Goal: Information Seeking & Learning: Find specific fact

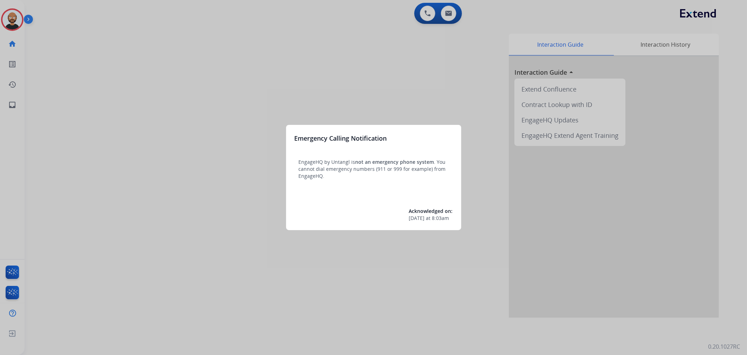
click at [86, 70] on div at bounding box center [373, 177] width 747 height 355
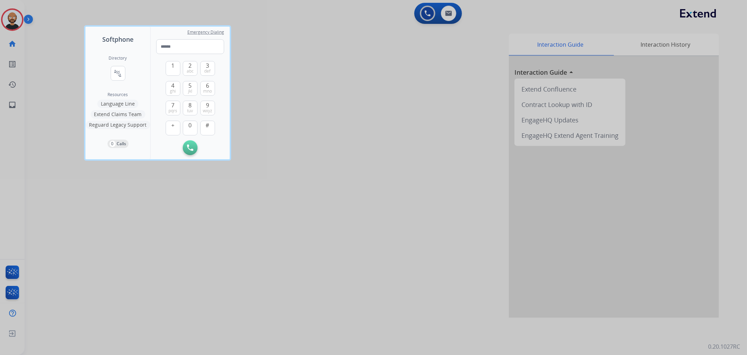
click at [69, 67] on div at bounding box center [373, 177] width 747 height 355
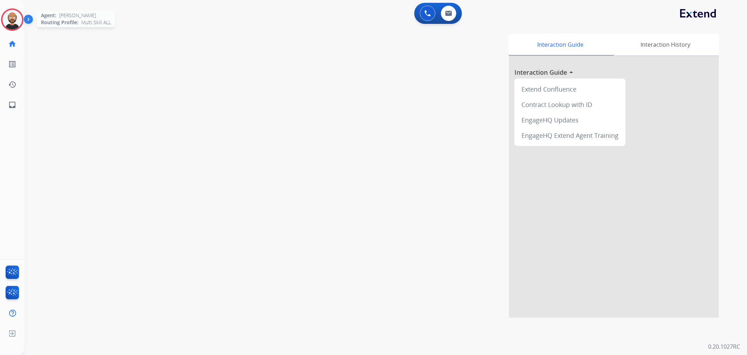
click at [8, 20] on img at bounding box center [12, 20] width 20 height 20
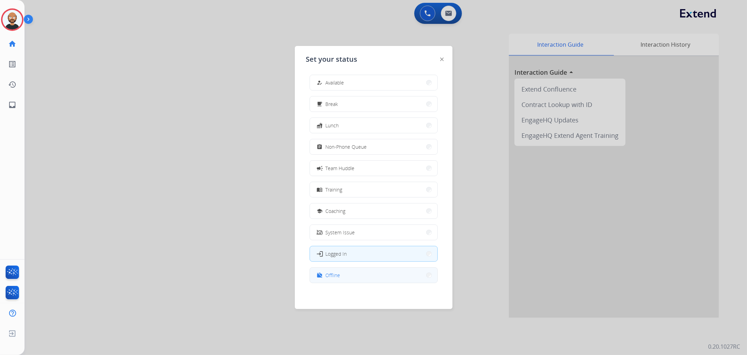
scroll to position [2, 0]
click at [357, 275] on button "work_off Offline" at bounding box center [374, 274] width 128 height 15
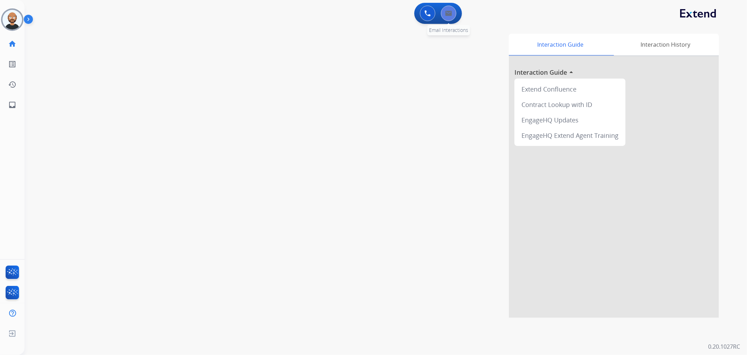
click at [442, 18] on div "0 Email Interactions" at bounding box center [448, 13] width 21 height 15
click at [447, 16] on button at bounding box center [448, 13] width 15 height 15
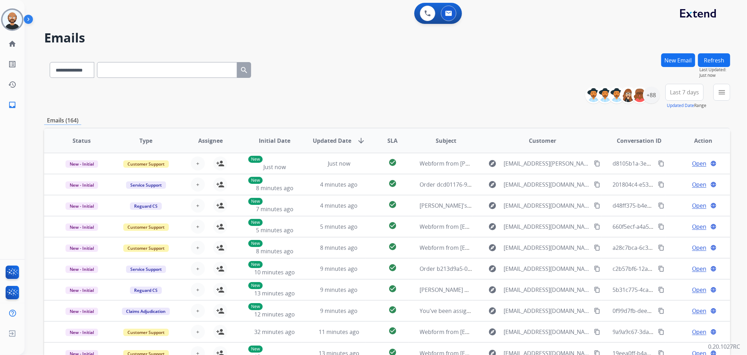
click at [140, 69] on input "text" at bounding box center [167, 70] width 140 height 16
paste input "**********"
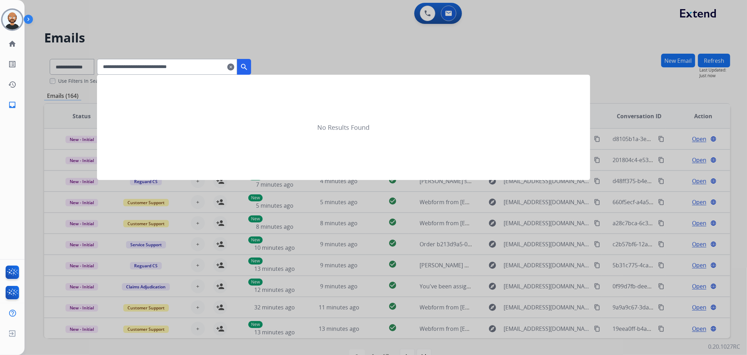
type input "**********"
click at [263, 64] on div at bounding box center [373, 177] width 747 height 355
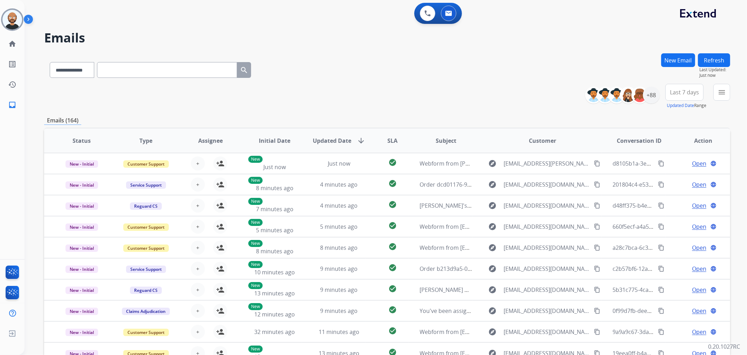
click at [213, 71] on input "text" at bounding box center [167, 70] width 140 height 16
paste input "**********"
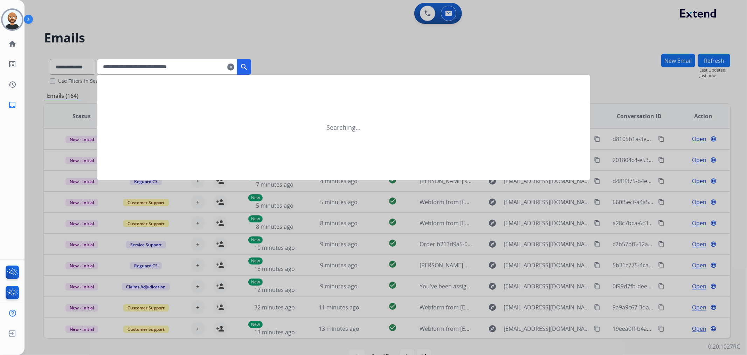
click at [251, 67] on button "search" at bounding box center [244, 67] width 14 height 16
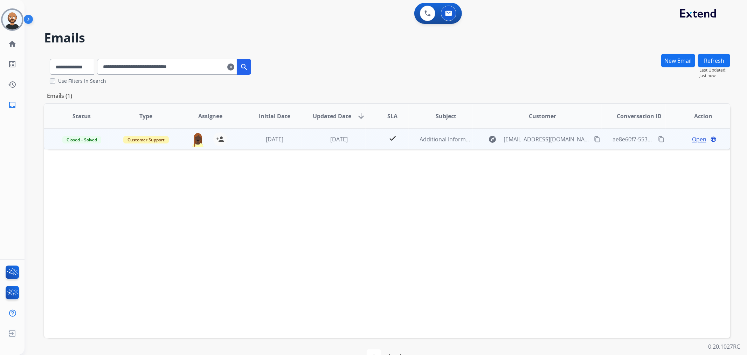
click at [692, 141] on span "Open" at bounding box center [699, 139] width 14 height 8
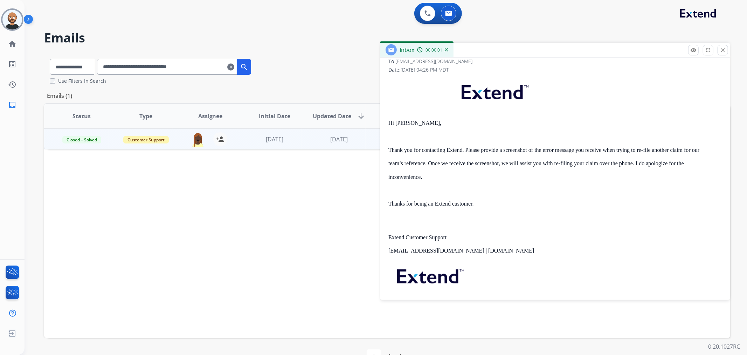
scroll to position [194, 0]
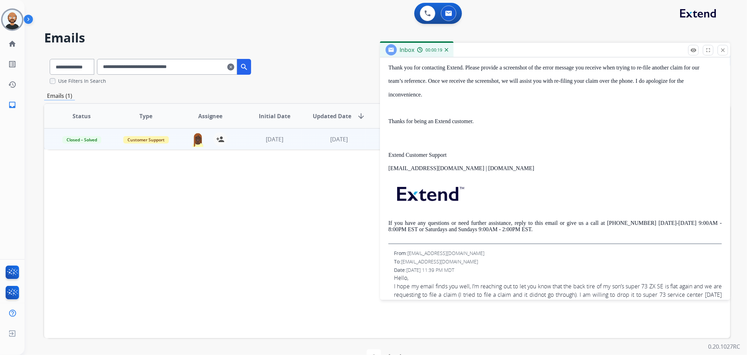
drag, startPoint x: 724, startPoint y: 49, endPoint x: 634, endPoint y: 76, distance: 93.8
click at [724, 49] on mat-icon "close" at bounding box center [723, 50] width 6 height 6
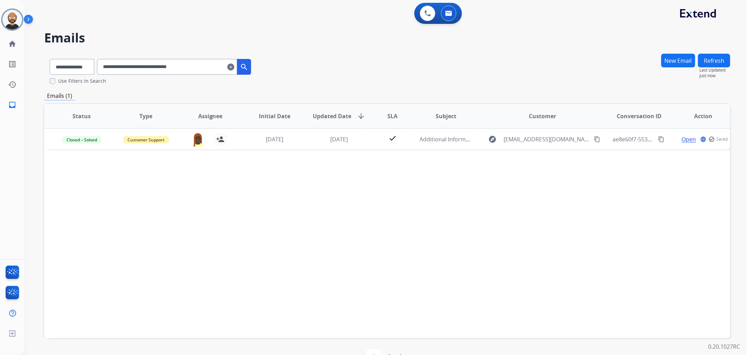
click at [202, 67] on input "**********" at bounding box center [167, 67] width 140 height 16
paste input "text"
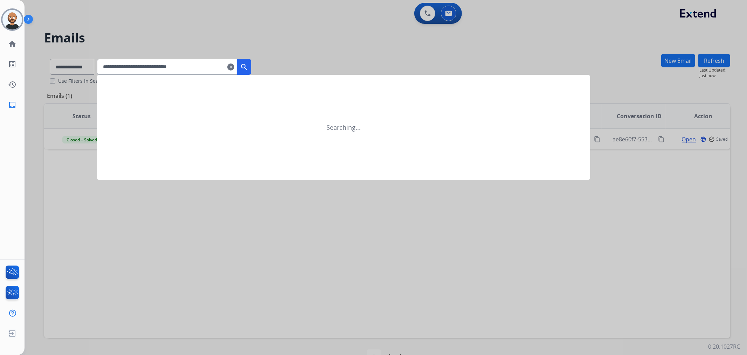
click at [251, 66] on button "search" at bounding box center [244, 67] width 14 height 16
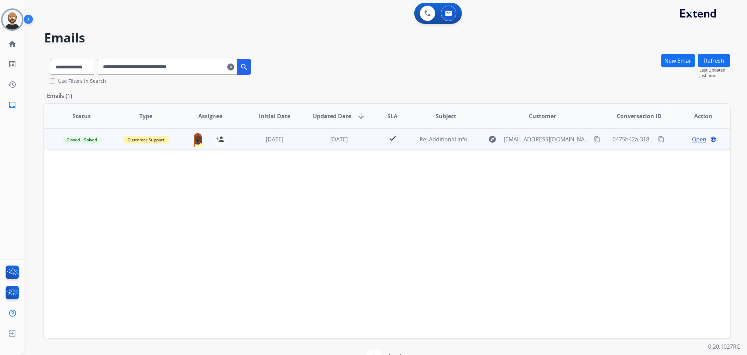
click at [696, 138] on span "Open" at bounding box center [699, 139] width 14 height 8
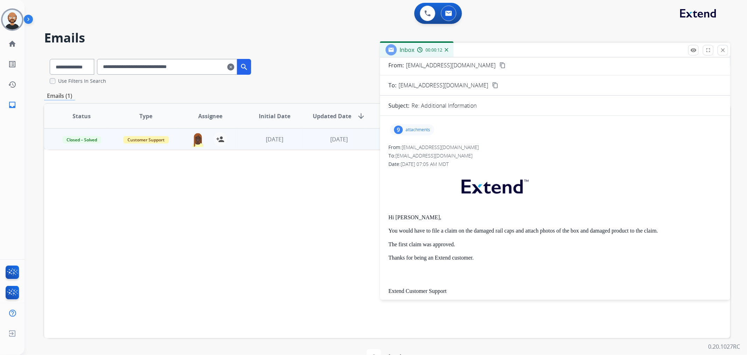
scroll to position [0, 0]
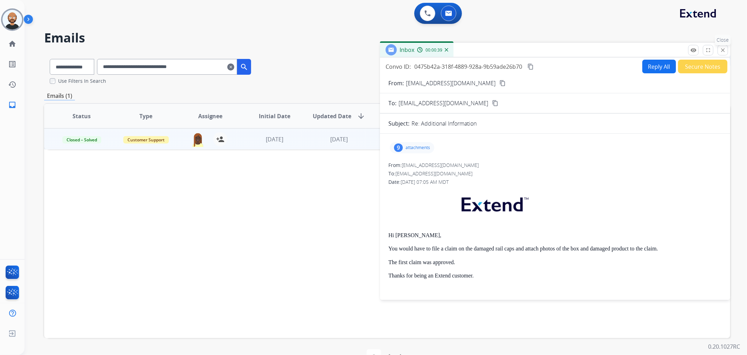
click at [724, 51] on mat-icon "close" at bounding box center [723, 50] width 6 height 6
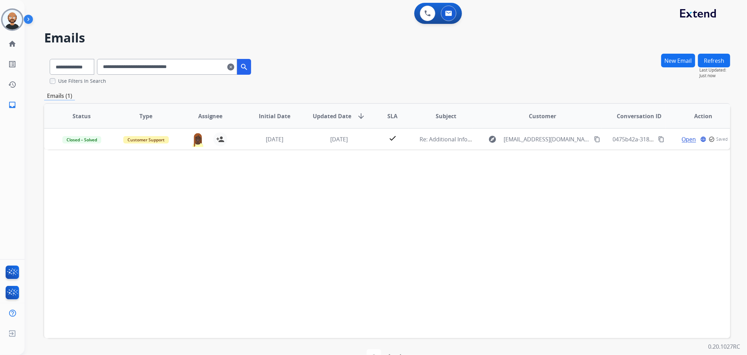
click at [190, 68] on input "**********" at bounding box center [167, 67] width 140 height 16
paste input "text"
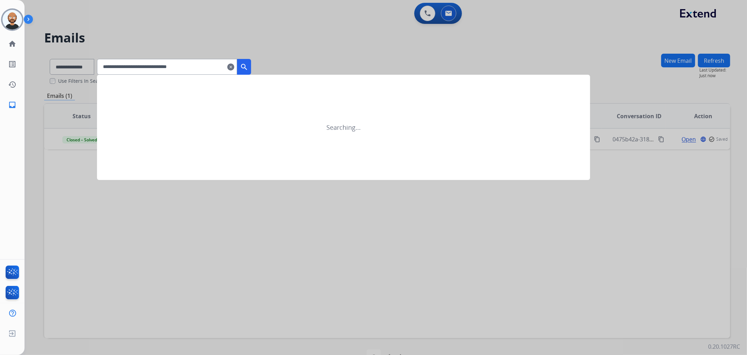
click at [248, 67] on mat-icon "search" at bounding box center [244, 67] width 8 height 8
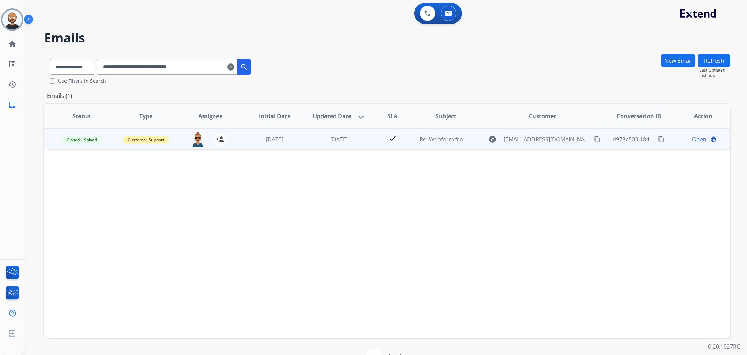
click at [696, 139] on span "Open" at bounding box center [699, 139] width 14 height 8
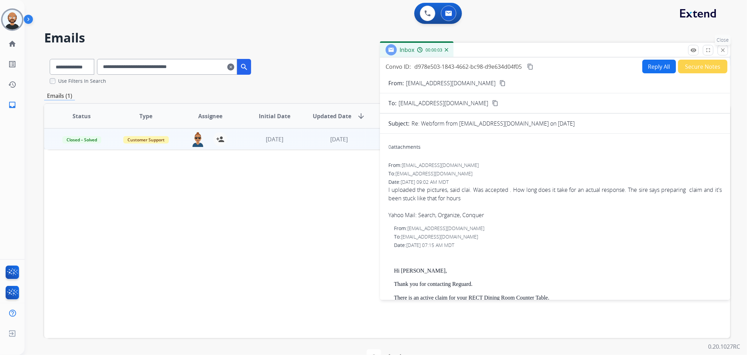
click at [723, 47] on mat-icon "close" at bounding box center [723, 50] width 6 height 6
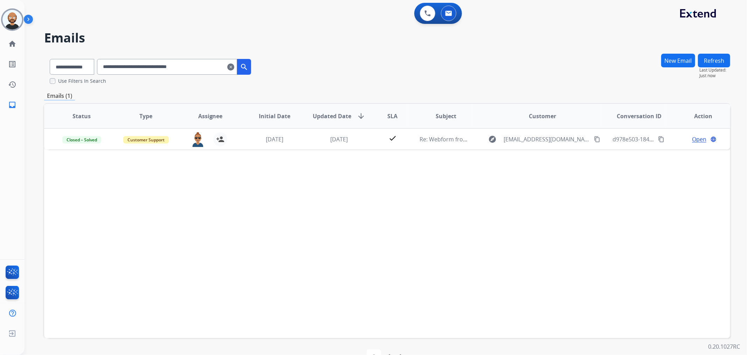
click at [167, 73] on input "**********" at bounding box center [167, 67] width 140 height 16
paste input "text"
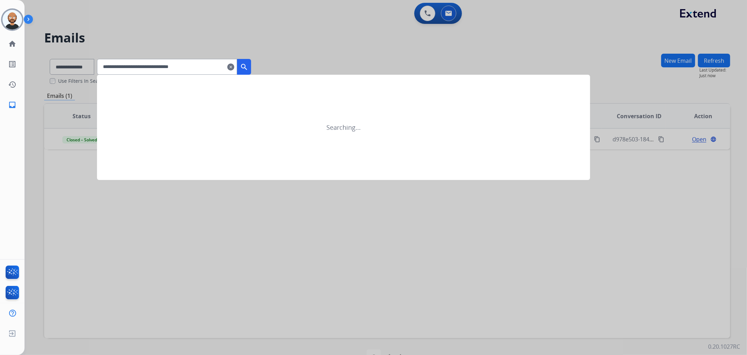
click at [251, 67] on button "search" at bounding box center [244, 67] width 14 height 16
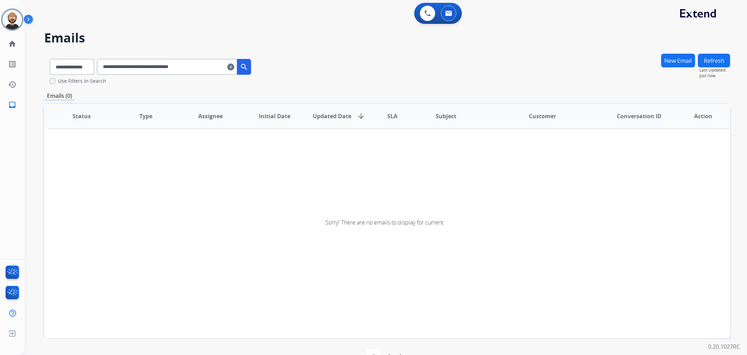
click at [233, 68] on input "**********" at bounding box center [167, 67] width 140 height 16
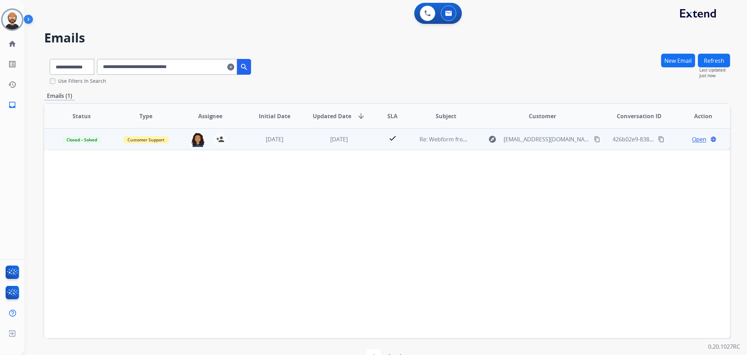
click at [692, 138] on span "Open" at bounding box center [699, 139] width 14 height 8
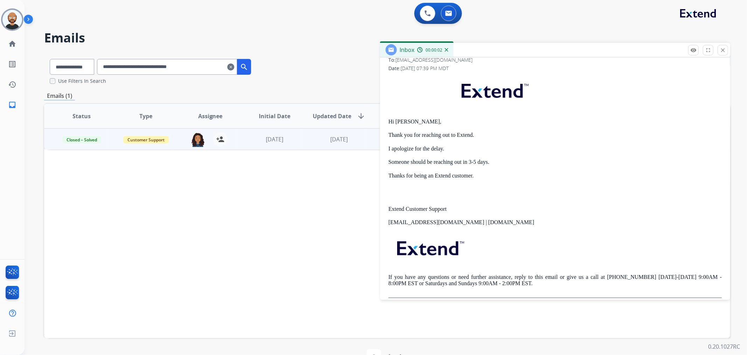
scroll to position [39, 0]
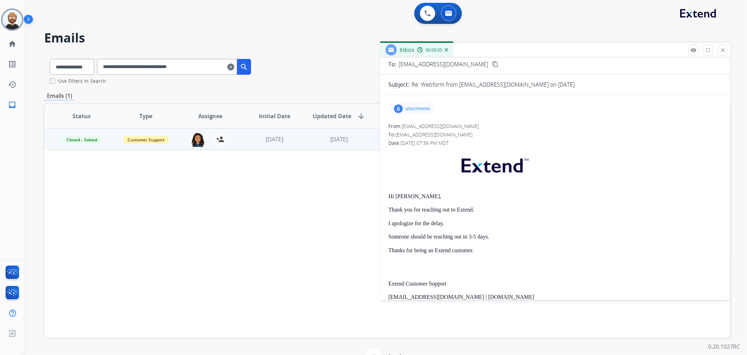
drag, startPoint x: 721, startPoint y: 47, endPoint x: 698, endPoint y: 57, distance: 24.9
click at [721, 47] on mat-icon "close" at bounding box center [723, 50] width 6 height 6
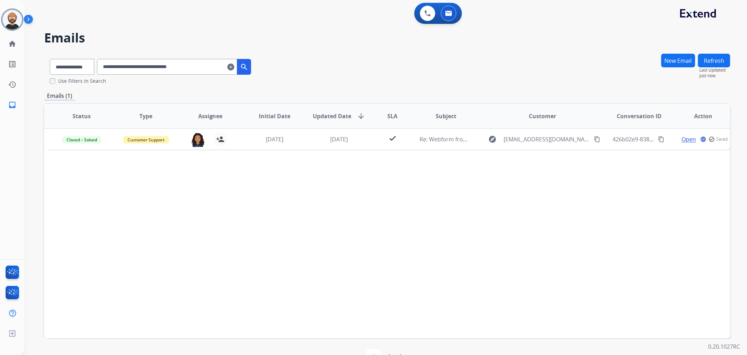
click at [202, 68] on input "**********" at bounding box center [167, 67] width 140 height 16
paste input "text"
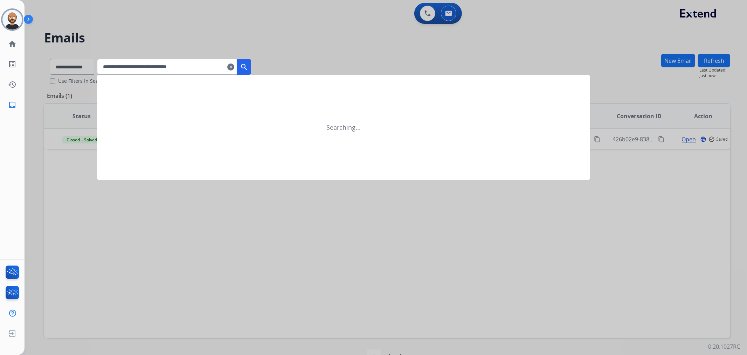
click at [248, 63] on mat-icon "search" at bounding box center [244, 67] width 8 height 8
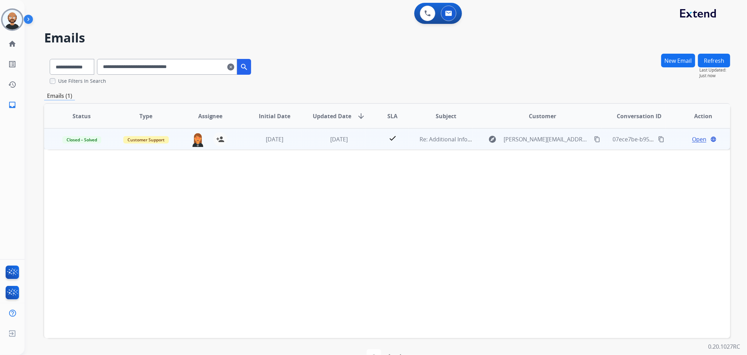
click at [694, 139] on span "Open" at bounding box center [699, 139] width 14 height 8
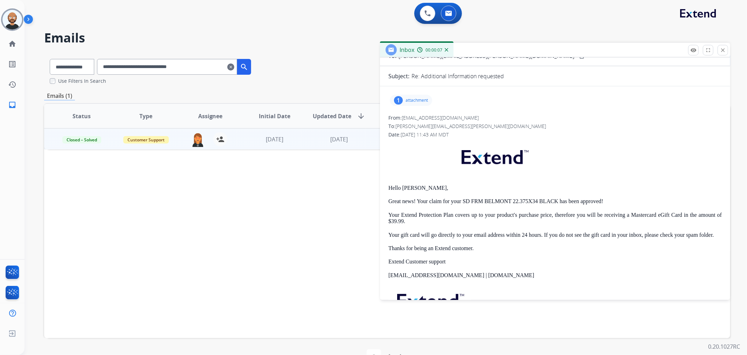
scroll to position [0, 0]
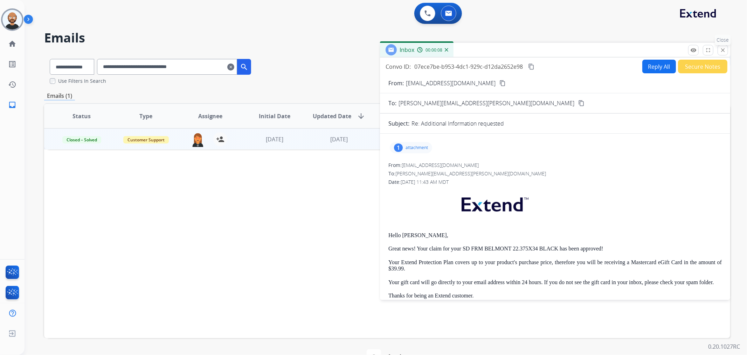
click at [726, 49] on mat-icon "close" at bounding box center [723, 50] width 6 height 6
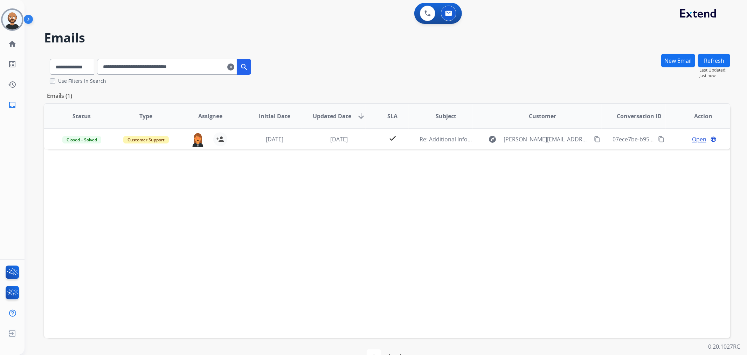
click at [157, 70] on input "**********" at bounding box center [167, 67] width 140 height 16
paste input "text"
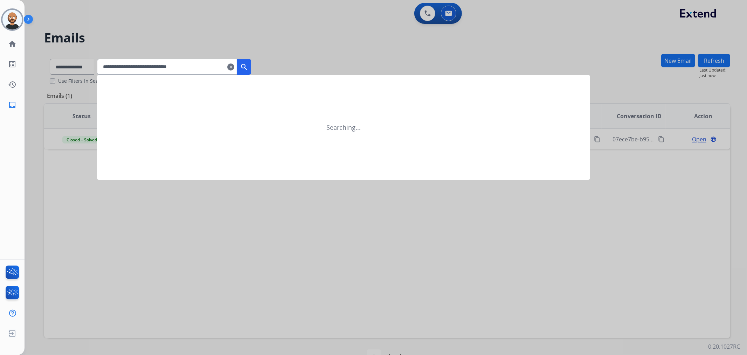
click at [251, 65] on button "search" at bounding box center [244, 67] width 14 height 16
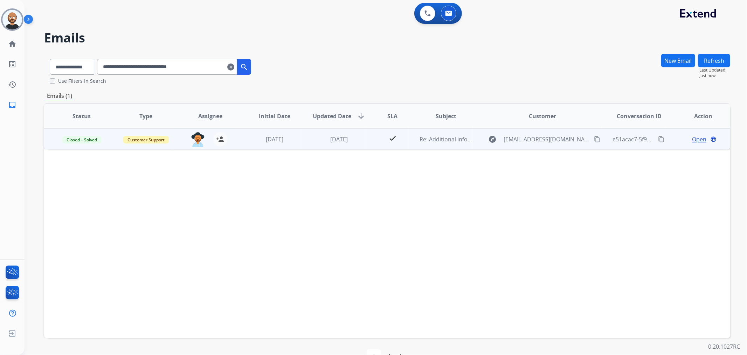
click at [692, 139] on span "Open" at bounding box center [699, 139] width 14 height 8
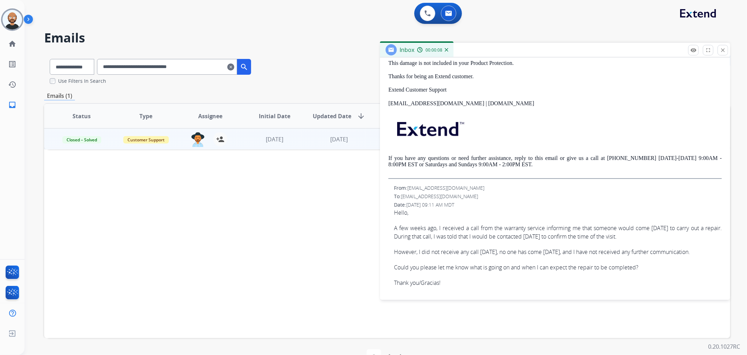
scroll to position [233, 0]
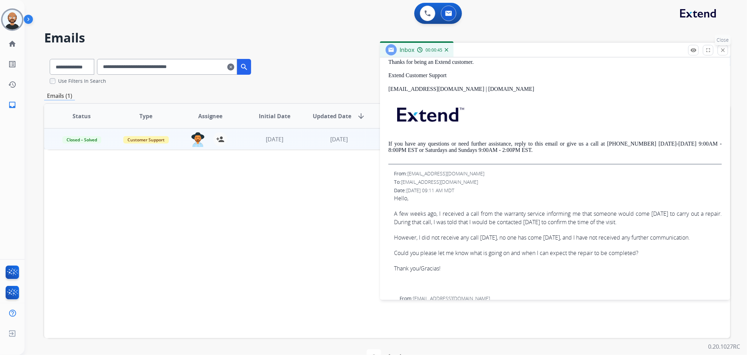
click at [723, 47] on mat-icon "close" at bounding box center [723, 50] width 6 height 6
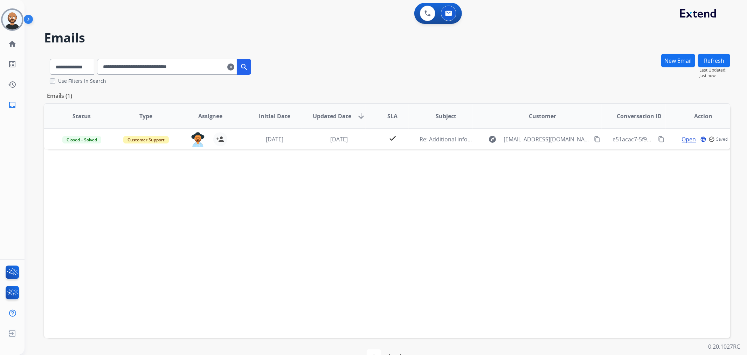
drag, startPoint x: 192, startPoint y: 78, endPoint x: 190, endPoint y: 74, distance: 4.7
click at [190, 76] on div "**********" at bounding box center [150, 68] width 213 height 31
click at [190, 74] on input "**********" at bounding box center [167, 67] width 140 height 16
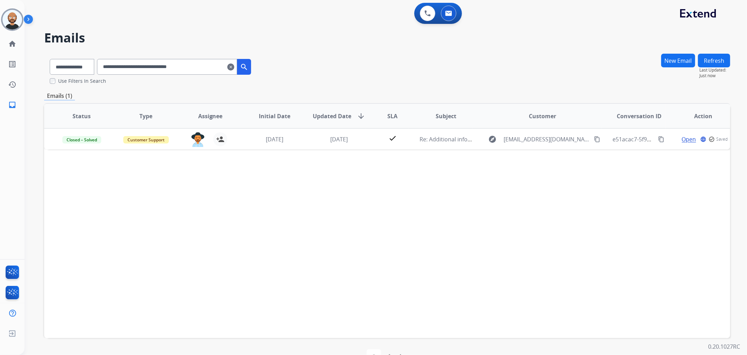
paste input "text"
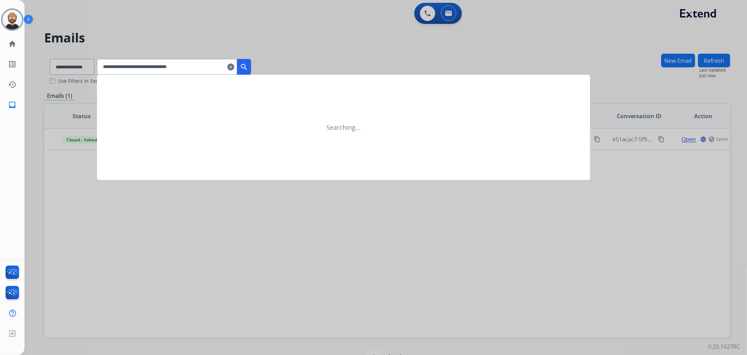
click at [248, 68] on mat-icon "search" at bounding box center [244, 67] width 8 height 8
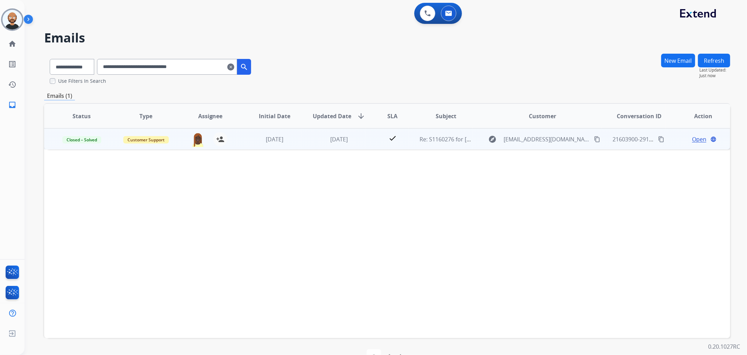
click at [696, 138] on span "Open" at bounding box center [699, 139] width 14 height 8
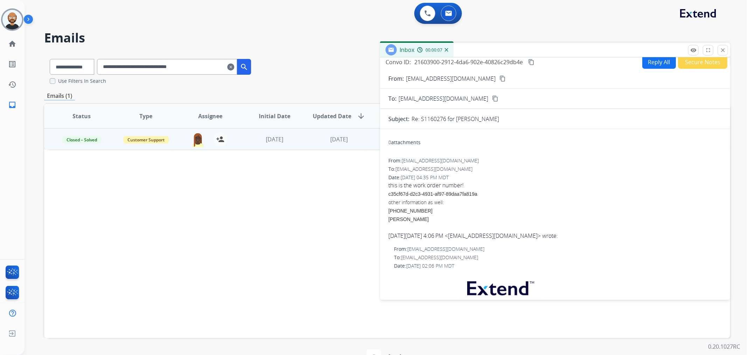
scroll to position [0, 0]
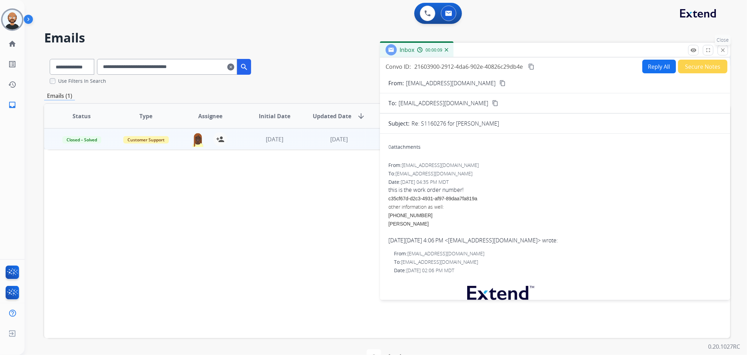
click at [720, 51] on button "close Close" at bounding box center [723, 50] width 11 height 11
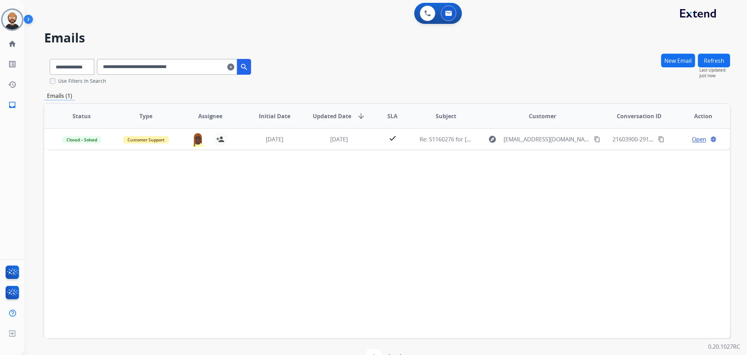
click at [203, 59] on input "**********" at bounding box center [167, 67] width 140 height 16
paste input "text"
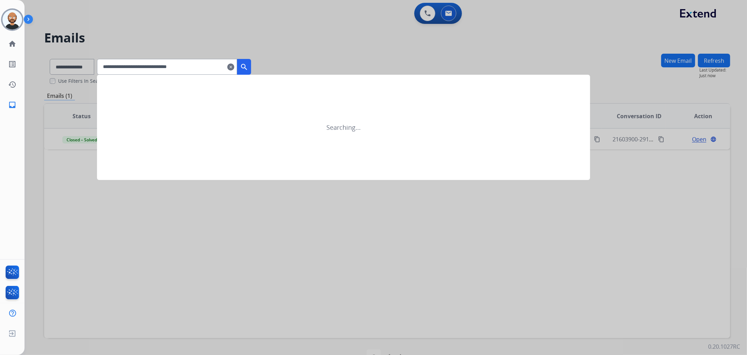
click at [248, 69] on mat-icon "search" at bounding box center [244, 67] width 8 height 8
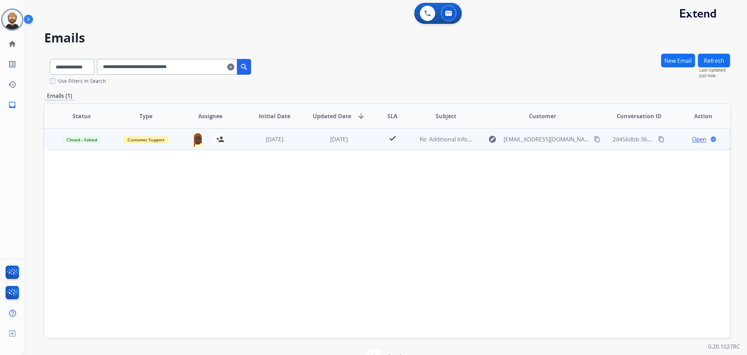
click at [692, 137] on span "Open" at bounding box center [699, 139] width 14 height 8
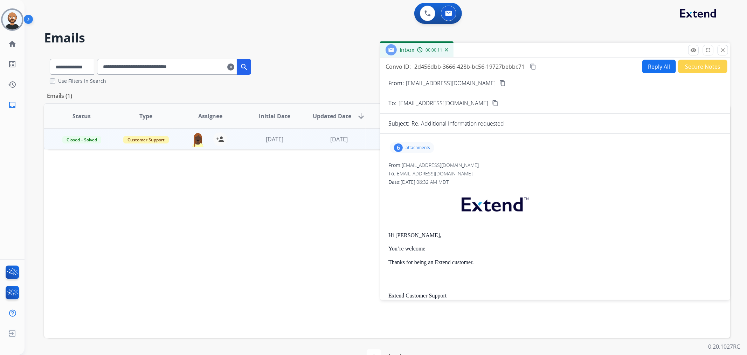
drag, startPoint x: 720, startPoint y: 53, endPoint x: 511, endPoint y: 103, distance: 215.2
click at [720, 53] on mat-icon "close" at bounding box center [723, 50] width 6 height 6
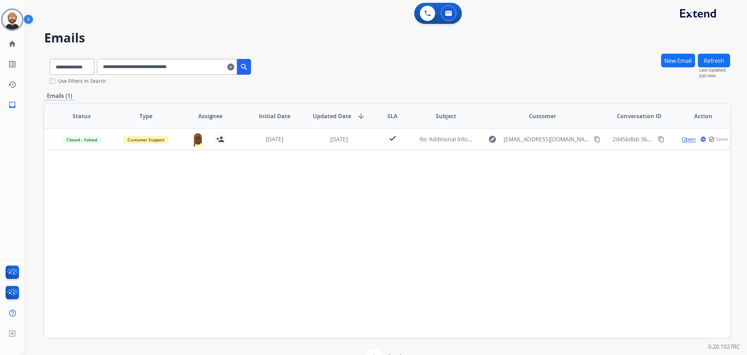
click at [199, 66] on input "**********" at bounding box center [167, 67] width 140 height 16
paste input "text"
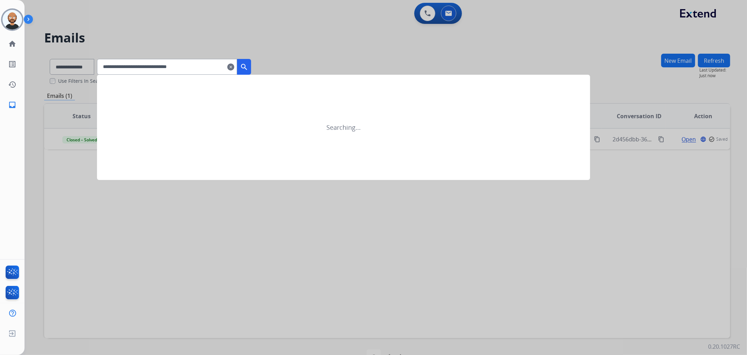
click at [248, 68] on mat-icon "search" at bounding box center [244, 67] width 8 height 8
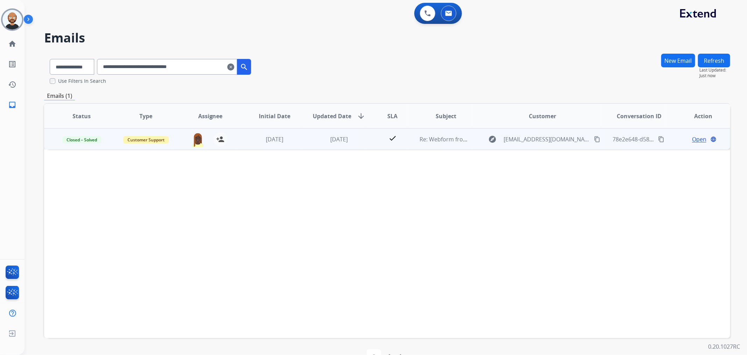
click at [692, 141] on span "Open" at bounding box center [699, 139] width 14 height 8
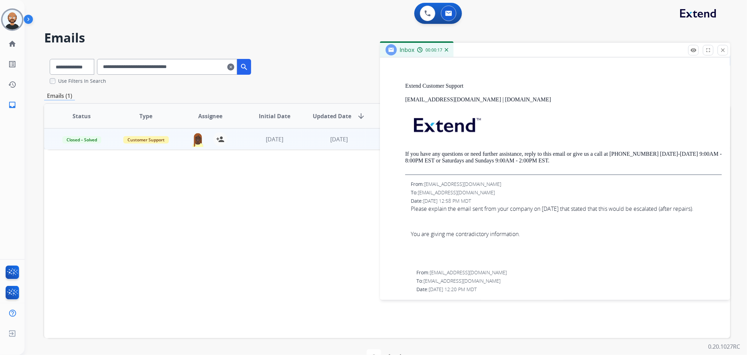
scroll to position [934, 0]
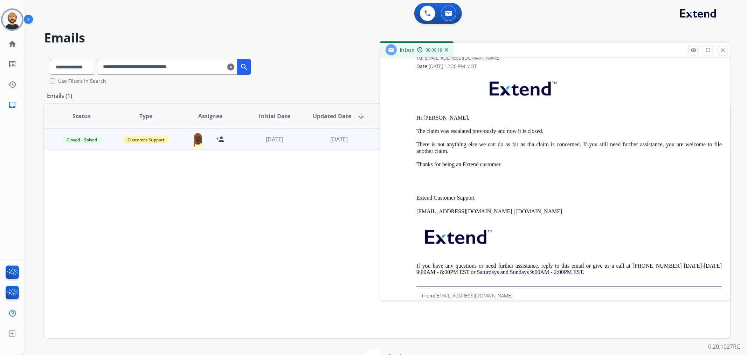
drag, startPoint x: 722, startPoint y: 48, endPoint x: 747, endPoint y: 103, distance: 60.5
click at [722, 48] on mat-icon "close" at bounding box center [723, 50] width 6 height 6
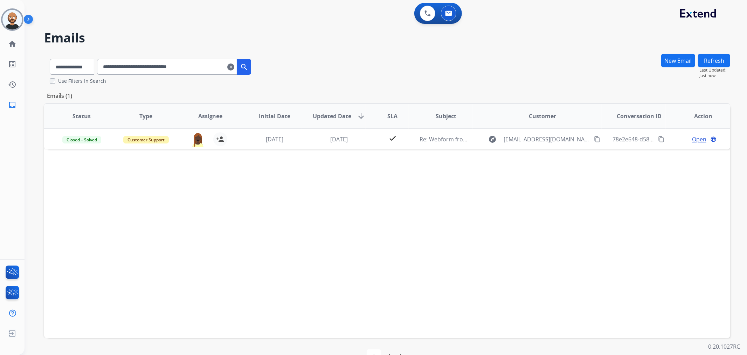
click at [176, 65] on input "**********" at bounding box center [167, 67] width 140 height 16
paste input "text"
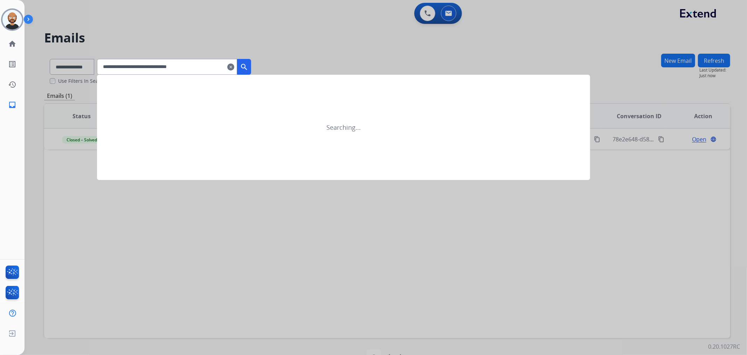
click at [248, 70] on button "search" at bounding box center [244, 67] width 14 height 16
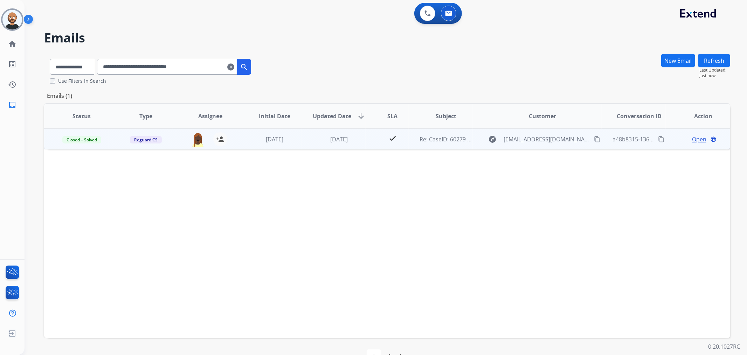
click at [693, 138] on span "Open" at bounding box center [699, 139] width 14 height 8
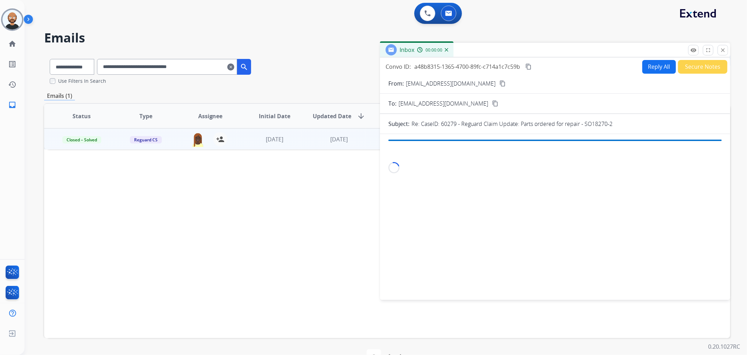
click at [691, 66] on button "Secure Notes" at bounding box center [702, 67] width 49 height 14
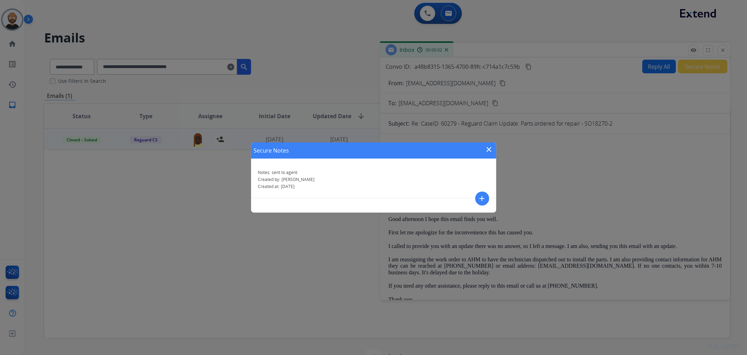
click at [488, 147] on mat-icon "close" at bounding box center [489, 149] width 8 height 8
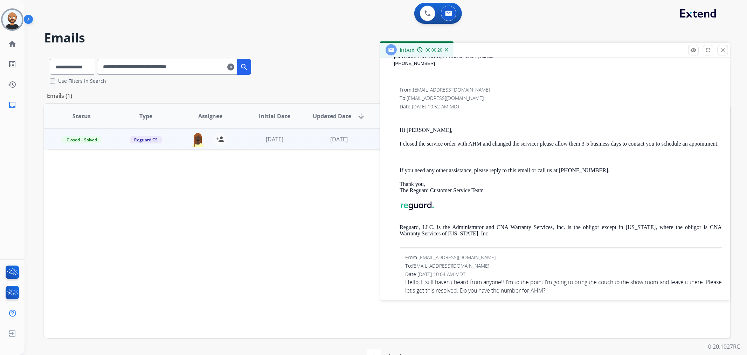
scroll to position [350, 0]
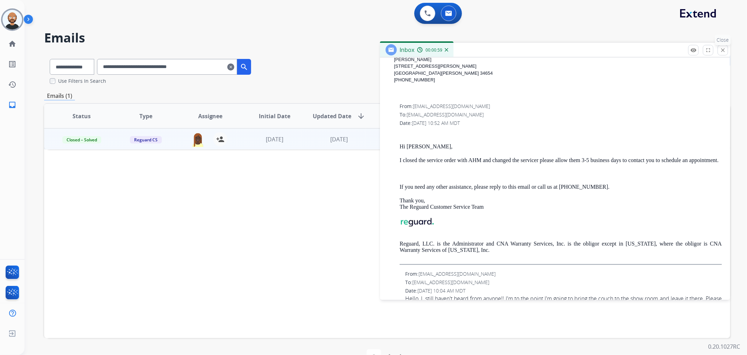
drag, startPoint x: 723, startPoint y: 47, endPoint x: 369, endPoint y: 78, distance: 355.2
click at [722, 47] on mat-icon "close" at bounding box center [723, 50] width 6 height 6
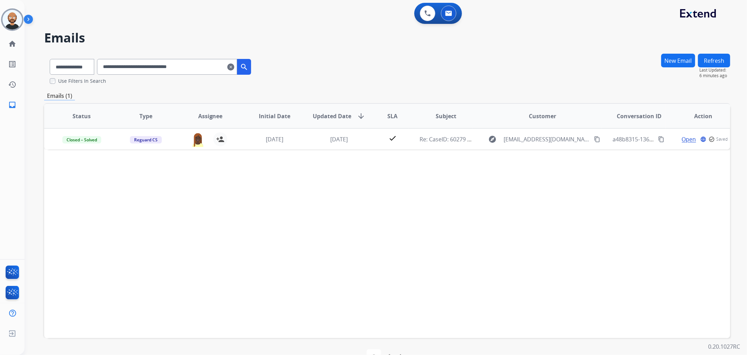
click at [209, 64] on input "**********" at bounding box center [167, 67] width 140 height 16
paste input "text"
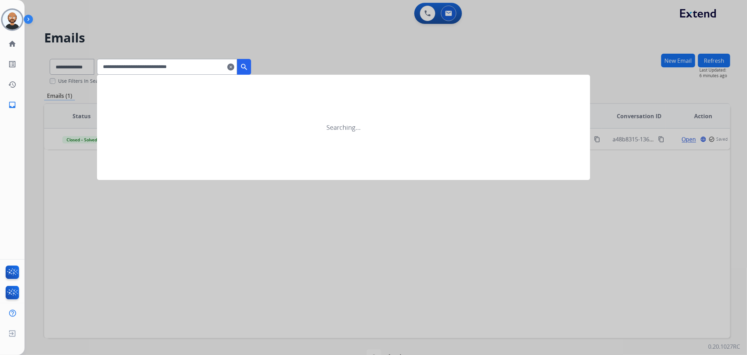
click at [248, 66] on mat-icon "search" at bounding box center [244, 67] width 8 height 8
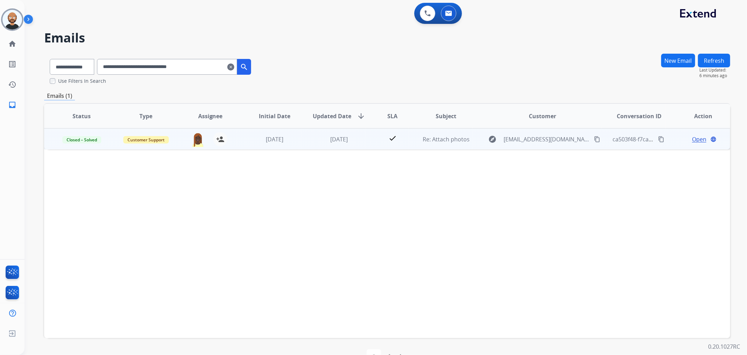
click at [692, 138] on span "Open" at bounding box center [699, 139] width 14 height 8
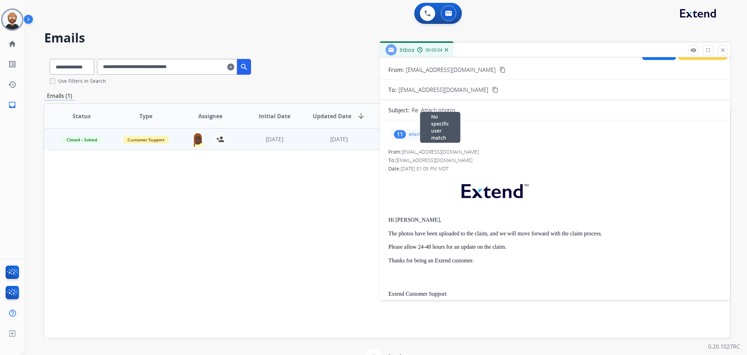
scroll to position [0, 0]
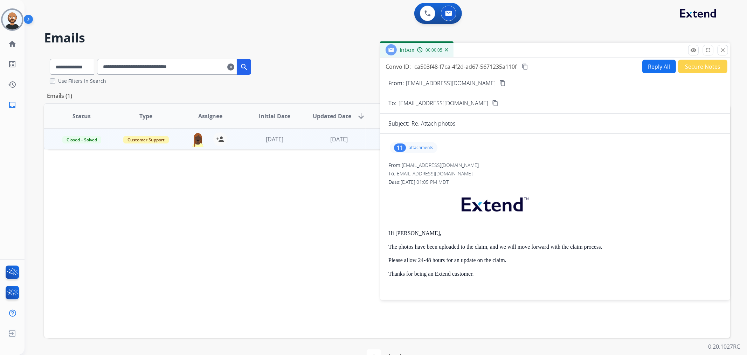
click at [692, 69] on button "Secure Notes" at bounding box center [702, 67] width 49 height 14
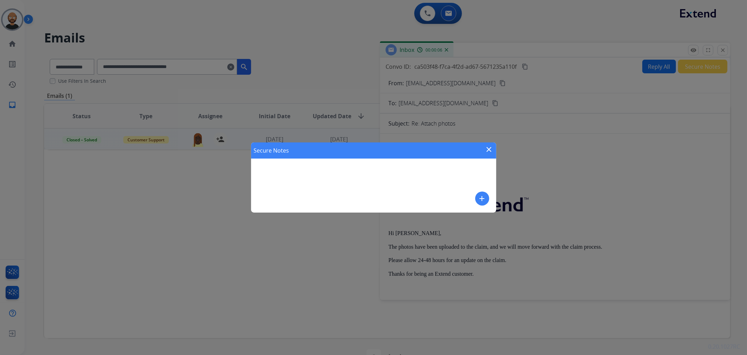
click at [490, 148] on mat-icon "close" at bounding box center [489, 149] width 8 height 8
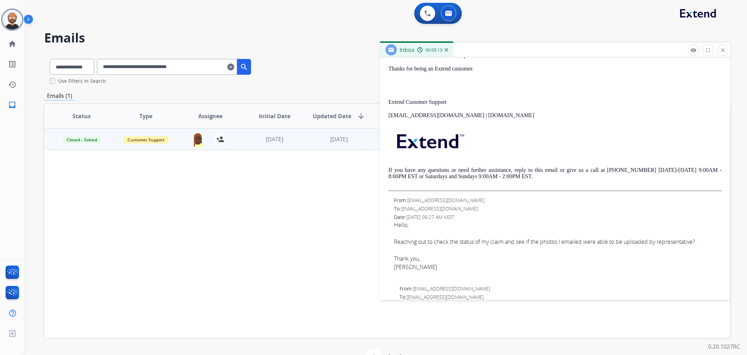
scroll to position [252, 0]
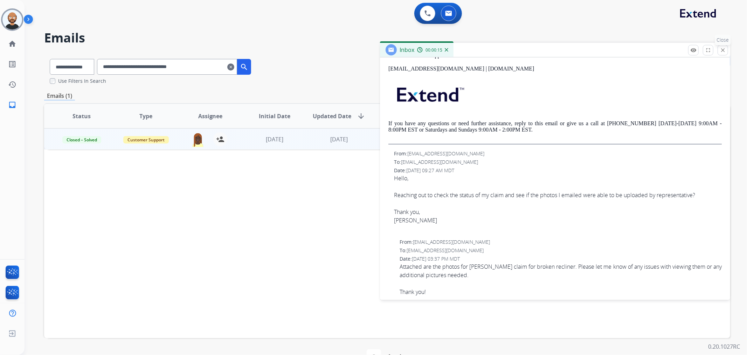
click at [722, 49] on mat-icon "close" at bounding box center [723, 50] width 6 height 6
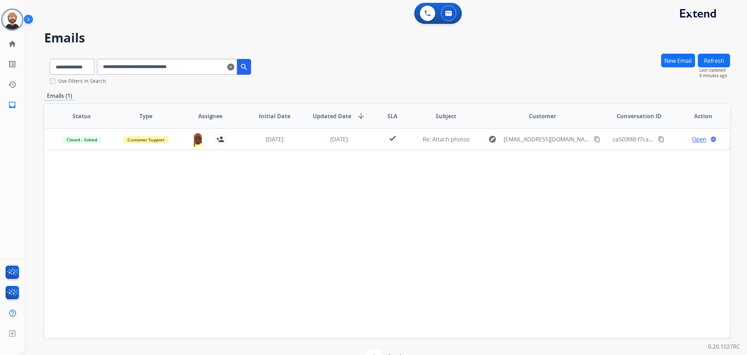
click at [195, 65] on input "**********" at bounding box center [167, 67] width 140 height 16
paste input "text"
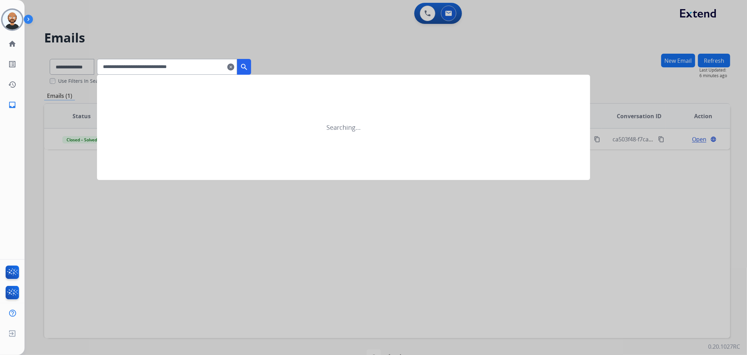
click at [248, 65] on mat-icon "search" at bounding box center [244, 67] width 8 height 8
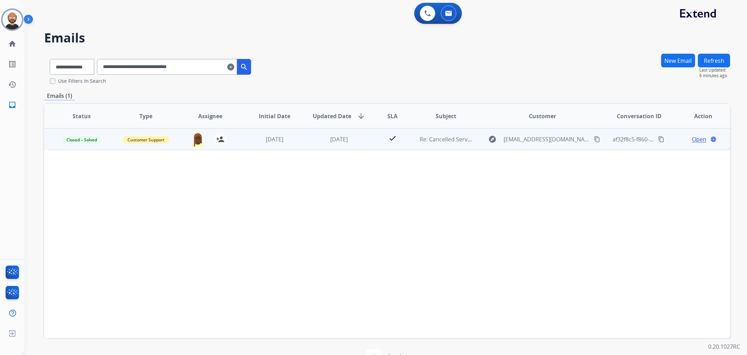
click at [696, 139] on span "Open" at bounding box center [699, 139] width 14 height 8
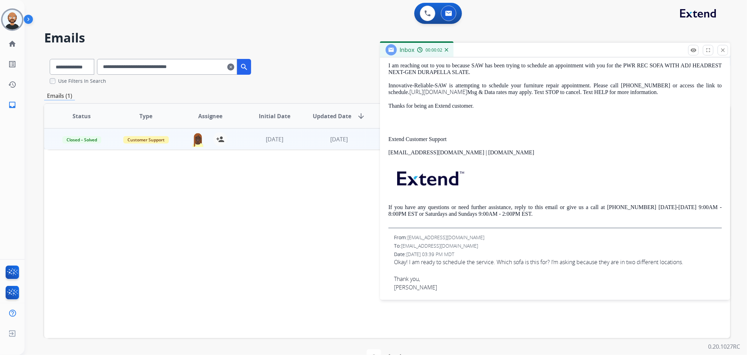
scroll to position [0, 0]
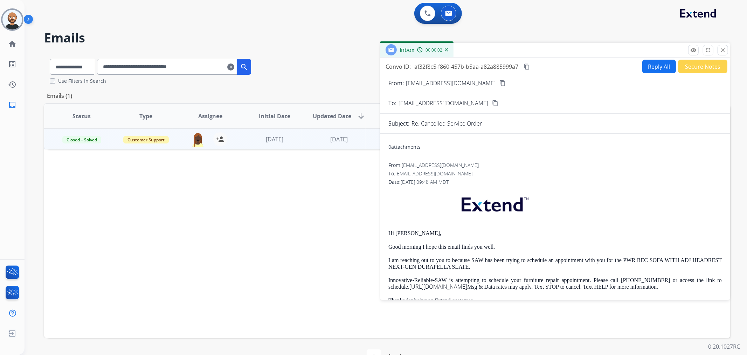
click at [694, 71] on button "Secure Notes" at bounding box center [702, 67] width 49 height 14
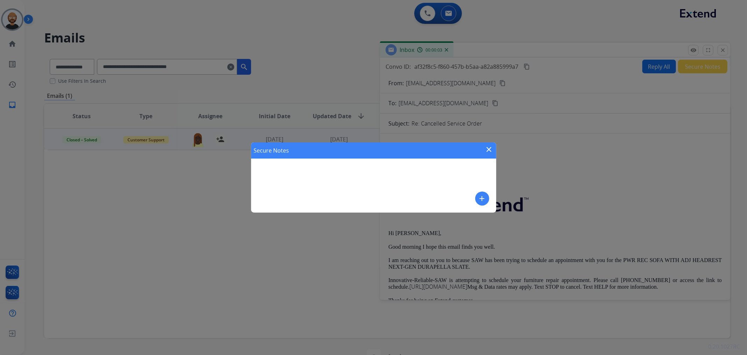
click at [488, 151] on mat-icon "close" at bounding box center [489, 149] width 8 height 8
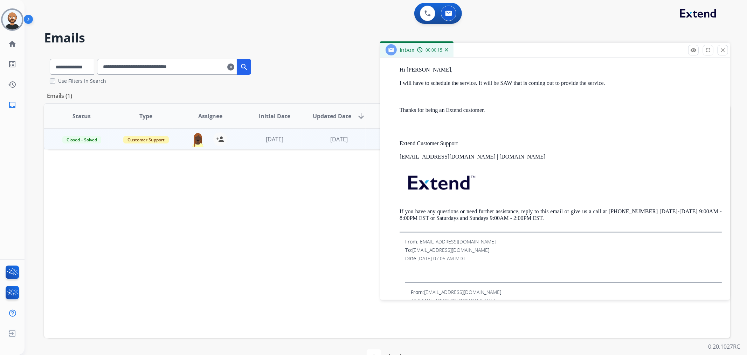
scroll to position [506, 0]
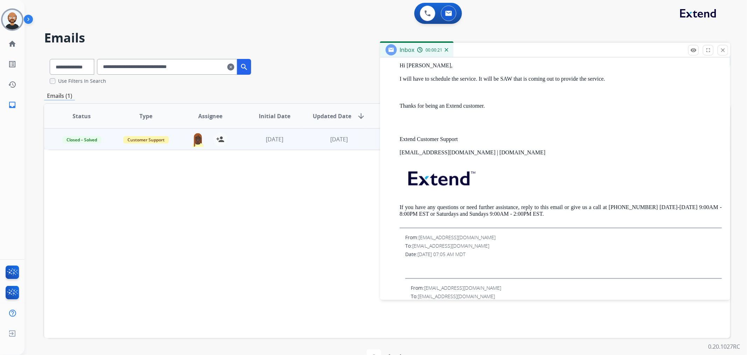
drag, startPoint x: 720, startPoint y: 53, endPoint x: 605, endPoint y: 97, distance: 123.0
click at [720, 53] on mat-icon "close" at bounding box center [723, 50] width 6 height 6
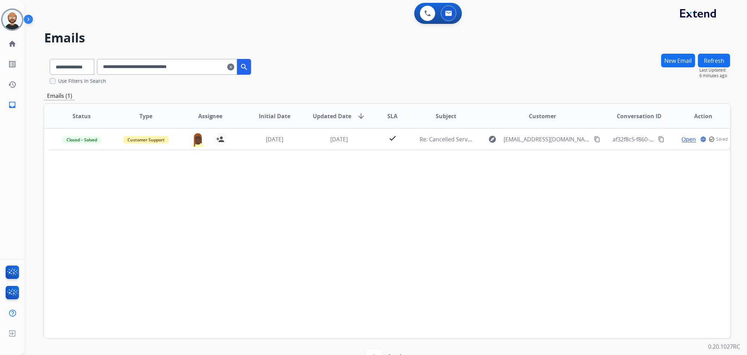
click at [186, 71] on input "**********" at bounding box center [167, 67] width 140 height 16
paste input "text"
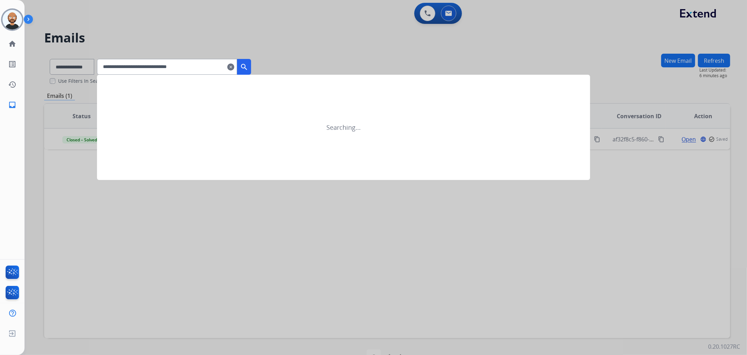
click at [248, 67] on mat-icon "search" at bounding box center [244, 67] width 8 height 8
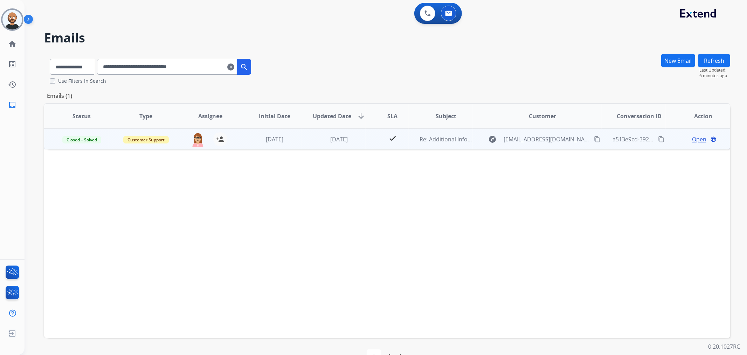
click at [692, 139] on span "Open" at bounding box center [699, 139] width 14 height 8
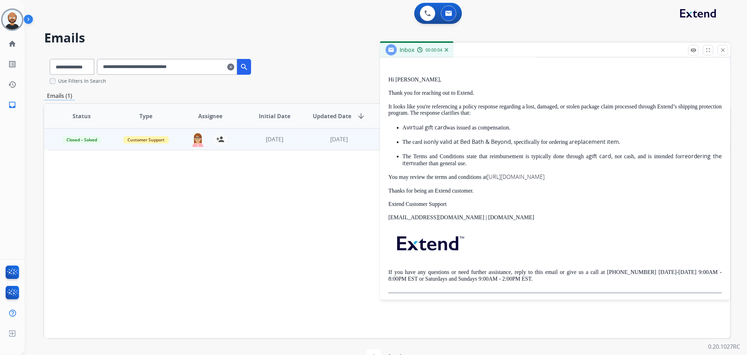
scroll to position [0, 0]
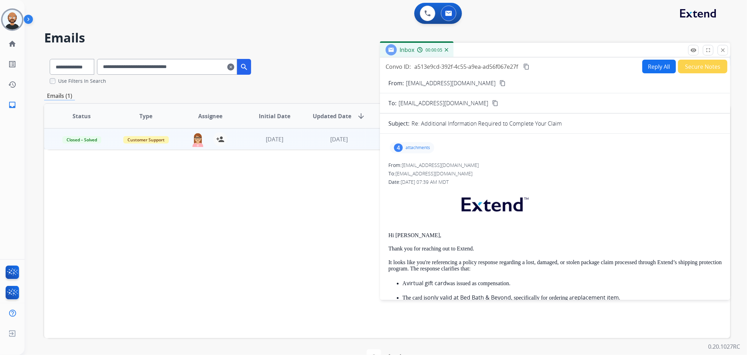
click at [684, 71] on button "Secure Notes" at bounding box center [702, 67] width 49 height 14
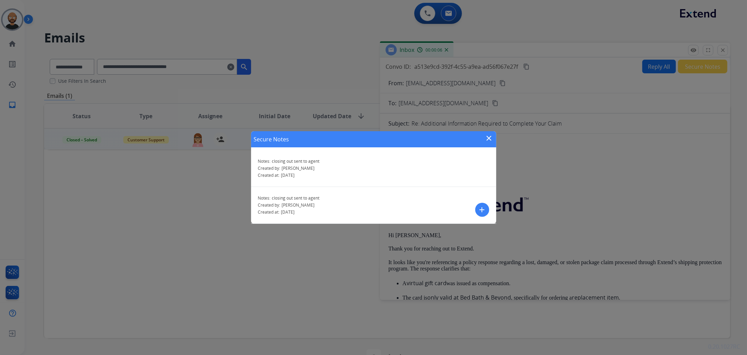
click at [491, 139] on mat-icon "close" at bounding box center [489, 138] width 8 height 8
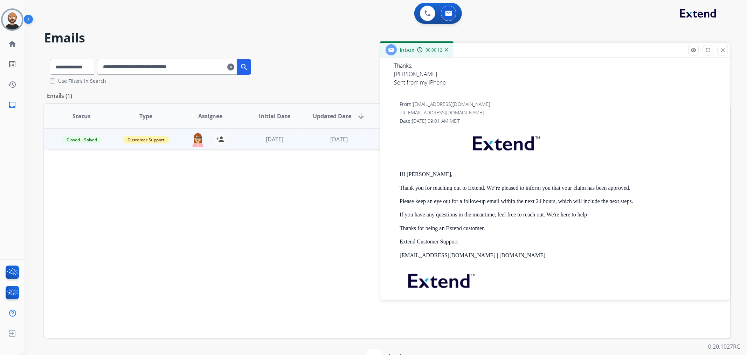
scroll to position [428, 0]
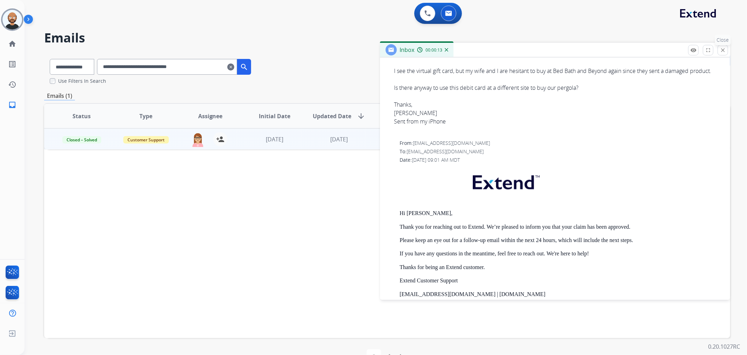
click at [723, 50] on mat-icon "close" at bounding box center [723, 50] width 6 height 6
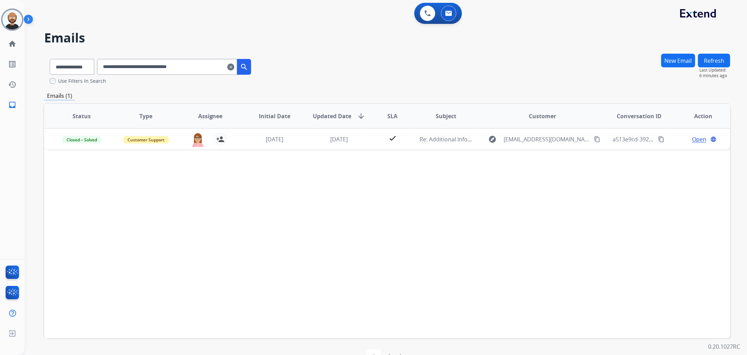
click at [176, 72] on input "**********" at bounding box center [167, 67] width 140 height 16
paste input "text"
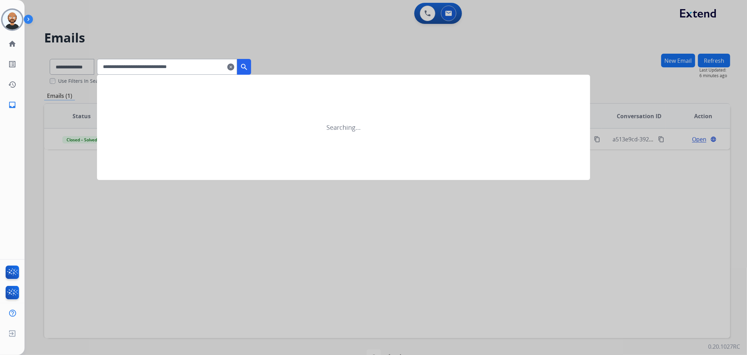
drag, startPoint x: 254, startPoint y: 64, endPoint x: 293, endPoint y: 81, distance: 41.9
click at [248, 63] on mat-icon "search" at bounding box center [244, 67] width 8 height 8
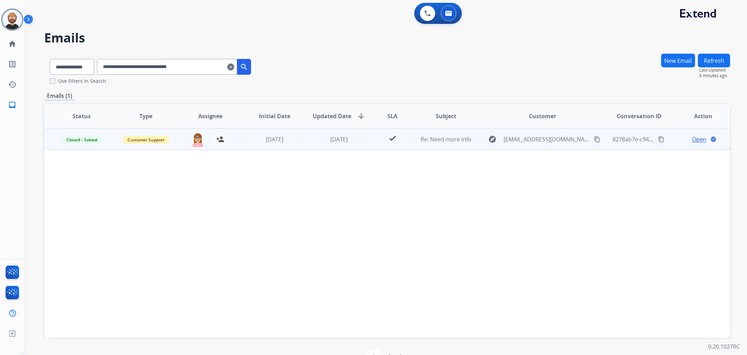
click at [694, 138] on span "Open" at bounding box center [699, 139] width 14 height 8
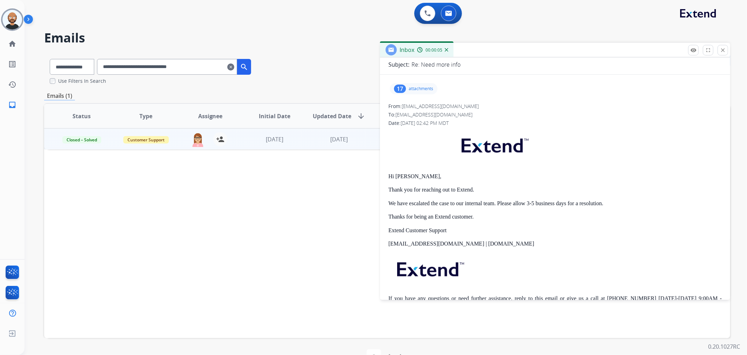
scroll to position [0, 0]
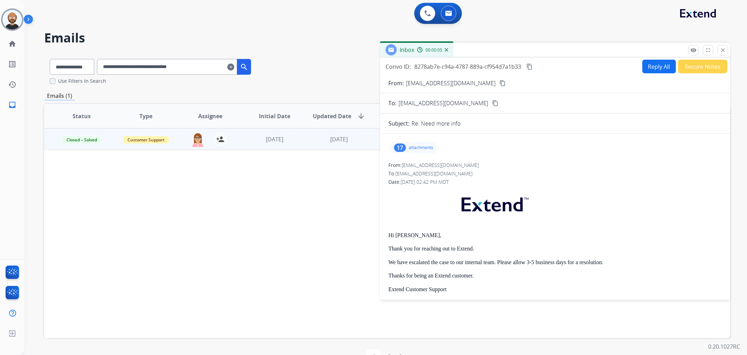
click at [683, 69] on button "Secure Notes" at bounding box center [702, 67] width 49 height 14
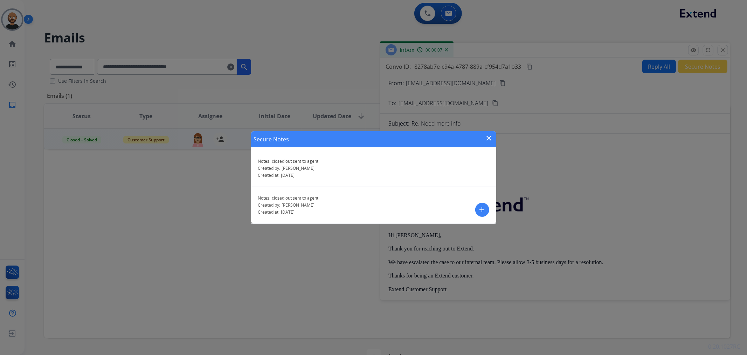
click at [489, 133] on div "Secure Notes close" at bounding box center [373, 139] width 245 height 16
click at [489, 137] on mat-icon "close" at bounding box center [489, 138] width 8 height 8
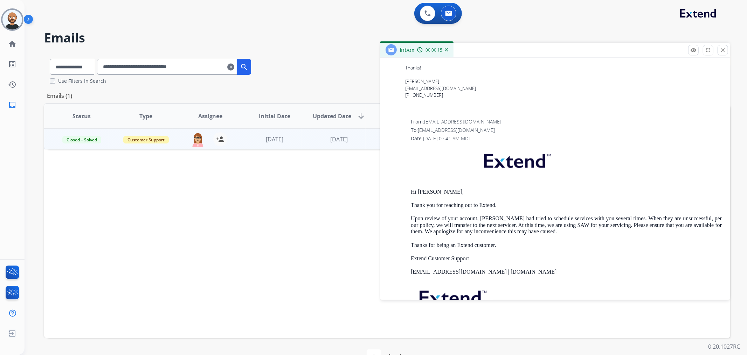
scroll to position [740, 0]
drag, startPoint x: 723, startPoint y: 50, endPoint x: 627, endPoint y: 56, distance: 95.9
click at [723, 50] on mat-icon "close" at bounding box center [723, 50] width 6 height 6
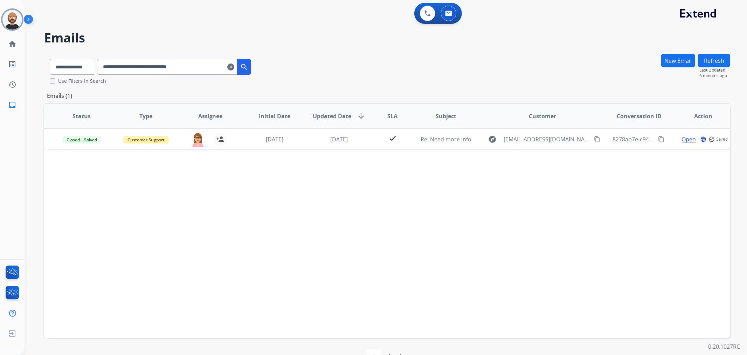
click at [198, 71] on input "**********" at bounding box center [167, 67] width 140 height 16
paste input "text"
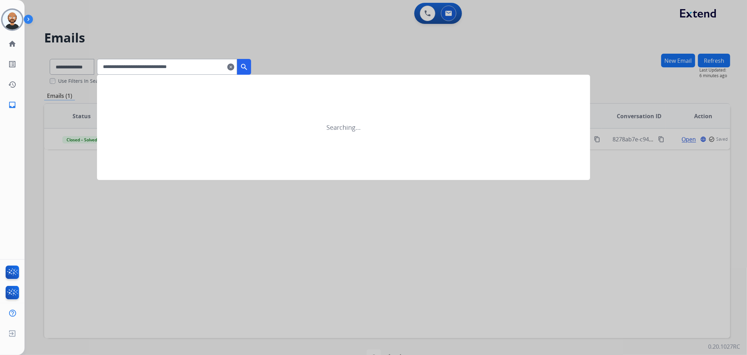
click at [248, 68] on mat-icon "search" at bounding box center [244, 67] width 8 height 8
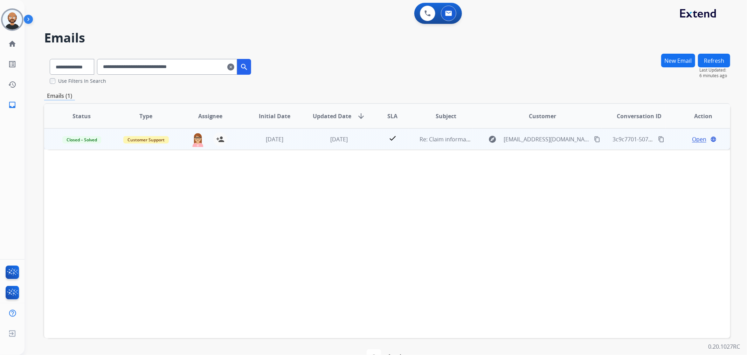
click at [692, 139] on span "Open" at bounding box center [699, 139] width 14 height 8
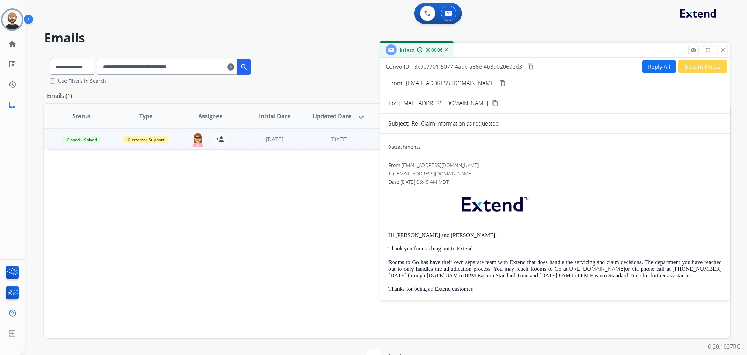
click at [692, 69] on button "Secure Notes" at bounding box center [702, 67] width 49 height 14
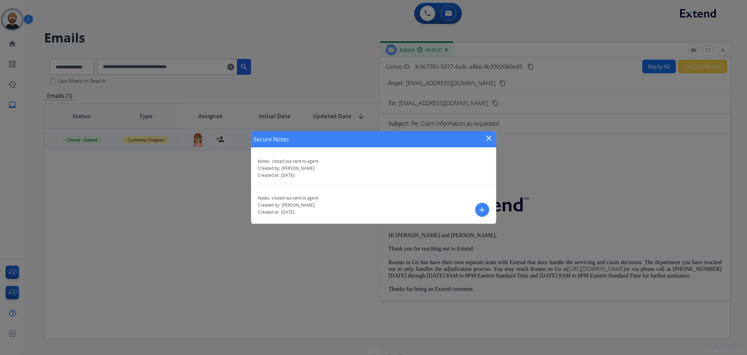
click at [486, 137] on mat-icon "close" at bounding box center [489, 138] width 8 height 8
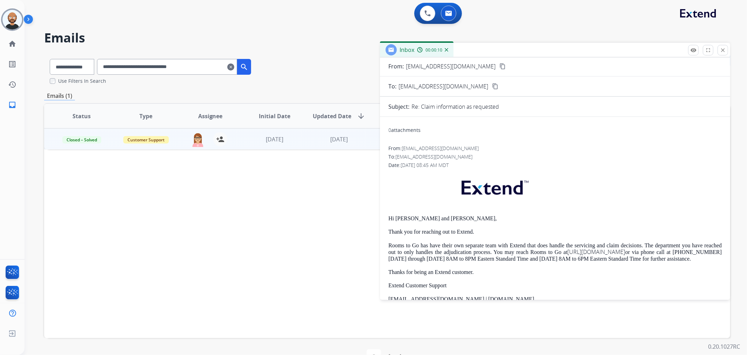
scroll to position [0, 0]
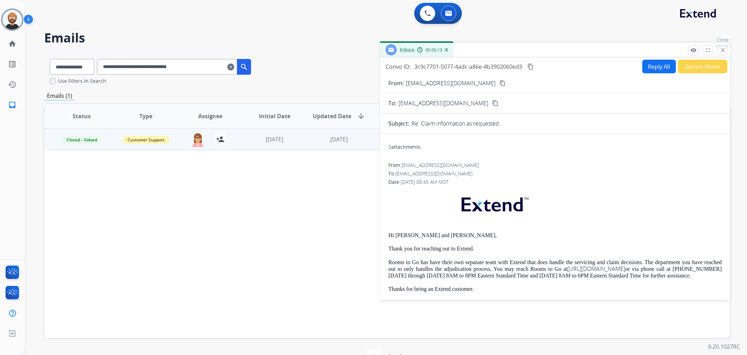
click at [727, 50] on button "close Close" at bounding box center [723, 50] width 11 height 11
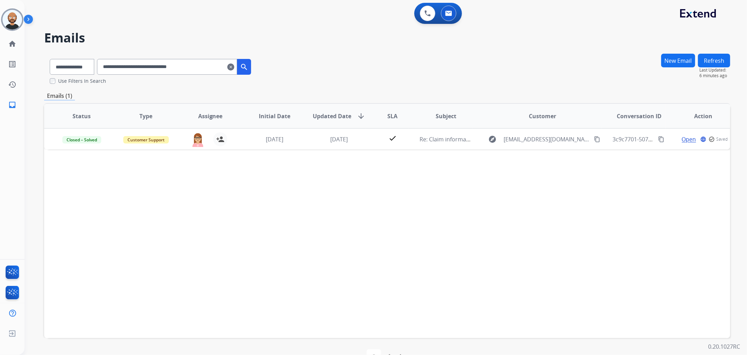
click at [190, 65] on input "**********" at bounding box center [167, 67] width 140 height 16
click at [170, 83] on div "Use Filters In Search" at bounding box center [153, 80] width 207 height 7
click at [180, 63] on input "**********" at bounding box center [167, 67] width 140 height 16
click at [181, 63] on input "**********" at bounding box center [167, 67] width 140 height 16
click at [181, 64] on input "**********" at bounding box center [167, 67] width 140 height 16
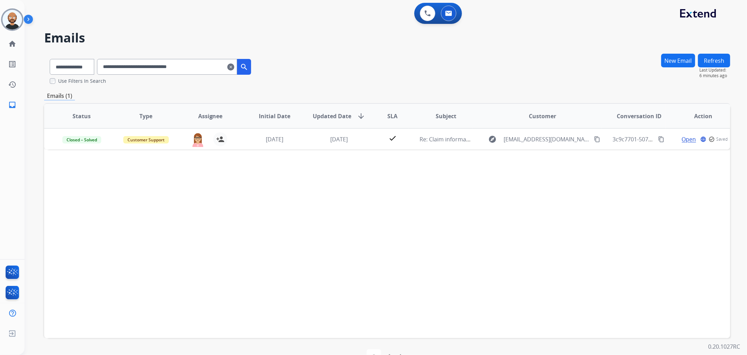
paste input "text"
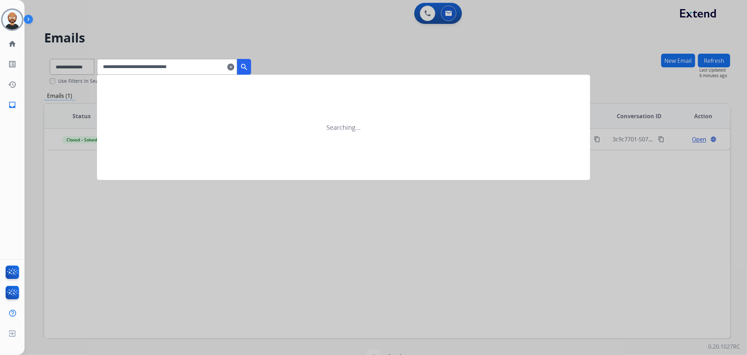
click at [248, 63] on mat-icon "search" at bounding box center [244, 67] width 8 height 8
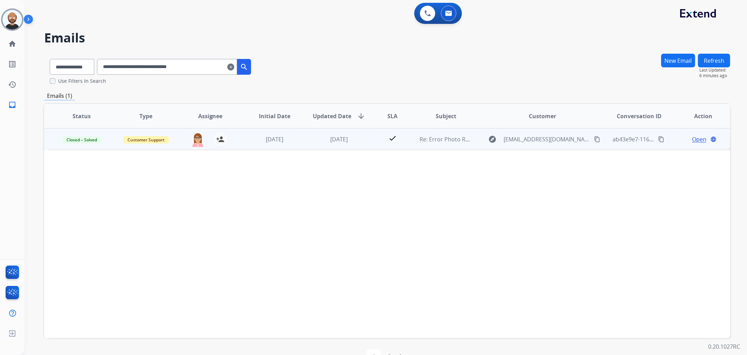
click at [697, 138] on span "Open" at bounding box center [699, 139] width 14 height 8
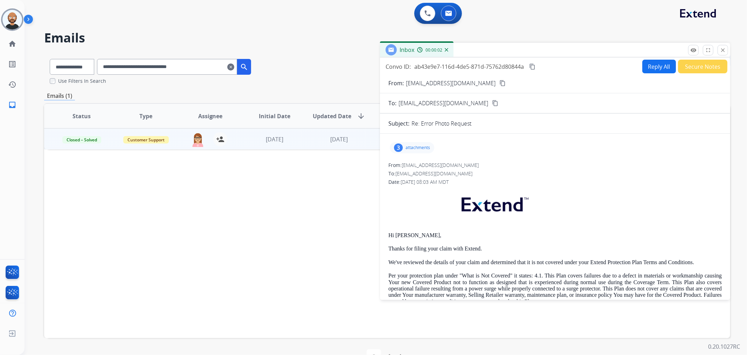
click at [689, 63] on button "Secure Notes" at bounding box center [702, 67] width 49 height 14
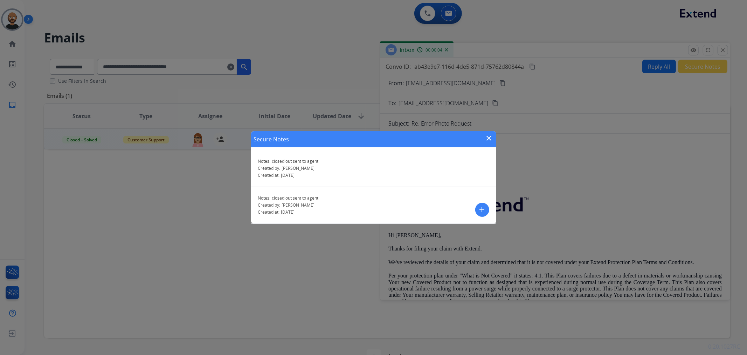
click at [486, 138] on mat-icon "close" at bounding box center [489, 138] width 8 height 8
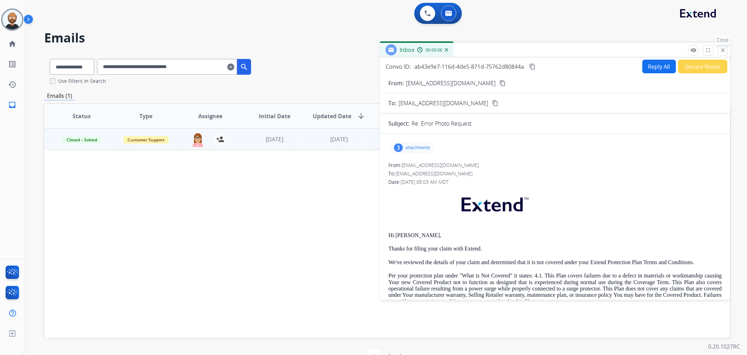
click at [720, 48] on mat-icon "close" at bounding box center [723, 50] width 6 height 6
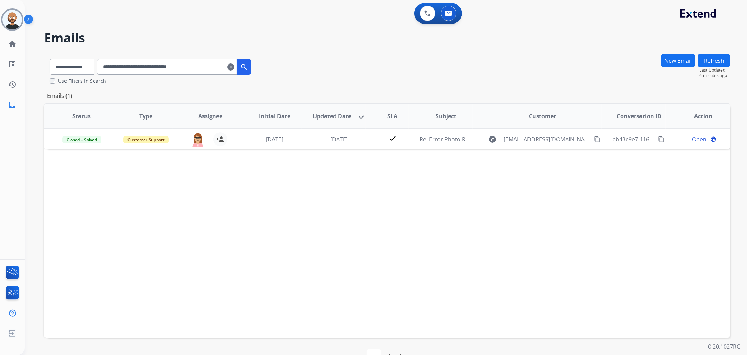
click at [197, 72] on input "**********" at bounding box center [167, 67] width 140 height 16
paste input "text"
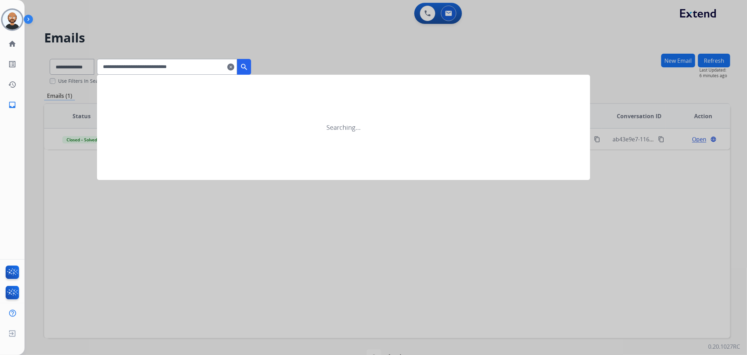
click at [248, 64] on mat-icon "search" at bounding box center [244, 67] width 8 height 8
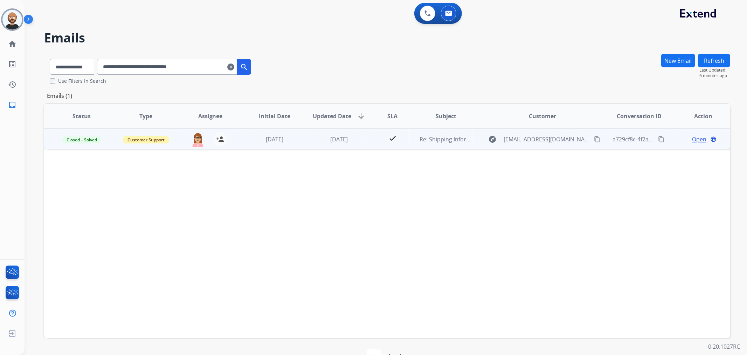
click at [695, 138] on span "Open" at bounding box center [699, 139] width 14 height 8
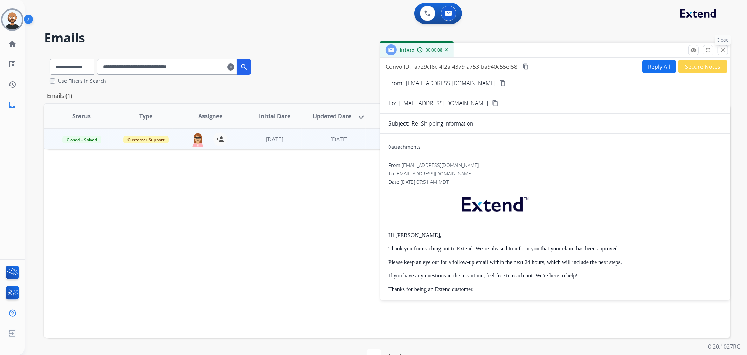
click at [722, 54] on button "close Close" at bounding box center [723, 50] width 11 height 11
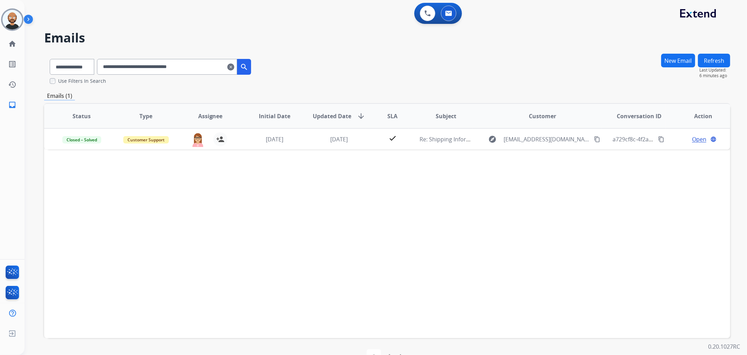
click at [200, 67] on input "**********" at bounding box center [167, 67] width 140 height 16
paste input "text"
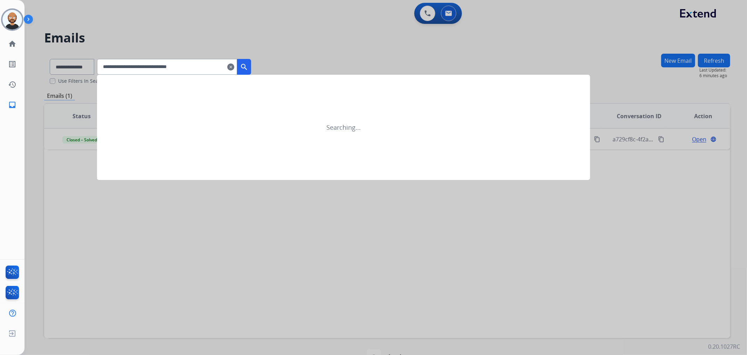
click at [248, 64] on mat-icon "search" at bounding box center [244, 67] width 8 height 8
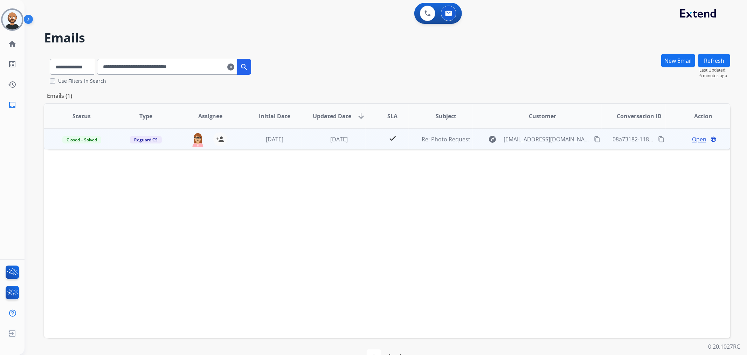
click at [692, 137] on span "Open" at bounding box center [699, 139] width 14 height 8
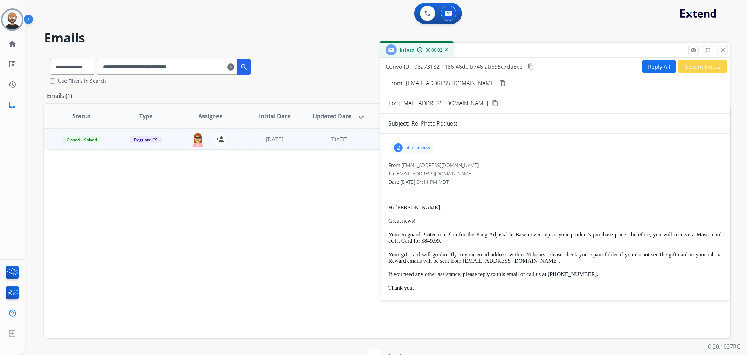
click at [689, 70] on button "Secure Notes" at bounding box center [702, 67] width 49 height 14
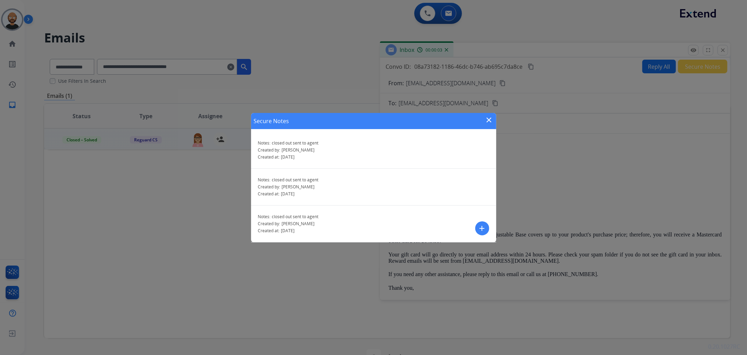
click at [489, 118] on mat-icon "close" at bounding box center [489, 120] width 8 height 8
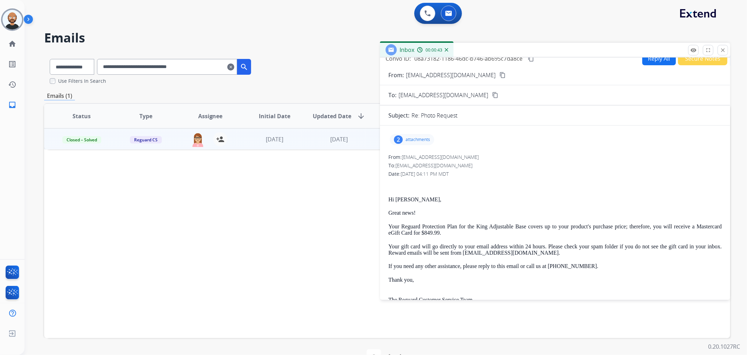
scroll to position [9, 0]
drag, startPoint x: 474, startPoint y: 160, endPoint x: 419, endPoint y: 162, distance: 54.7
drag, startPoint x: 459, startPoint y: 168, endPoint x: 475, endPoint y: 172, distance: 16.3
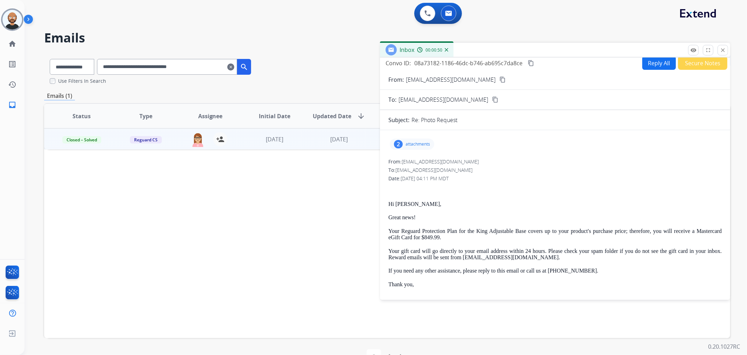
scroll to position [0, 0]
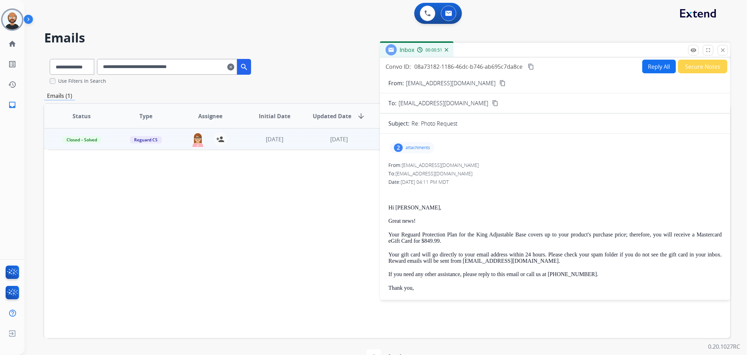
click at [689, 64] on button "Secure Notes" at bounding box center [702, 67] width 49 height 14
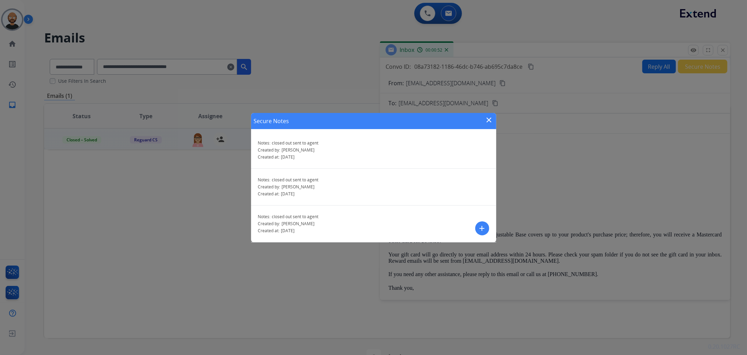
click at [489, 117] on mat-icon "close" at bounding box center [489, 120] width 8 height 8
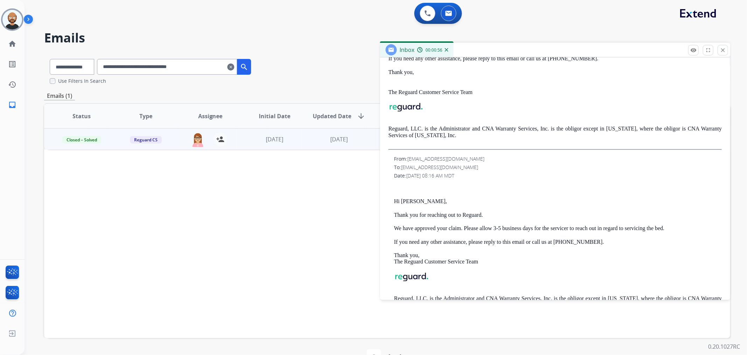
scroll to position [117, 0]
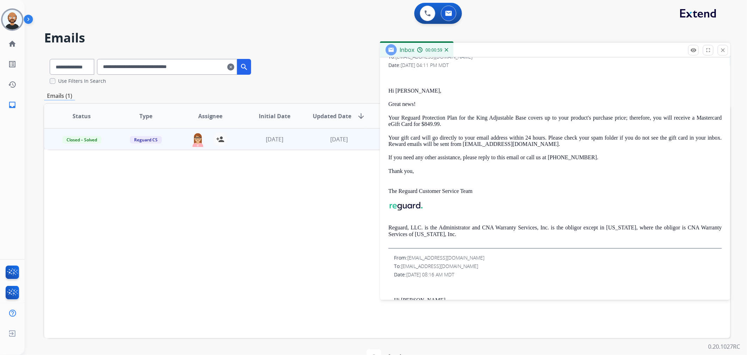
drag, startPoint x: 723, startPoint y: 50, endPoint x: 516, endPoint y: 90, distance: 210.9
click at [723, 50] on mat-icon "close" at bounding box center [723, 50] width 6 height 6
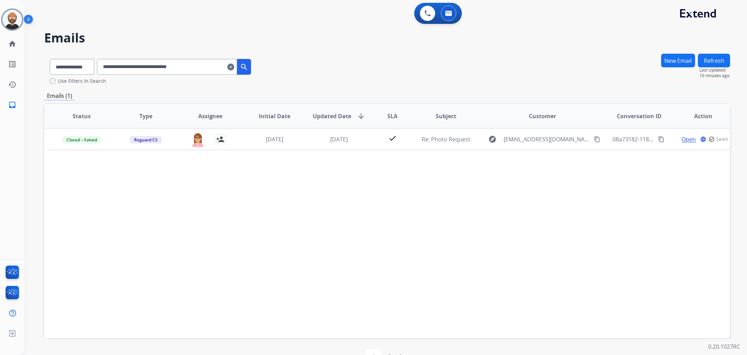
click at [194, 69] on input "**********" at bounding box center [167, 67] width 140 height 16
paste input "text"
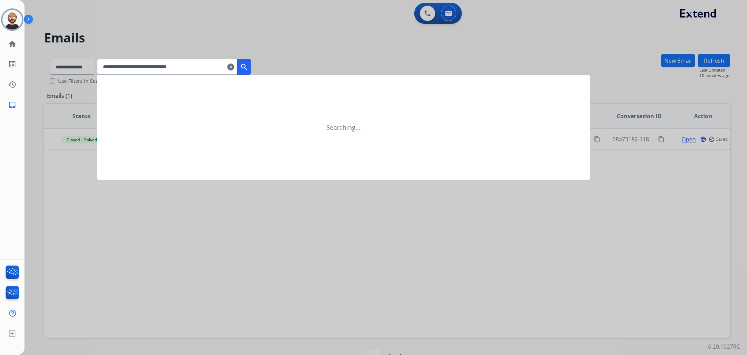
click at [248, 63] on mat-icon "search" at bounding box center [244, 67] width 8 height 8
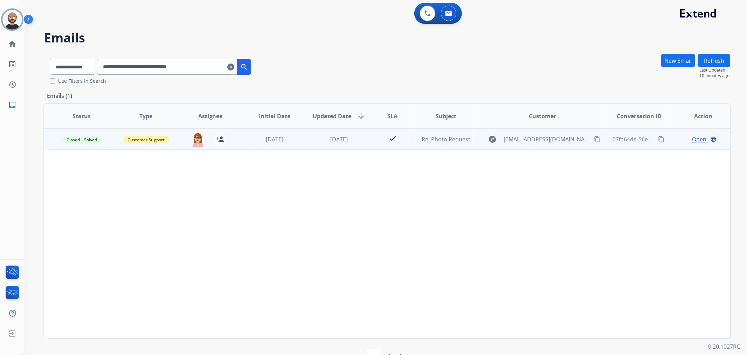
click at [695, 139] on span "Open" at bounding box center [699, 139] width 14 height 8
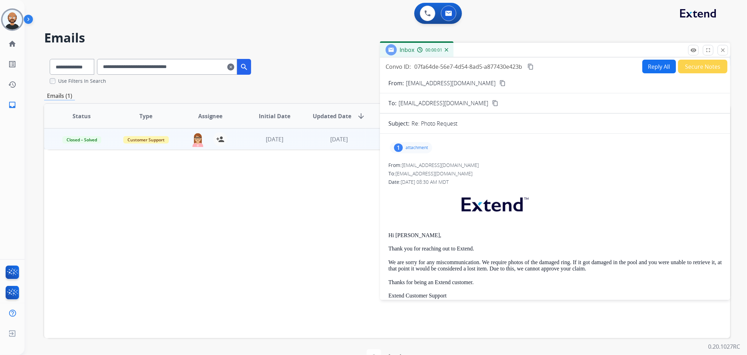
click at [705, 68] on button "Secure Notes" at bounding box center [702, 67] width 49 height 14
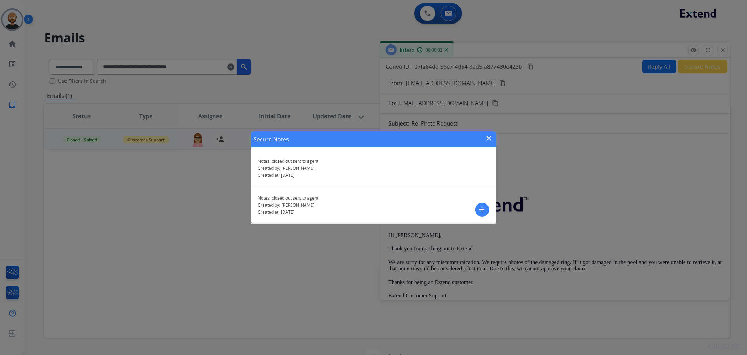
click at [493, 135] on mat-icon "close" at bounding box center [489, 138] width 8 height 8
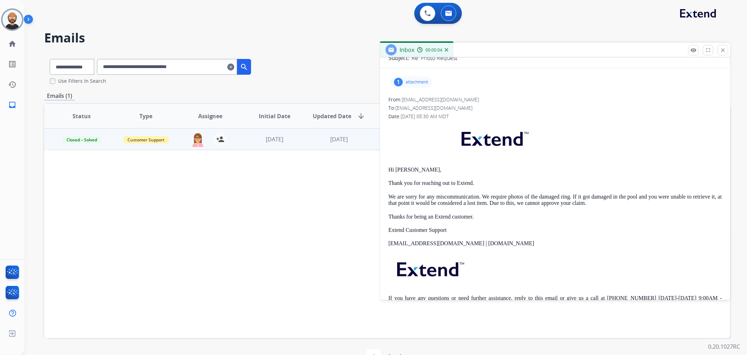
scroll to position [0, 0]
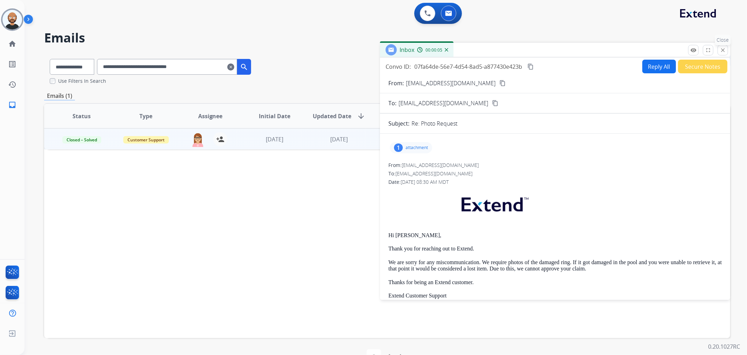
click at [723, 50] on mat-icon "close" at bounding box center [723, 50] width 6 height 6
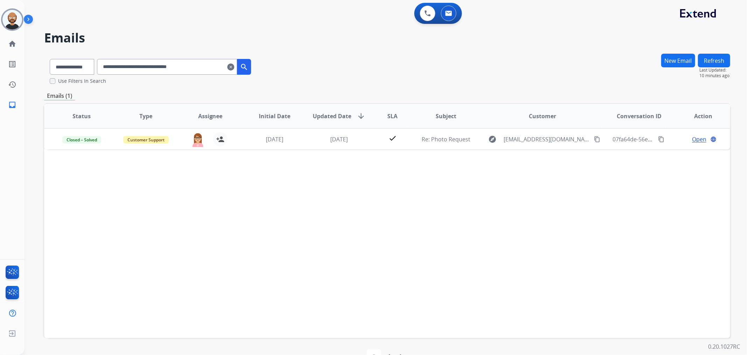
click at [171, 66] on input "**********" at bounding box center [167, 67] width 140 height 16
paste input "text"
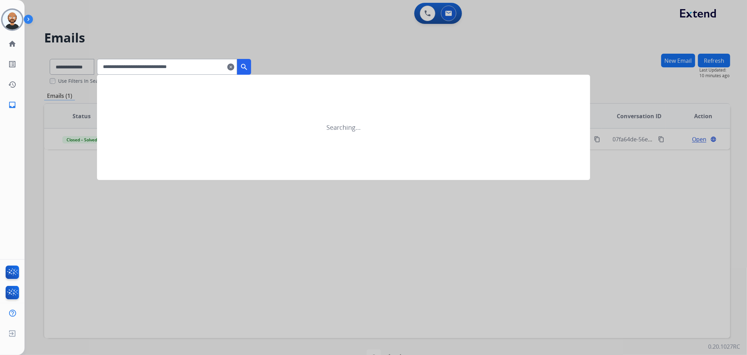
click at [248, 65] on mat-icon "search" at bounding box center [244, 67] width 8 height 8
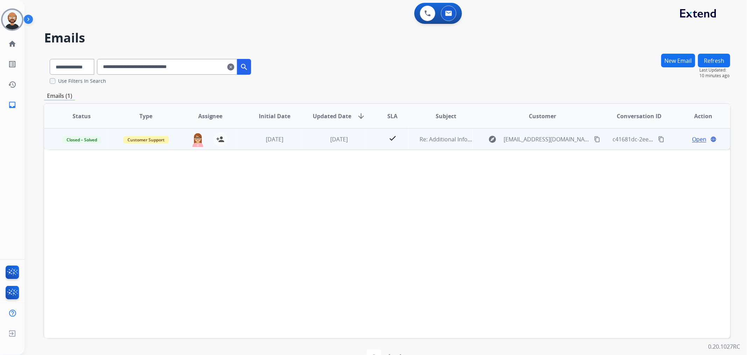
click at [695, 138] on span "Open" at bounding box center [699, 139] width 14 height 8
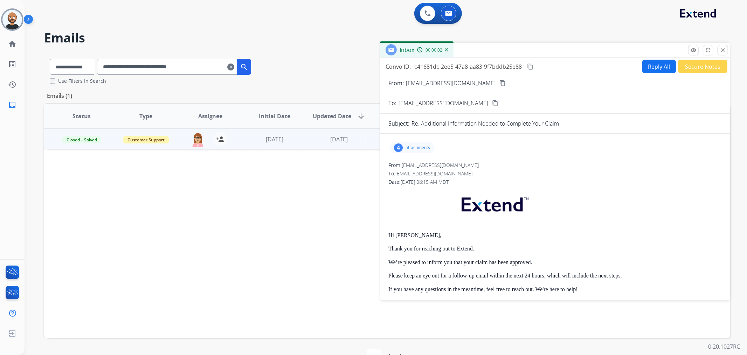
click at [681, 72] on button "Secure Notes" at bounding box center [702, 67] width 49 height 14
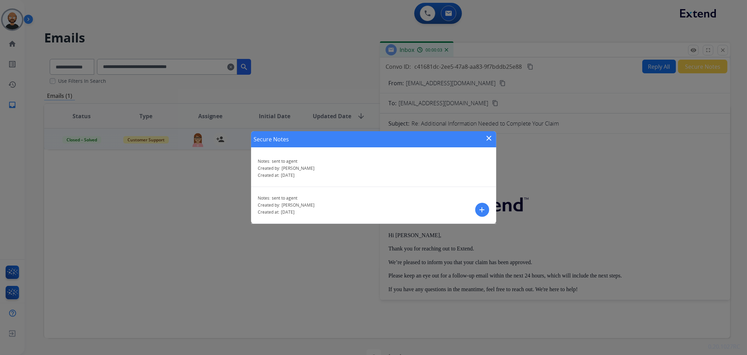
click at [489, 134] on mat-icon "close" at bounding box center [489, 138] width 8 height 8
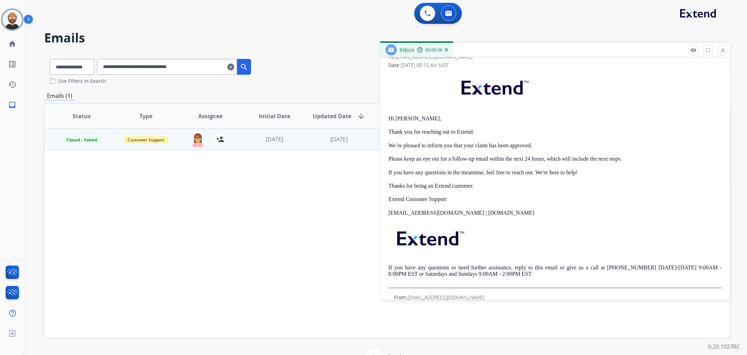
scroll to position [78, 0]
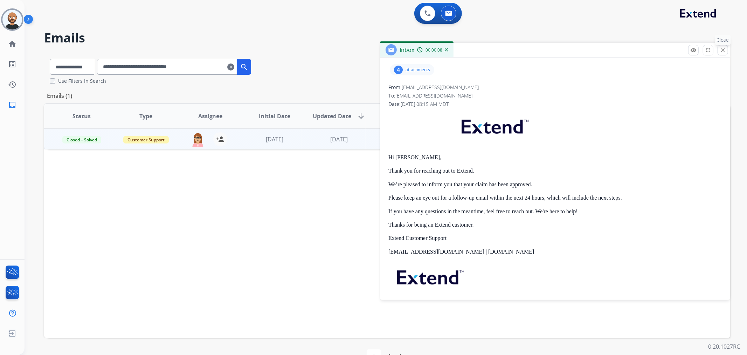
click at [724, 53] on mat-icon "close" at bounding box center [723, 50] width 6 height 6
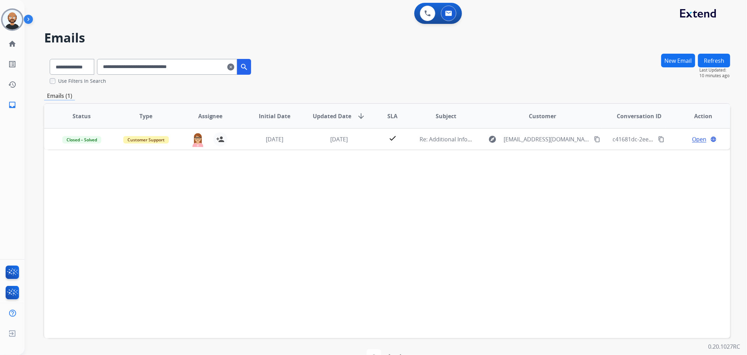
click at [194, 68] on input "**********" at bounding box center [167, 67] width 140 height 16
paste input "text"
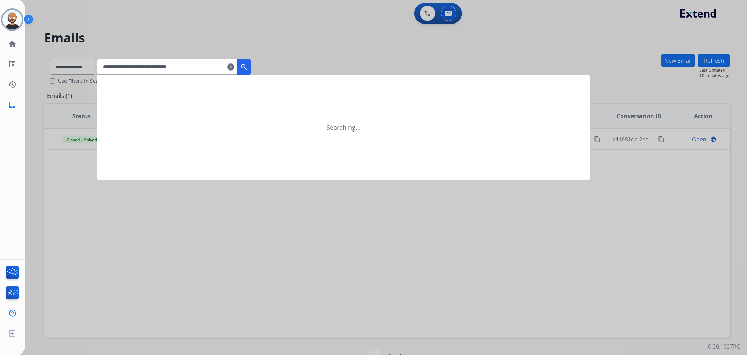
click at [248, 69] on mat-icon "search" at bounding box center [244, 67] width 8 height 8
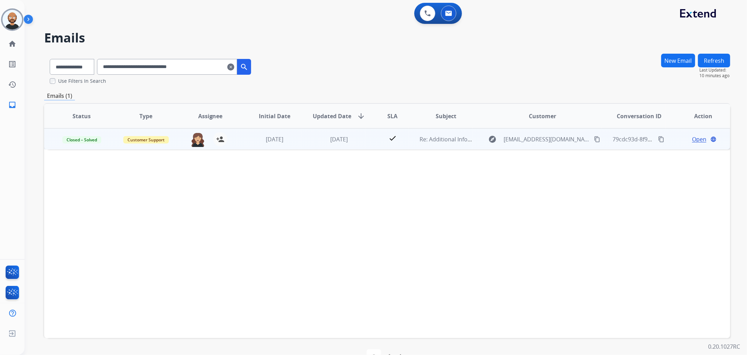
click at [696, 139] on span "Open" at bounding box center [699, 139] width 14 height 8
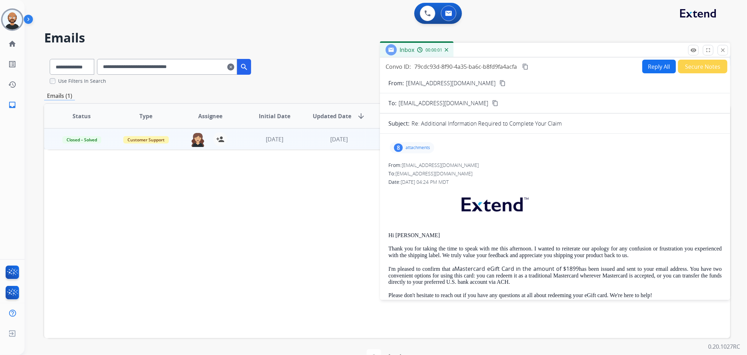
click at [685, 64] on button "Secure Notes" at bounding box center [702, 67] width 49 height 14
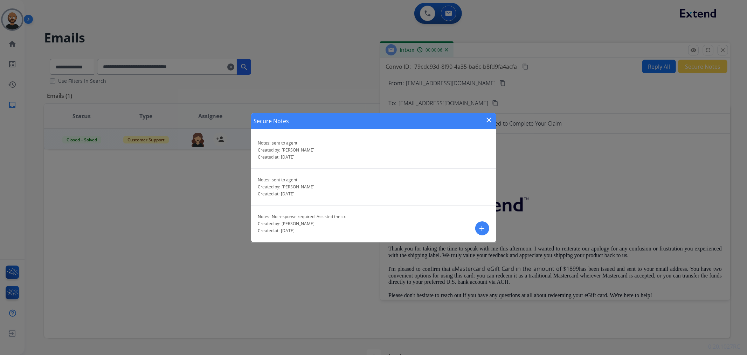
click at [489, 118] on mat-icon "close" at bounding box center [489, 120] width 8 height 8
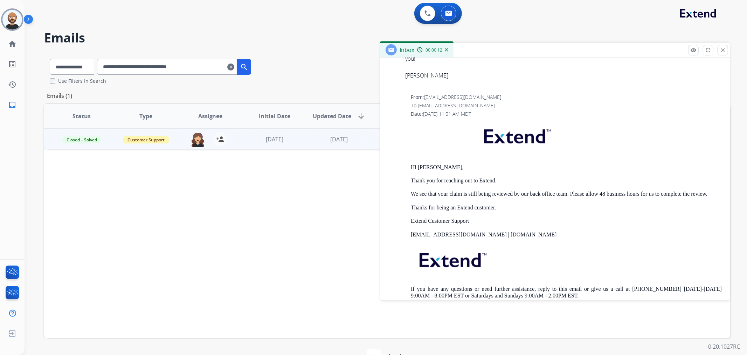
scroll to position [701, 0]
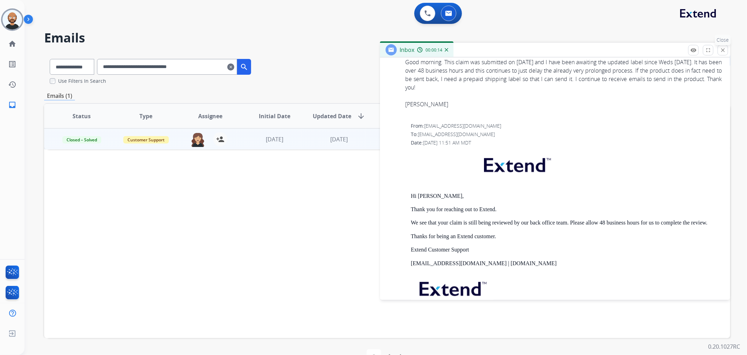
click at [721, 51] on mat-icon "close" at bounding box center [723, 50] width 6 height 6
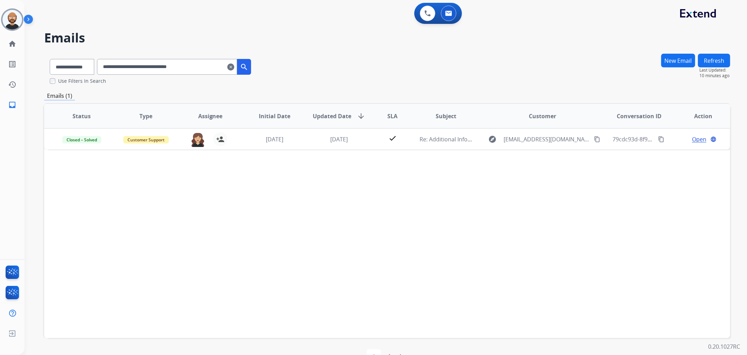
click at [125, 71] on input "**********" at bounding box center [167, 67] width 140 height 16
paste input "text"
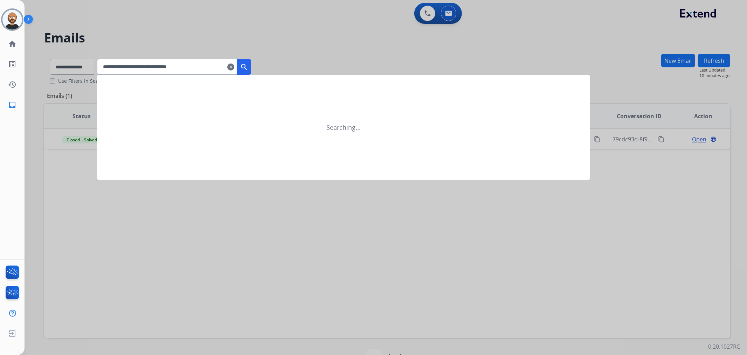
click at [248, 68] on mat-icon "search" at bounding box center [244, 67] width 8 height 8
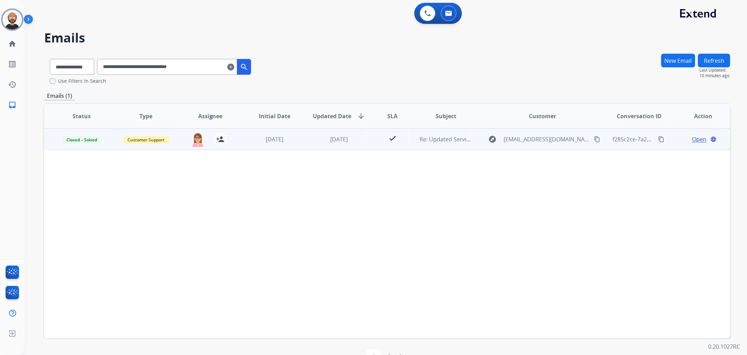
click at [692, 137] on span "Open" at bounding box center [699, 139] width 14 height 8
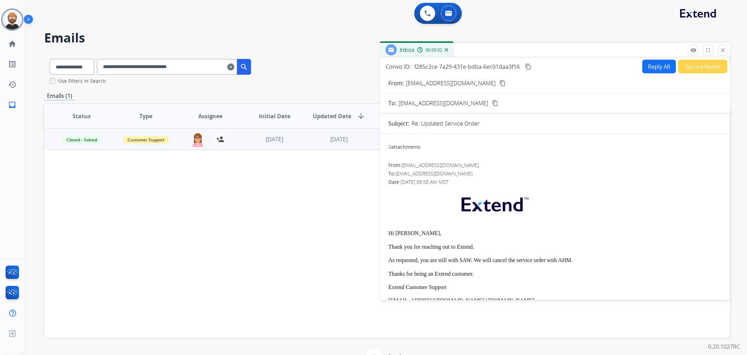
click at [684, 67] on button "Secure Notes" at bounding box center [702, 67] width 49 height 14
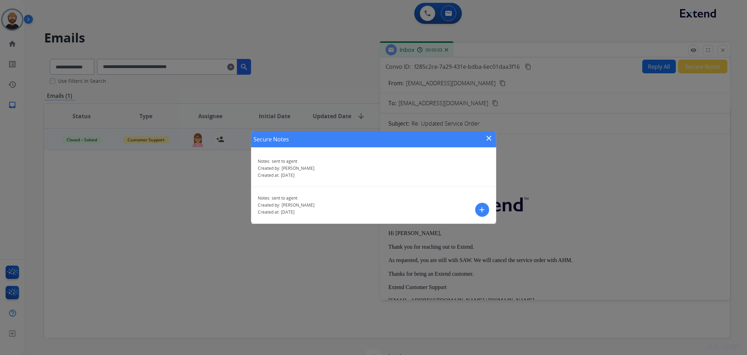
click at [488, 136] on mat-icon "close" at bounding box center [489, 138] width 8 height 8
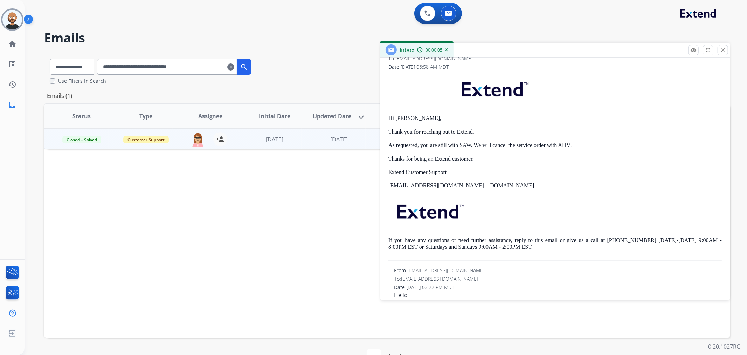
scroll to position [0, 0]
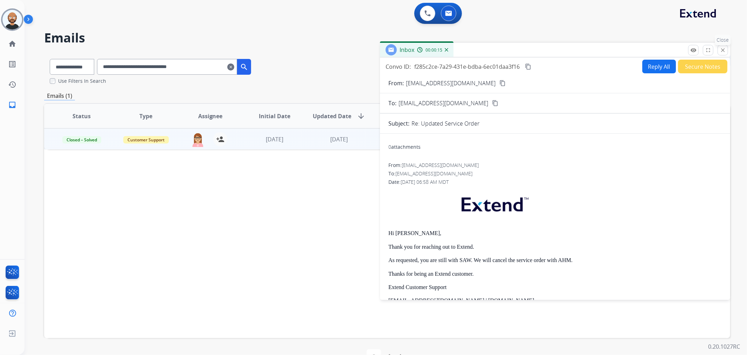
click at [724, 50] on mat-icon "close" at bounding box center [723, 50] width 6 height 6
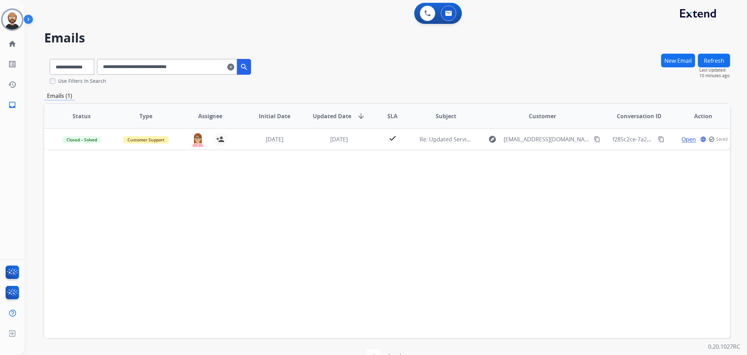
click at [165, 66] on input "**********" at bounding box center [167, 67] width 140 height 16
paste input "text"
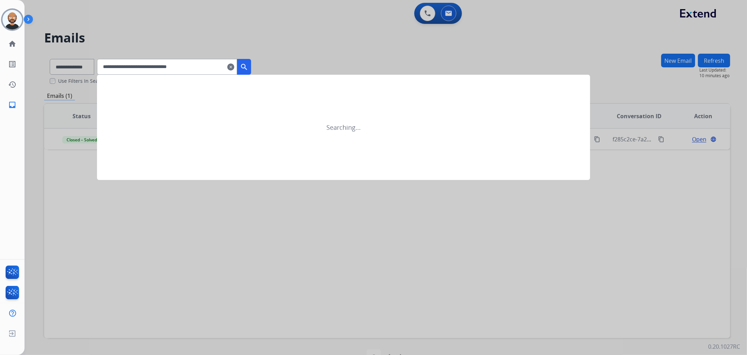
click at [248, 64] on mat-icon "search" at bounding box center [244, 67] width 8 height 8
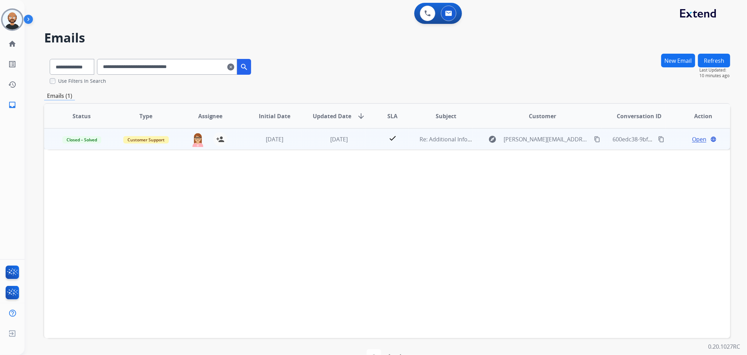
click at [696, 139] on span "Open" at bounding box center [699, 139] width 14 height 8
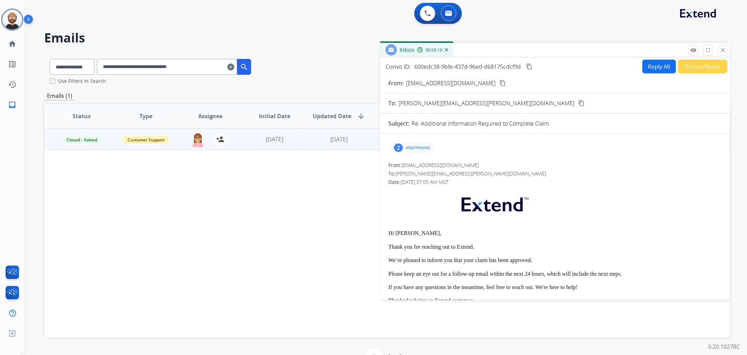
click at [682, 69] on button "Secure Notes" at bounding box center [702, 67] width 49 height 14
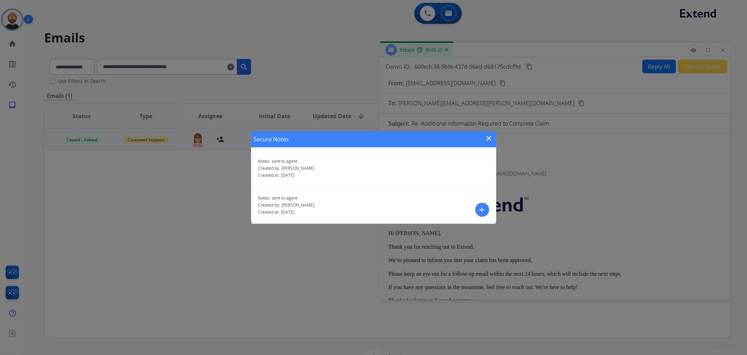
click at [489, 136] on mat-icon "close" at bounding box center [489, 138] width 8 height 8
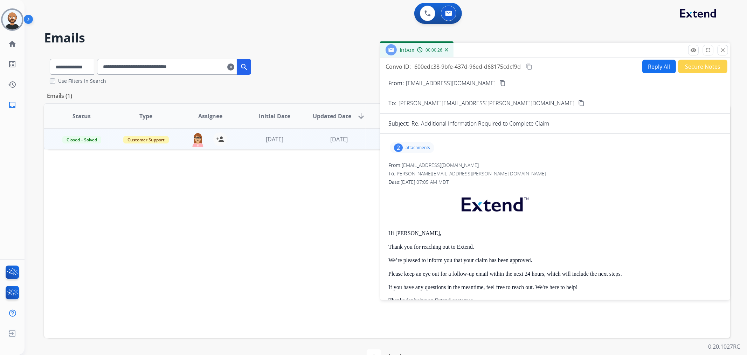
click at [725, 50] on mat-icon "close" at bounding box center [723, 50] width 6 height 6
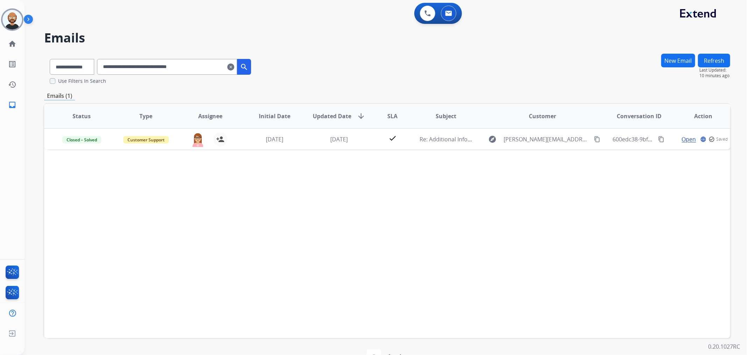
click at [183, 68] on input "**********" at bounding box center [167, 67] width 140 height 16
paste input "text"
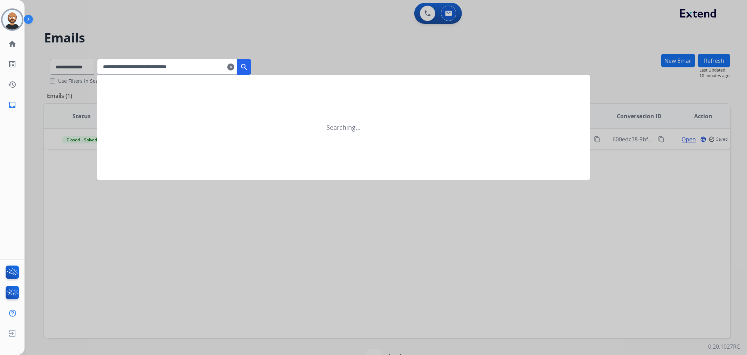
click at [248, 63] on mat-icon "search" at bounding box center [244, 67] width 8 height 8
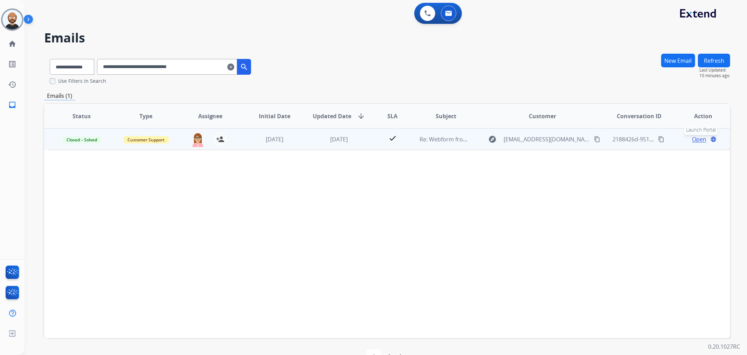
click at [700, 138] on span "Open" at bounding box center [699, 139] width 14 height 8
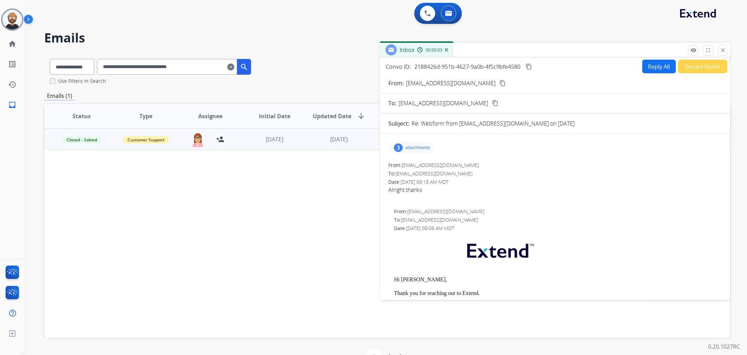
click at [682, 61] on button "Secure Notes" at bounding box center [702, 67] width 49 height 14
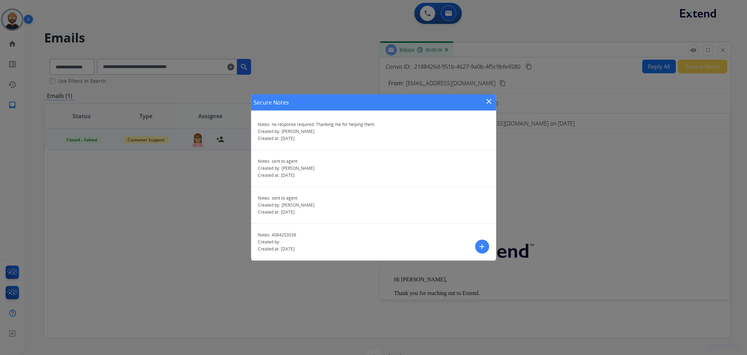
click at [491, 100] on mat-icon "close" at bounding box center [489, 101] width 8 height 8
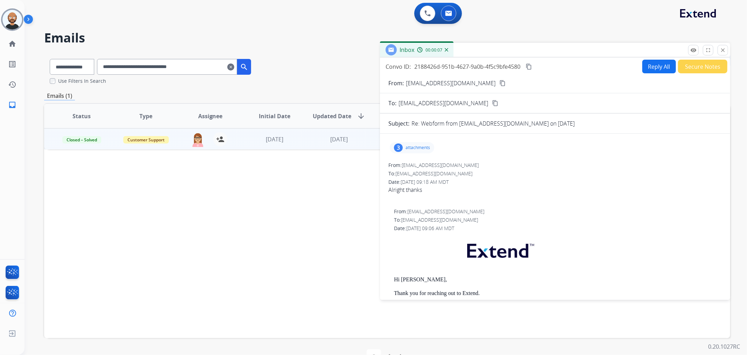
click at [726, 48] on mat-icon "close" at bounding box center [723, 50] width 6 height 6
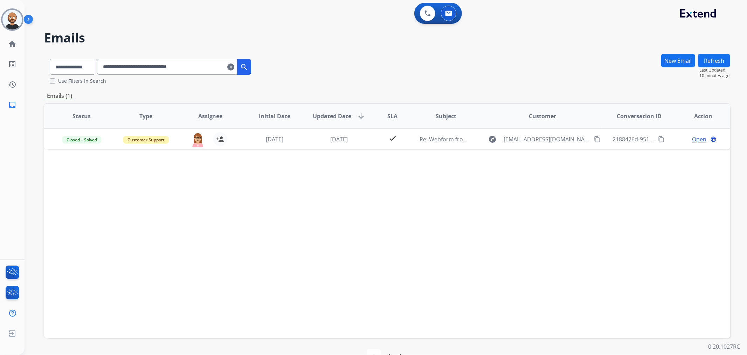
click at [174, 58] on div "**********" at bounding box center [150, 65] width 213 height 24
click at [174, 68] on input "**********" at bounding box center [167, 67] width 140 height 16
paste input "text"
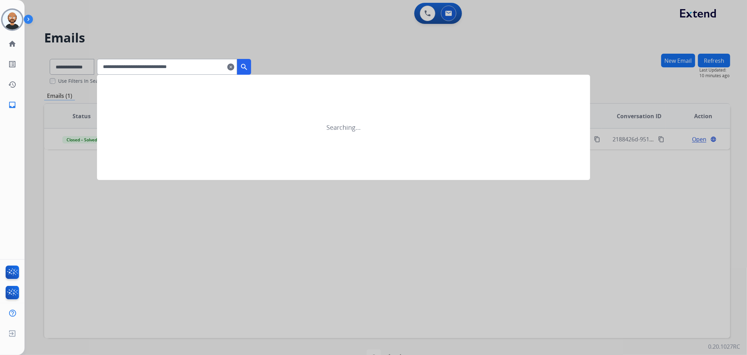
click at [248, 65] on mat-icon "search" at bounding box center [244, 67] width 8 height 8
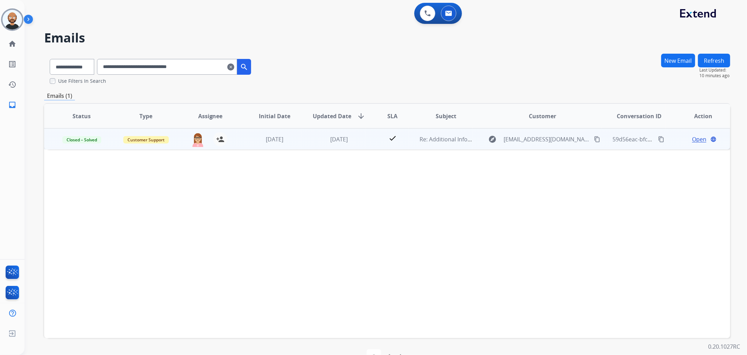
click at [692, 137] on span "Open" at bounding box center [699, 139] width 14 height 8
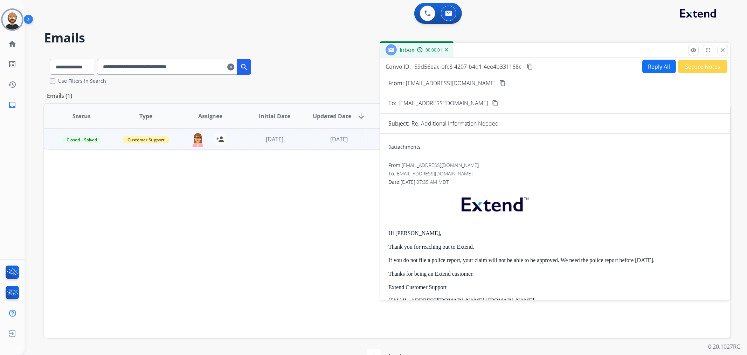
click at [681, 67] on button "Secure Notes" at bounding box center [702, 67] width 49 height 14
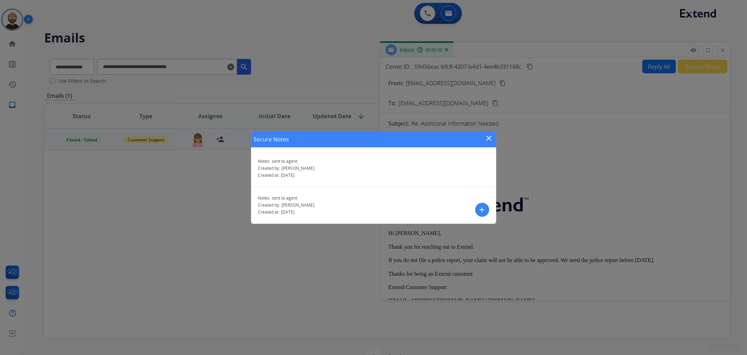
click at [489, 135] on mat-icon "close" at bounding box center [489, 138] width 8 height 8
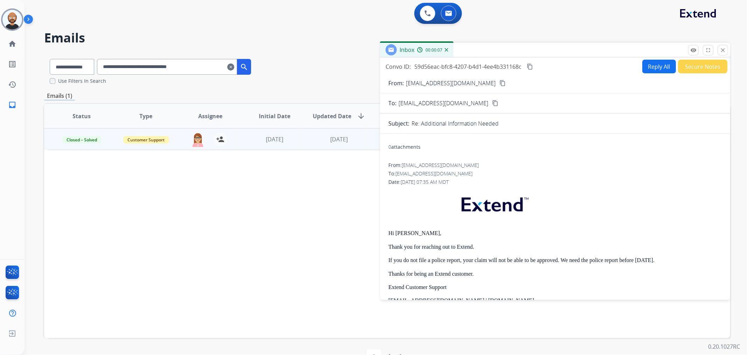
click at [717, 48] on div "remove_red_eye Logs fullscreen Expand close Close" at bounding box center [708, 50] width 40 height 11
click at [719, 48] on button "close Close" at bounding box center [723, 50] width 11 height 11
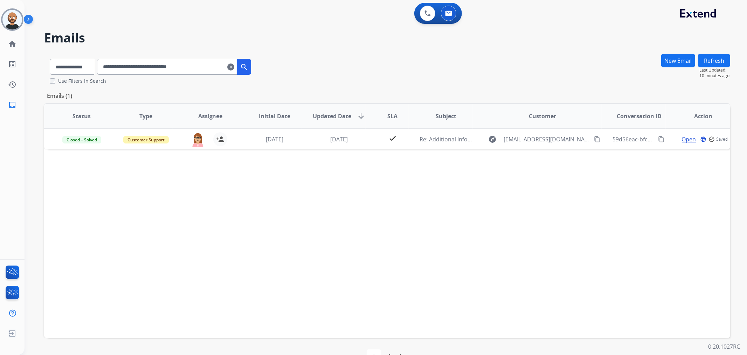
click at [176, 65] on input "**********" at bounding box center [167, 67] width 140 height 16
paste input "text"
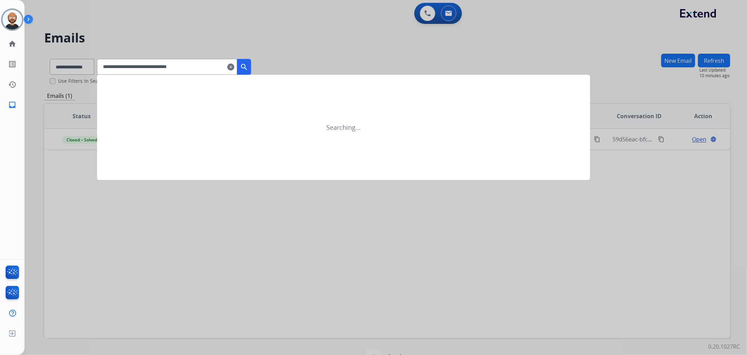
click at [251, 68] on button "search" at bounding box center [244, 67] width 14 height 16
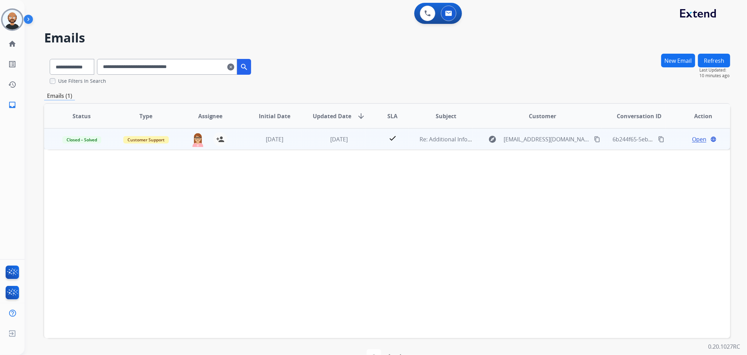
click at [692, 138] on span "Open" at bounding box center [699, 139] width 14 height 8
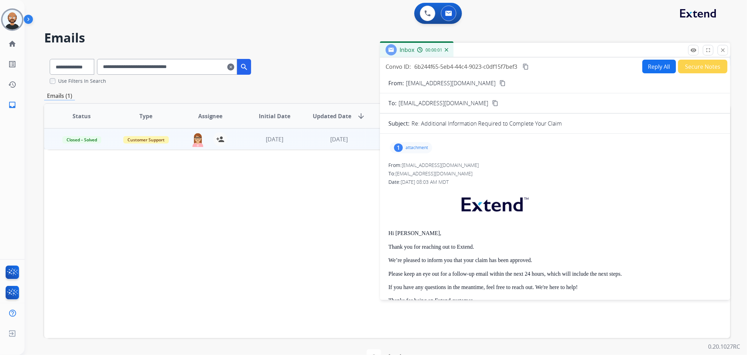
click at [688, 64] on button "Secure Notes" at bounding box center [702, 67] width 49 height 14
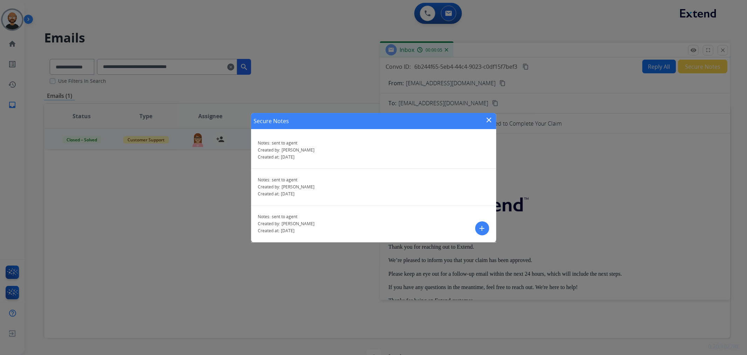
click at [491, 117] on mat-icon "close" at bounding box center [489, 120] width 8 height 8
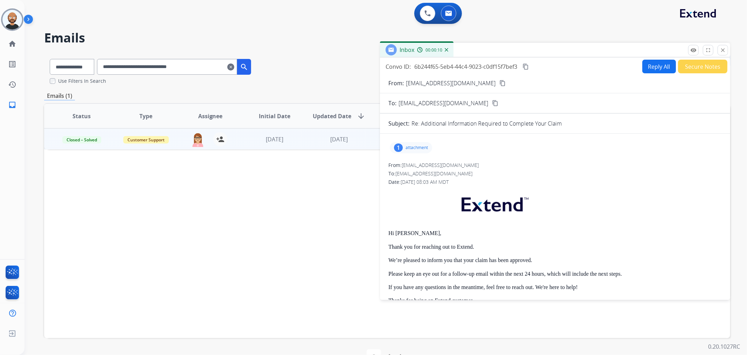
drag, startPoint x: 724, startPoint y: 48, endPoint x: 386, endPoint y: 91, distance: 340.2
click at [724, 48] on mat-icon "close" at bounding box center [723, 50] width 6 height 6
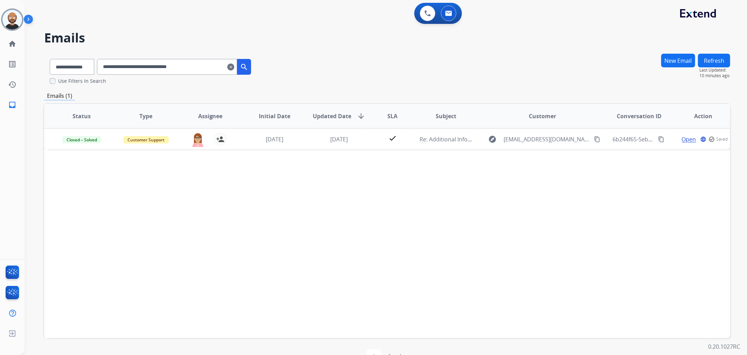
click at [197, 67] on input "**********" at bounding box center [167, 67] width 140 height 16
paste input "text"
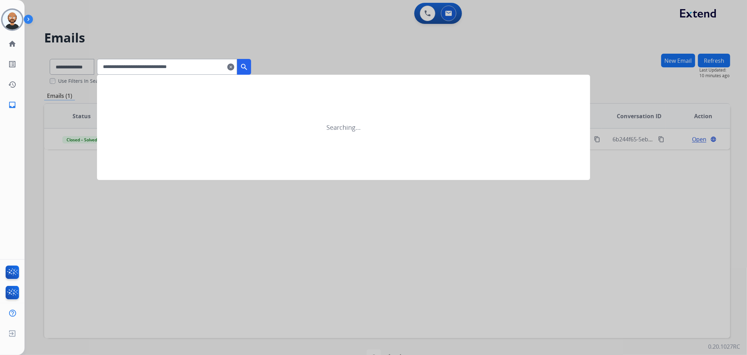
click at [248, 67] on mat-icon "search" at bounding box center [244, 67] width 8 height 8
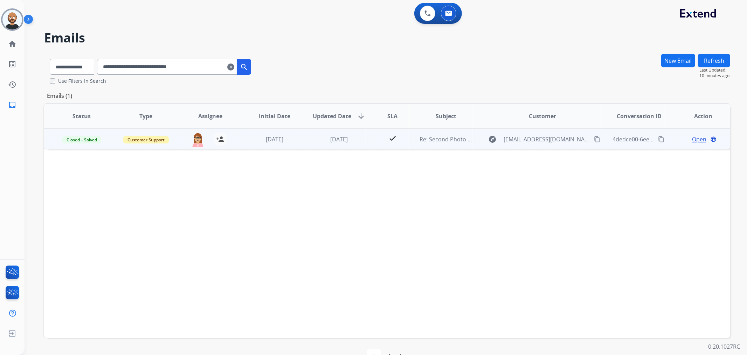
click at [692, 138] on span "Open" at bounding box center [699, 139] width 14 height 8
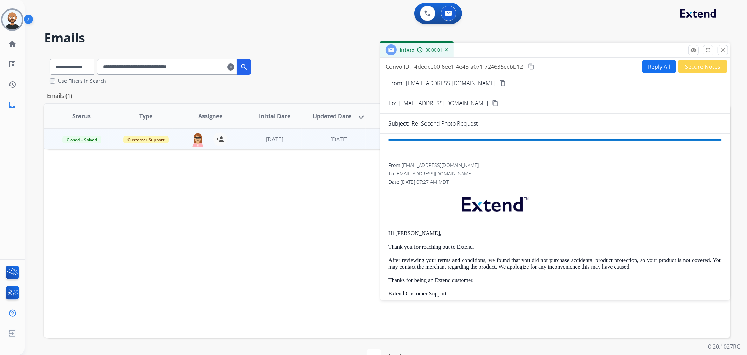
click at [691, 68] on button "Secure Notes" at bounding box center [702, 67] width 49 height 14
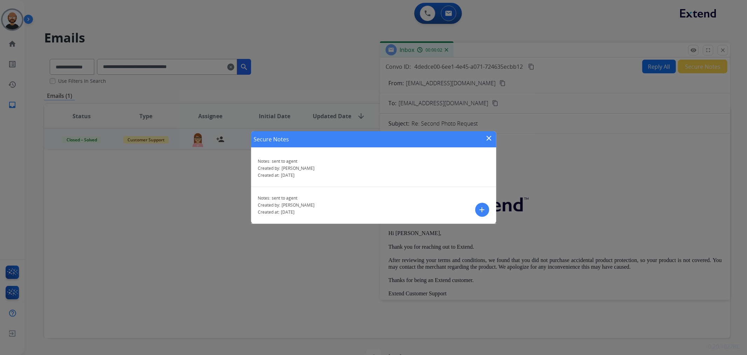
click at [488, 138] on mat-icon "close" at bounding box center [489, 138] width 8 height 8
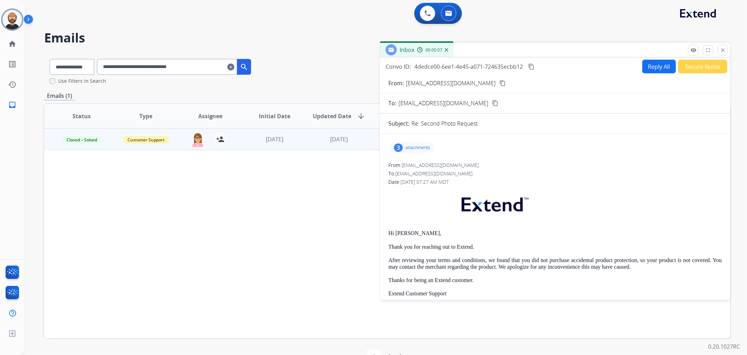
drag, startPoint x: 720, startPoint y: 50, endPoint x: 520, endPoint y: 107, distance: 208.3
click at [720, 50] on mat-icon "close" at bounding box center [723, 50] width 6 height 6
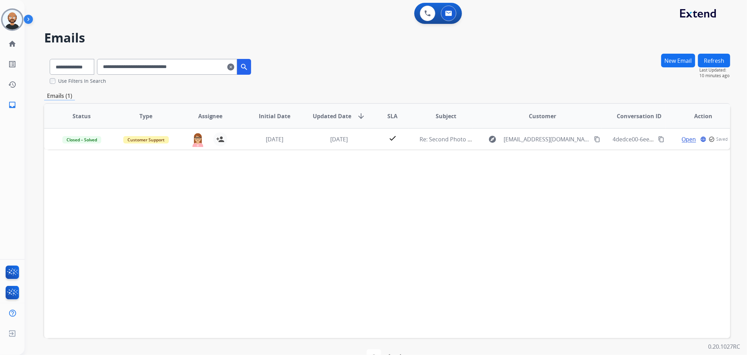
click at [194, 71] on input "**********" at bounding box center [167, 67] width 140 height 16
paste input "text"
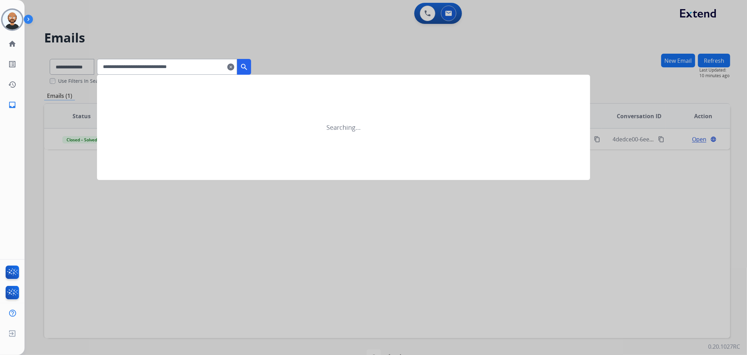
click at [248, 63] on mat-icon "search" at bounding box center [244, 67] width 8 height 8
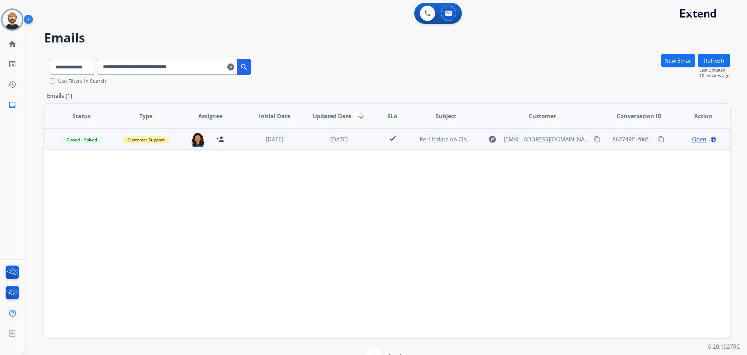
click at [692, 136] on span "Open" at bounding box center [699, 139] width 14 height 8
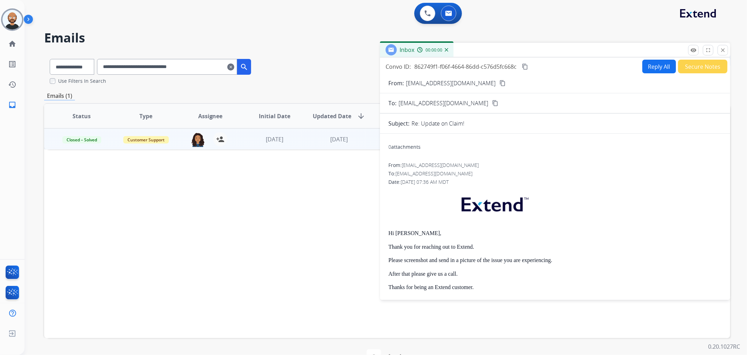
click at [672, 72] on div "Reply All Secure Notes" at bounding box center [683, 67] width 87 height 14
click at [689, 60] on button "Secure Notes" at bounding box center [702, 67] width 49 height 14
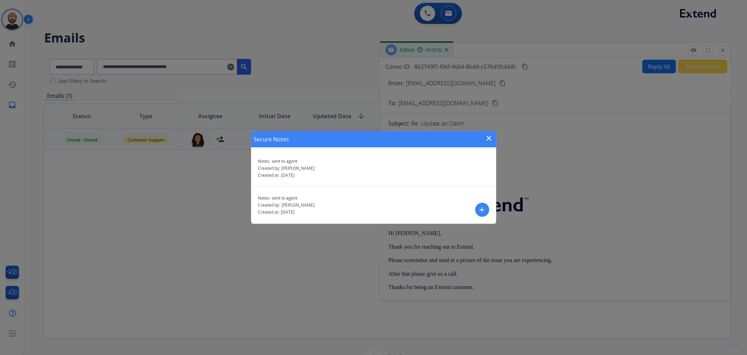
click at [492, 137] on mat-icon "close" at bounding box center [489, 138] width 8 height 8
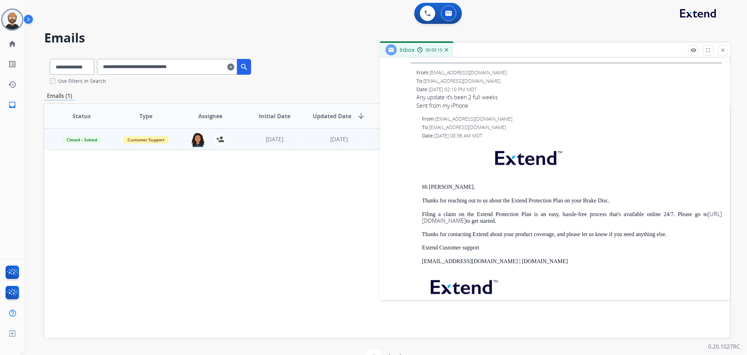
scroll to position [934, 0]
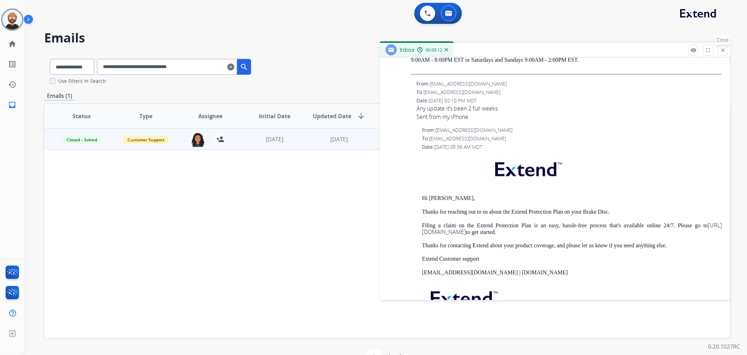
click at [725, 48] on mat-icon "close" at bounding box center [723, 50] width 6 height 6
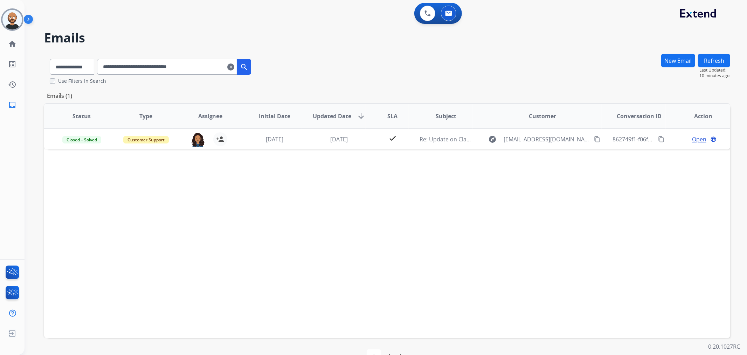
click at [160, 65] on input "**********" at bounding box center [167, 67] width 140 height 16
paste input "text"
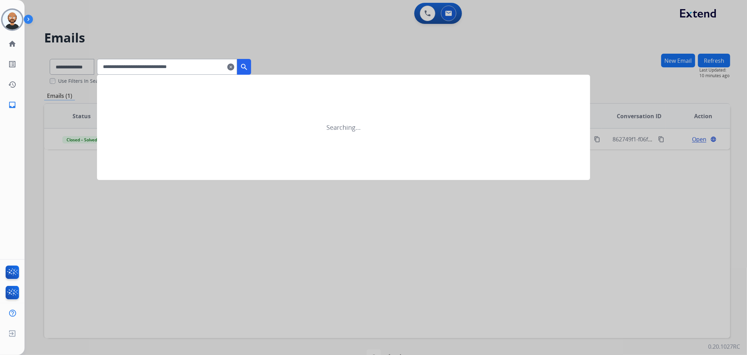
click at [248, 67] on mat-icon "search" at bounding box center [244, 67] width 8 height 8
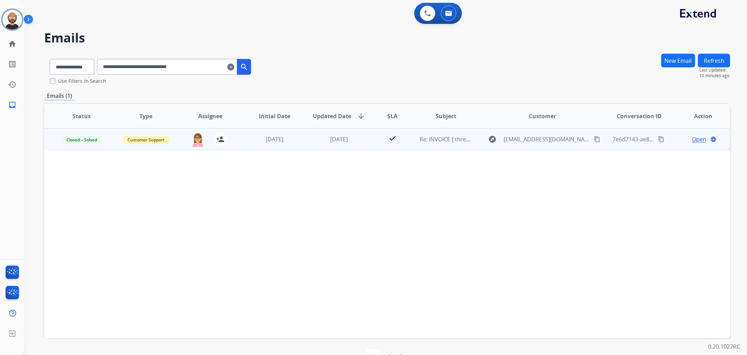
click at [692, 137] on span "Open" at bounding box center [699, 139] width 14 height 8
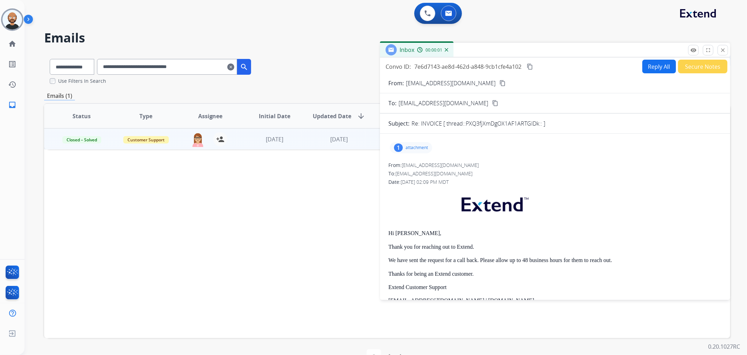
click at [694, 67] on button "Secure Notes" at bounding box center [702, 67] width 49 height 14
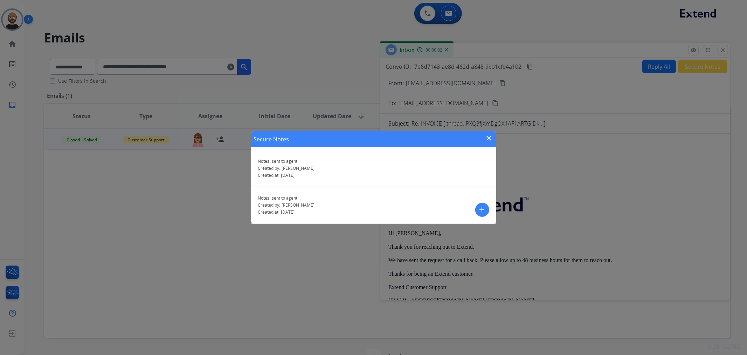
click at [490, 138] on mat-icon "close" at bounding box center [489, 138] width 8 height 8
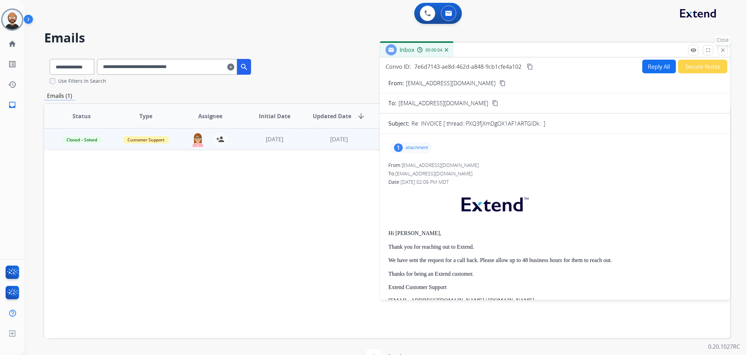
click at [718, 51] on button "close Close" at bounding box center [723, 50] width 11 height 11
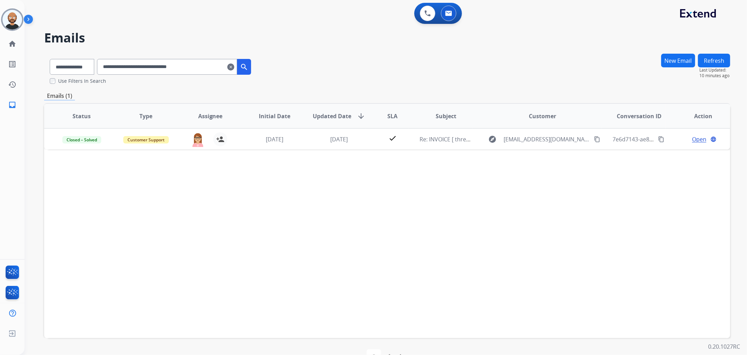
click at [183, 67] on input "**********" at bounding box center [167, 67] width 140 height 16
paste input "text"
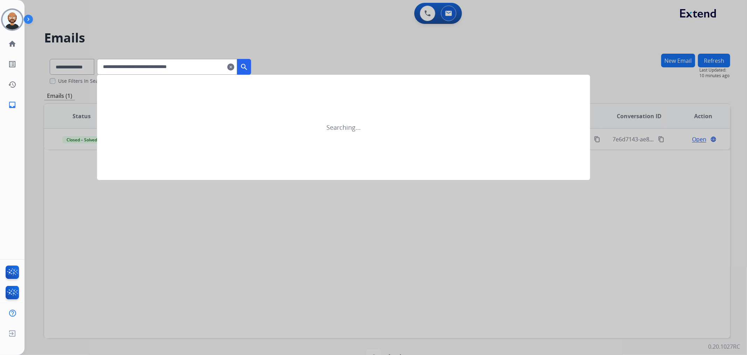
click at [249, 62] on button "search" at bounding box center [244, 67] width 14 height 16
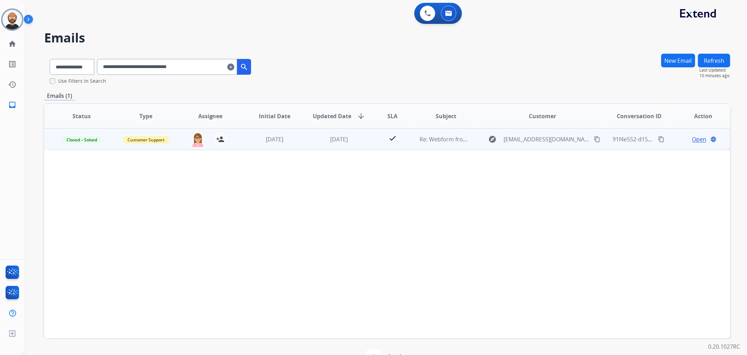
click at [695, 137] on span "Open" at bounding box center [699, 139] width 14 height 8
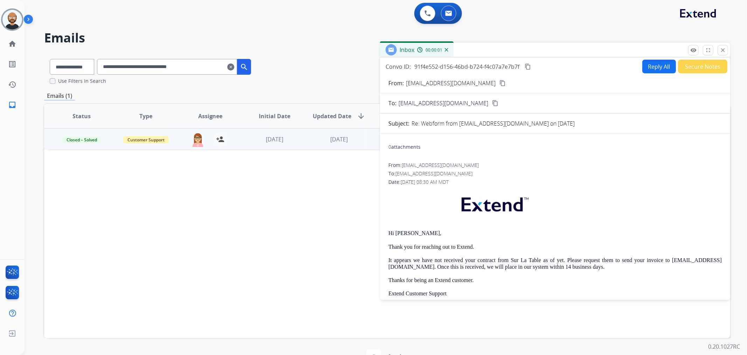
click at [684, 67] on button "Secure Notes" at bounding box center [702, 67] width 49 height 14
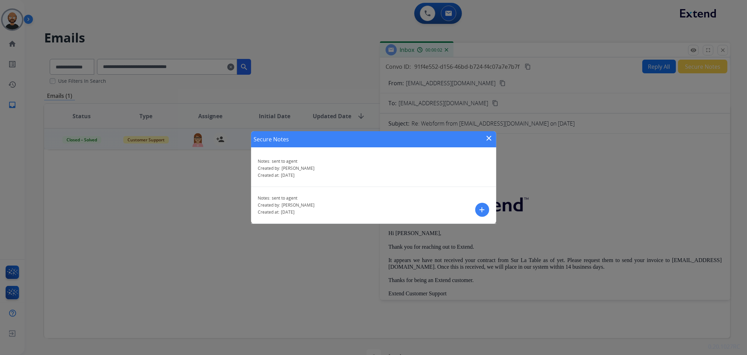
click at [488, 137] on mat-icon "close" at bounding box center [489, 138] width 8 height 8
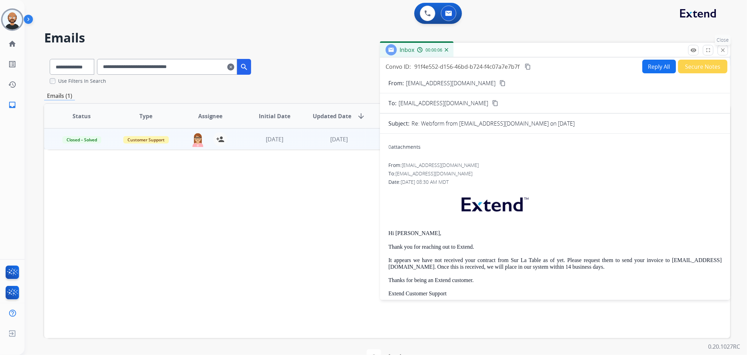
click at [720, 47] on button "close Close" at bounding box center [723, 50] width 11 height 11
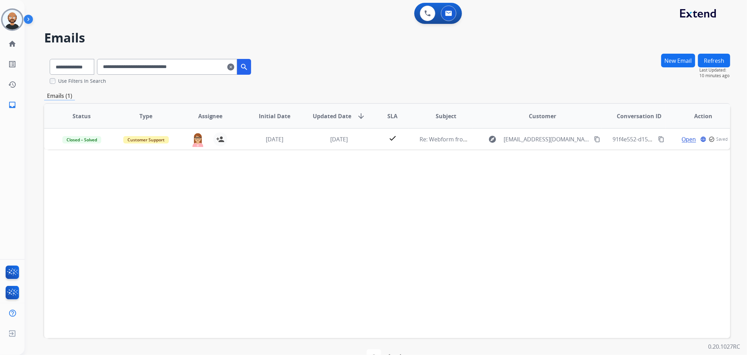
click at [146, 66] on input "**********" at bounding box center [167, 67] width 140 height 16
paste input "text"
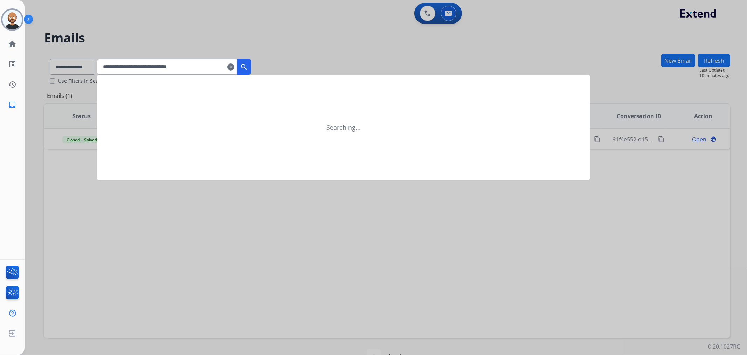
click at [248, 67] on mat-icon "search" at bounding box center [244, 67] width 8 height 8
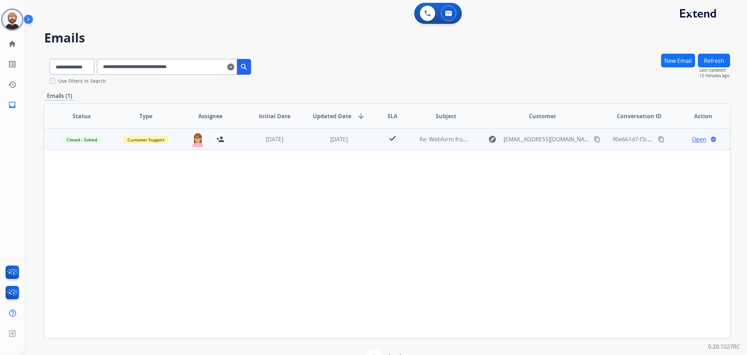
click at [692, 137] on span "Open" at bounding box center [699, 139] width 14 height 8
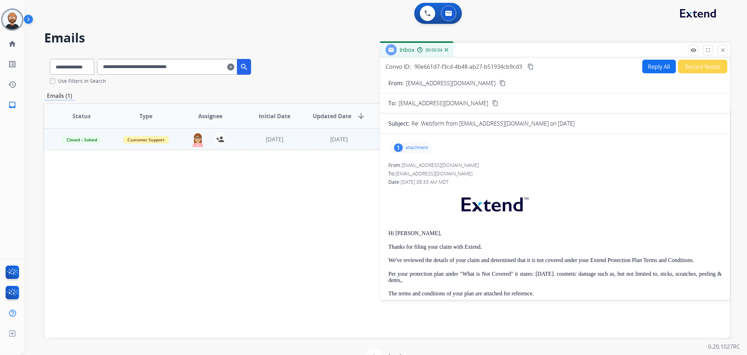
click at [689, 64] on button "Secure Notes" at bounding box center [702, 67] width 49 height 14
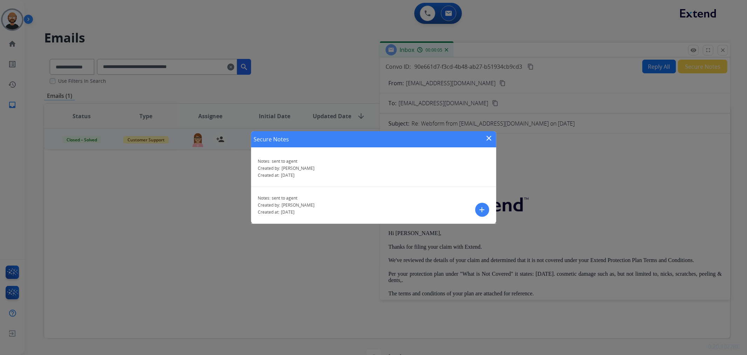
click at [486, 137] on mat-icon "close" at bounding box center [489, 138] width 8 height 8
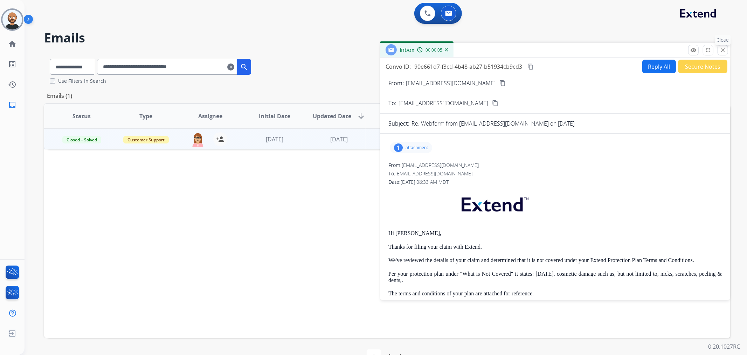
click at [723, 49] on mat-icon "close" at bounding box center [723, 50] width 6 height 6
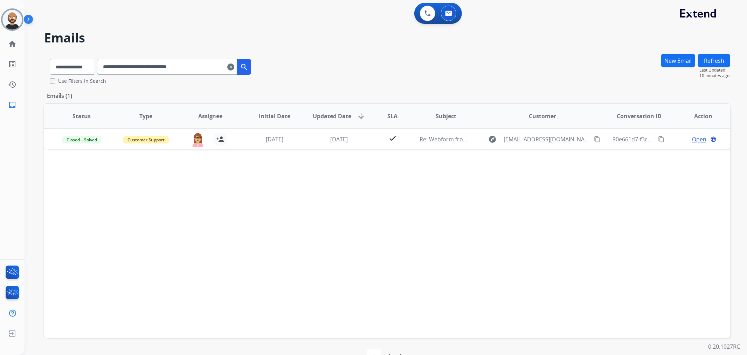
click at [198, 64] on input "**********" at bounding box center [167, 67] width 140 height 16
paste input "text"
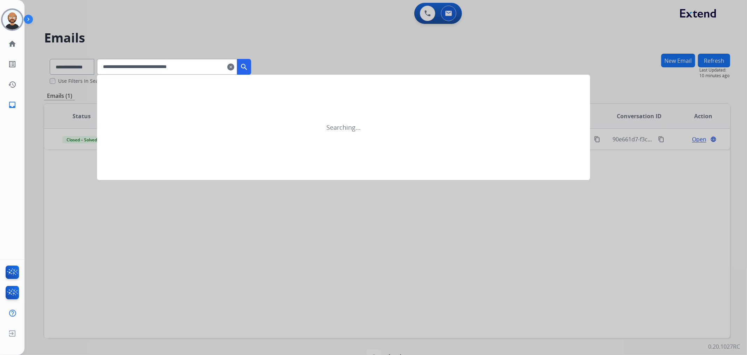
click at [248, 68] on mat-icon "search" at bounding box center [244, 67] width 8 height 8
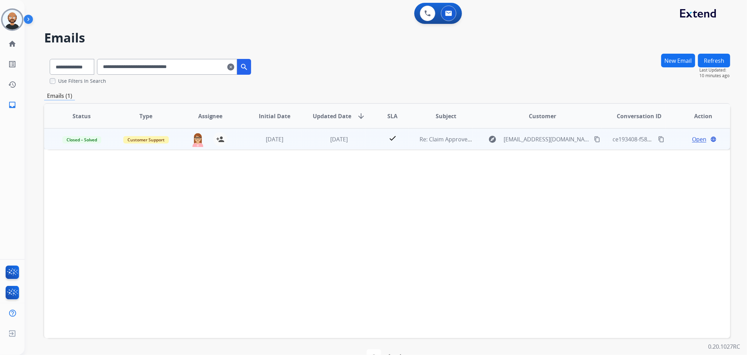
click at [694, 137] on span "Open" at bounding box center [699, 139] width 14 height 8
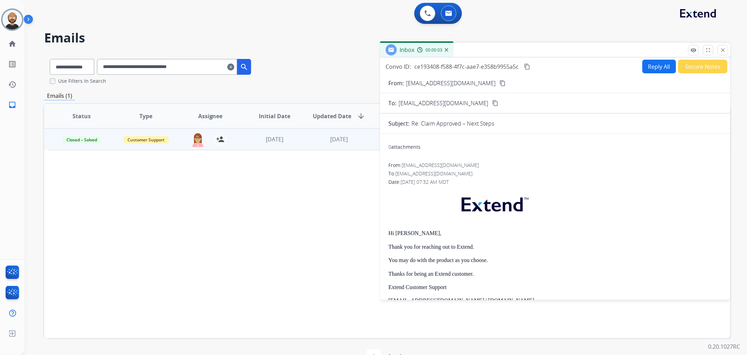
click at [688, 68] on button "Secure Notes" at bounding box center [702, 67] width 49 height 14
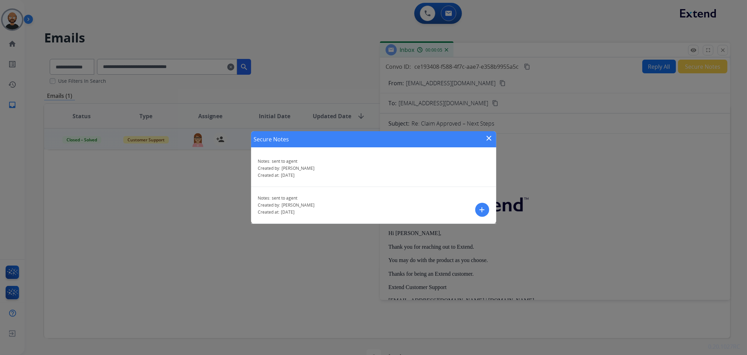
click at [490, 136] on mat-icon "close" at bounding box center [489, 138] width 8 height 8
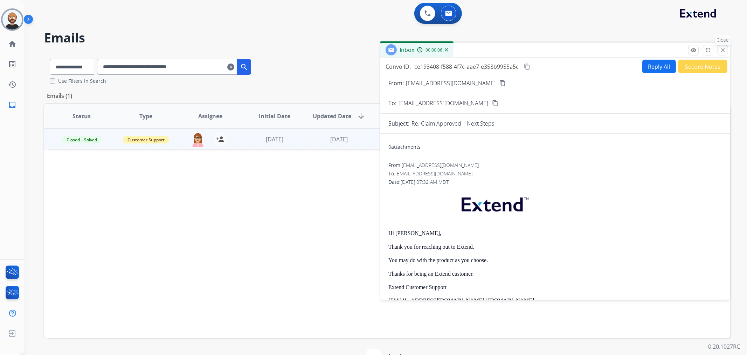
click at [721, 53] on mat-icon "close" at bounding box center [723, 50] width 6 height 6
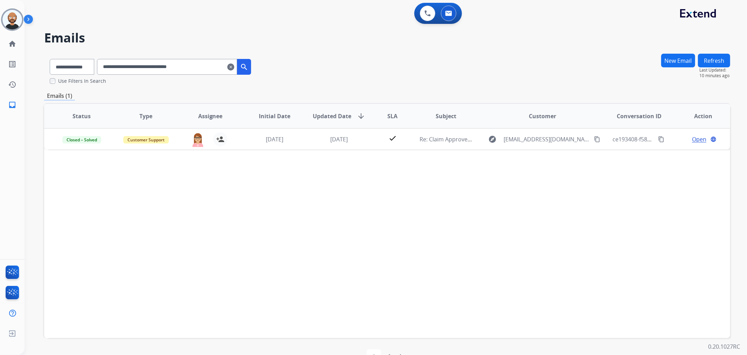
click at [159, 66] on input "**********" at bounding box center [167, 67] width 140 height 16
paste input "text"
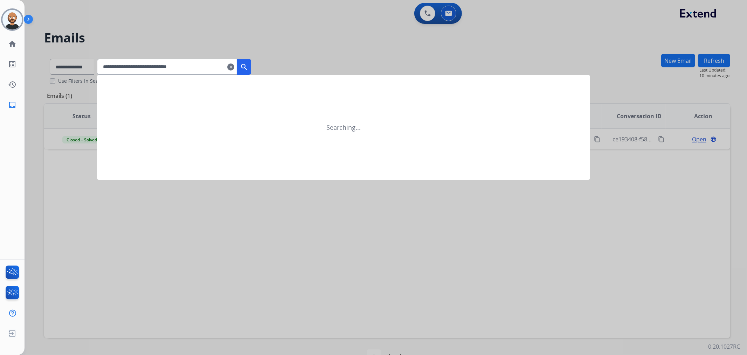
click at [248, 63] on mat-icon "search" at bounding box center [244, 67] width 8 height 8
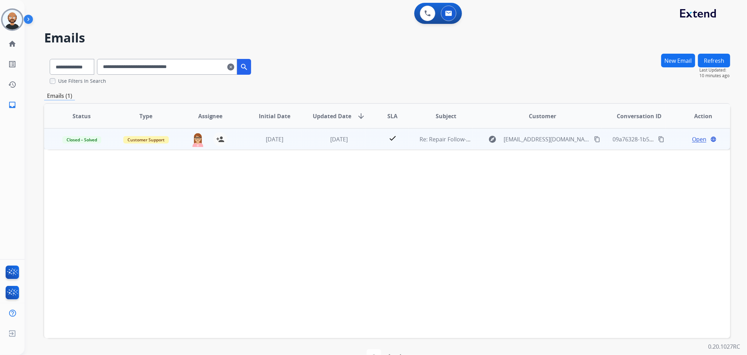
click at [693, 138] on span "Open" at bounding box center [699, 139] width 14 height 8
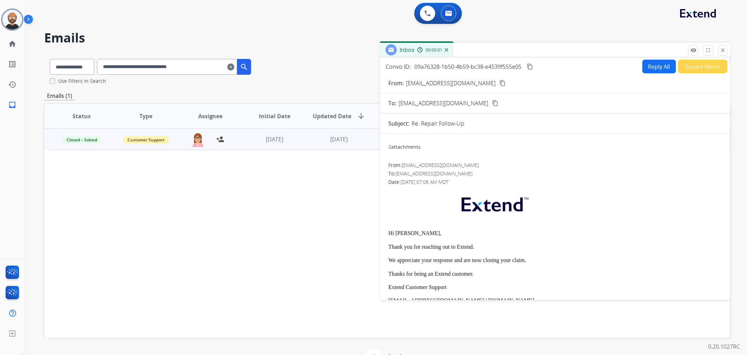
click at [696, 67] on button "Secure Notes" at bounding box center [702, 67] width 49 height 14
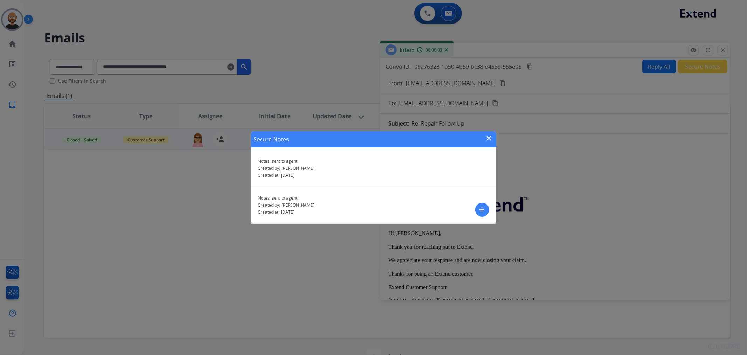
click at [491, 137] on mat-icon "close" at bounding box center [489, 138] width 8 height 8
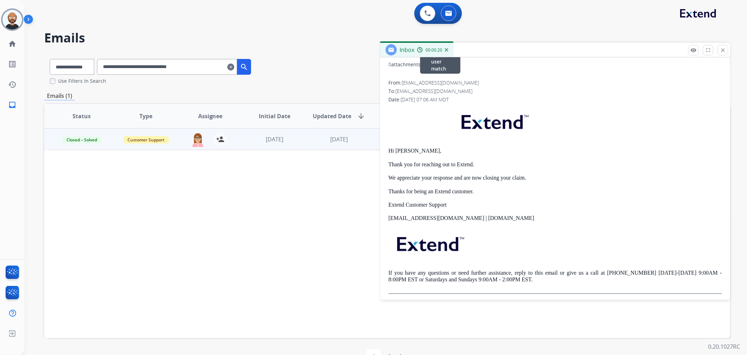
scroll to position [0, 0]
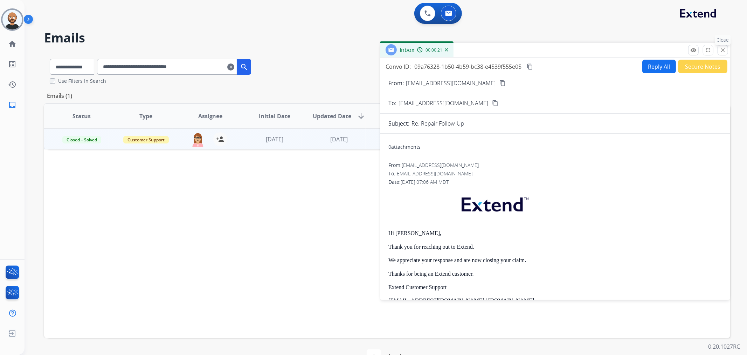
click at [723, 50] on mat-icon "close" at bounding box center [723, 50] width 6 height 6
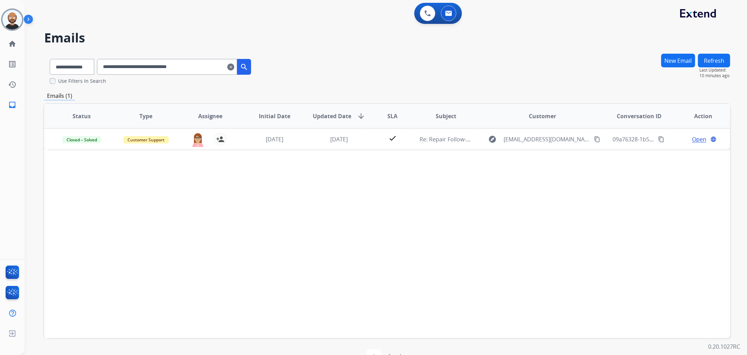
click at [157, 70] on input "**********" at bounding box center [167, 67] width 140 height 16
paste input "text"
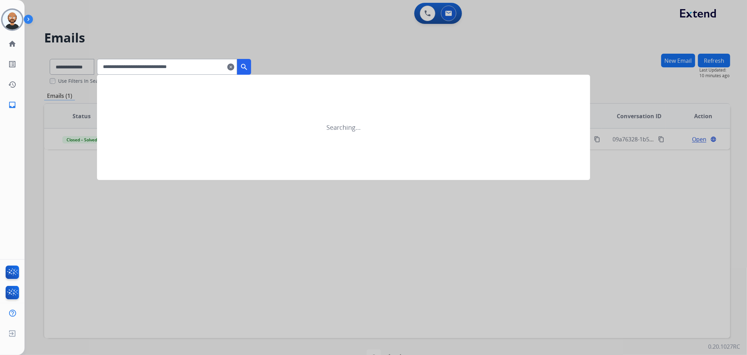
click at [248, 63] on mat-icon "search" at bounding box center [244, 67] width 8 height 8
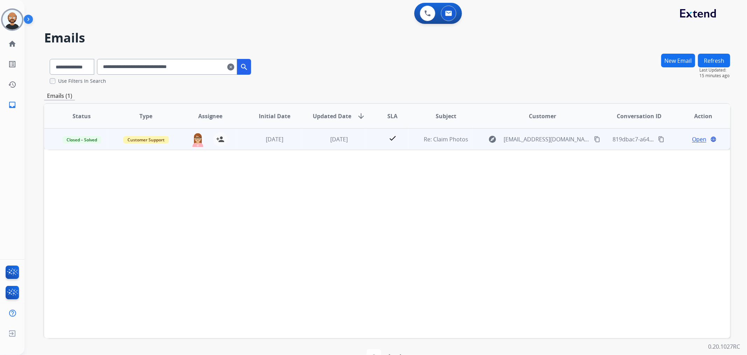
click at [695, 138] on span "Open" at bounding box center [699, 139] width 14 height 8
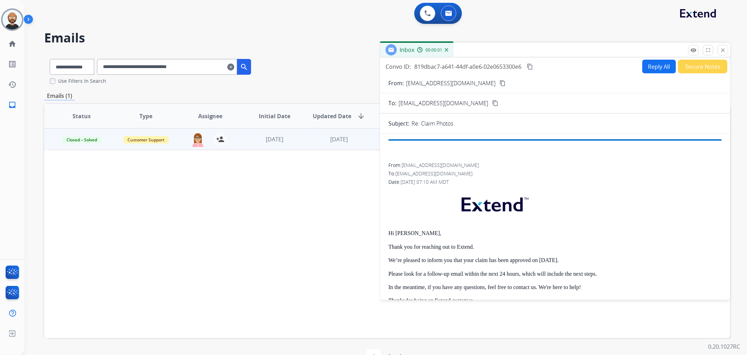
click at [682, 71] on button "Secure Notes" at bounding box center [702, 67] width 49 height 14
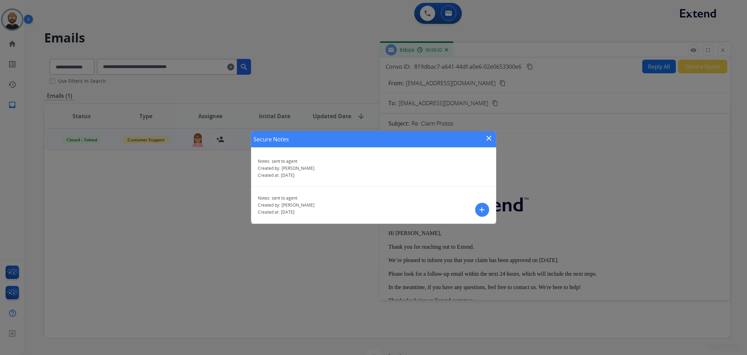
click at [492, 137] on mat-icon "close" at bounding box center [489, 138] width 8 height 8
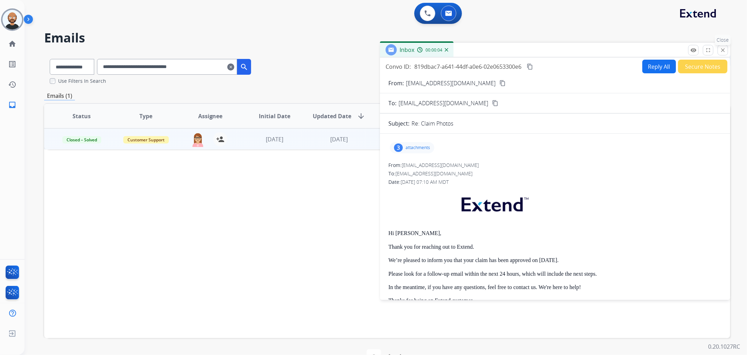
click at [722, 52] on mat-icon "close" at bounding box center [723, 50] width 6 height 6
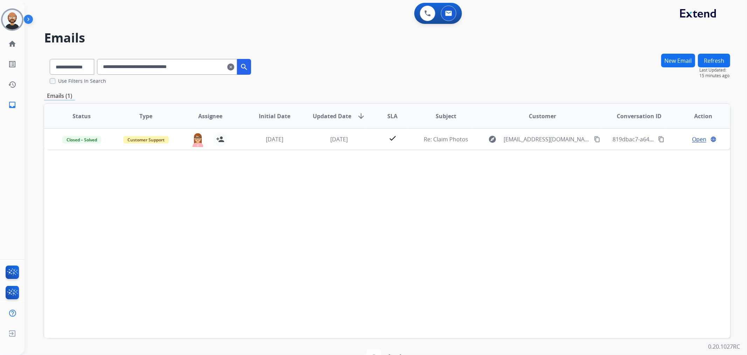
click at [155, 69] on input "**********" at bounding box center [167, 67] width 140 height 16
paste input "text"
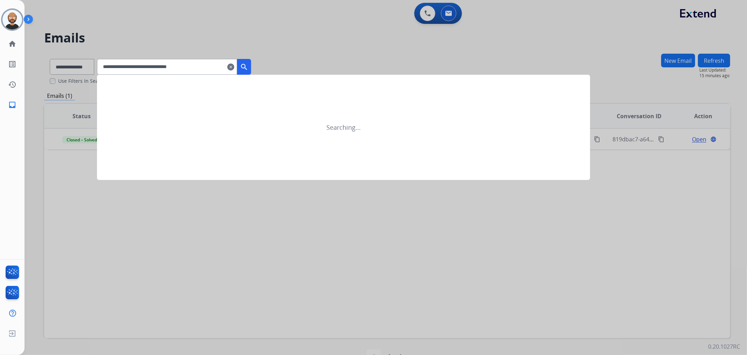
click at [251, 60] on button "search" at bounding box center [244, 67] width 14 height 16
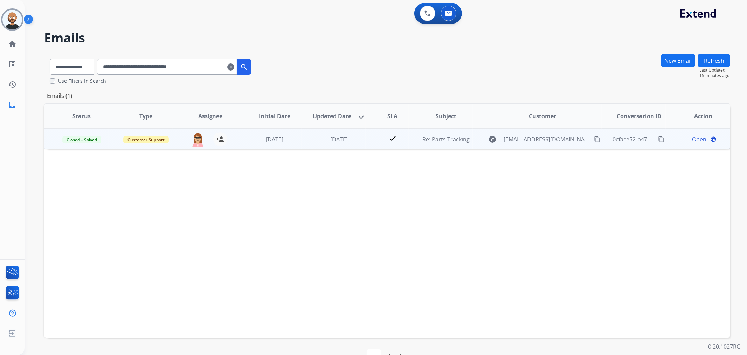
click at [692, 138] on span "Open" at bounding box center [699, 139] width 14 height 8
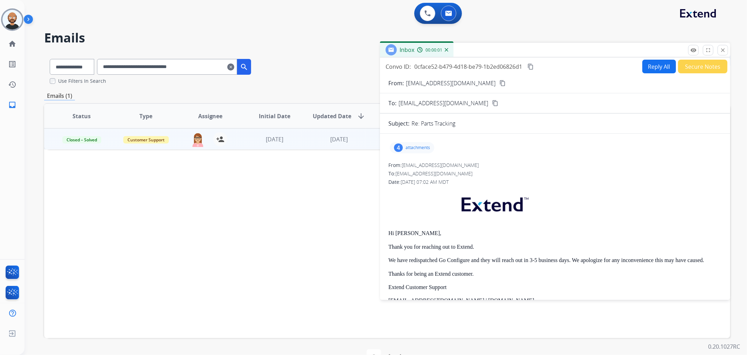
click at [697, 65] on button "Secure Notes" at bounding box center [702, 67] width 49 height 14
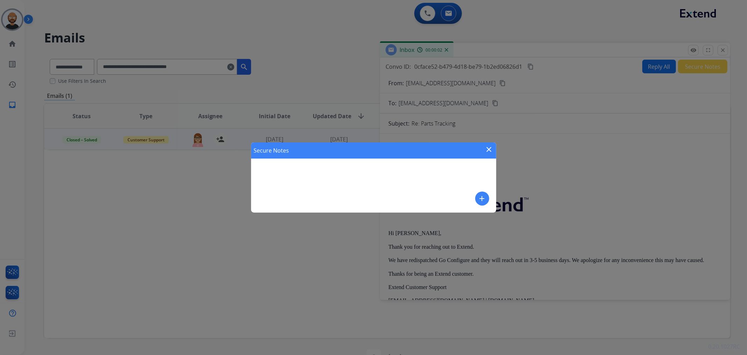
click at [492, 147] on mat-icon "close" at bounding box center [489, 149] width 8 height 8
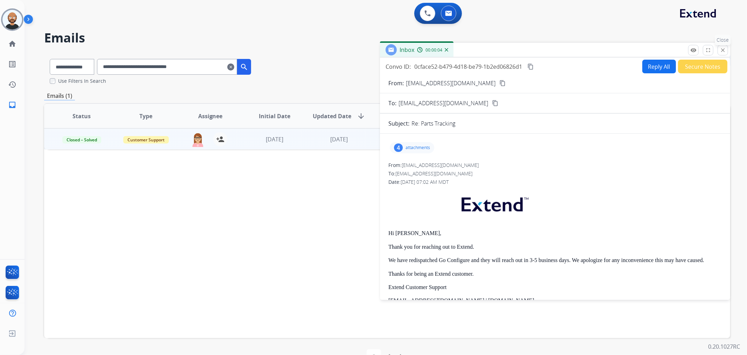
click at [720, 50] on mat-icon "close" at bounding box center [723, 50] width 6 height 6
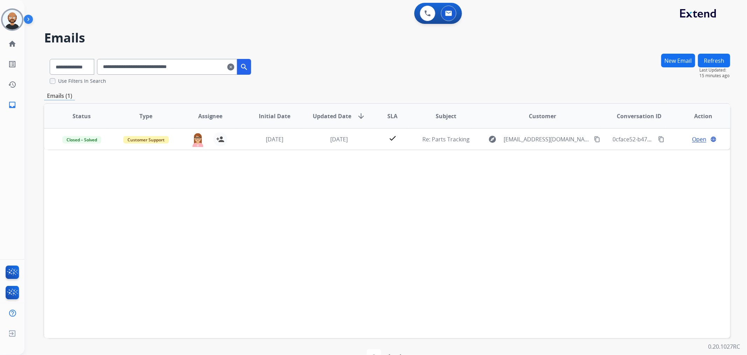
click at [193, 63] on input "**********" at bounding box center [167, 67] width 140 height 16
paste input "text"
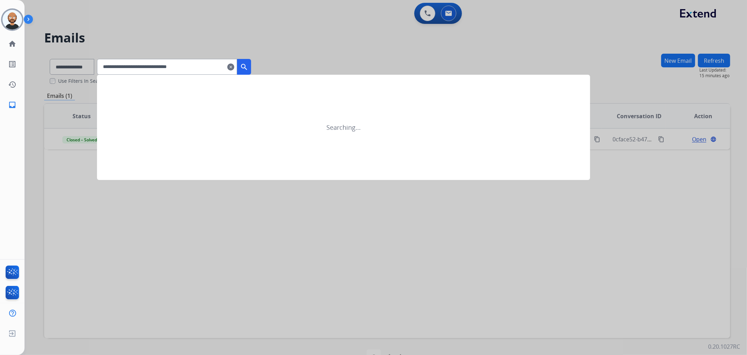
click at [248, 65] on mat-icon "search" at bounding box center [244, 67] width 8 height 8
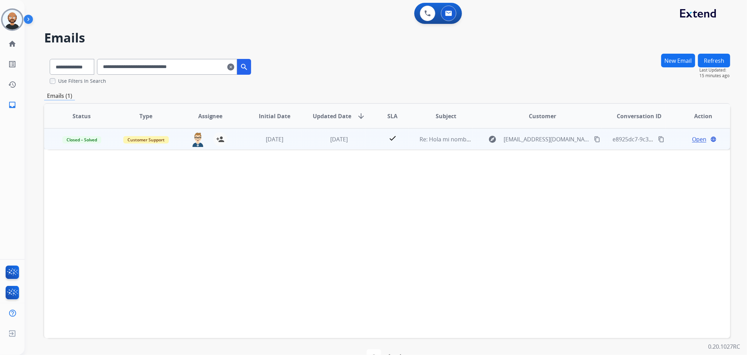
click at [693, 137] on span "Open" at bounding box center [699, 139] width 14 height 8
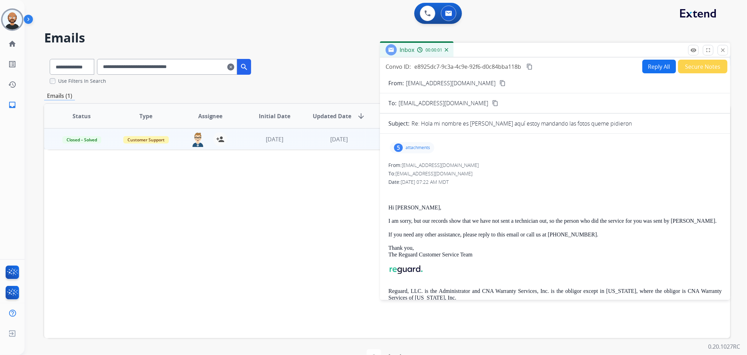
click at [687, 71] on button "Secure Notes" at bounding box center [702, 67] width 49 height 14
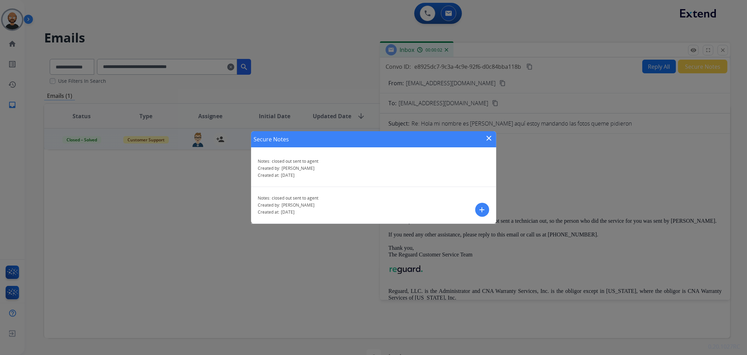
click at [486, 136] on mat-icon "close" at bounding box center [489, 138] width 8 height 8
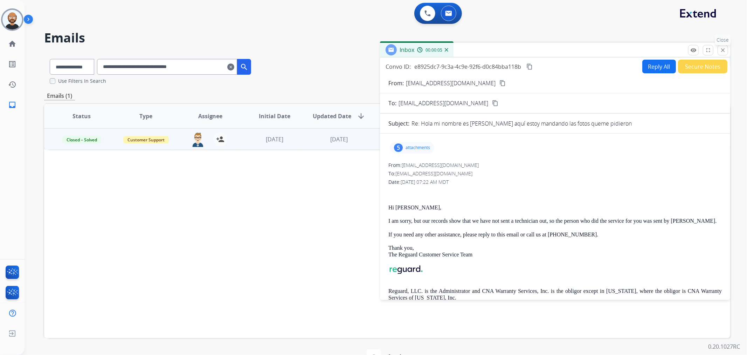
click at [720, 48] on mat-icon "close" at bounding box center [723, 50] width 6 height 6
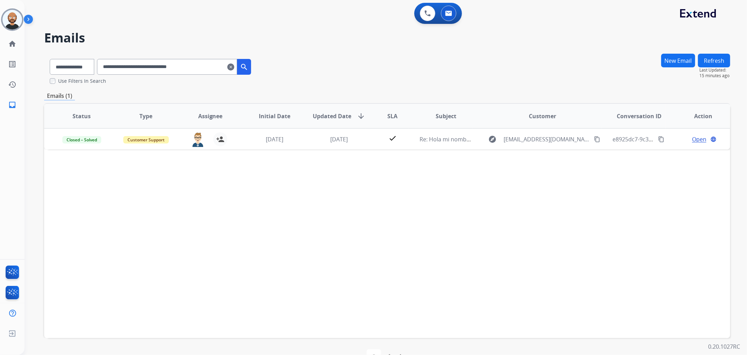
click at [183, 69] on input "**********" at bounding box center [167, 67] width 140 height 16
paste input "text"
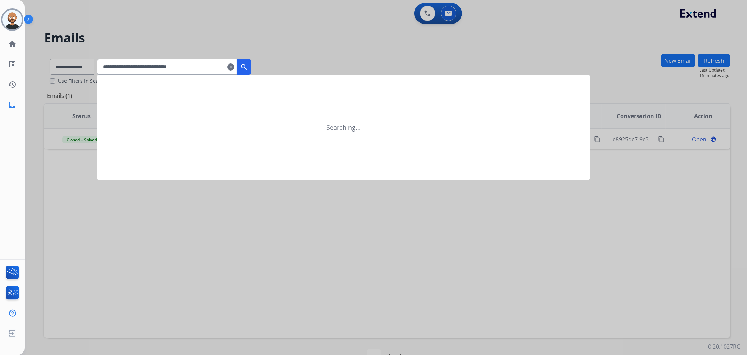
click at [248, 66] on mat-icon "search" at bounding box center [244, 67] width 8 height 8
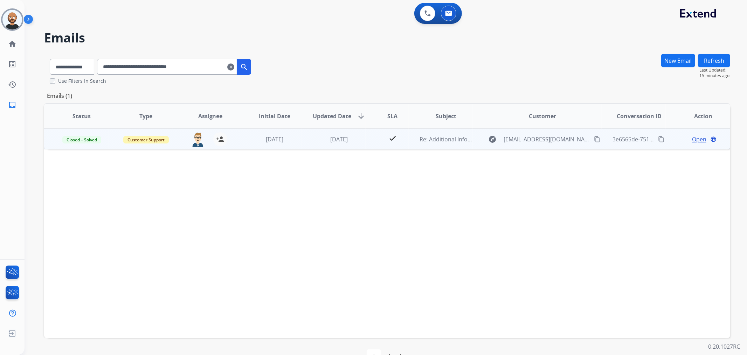
click at [692, 139] on span "Open" at bounding box center [699, 139] width 14 height 8
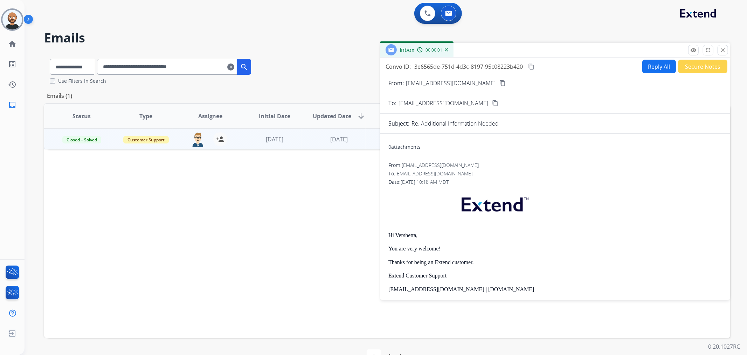
click at [699, 69] on button "Secure Notes" at bounding box center [702, 67] width 49 height 14
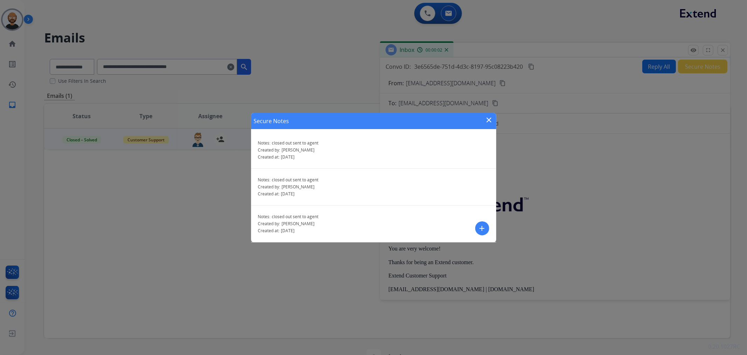
click at [490, 118] on mat-icon "close" at bounding box center [489, 120] width 8 height 8
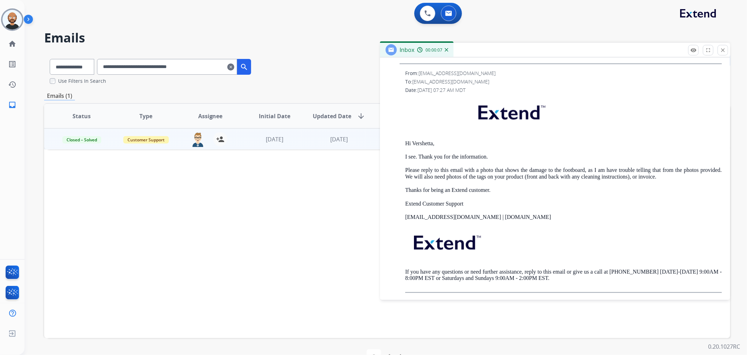
scroll to position [588, 0]
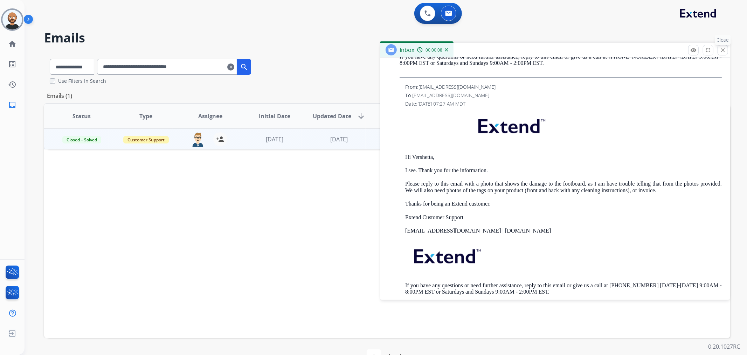
click at [719, 51] on button "close Close" at bounding box center [723, 50] width 11 height 11
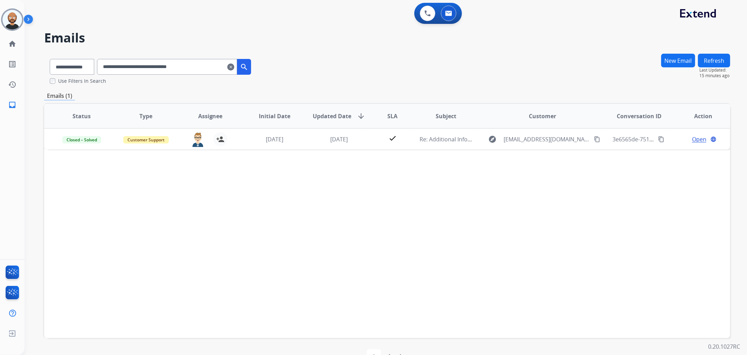
drag, startPoint x: 193, startPoint y: 77, endPoint x: 192, endPoint y: 71, distance: 6.7
click at [193, 76] on div "**********" at bounding box center [150, 68] width 213 height 31
click at [192, 70] on input "**********" at bounding box center [167, 67] width 140 height 16
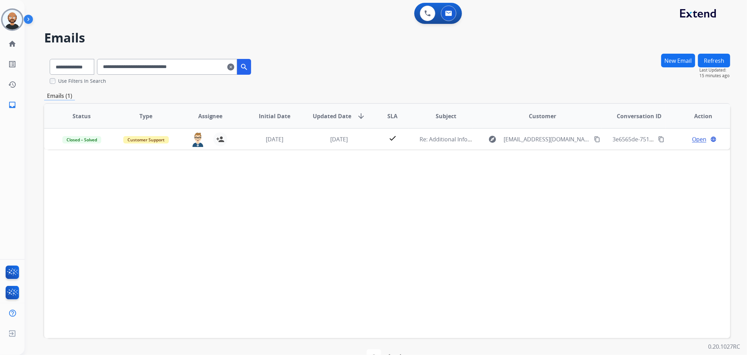
paste input "text"
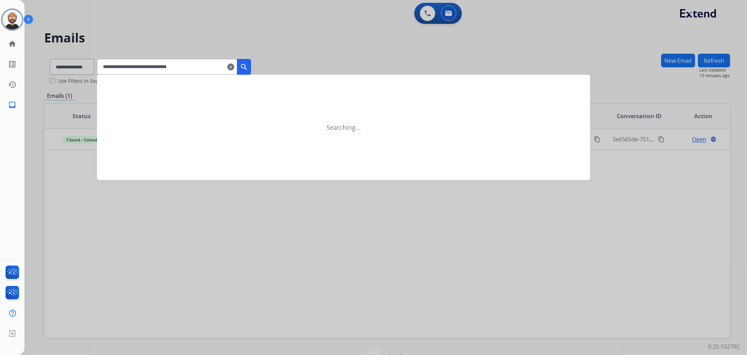
click at [248, 68] on mat-icon "search" at bounding box center [244, 67] width 8 height 8
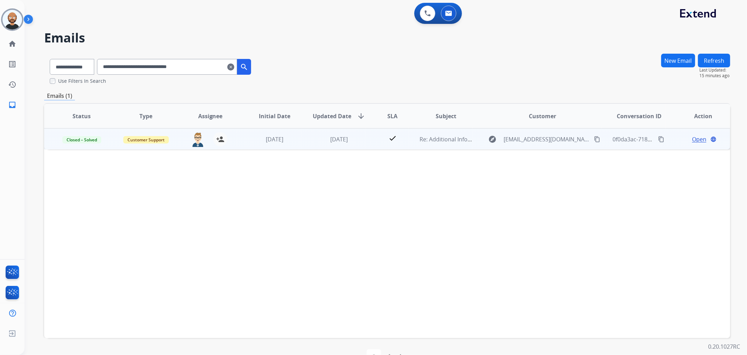
click at [692, 138] on span "Open" at bounding box center [699, 139] width 14 height 8
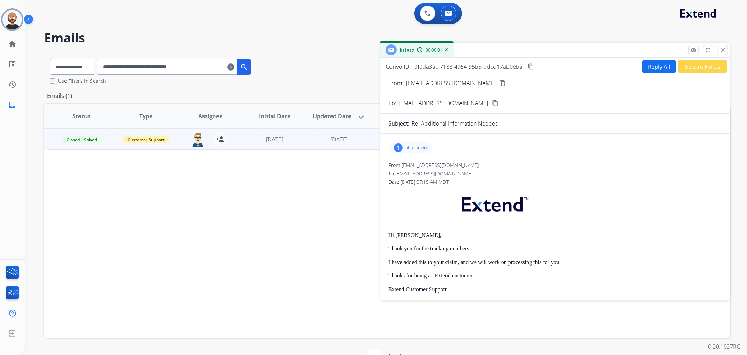
click at [712, 62] on button "Secure Notes" at bounding box center [702, 67] width 49 height 14
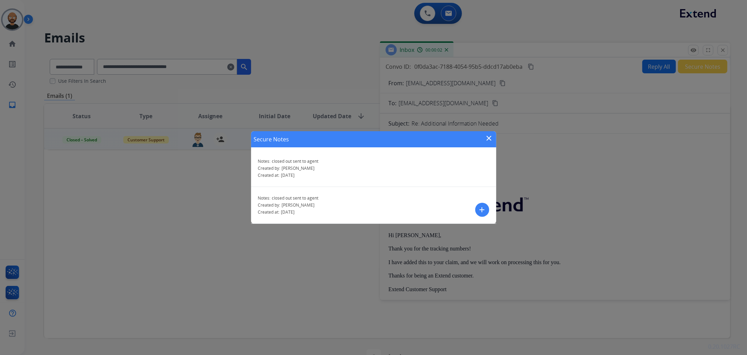
click at [489, 136] on mat-icon "close" at bounding box center [489, 138] width 8 height 8
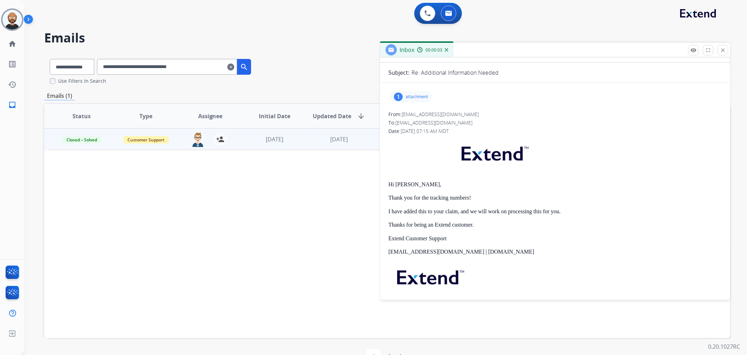
scroll to position [0, 0]
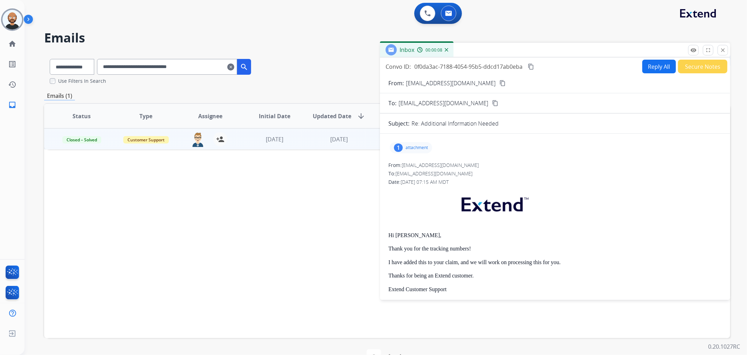
click at [719, 52] on button "close Close" at bounding box center [723, 50] width 11 height 11
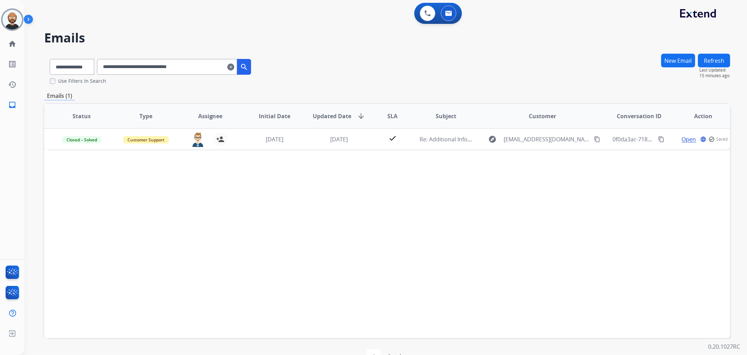
click at [166, 73] on input "**********" at bounding box center [167, 67] width 140 height 16
paste input "text"
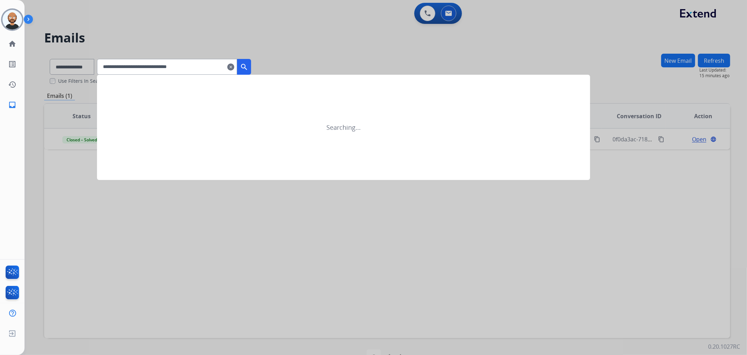
click at [248, 64] on mat-icon "search" at bounding box center [244, 67] width 8 height 8
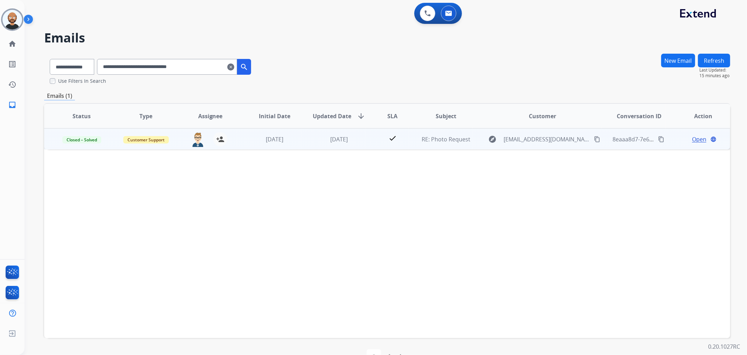
click at [692, 138] on span "Open" at bounding box center [699, 139] width 14 height 8
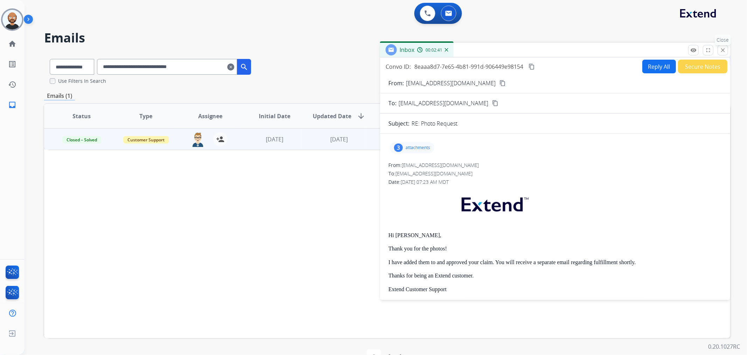
click at [722, 48] on mat-icon "close" at bounding box center [723, 50] width 6 height 6
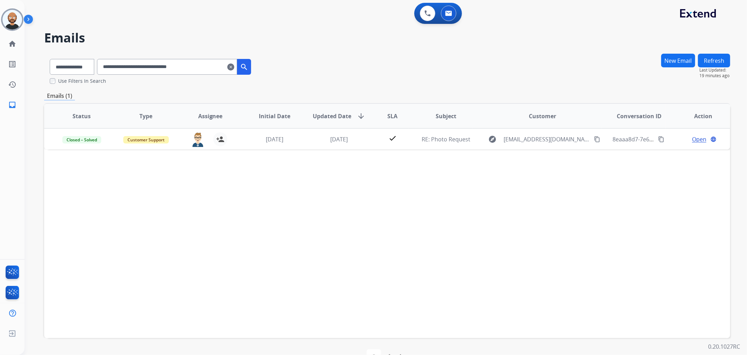
click at [172, 67] on input "**********" at bounding box center [167, 67] width 140 height 16
drag, startPoint x: 172, startPoint y: 67, endPoint x: 654, endPoint y: 155, distance: 490.3
click at [612, 181] on div "Status Type Assignee Initial Date Updated Date arrow_downward SLA Subject Custo…" at bounding box center [387, 220] width 686 height 235
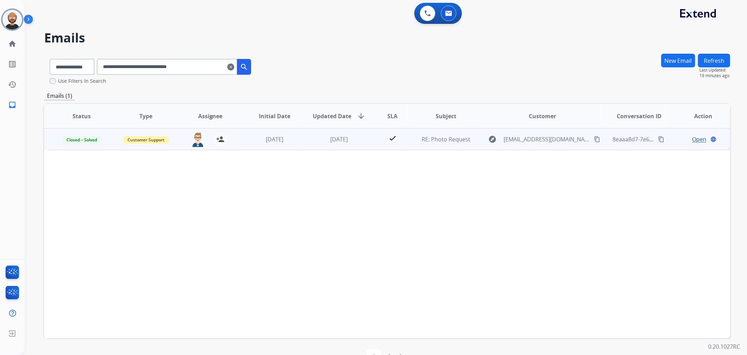
click at [692, 137] on span "Open" at bounding box center [699, 139] width 14 height 8
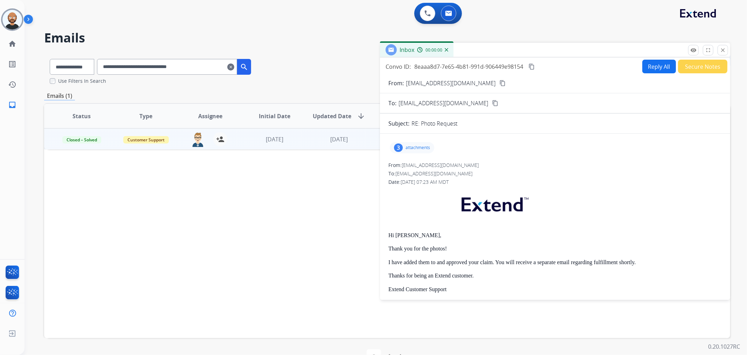
click at [698, 63] on button "Secure Notes" at bounding box center [702, 67] width 49 height 14
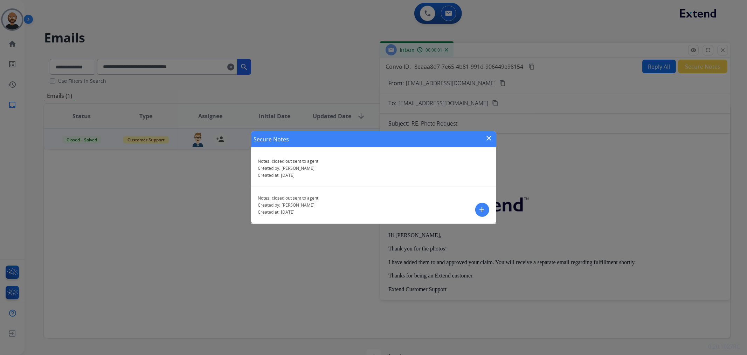
click at [491, 136] on mat-icon "close" at bounding box center [489, 138] width 8 height 8
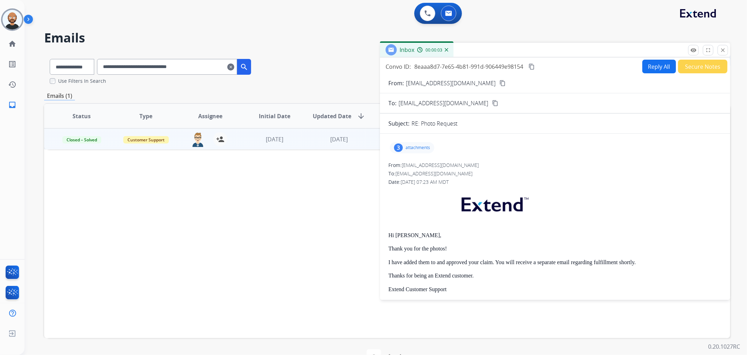
click at [723, 52] on mat-icon "close" at bounding box center [723, 50] width 6 height 6
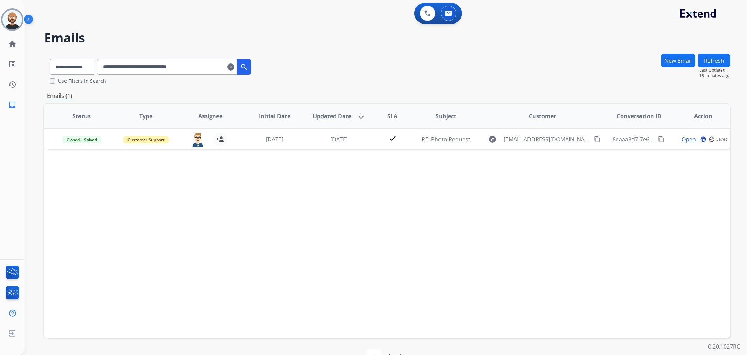
click at [198, 65] on input "**********" at bounding box center [167, 67] width 140 height 16
paste input "text"
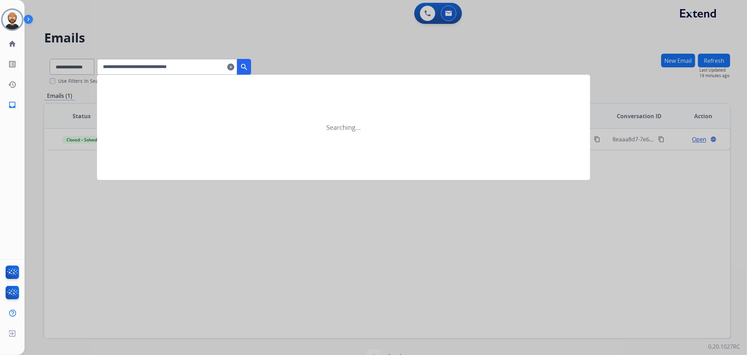
click at [248, 67] on mat-icon "search" at bounding box center [244, 67] width 8 height 8
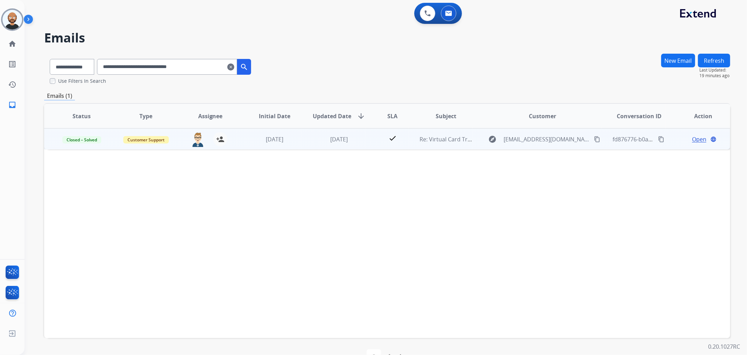
click at [698, 138] on span "Open" at bounding box center [699, 139] width 14 height 8
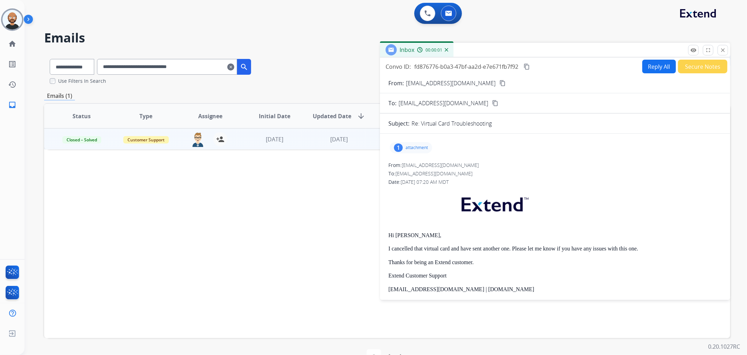
click at [695, 66] on button "Secure Notes" at bounding box center [702, 67] width 49 height 14
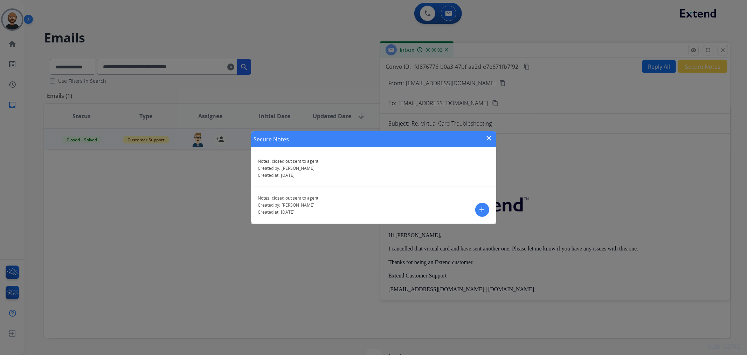
click at [488, 135] on mat-icon "close" at bounding box center [489, 138] width 8 height 8
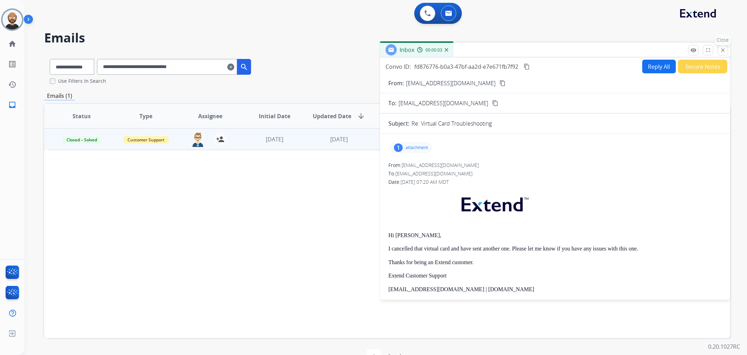
click at [725, 49] on mat-icon "close" at bounding box center [723, 50] width 6 height 6
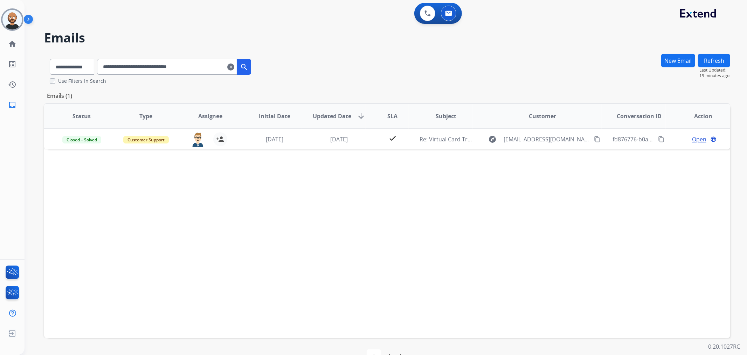
click at [165, 64] on input "**********" at bounding box center [167, 67] width 140 height 16
paste input "text"
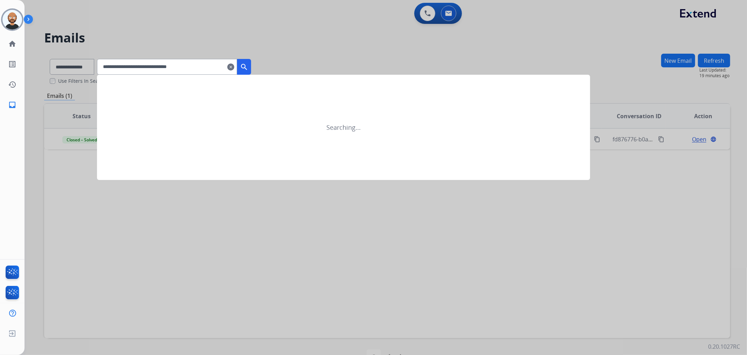
click at [248, 67] on mat-icon "search" at bounding box center [244, 67] width 8 height 8
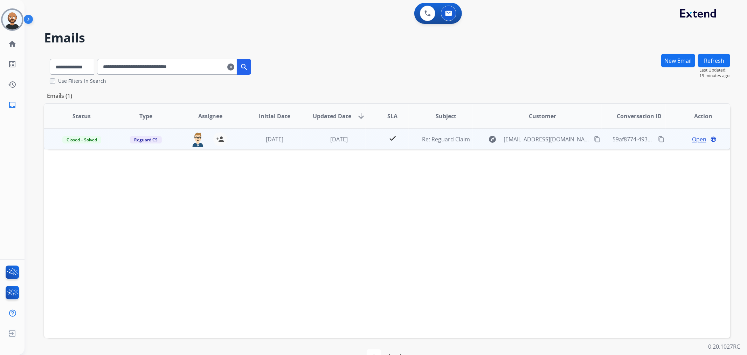
click at [696, 139] on span "Open" at bounding box center [699, 139] width 14 height 8
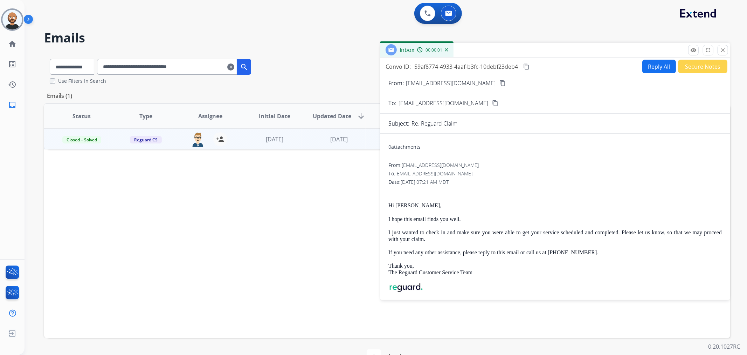
click at [696, 69] on button "Secure Notes" at bounding box center [702, 67] width 49 height 14
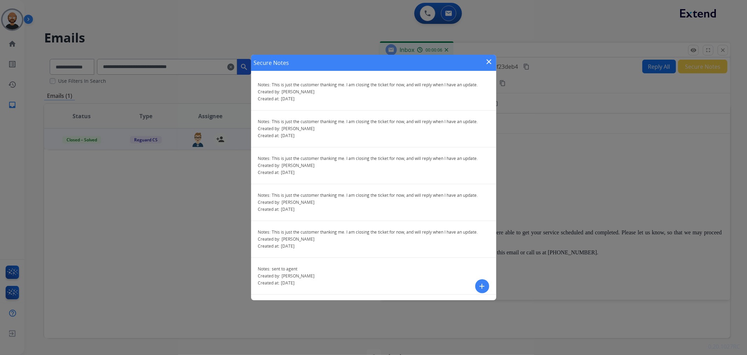
click at [492, 61] on mat-icon "close" at bounding box center [489, 61] width 8 height 8
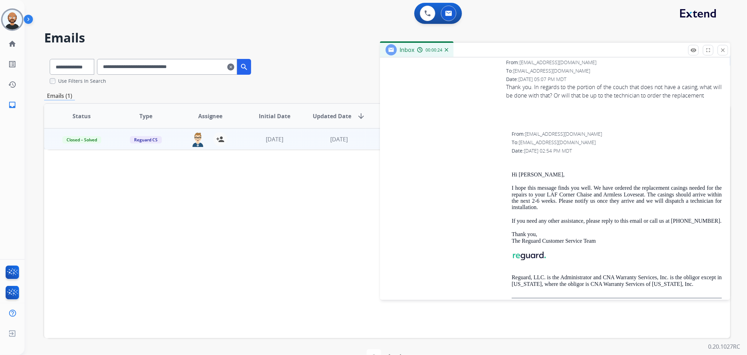
scroll to position [2699, 0]
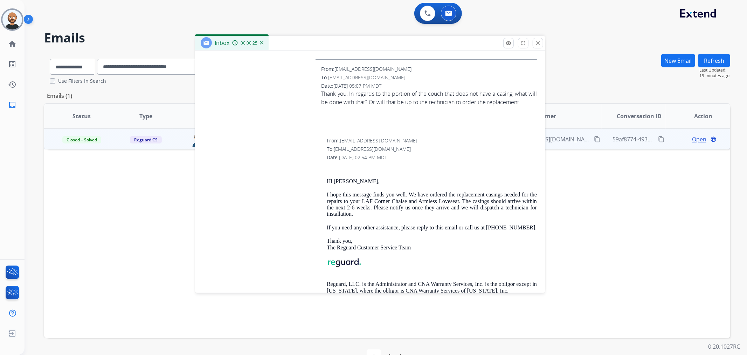
drag, startPoint x: 606, startPoint y: 47, endPoint x: 421, endPoint y: 40, distance: 185.1
click at [421, 40] on div "Inbox 00:00:25" at bounding box center [370, 43] width 350 height 15
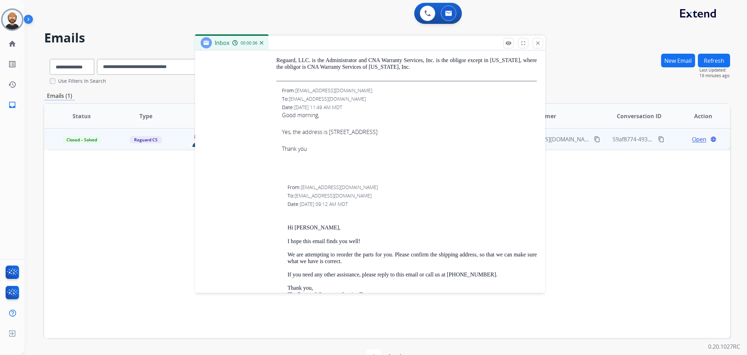
scroll to position [1765, 0]
click at [538, 40] on mat-icon "close" at bounding box center [538, 43] width 6 height 6
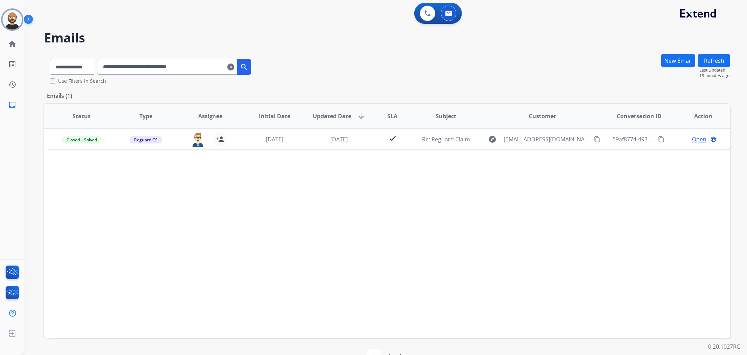
click at [166, 69] on input "**********" at bounding box center [167, 67] width 140 height 16
paste input "text"
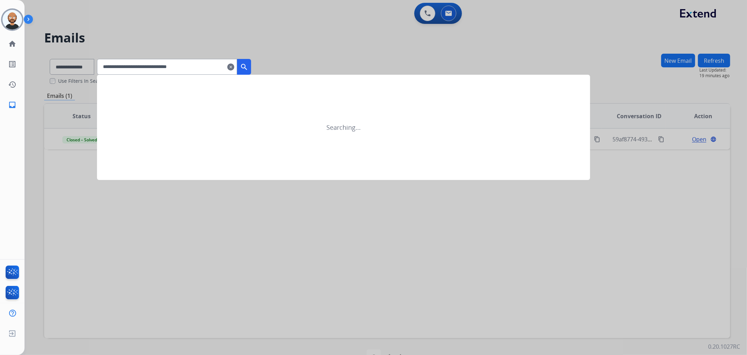
click at [251, 61] on button "search" at bounding box center [244, 67] width 14 height 16
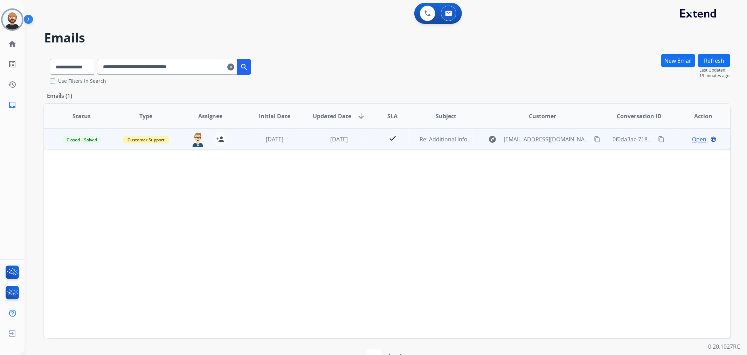
click at [692, 136] on span "Open" at bounding box center [699, 139] width 14 height 8
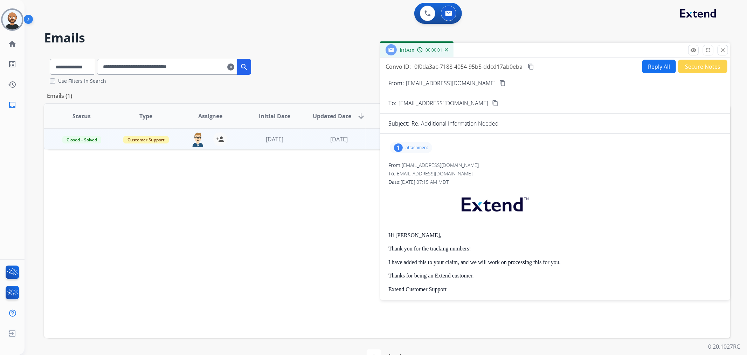
click at [707, 67] on button "Secure Notes" at bounding box center [702, 67] width 49 height 14
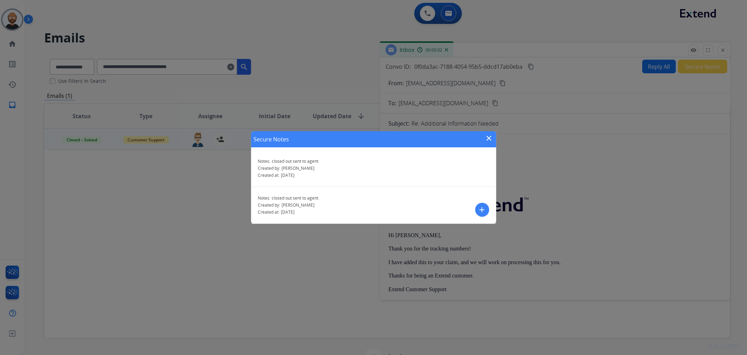
click at [487, 138] on mat-icon "close" at bounding box center [489, 138] width 8 height 8
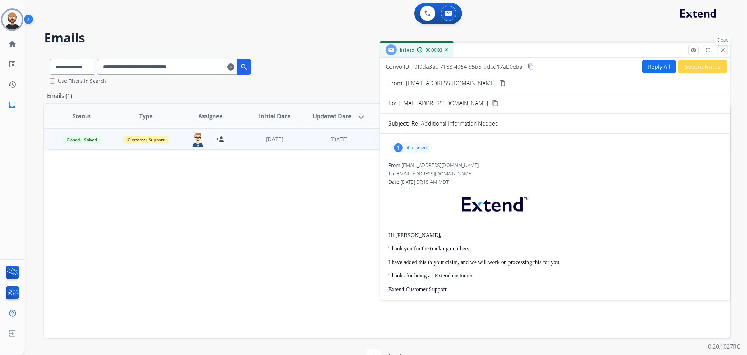
click at [724, 50] on mat-icon "close" at bounding box center [723, 50] width 6 height 6
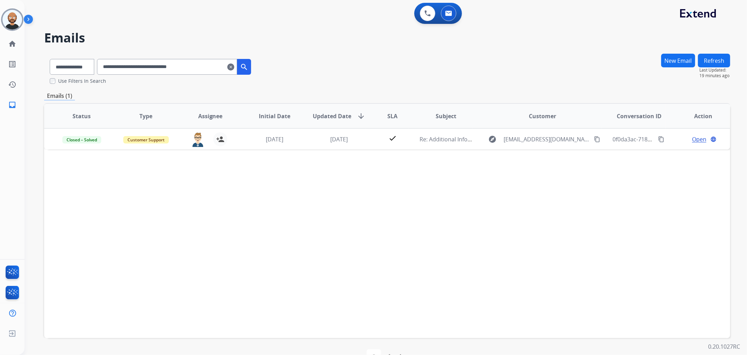
click at [202, 65] on input "**********" at bounding box center [167, 67] width 140 height 16
paste input "text"
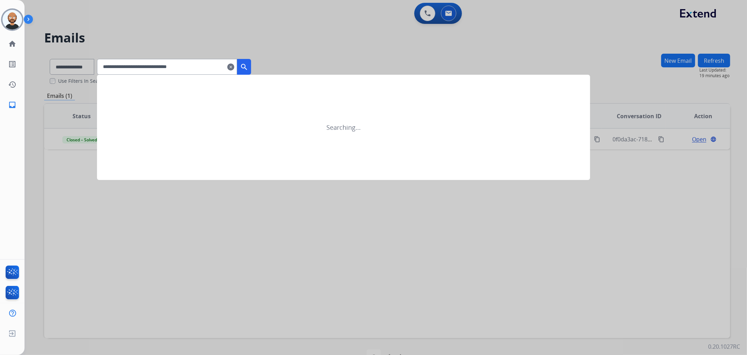
click at [248, 67] on mat-icon "search" at bounding box center [244, 67] width 8 height 8
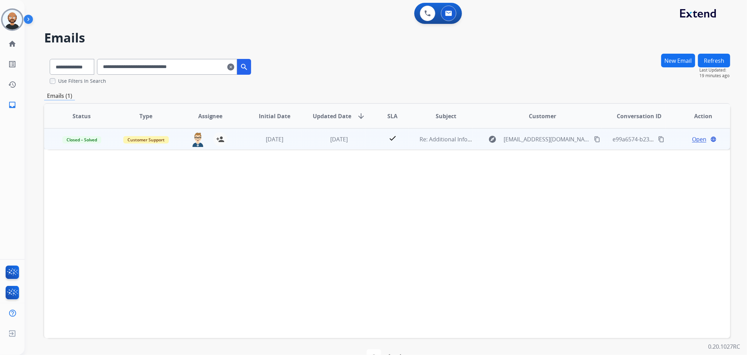
click at [695, 137] on span "Open" at bounding box center [699, 139] width 14 height 8
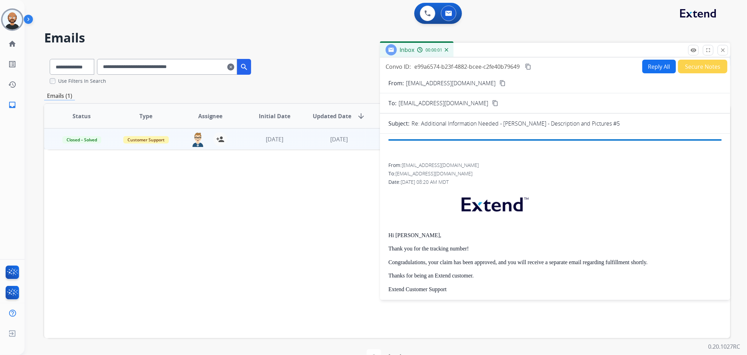
click at [707, 68] on button "Secure Notes" at bounding box center [702, 67] width 49 height 14
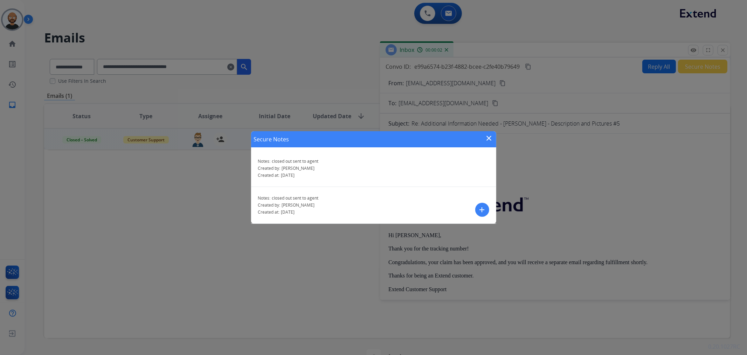
click at [488, 136] on mat-icon "close" at bounding box center [489, 138] width 8 height 8
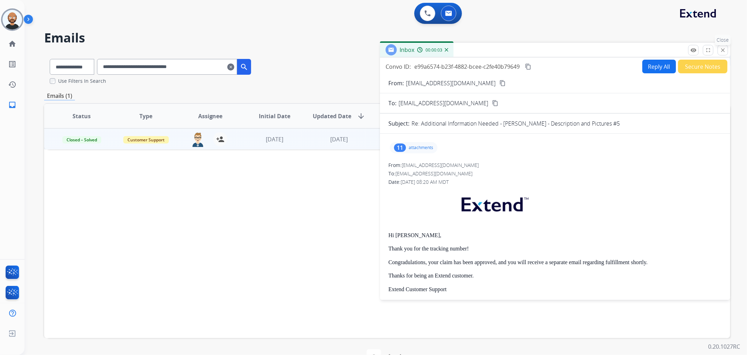
click at [722, 49] on mat-icon "close" at bounding box center [723, 50] width 6 height 6
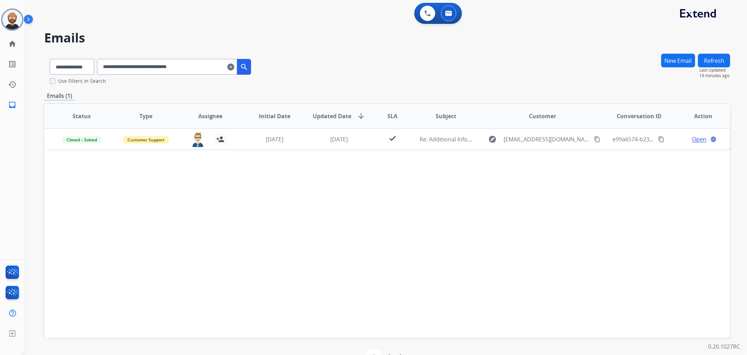
click at [159, 67] on input "**********" at bounding box center [167, 67] width 140 height 16
paste input "text"
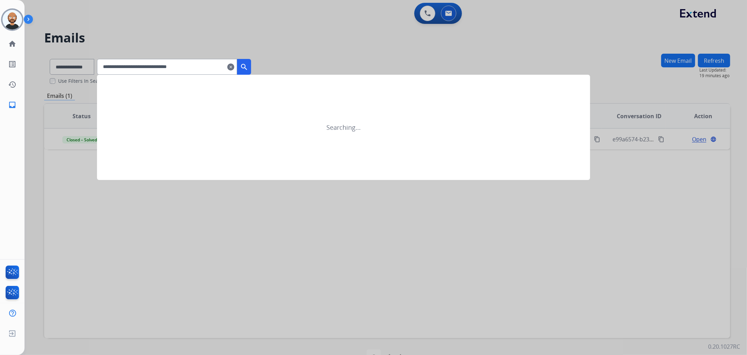
click at [248, 66] on mat-icon "search" at bounding box center [244, 67] width 8 height 8
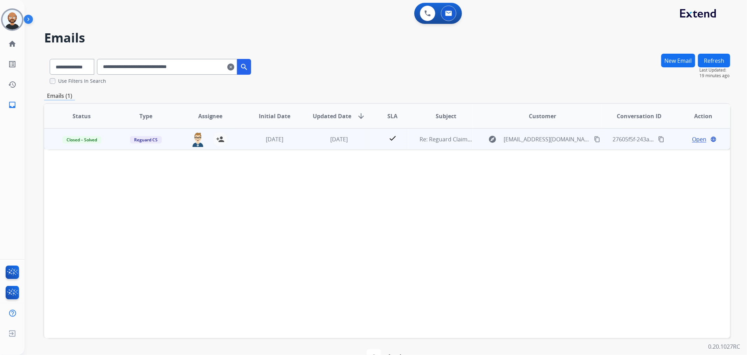
click at [692, 138] on span "Open" at bounding box center [699, 139] width 14 height 8
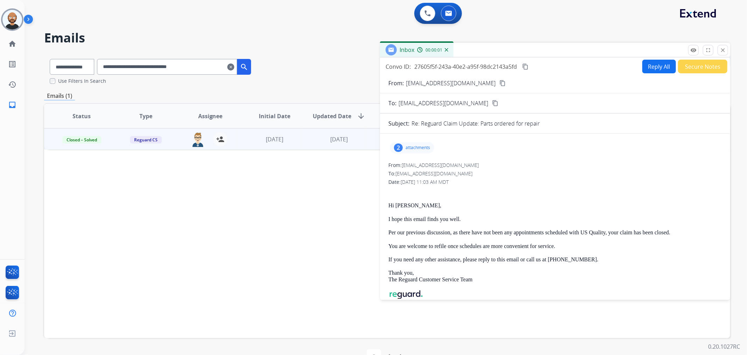
click at [704, 65] on button "Secure Notes" at bounding box center [702, 67] width 49 height 14
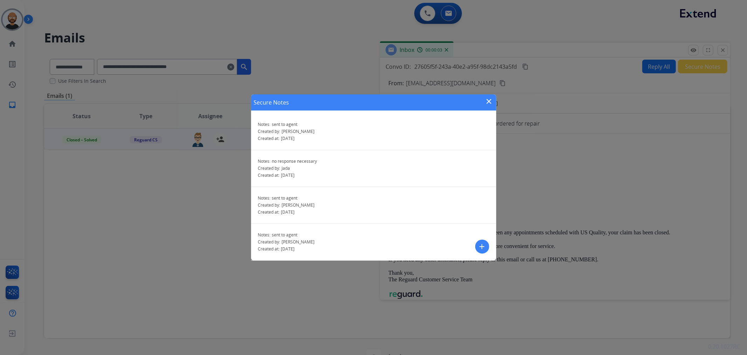
click at [489, 101] on mat-icon "close" at bounding box center [489, 101] width 8 height 8
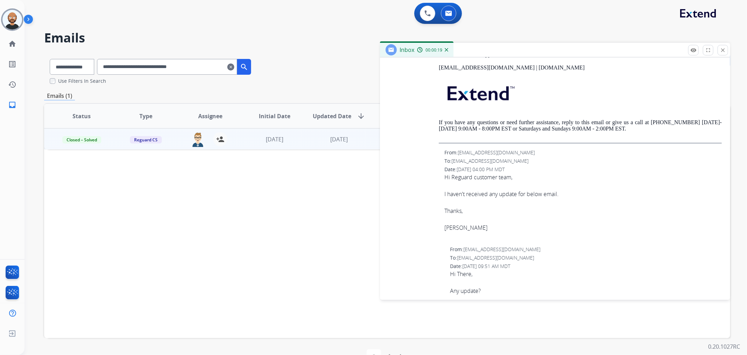
scroll to position [1868, 0]
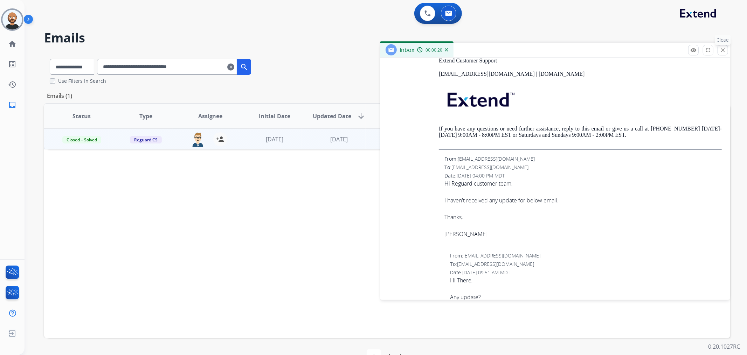
click at [722, 50] on mat-icon "close" at bounding box center [723, 50] width 6 height 6
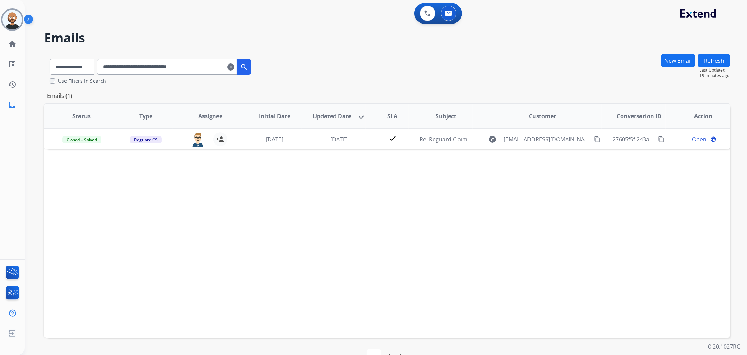
click at [186, 67] on input "**********" at bounding box center [167, 67] width 140 height 16
click at [186, 66] on input "**********" at bounding box center [167, 67] width 140 height 16
paste input "text"
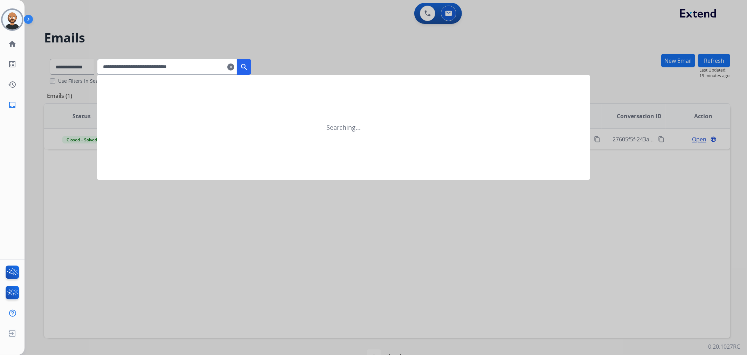
click at [248, 68] on mat-icon "search" at bounding box center [244, 67] width 8 height 8
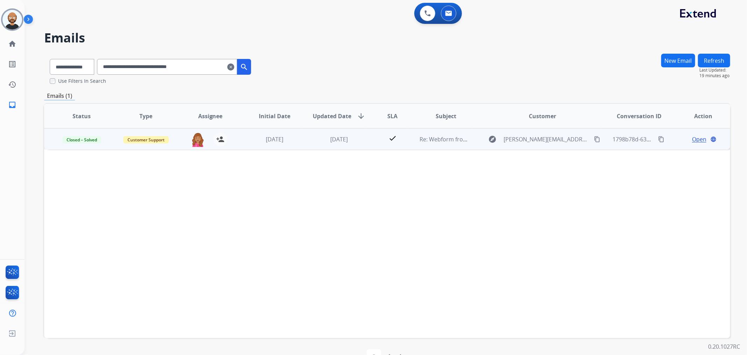
click at [695, 140] on span "Open" at bounding box center [699, 139] width 14 height 8
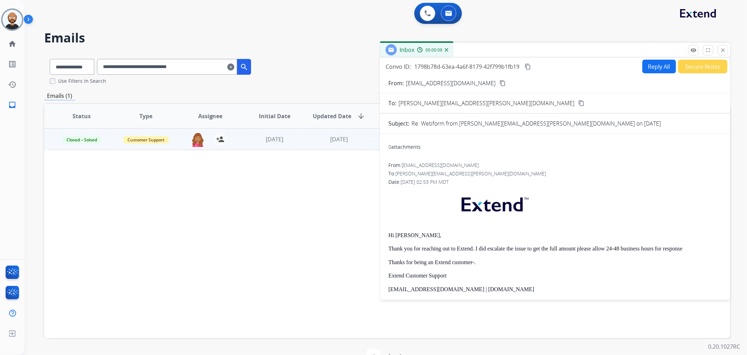
click at [694, 65] on button "Secure Notes" at bounding box center [702, 67] width 49 height 14
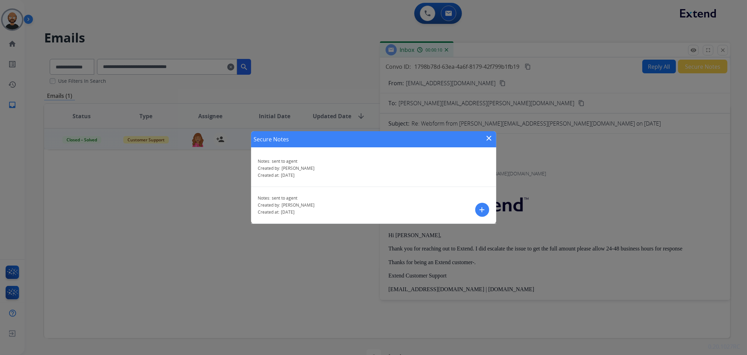
click at [490, 135] on mat-icon "close" at bounding box center [489, 138] width 8 height 8
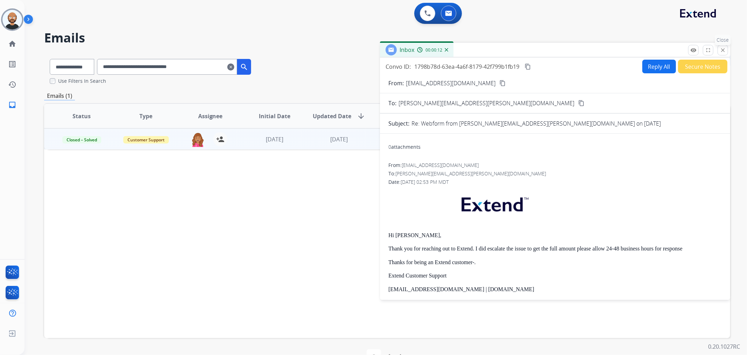
click at [726, 51] on mat-icon "close" at bounding box center [723, 50] width 6 height 6
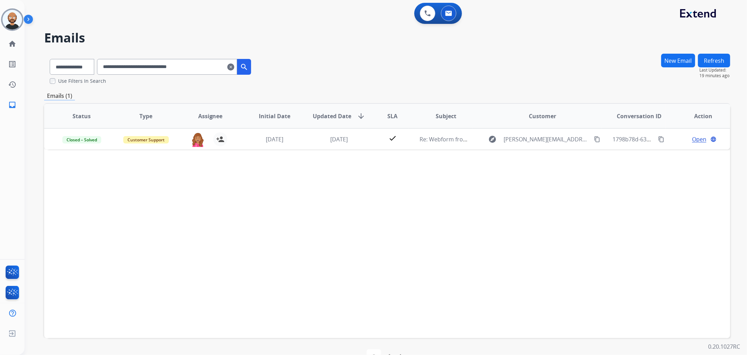
click at [149, 66] on input "**********" at bounding box center [167, 67] width 140 height 16
paste input "text"
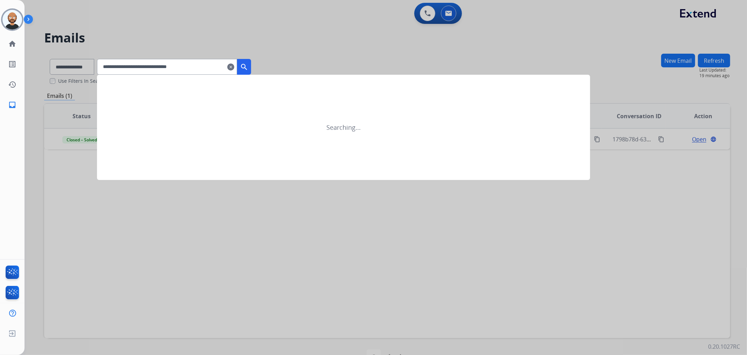
click at [248, 66] on mat-icon "search" at bounding box center [244, 67] width 8 height 8
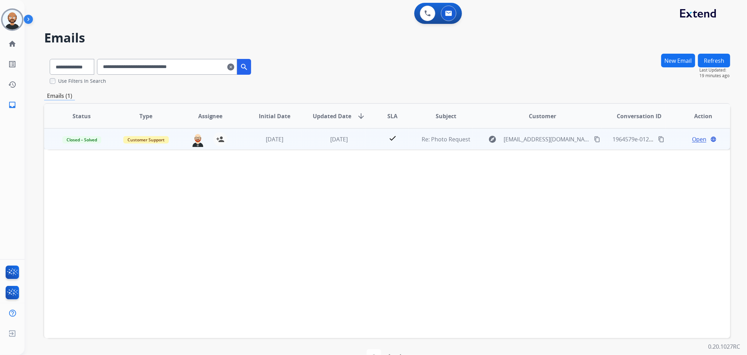
click at [698, 139] on span "Open" at bounding box center [699, 139] width 14 height 8
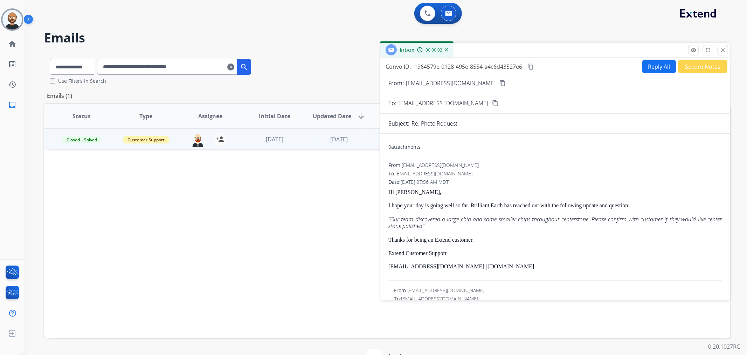
click at [688, 65] on button "Secure Notes" at bounding box center [702, 67] width 49 height 14
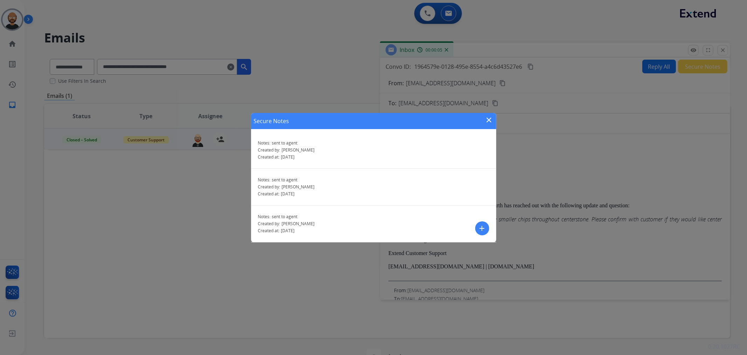
click at [489, 117] on mat-icon "close" at bounding box center [489, 120] width 8 height 8
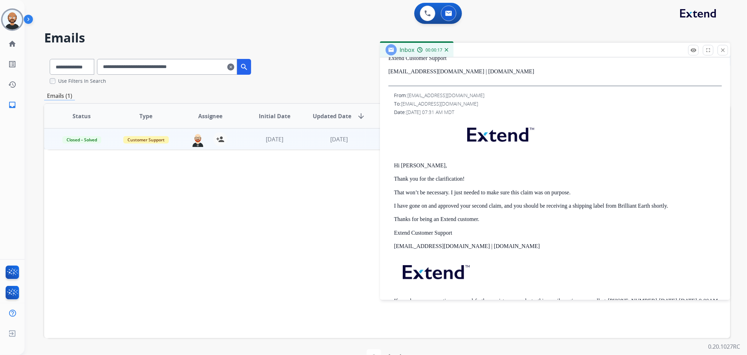
scroll to position [194, 0]
click at [727, 48] on button "close Close" at bounding box center [723, 50] width 11 height 11
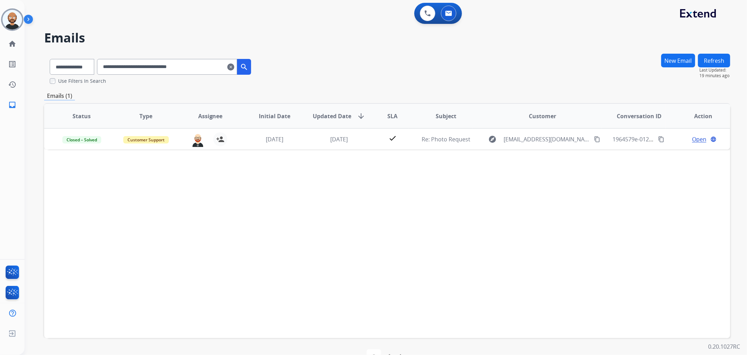
click at [193, 66] on input "**********" at bounding box center [167, 67] width 140 height 16
paste input "text"
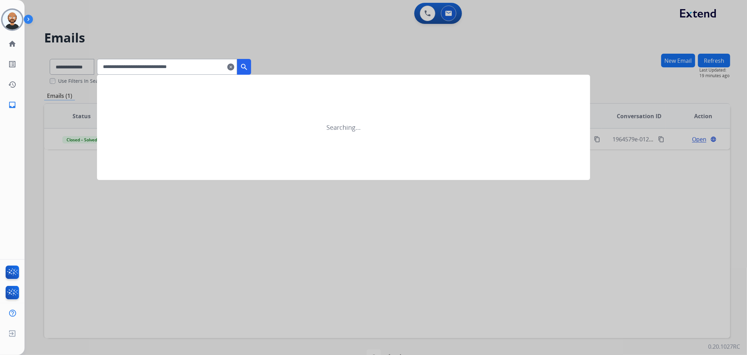
click at [248, 67] on mat-icon "search" at bounding box center [244, 67] width 8 height 8
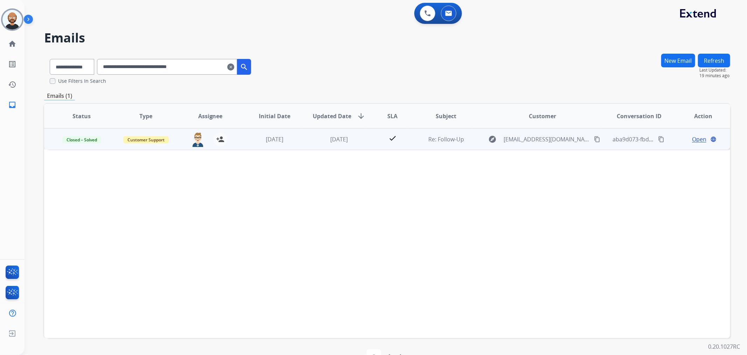
click at [697, 138] on span "Open" at bounding box center [699, 139] width 14 height 8
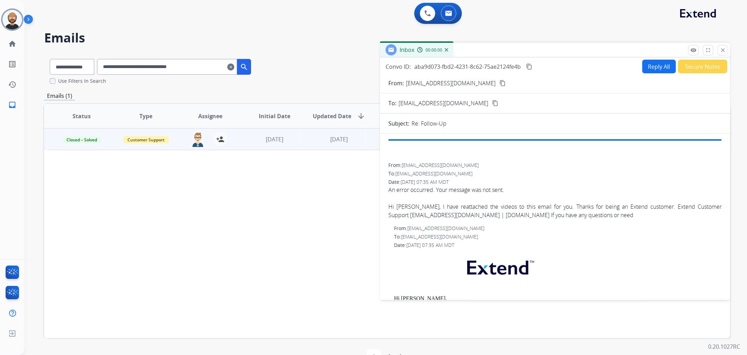
click at [701, 68] on button "Secure Notes" at bounding box center [702, 67] width 49 height 14
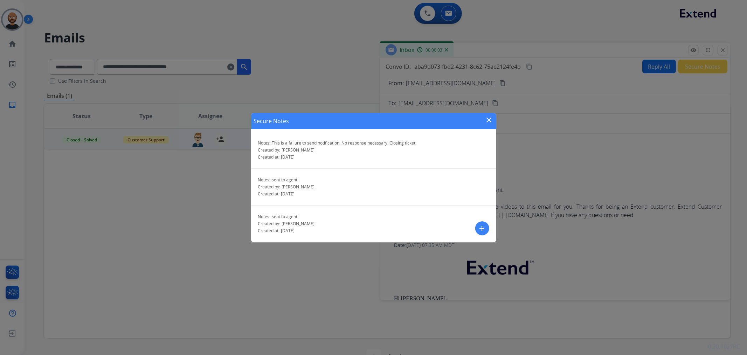
click at [490, 118] on mat-icon "close" at bounding box center [489, 120] width 8 height 8
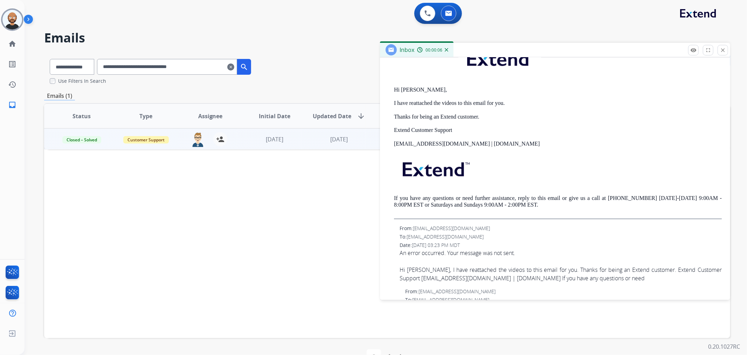
scroll to position [156, 0]
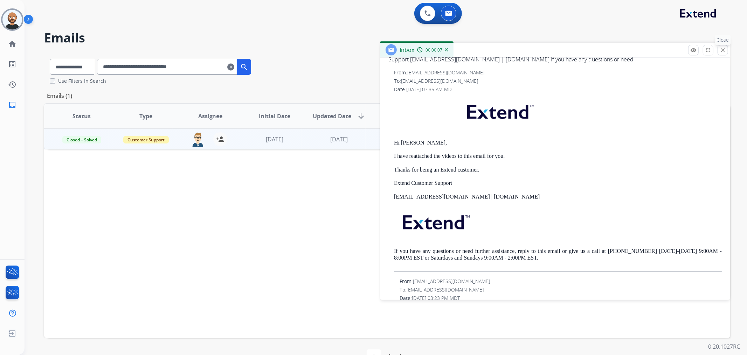
click at [722, 51] on mat-icon "close" at bounding box center [723, 50] width 6 height 6
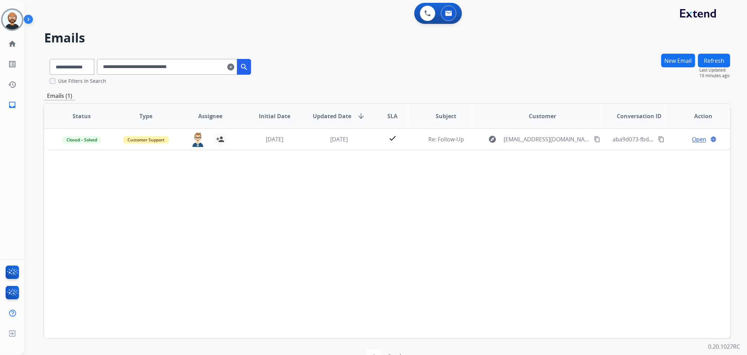
click at [207, 67] on input "**********" at bounding box center [167, 67] width 140 height 16
paste input "text"
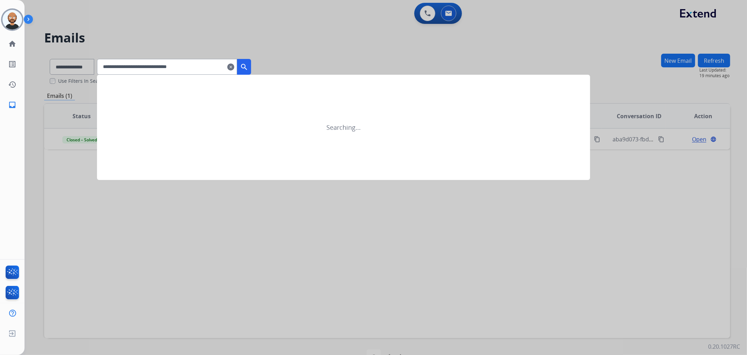
click at [251, 61] on button "search" at bounding box center [244, 67] width 14 height 16
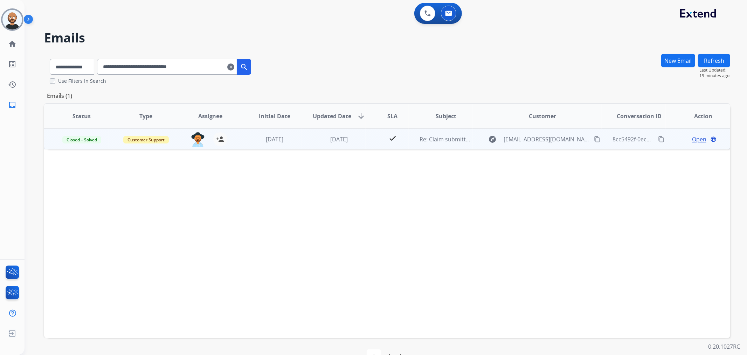
click at [692, 140] on span "Open" at bounding box center [699, 139] width 14 height 8
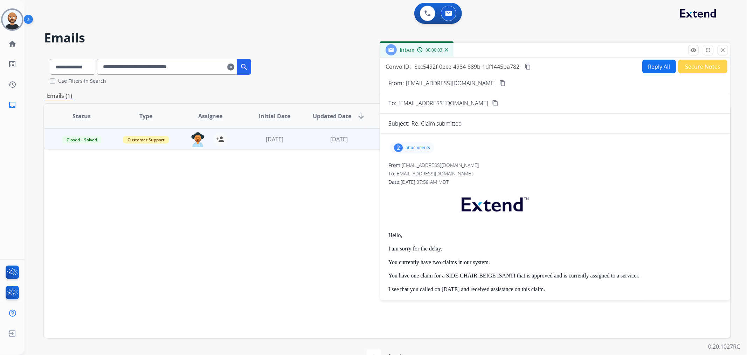
click at [685, 67] on button "Secure Notes" at bounding box center [702, 67] width 49 height 14
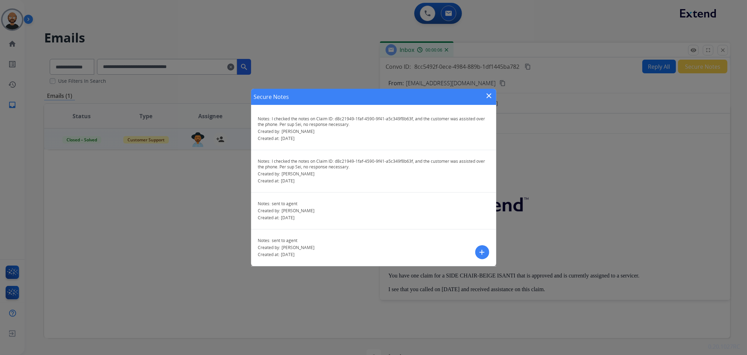
click at [489, 93] on mat-icon "close" at bounding box center [489, 95] width 8 height 8
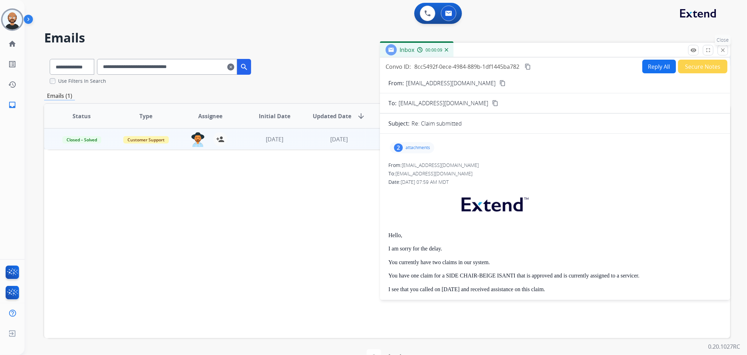
click at [722, 48] on mat-icon "close" at bounding box center [723, 50] width 6 height 6
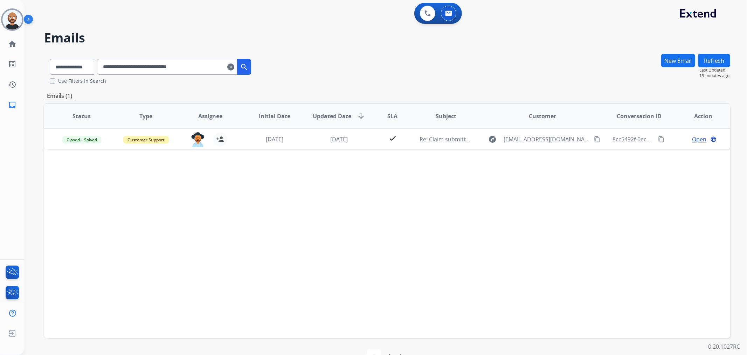
click at [181, 60] on input "**********" at bounding box center [167, 67] width 140 height 16
paste input "text"
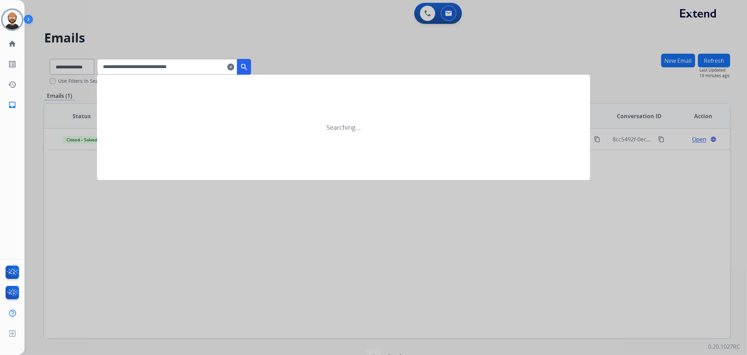
click at [248, 66] on mat-icon "search" at bounding box center [244, 67] width 8 height 8
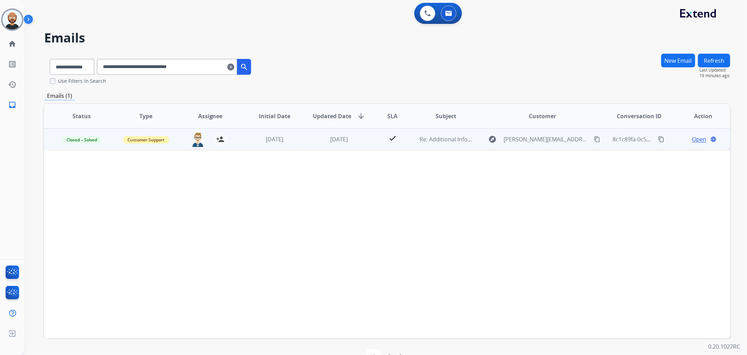
click at [696, 138] on span "Open" at bounding box center [699, 139] width 14 height 8
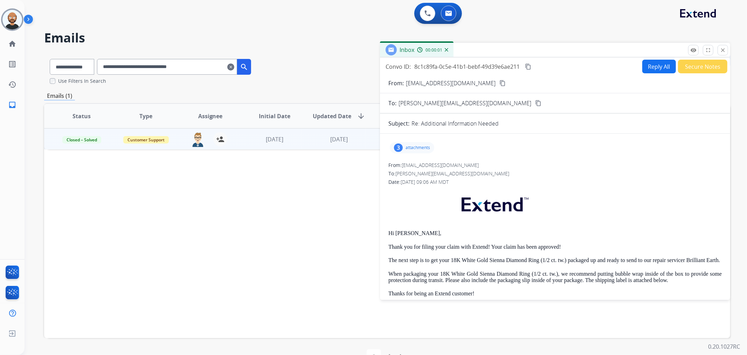
click at [699, 66] on button "Secure Notes" at bounding box center [702, 67] width 49 height 14
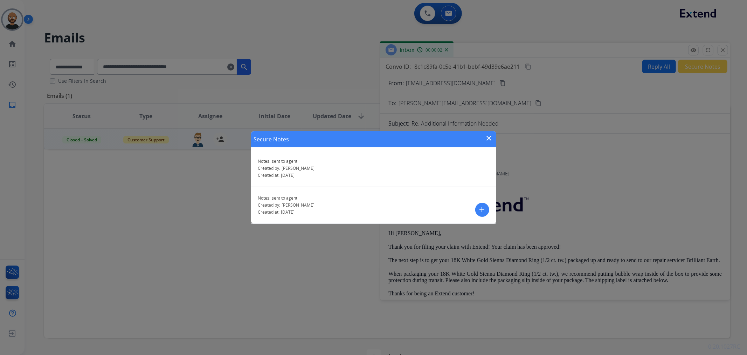
click at [486, 137] on mat-icon "close" at bounding box center [489, 138] width 8 height 8
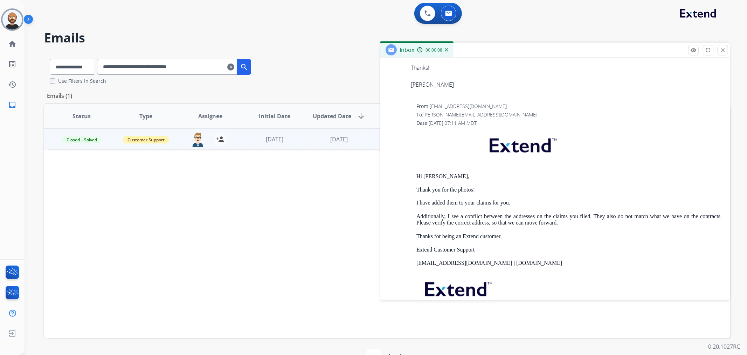
scroll to position [973, 0]
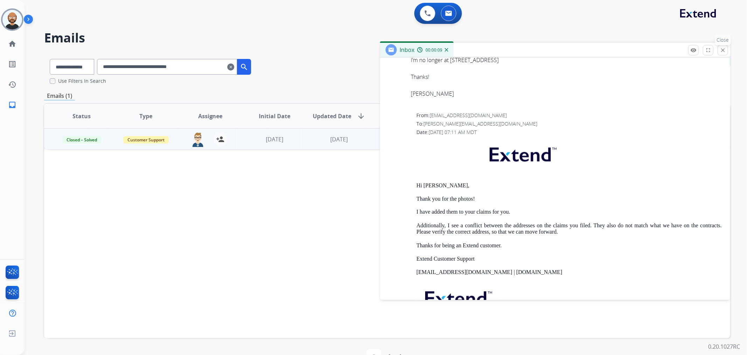
click at [723, 50] on mat-icon "close" at bounding box center [723, 50] width 6 height 6
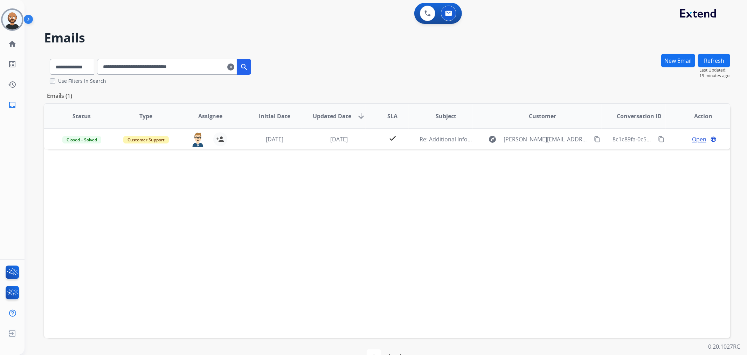
click at [188, 67] on input "**********" at bounding box center [167, 67] width 140 height 16
paste input "text"
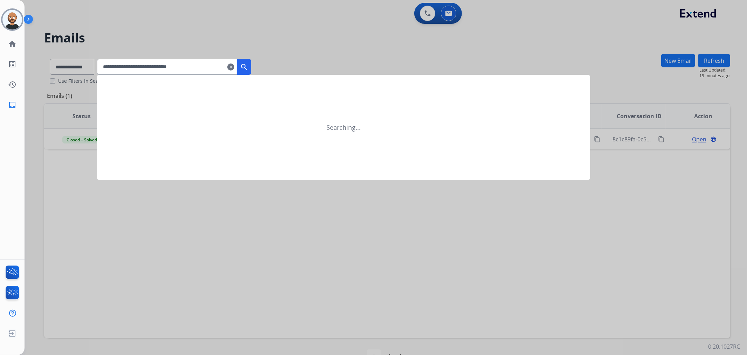
click at [248, 65] on mat-icon "search" at bounding box center [244, 67] width 8 height 8
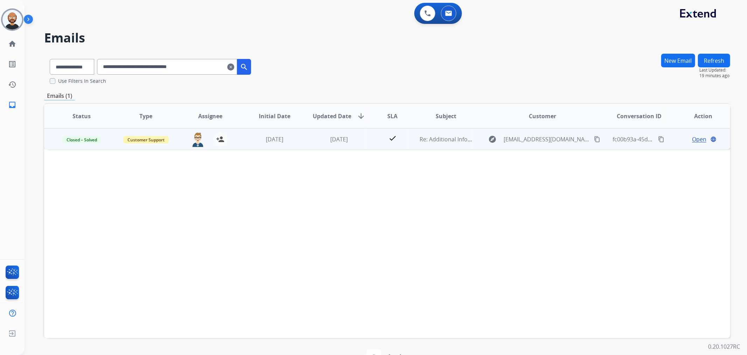
click at [693, 139] on span "Open" at bounding box center [699, 139] width 14 height 8
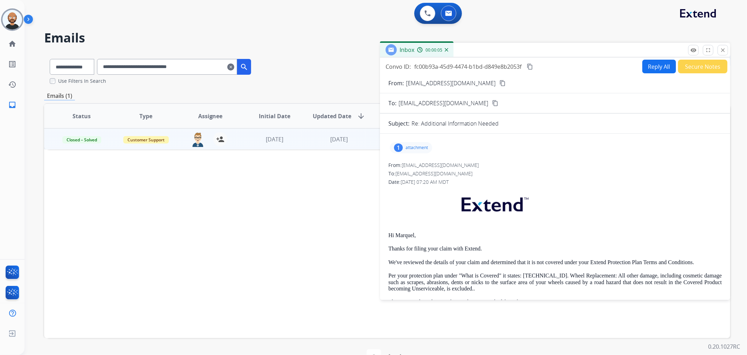
click at [699, 72] on button "Secure Notes" at bounding box center [702, 67] width 49 height 14
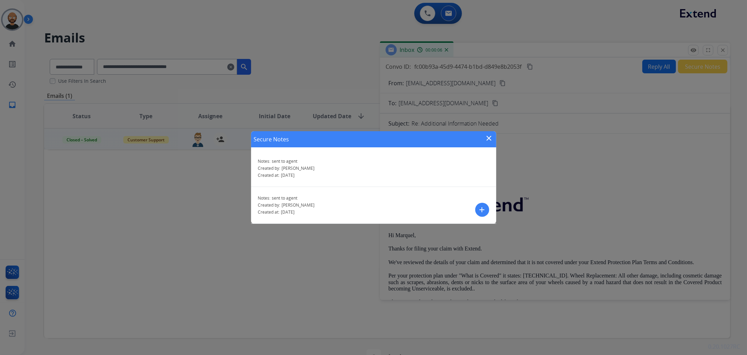
click at [490, 137] on mat-icon "close" at bounding box center [489, 138] width 8 height 8
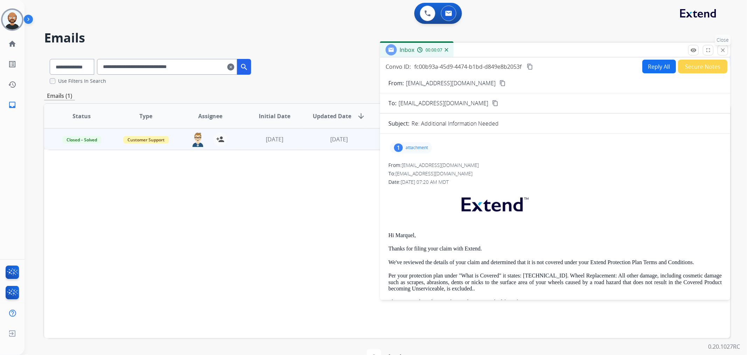
click at [720, 51] on mat-icon "close" at bounding box center [723, 50] width 6 height 6
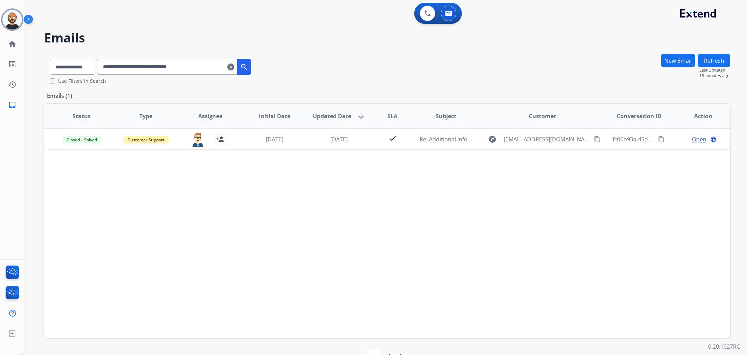
click at [165, 65] on input "**********" at bounding box center [167, 67] width 140 height 16
paste input "text"
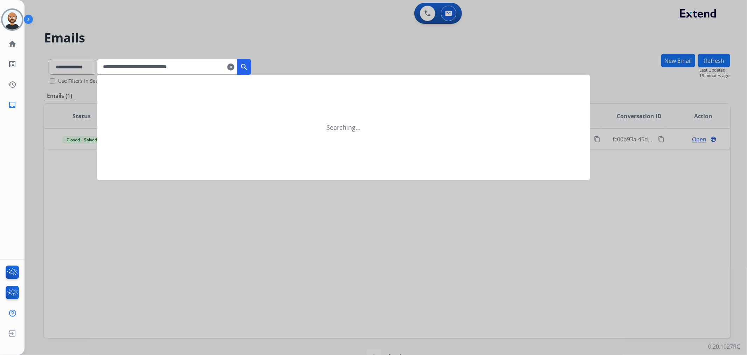
drag, startPoint x: 254, startPoint y: 65, endPoint x: 297, endPoint y: 72, distance: 43.4
click at [248, 65] on mat-icon "search" at bounding box center [244, 67] width 8 height 8
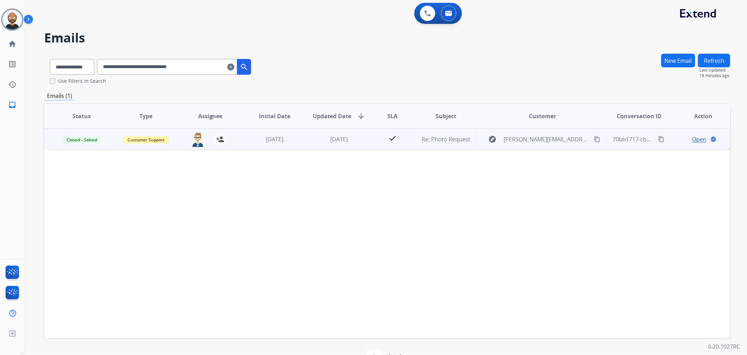
click at [693, 137] on span "Open" at bounding box center [699, 139] width 14 height 8
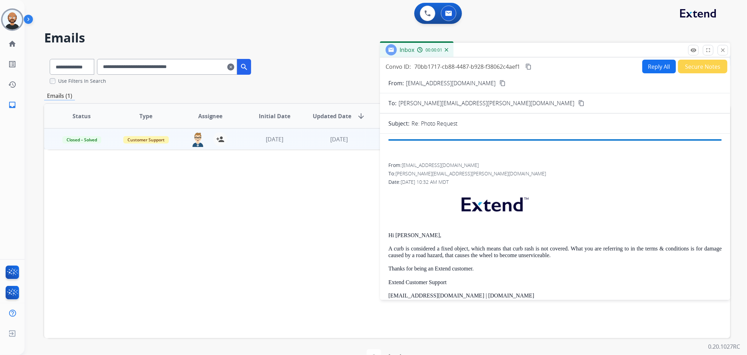
click at [703, 64] on button "Secure Notes" at bounding box center [702, 67] width 49 height 14
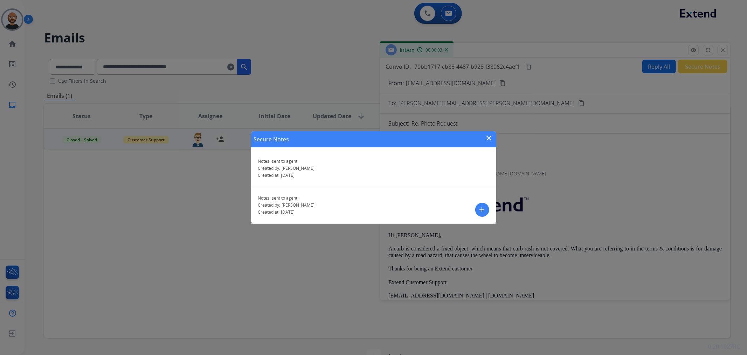
click at [490, 137] on mat-icon "close" at bounding box center [489, 138] width 8 height 8
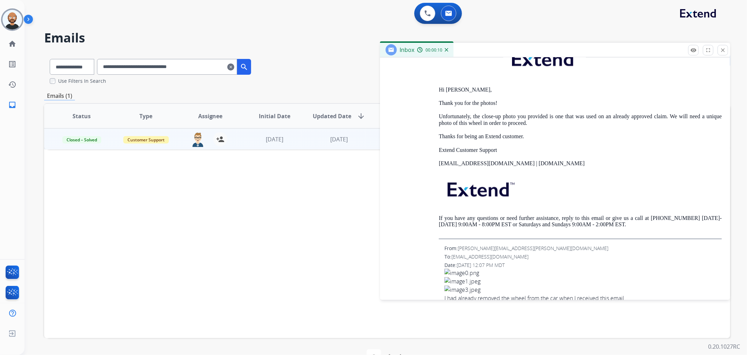
scroll to position [1479, 0]
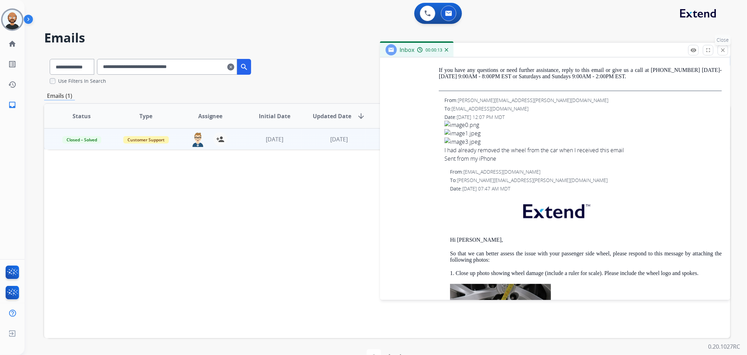
click at [723, 50] on mat-icon "close" at bounding box center [723, 50] width 6 height 6
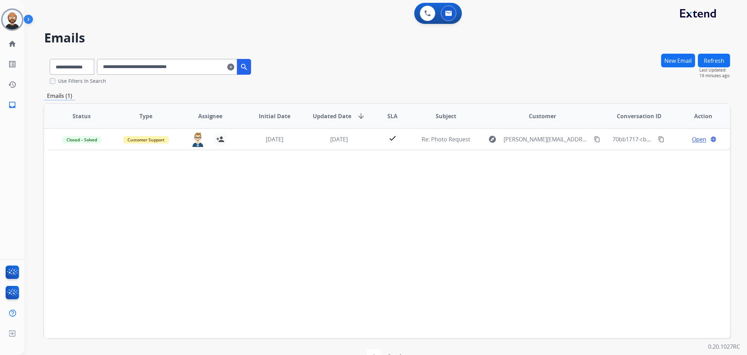
click at [147, 74] on input "**********" at bounding box center [167, 67] width 140 height 16
paste input "text"
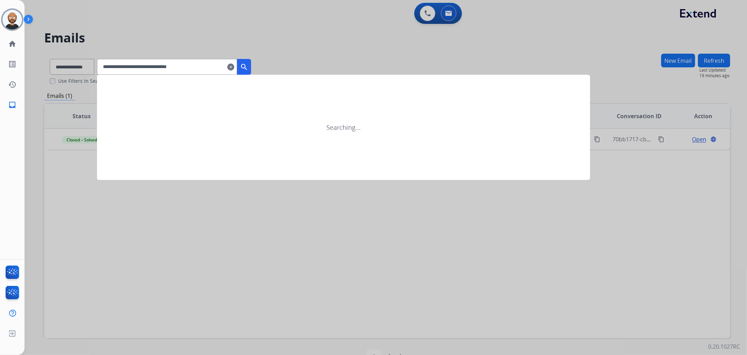
click at [251, 68] on button "search" at bounding box center [244, 67] width 14 height 16
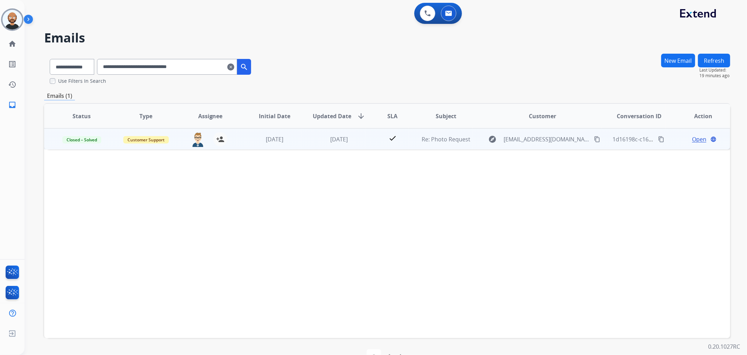
click at [692, 136] on span "Open" at bounding box center [699, 139] width 14 height 8
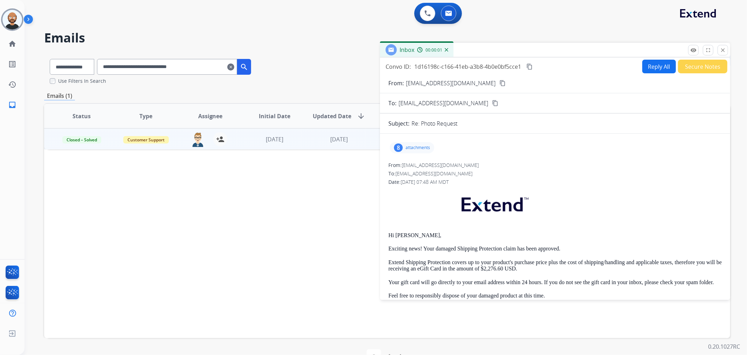
click at [695, 67] on button "Secure Notes" at bounding box center [702, 67] width 49 height 14
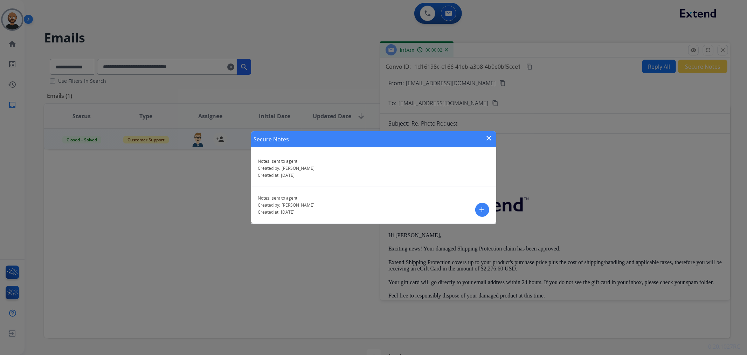
click at [490, 136] on mat-icon "close" at bounding box center [489, 138] width 8 height 8
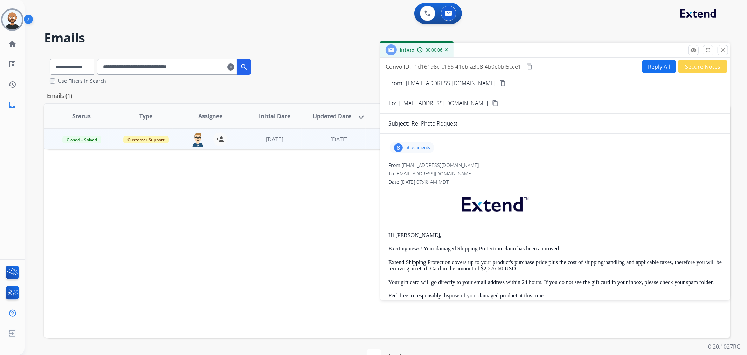
drag, startPoint x: 722, startPoint y: 48, endPoint x: 667, endPoint y: 84, distance: 65.8
click at [722, 48] on mat-icon "close" at bounding box center [723, 50] width 6 height 6
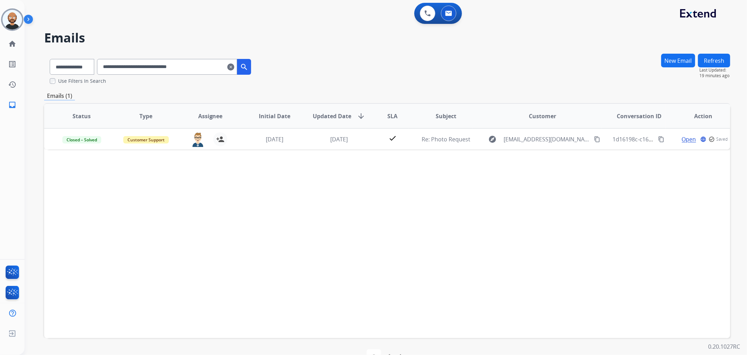
click at [211, 73] on input "**********" at bounding box center [167, 67] width 140 height 16
paste input "text"
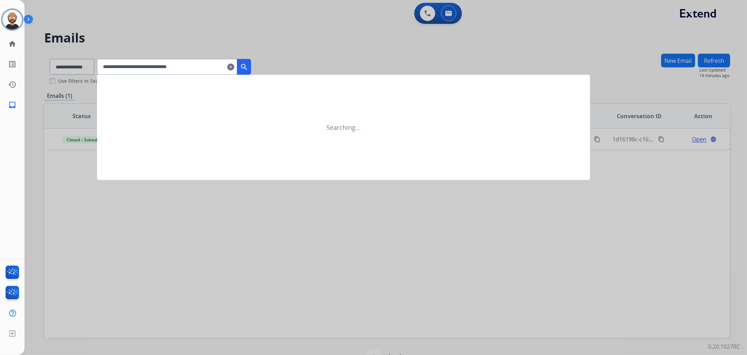
click at [248, 65] on mat-icon "search" at bounding box center [244, 67] width 8 height 8
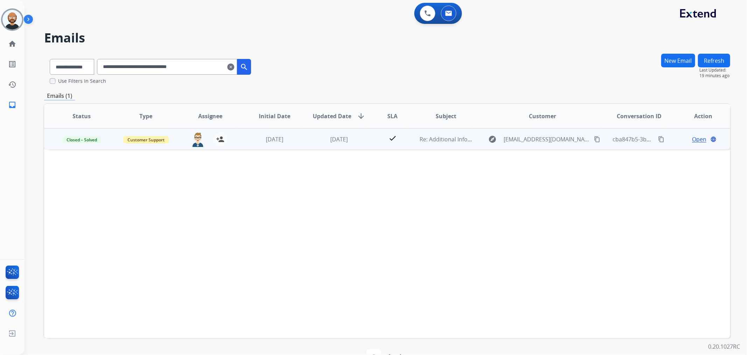
click at [692, 139] on span "Open" at bounding box center [699, 139] width 14 height 8
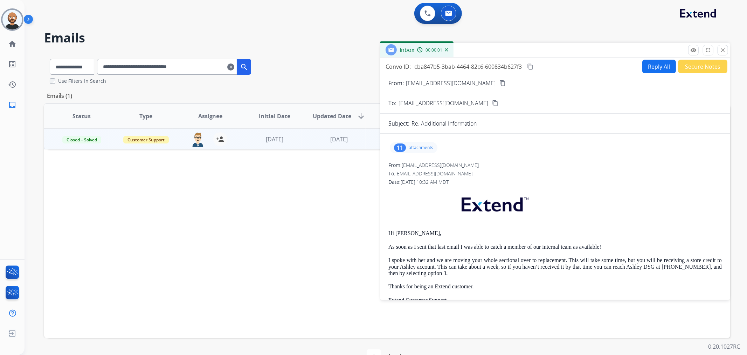
click at [692, 64] on button "Secure Notes" at bounding box center [702, 67] width 49 height 14
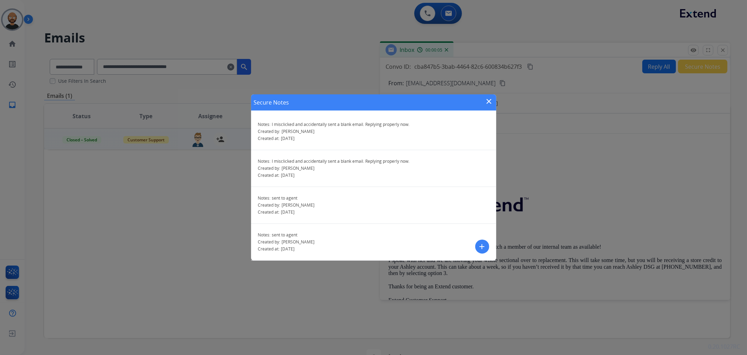
click at [489, 99] on mat-icon "close" at bounding box center [489, 101] width 8 height 8
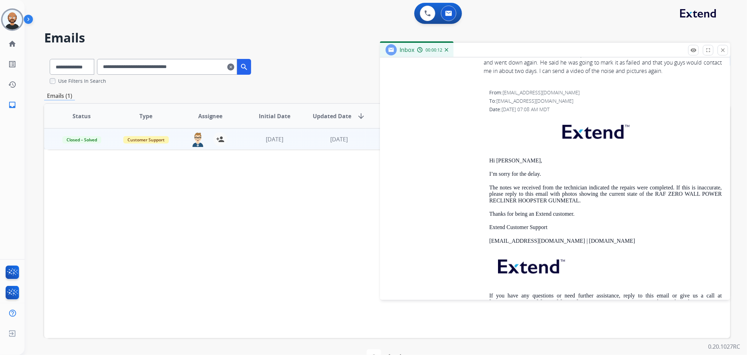
scroll to position [2647, 0]
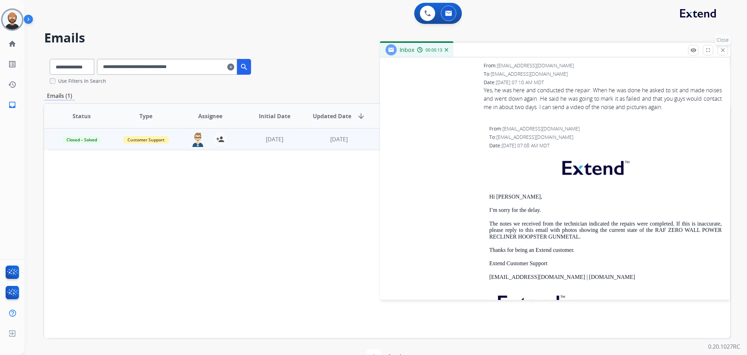
click at [721, 51] on mat-icon "close" at bounding box center [723, 50] width 6 height 6
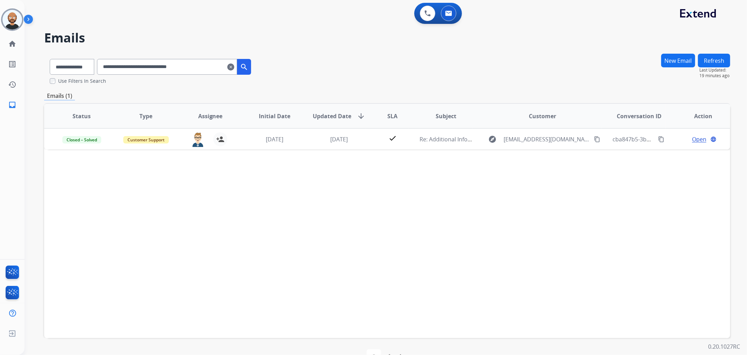
click at [185, 68] on input "**********" at bounding box center [167, 67] width 140 height 16
paste input "text"
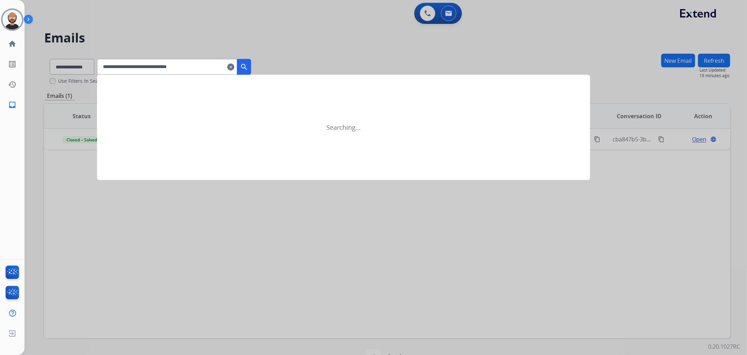
click at [251, 65] on button "search" at bounding box center [244, 67] width 14 height 16
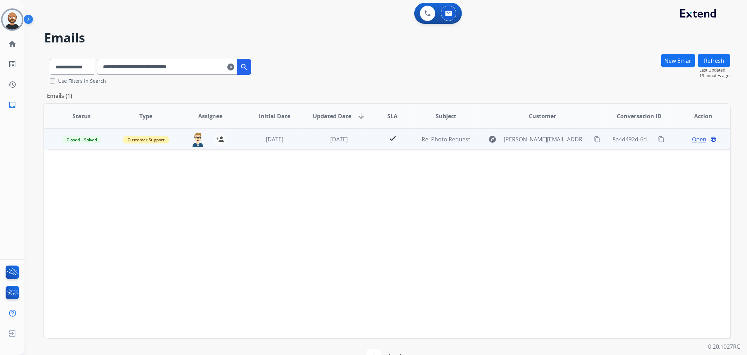
click at [692, 138] on span "Open" at bounding box center [699, 139] width 14 height 8
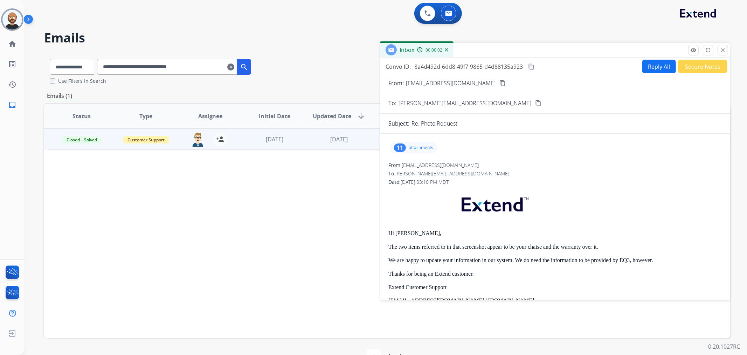
click at [688, 68] on button "Secure Notes" at bounding box center [702, 67] width 49 height 14
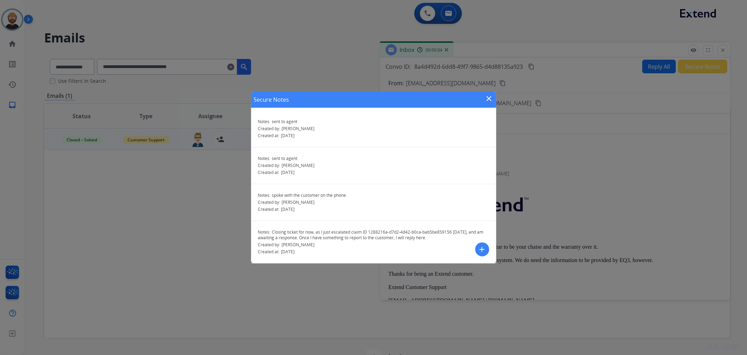
click at [487, 100] on mat-icon "close" at bounding box center [489, 98] width 8 height 8
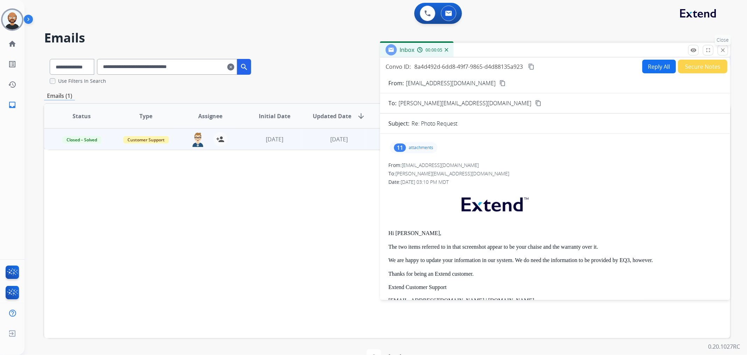
click at [722, 52] on mat-icon "close" at bounding box center [723, 50] width 6 height 6
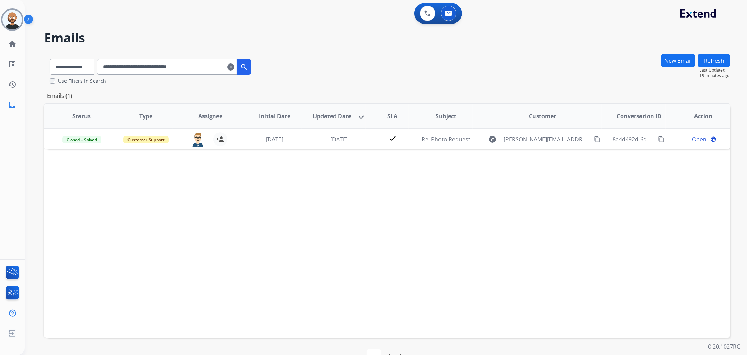
click at [193, 65] on input "**********" at bounding box center [167, 67] width 140 height 16
paste input "text"
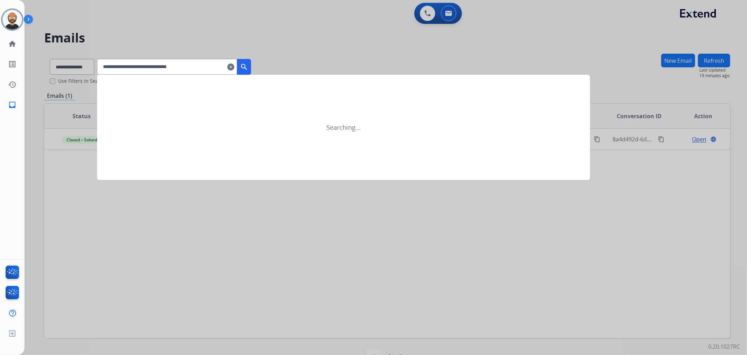
click at [249, 68] on button "search" at bounding box center [244, 67] width 14 height 16
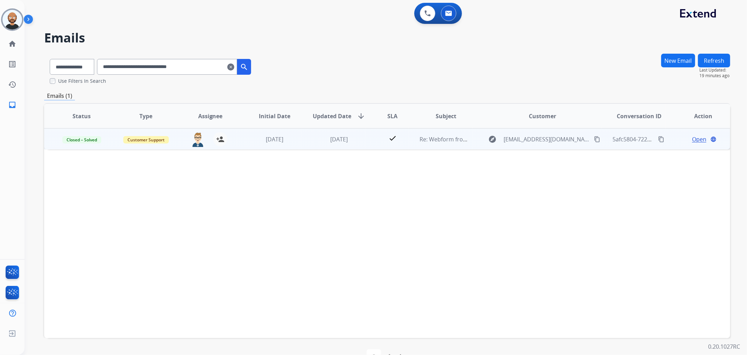
click at [693, 138] on span "Open" at bounding box center [699, 139] width 14 height 8
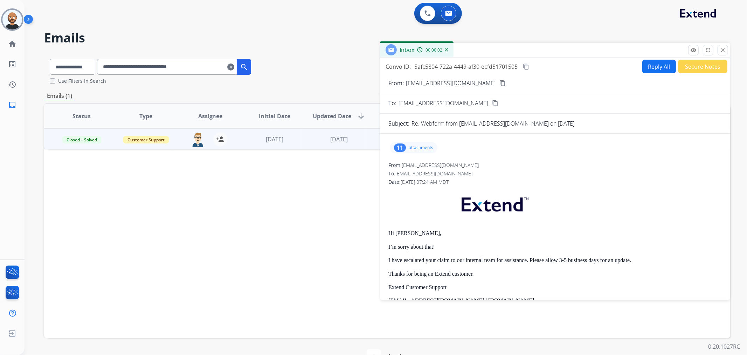
click at [692, 65] on button "Secure Notes" at bounding box center [702, 67] width 49 height 14
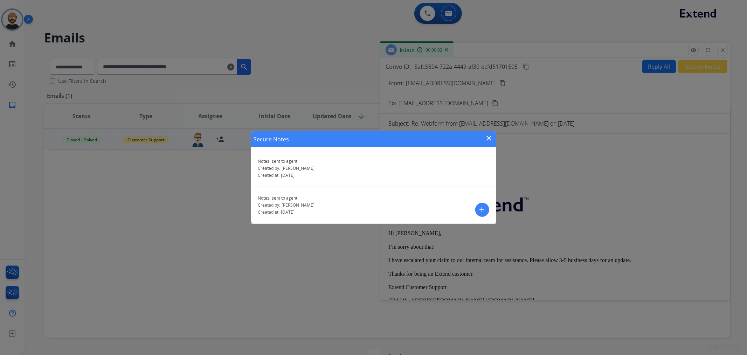
click at [488, 137] on mat-icon "close" at bounding box center [489, 138] width 8 height 8
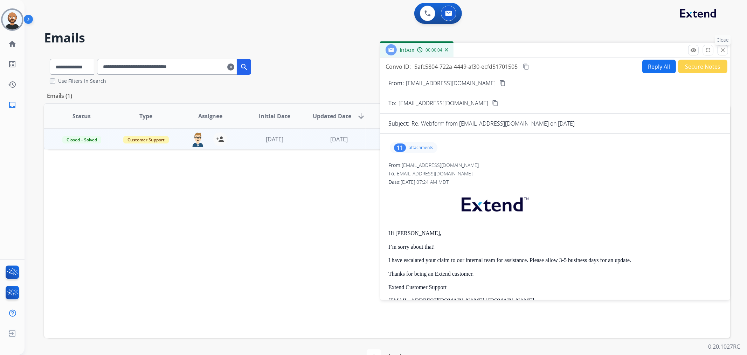
click at [721, 50] on mat-icon "close" at bounding box center [723, 50] width 6 height 6
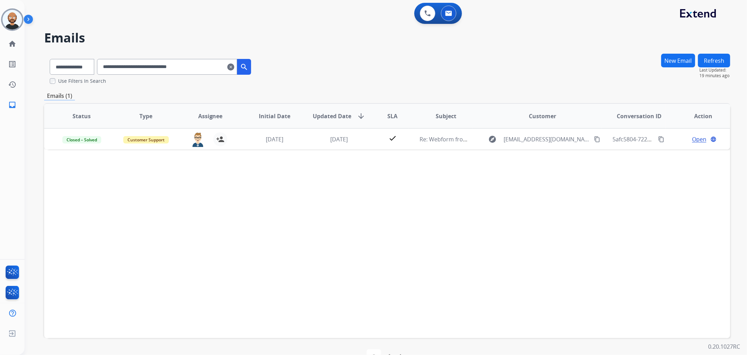
click at [173, 64] on input "**********" at bounding box center [167, 67] width 140 height 16
paste input "text"
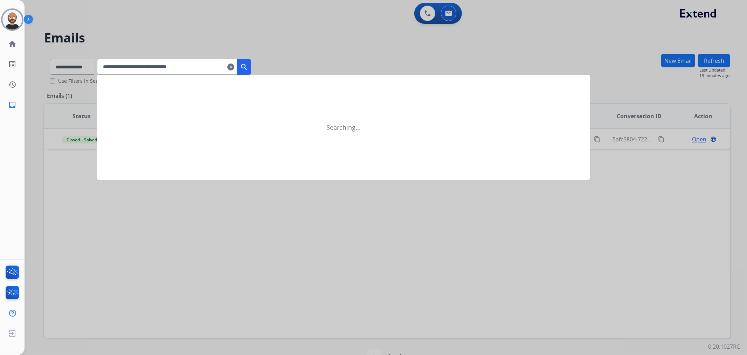
click at [248, 68] on mat-icon "search" at bounding box center [244, 67] width 8 height 8
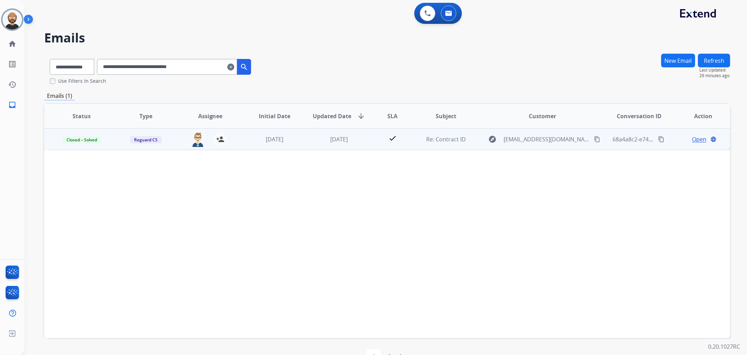
click at [696, 139] on span "Open" at bounding box center [699, 139] width 14 height 8
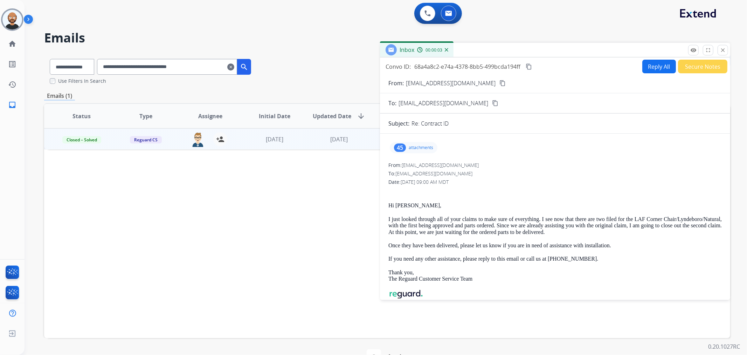
click at [691, 63] on button "Secure Notes" at bounding box center [702, 67] width 49 height 14
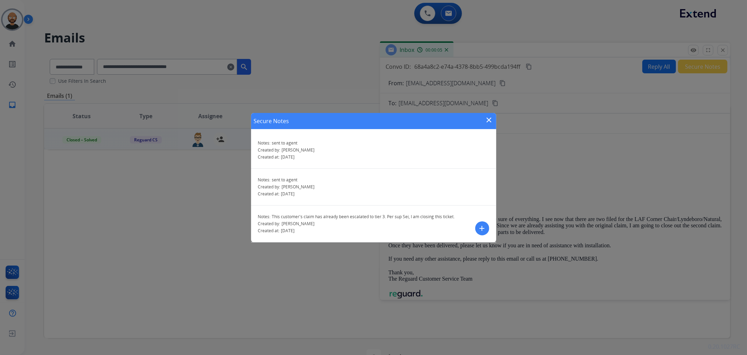
click at [493, 121] on mat-icon "close" at bounding box center [489, 120] width 8 height 8
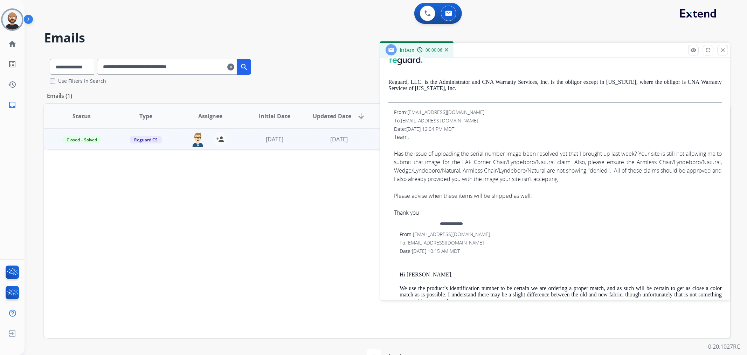
scroll to position [428, 0]
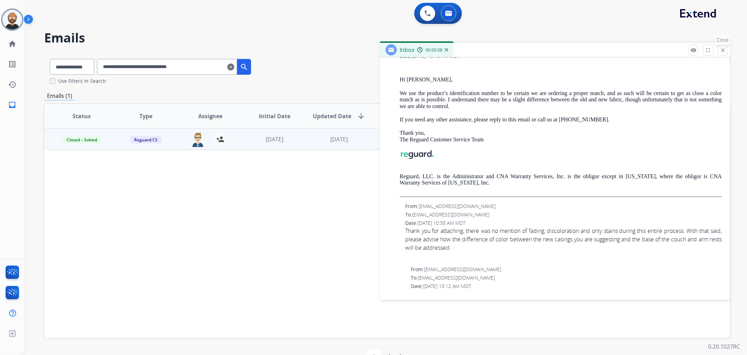
click at [726, 50] on button "close Close" at bounding box center [723, 50] width 11 height 11
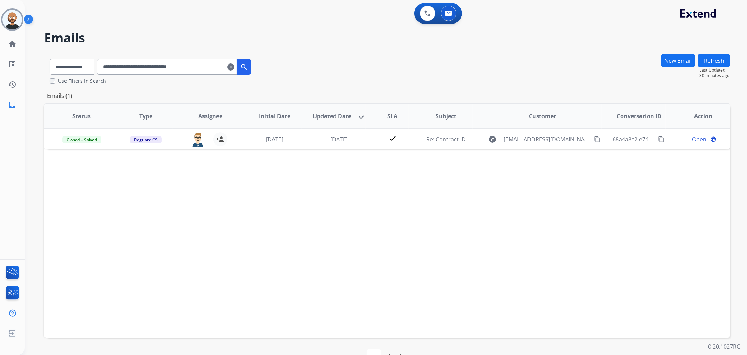
click at [180, 64] on input "**********" at bounding box center [167, 67] width 140 height 16
paste input "text"
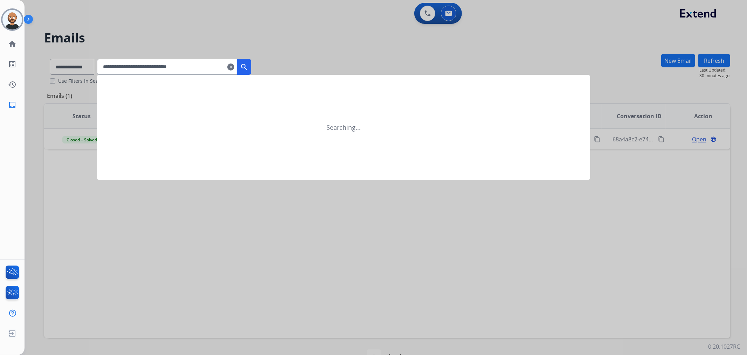
click at [248, 67] on mat-icon "search" at bounding box center [244, 67] width 8 height 8
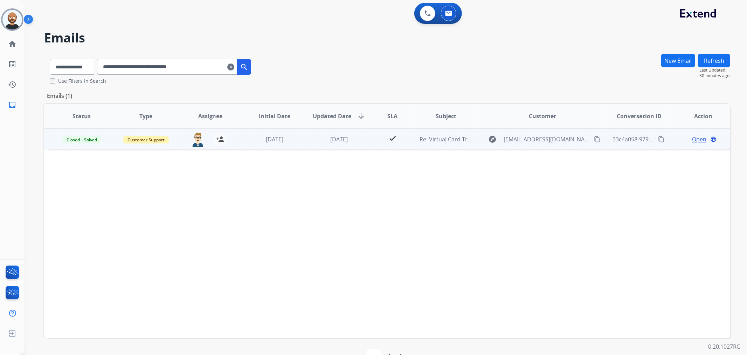
click at [693, 139] on span "Open" at bounding box center [699, 139] width 14 height 8
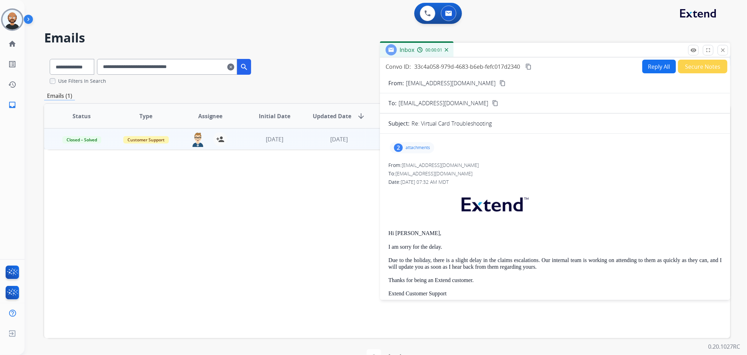
click at [698, 63] on button "Secure Notes" at bounding box center [702, 67] width 49 height 14
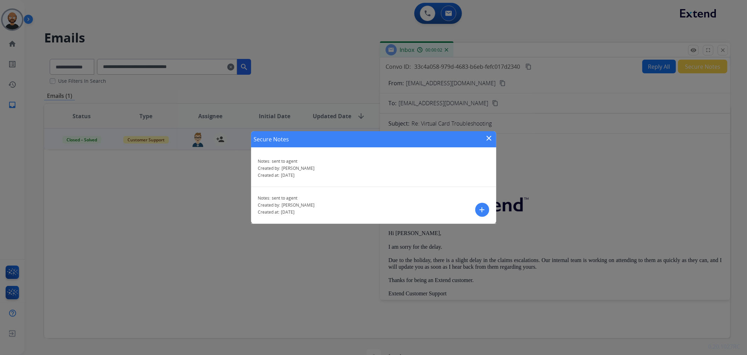
click at [489, 134] on mat-icon "close" at bounding box center [489, 138] width 8 height 8
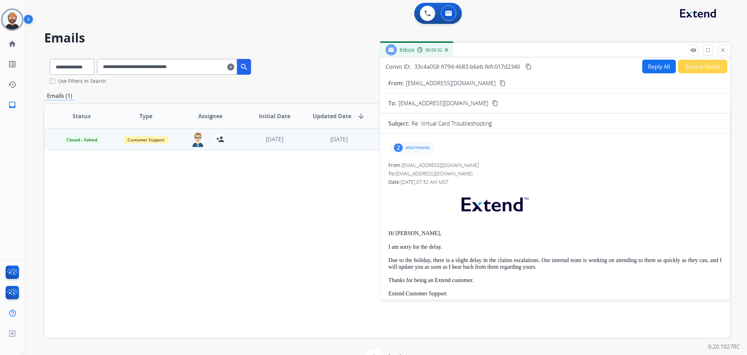
click at [686, 65] on button "Secure Notes" at bounding box center [702, 67] width 49 height 14
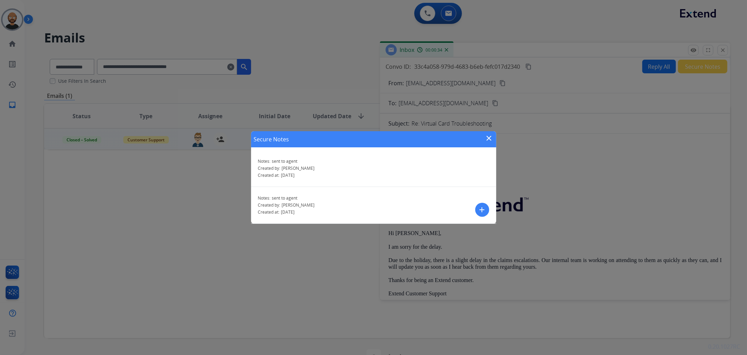
click at [489, 138] on mat-icon "close" at bounding box center [489, 138] width 8 height 8
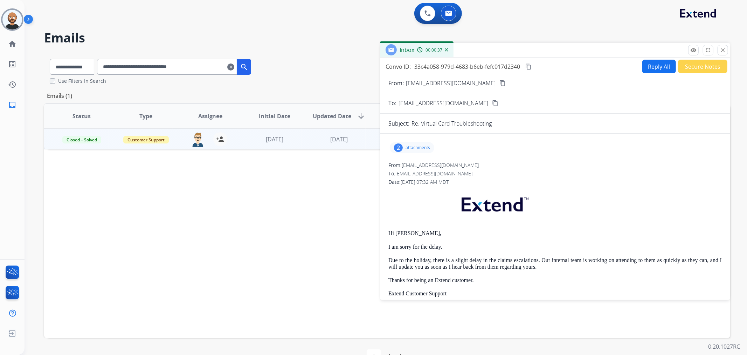
click at [717, 47] on div "remove_red_eye Logs fullscreen Expand close Close" at bounding box center [708, 50] width 40 height 11
click at [721, 48] on mat-icon "close" at bounding box center [723, 50] width 6 height 6
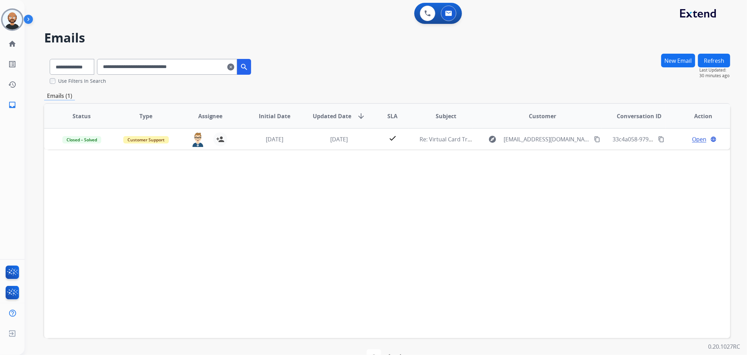
click at [193, 62] on input "**********" at bounding box center [167, 67] width 140 height 16
paste input "text"
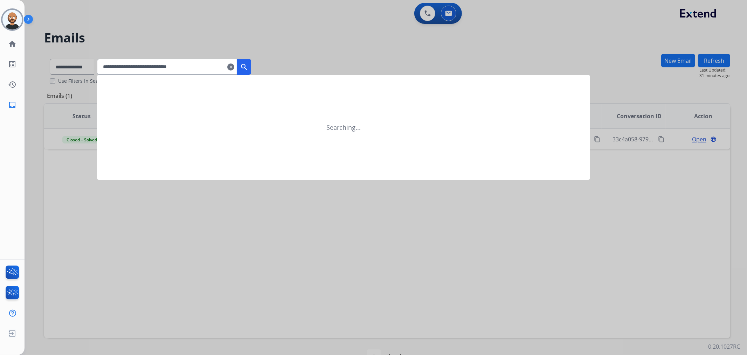
click at [248, 66] on mat-icon "search" at bounding box center [244, 67] width 8 height 8
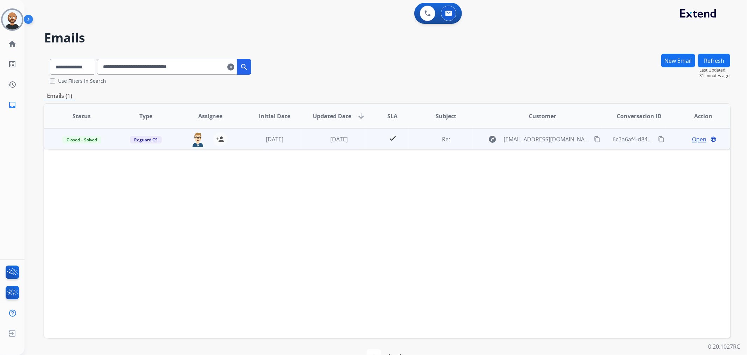
click at [692, 137] on span "Open" at bounding box center [699, 139] width 14 height 8
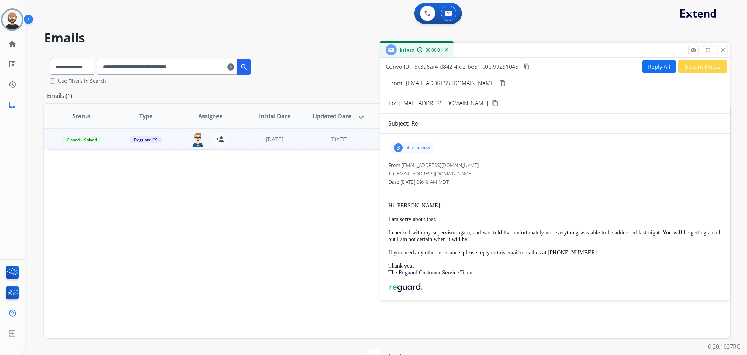
click at [705, 68] on button "Secure Notes" at bounding box center [702, 67] width 49 height 14
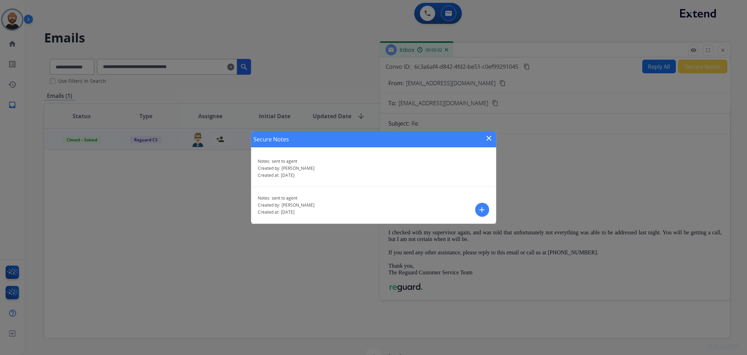
click at [489, 136] on mat-icon "close" at bounding box center [489, 138] width 8 height 8
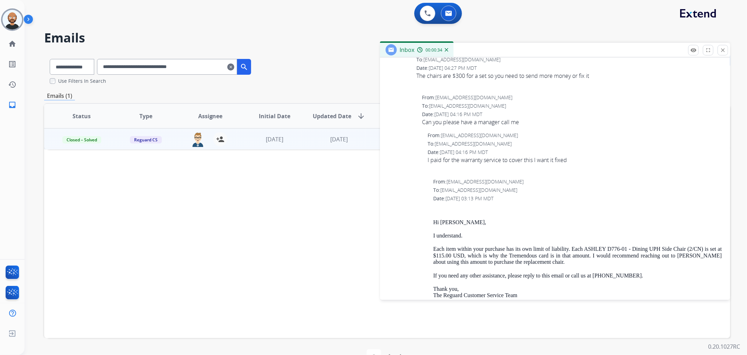
scroll to position [701, 0]
click at [720, 50] on mat-icon "close" at bounding box center [723, 50] width 6 height 6
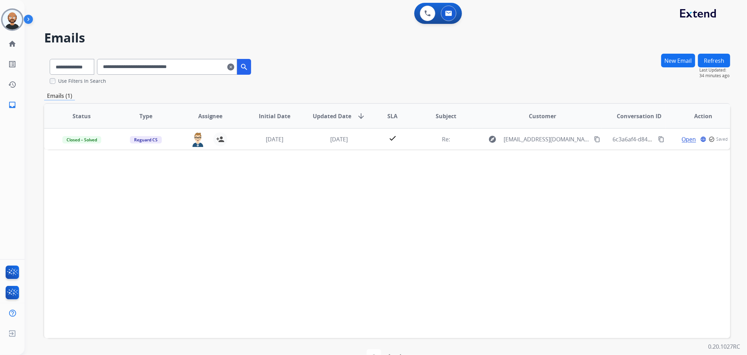
click at [207, 59] on input "**********" at bounding box center [167, 67] width 140 height 16
drag, startPoint x: 202, startPoint y: 65, endPoint x: 191, endPoint y: 65, distance: 11.2
click at [191, 65] on input "**********" at bounding box center [167, 67] width 140 height 16
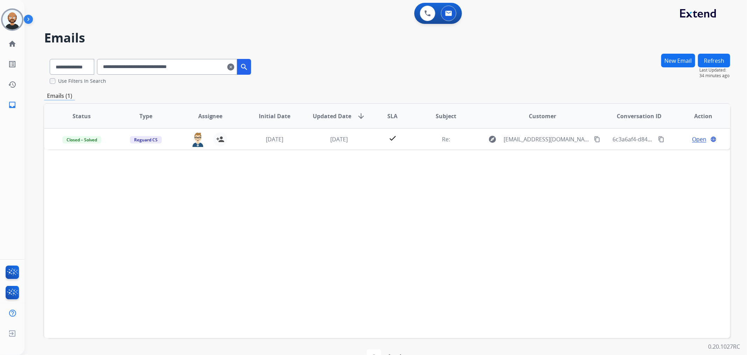
paste input "text"
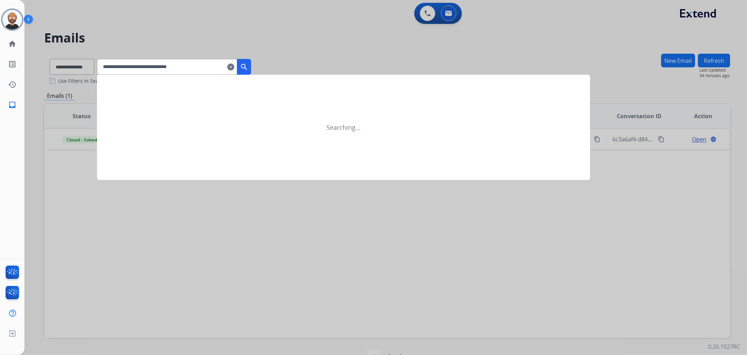
click at [248, 64] on mat-icon "search" at bounding box center [244, 67] width 8 height 8
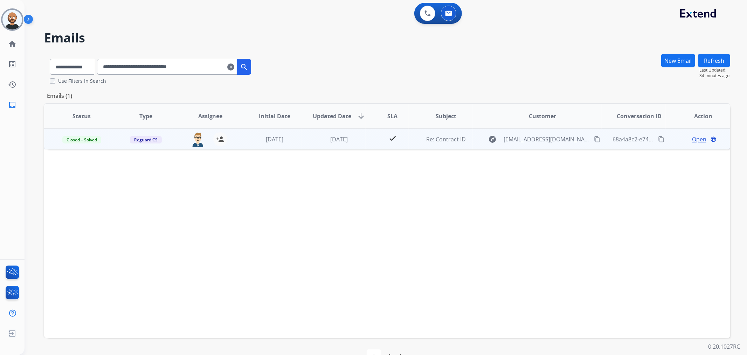
click at [692, 137] on span "Open" at bounding box center [699, 139] width 14 height 8
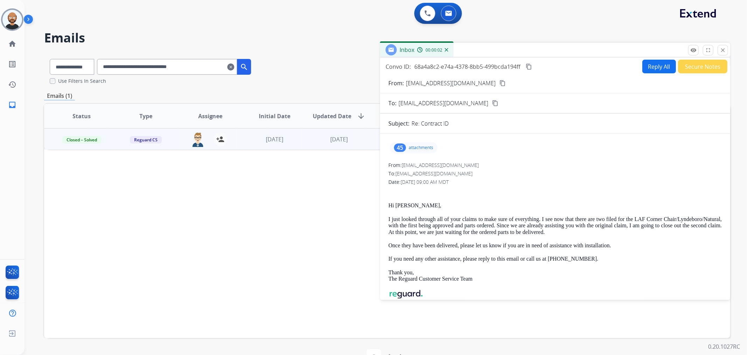
click at [684, 67] on button "Secure Notes" at bounding box center [702, 67] width 49 height 14
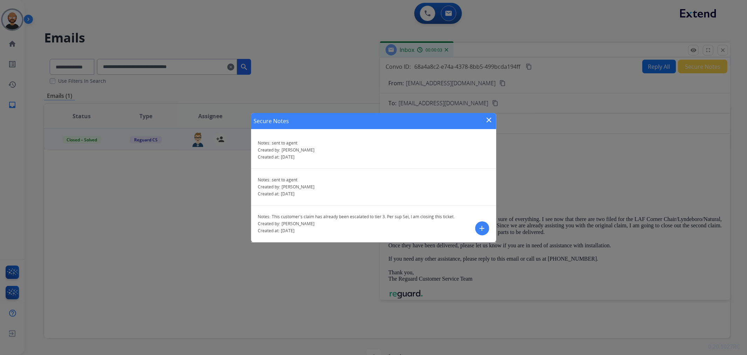
click at [490, 118] on mat-icon "close" at bounding box center [489, 120] width 8 height 8
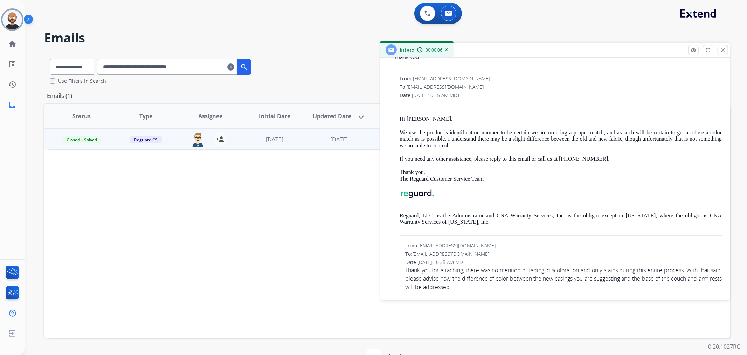
scroll to position [389, 0]
drag, startPoint x: 719, startPoint y: 49, endPoint x: 524, endPoint y: 90, distance: 198.6
click at [719, 49] on button "close Close" at bounding box center [723, 50] width 11 height 11
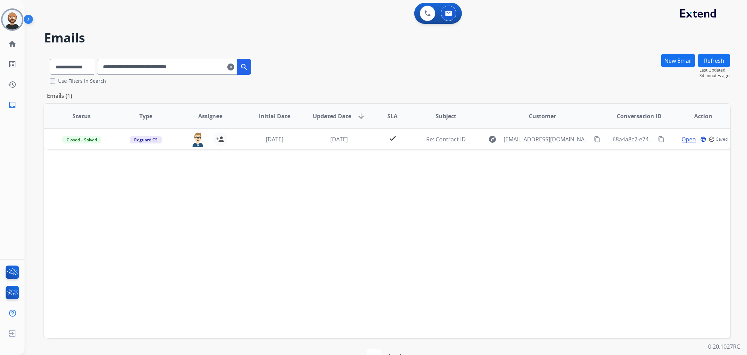
click at [194, 65] on input "**********" at bounding box center [167, 67] width 140 height 16
paste input "text"
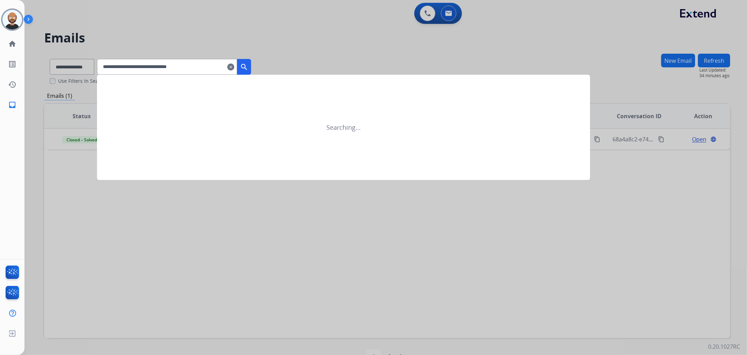
click at [251, 63] on button "search" at bounding box center [244, 67] width 14 height 16
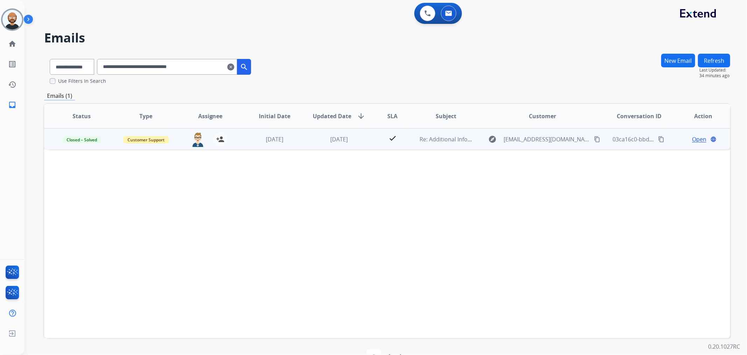
click at [695, 136] on span "Open" at bounding box center [699, 139] width 14 height 8
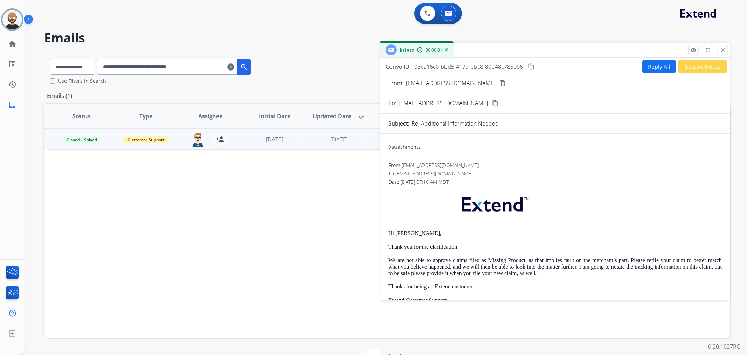
click at [692, 66] on button "Secure Notes" at bounding box center [702, 67] width 49 height 14
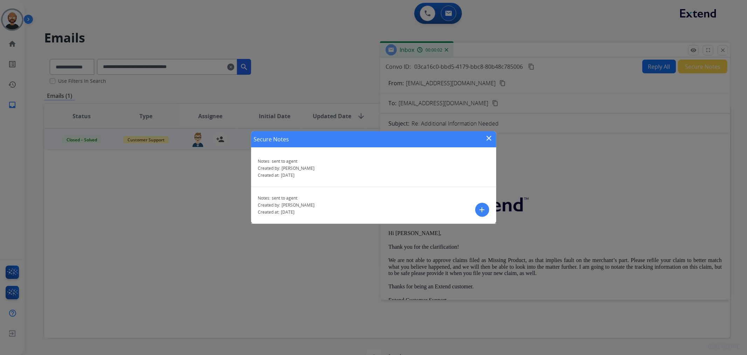
click at [489, 137] on mat-icon "close" at bounding box center [489, 138] width 8 height 8
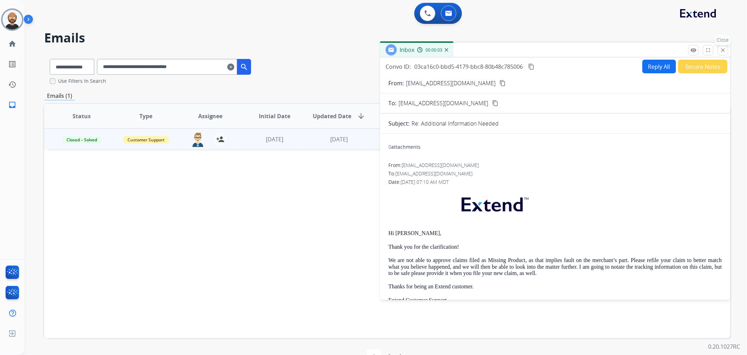
click at [721, 48] on mat-icon "close" at bounding box center [723, 50] width 6 height 6
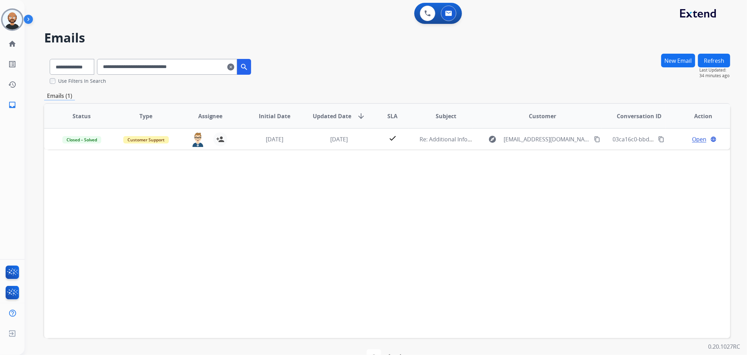
click at [174, 67] on input "**********" at bounding box center [167, 67] width 140 height 16
paste input "text"
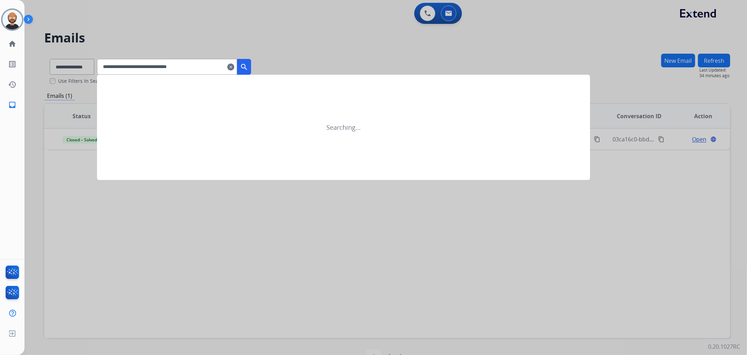
click at [248, 64] on mat-icon "search" at bounding box center [244, 67] width 8 height 8
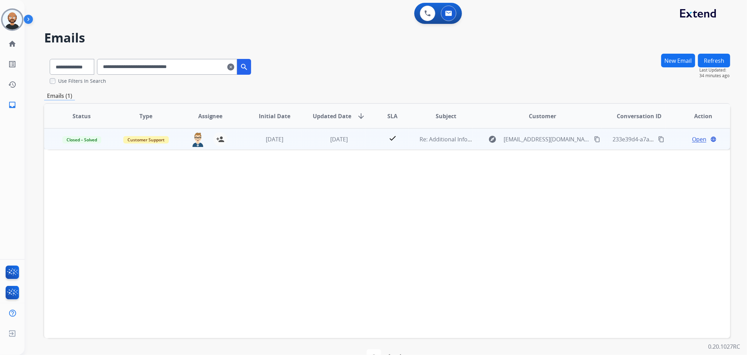
click at [692, 140] on span "Open" at bounding box center [699, 139] width 14 height 8
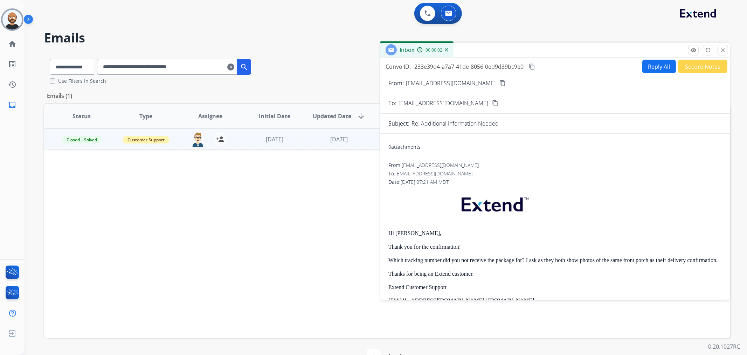
click at [705, 69] on button "Secure Notes" at bounding box center [702, 67] width 49 height 14
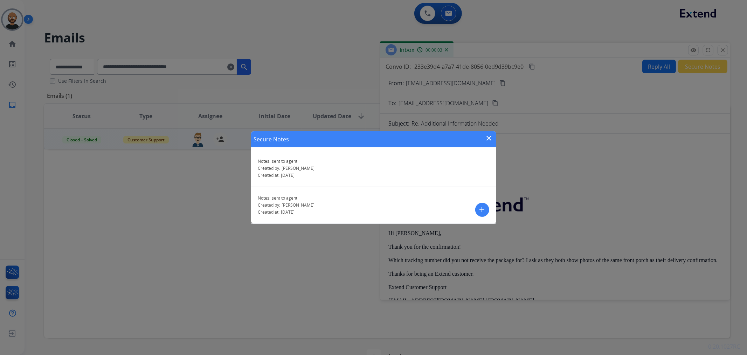
click at [492, 137] on mat-icon "close" at bounding box center [489, 138] width 8 height 8
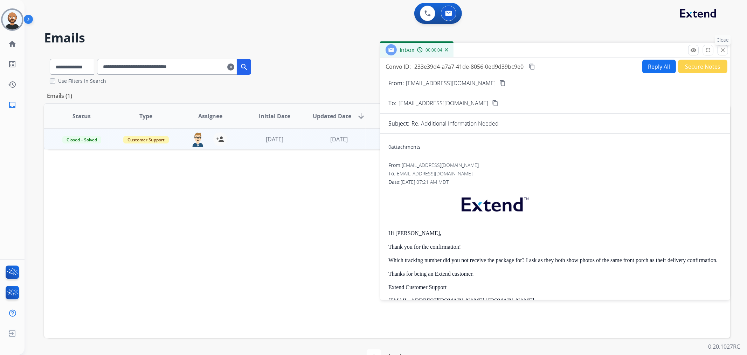
click at [724, 47] on mat-icon "close" at bounding box center [723, 50] width 6 height 6
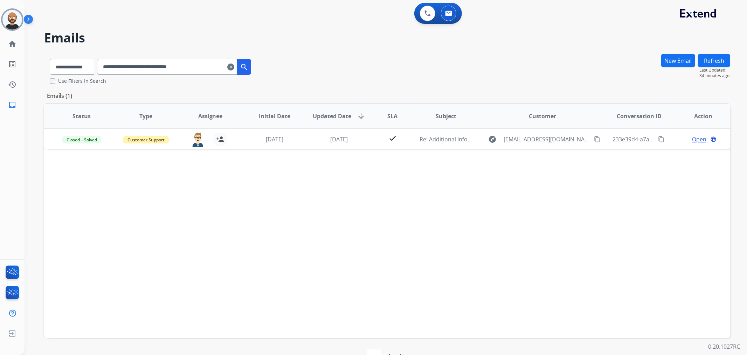
click at [169, 64] on input "**********" at bounding box center [167, 67] width 140 height 16
drag, startPoint x: 169, startPoint y: 64, endPoint x: 159, endPoint y: 66, distance: 9.6
click at [159, 66] on input "**********" at bounding box center [167, 67] width 140 height 16
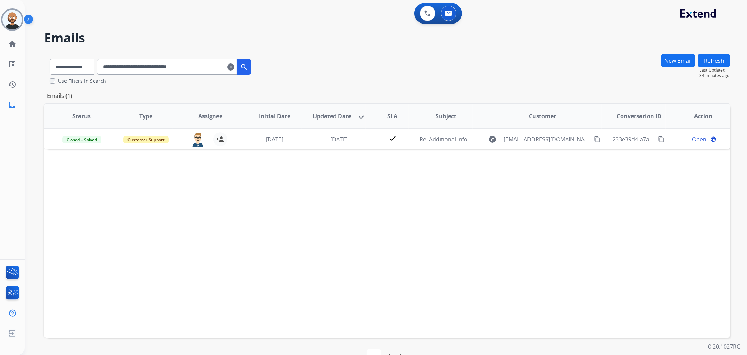
click at [159, 66] on input "**********" at bounding box center [167, 67] width 140 height 16
paste input "text"
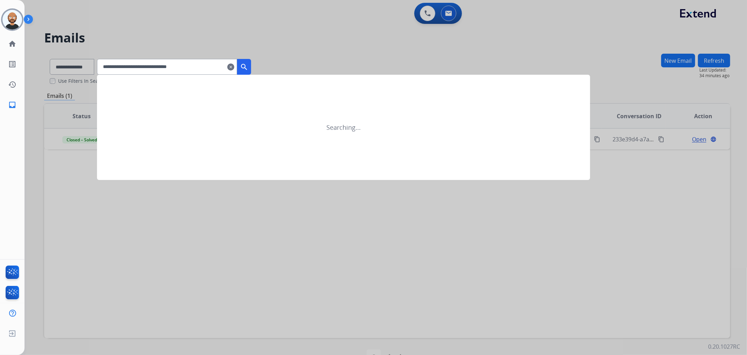
click at [248, 64] on mat-icon "search" at bounding box center [244, 67] width 8 height 8
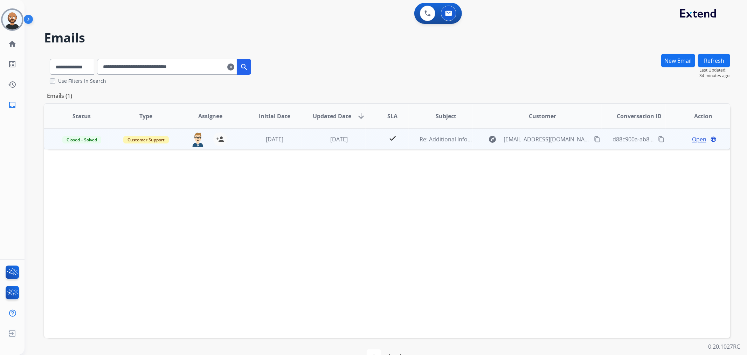
click at [695, 137] on span "Open" at bounding box center [699, 139] width 14 height 8
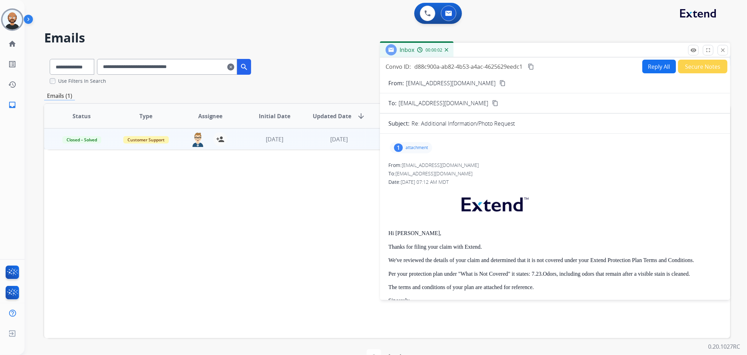
click at [698, 65] on button "Secure Notes" at bounding box center [702, 67] width 49 height 14
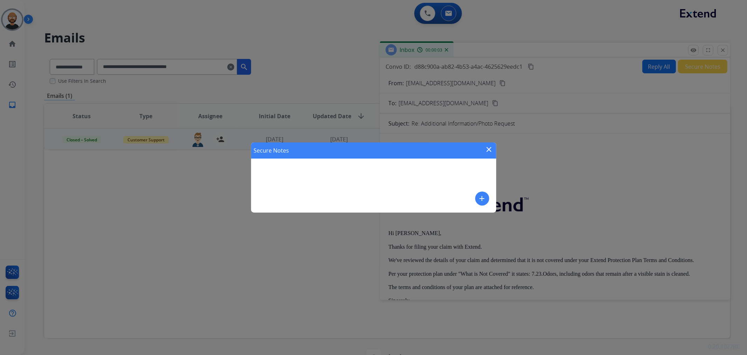
click at [488, 149] on mat-icon "close" at bounding box center [489, 149] width 8 height 8
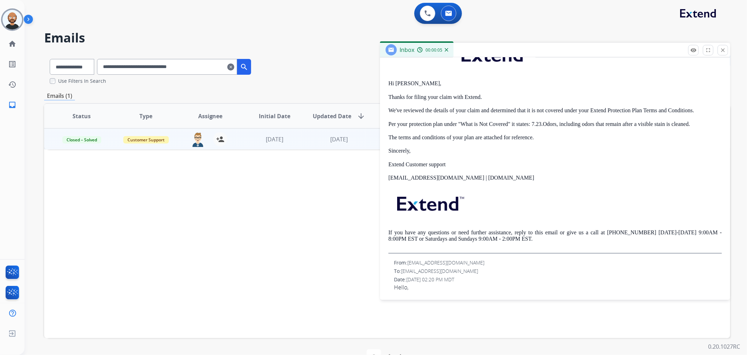
scroll to position [39, 0]
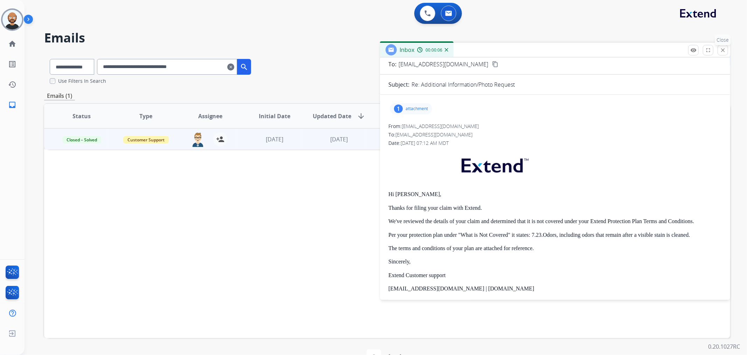
click at [724, 50] on mat-icon "close" at bounding box center [723, 50] width 6 height 6
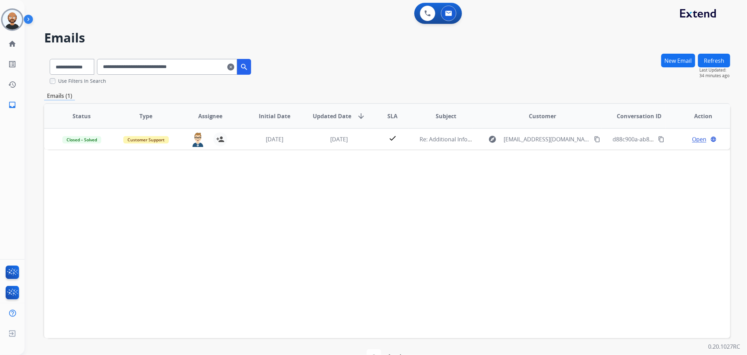
click at [194, 65] on input "**********" at bounding box center [167, 67] width 140 height 16
paste input "text"
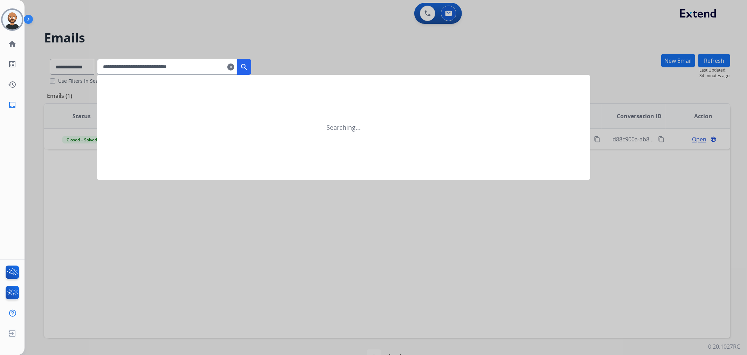
click at [251, 62] on button "search" at bounding box center [244, 67] width 14 height 16
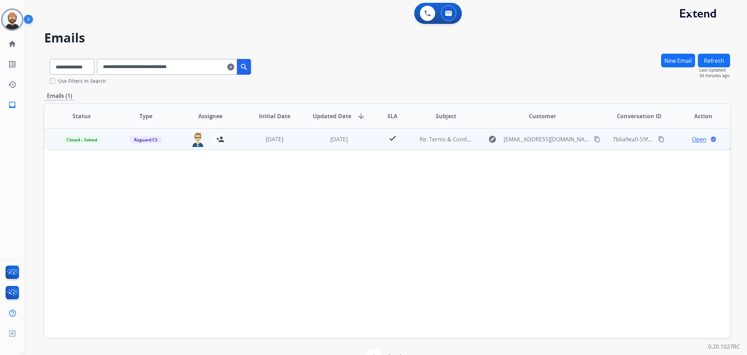
click at [692, 139] on span "Open" at bounding box center [699, 139] width 14 height 8
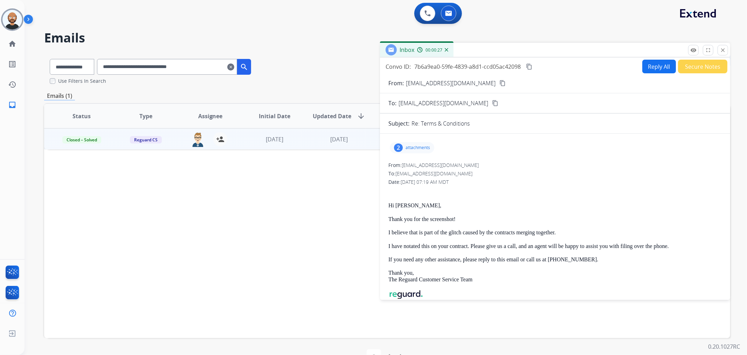
click at [701, 73] on form "From: [EMAIL_ADDRESS][DOMAIN_NAME] content_copy To: [EMAIL_ADDRESS][DOMAIN_NAME…" at bounding box center [555, 338] width 350 height 531
click at [700, 71] on button "Secure Notes" at bounding box center [702, 67] width 49 height 14
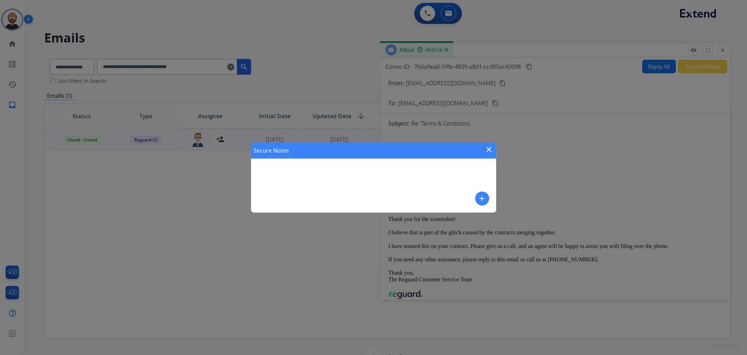
click at [488, 152] on mat-icon "close" at bounding box center [489, 149] width 8 height 8
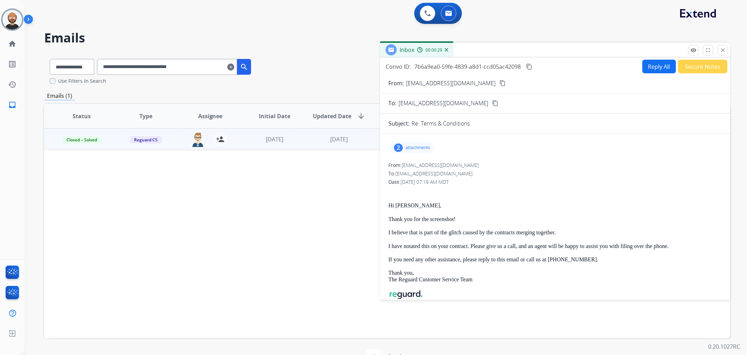
click at [722, 50] on mat-icon "close" at bounding box center [723, 50] width 6 height 6
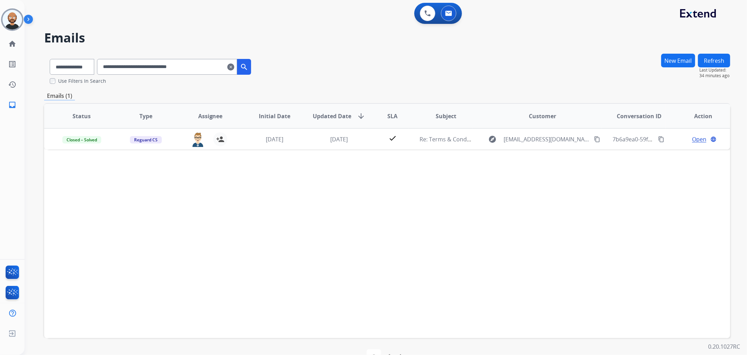
click at [201, 67] on input "**********" at bounding box center [167, 67] width 140 height 16
paste input "text"
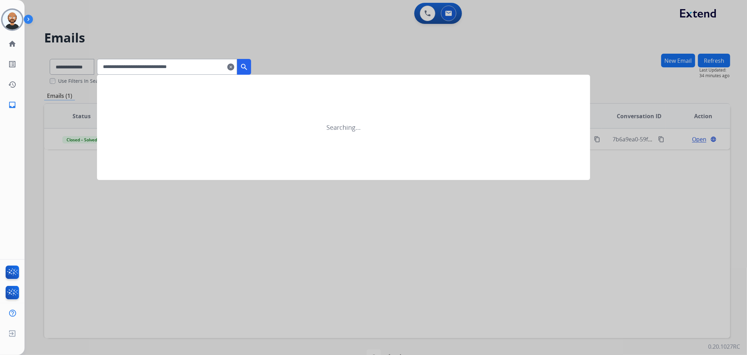
click at [248, 63] on mat-icon "search" at bounding box center [244, 67] width 8 height 8
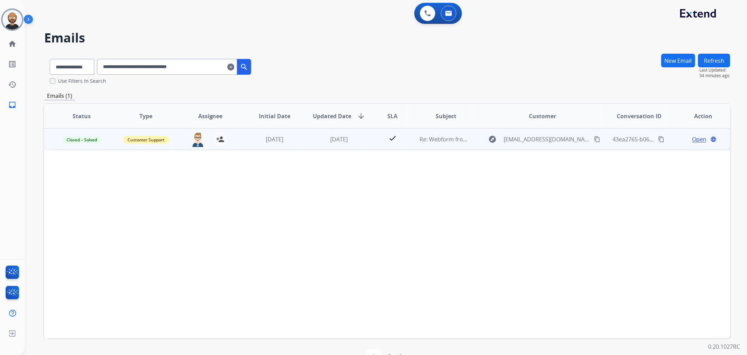
click at [694, 139] on span "Open" at bounding box center [699, 139] width 14 height 8
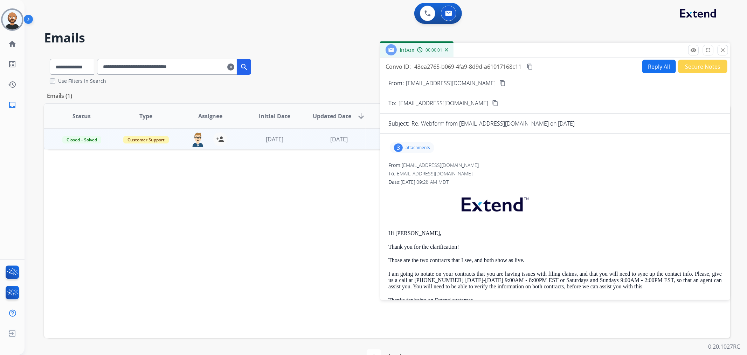
click at [697, 67] on button "Secure Notes" at bounding box center [702, 67] width 49 height 14
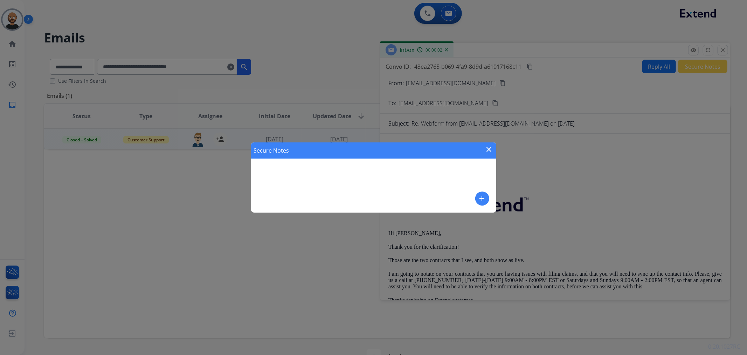
click at [487, 147] on mat-icon "close" at bounding box center [489, 149] width 8 height 8
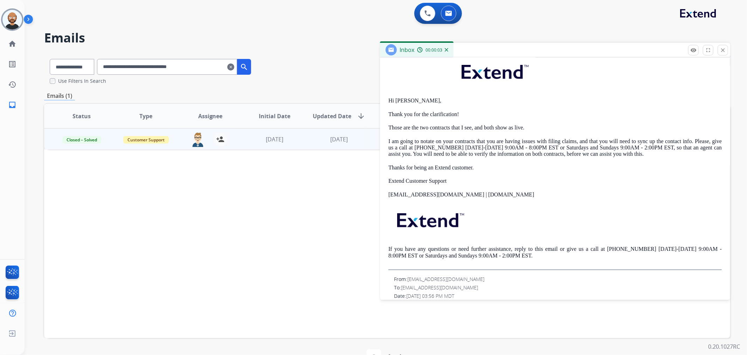
scroll to position [156, 0]
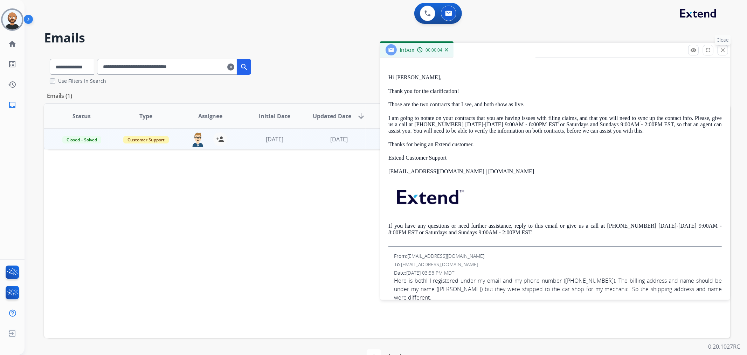
click at [726, 48] on mat-icon "close" at bounding box center [723, 50] width 6 height 6
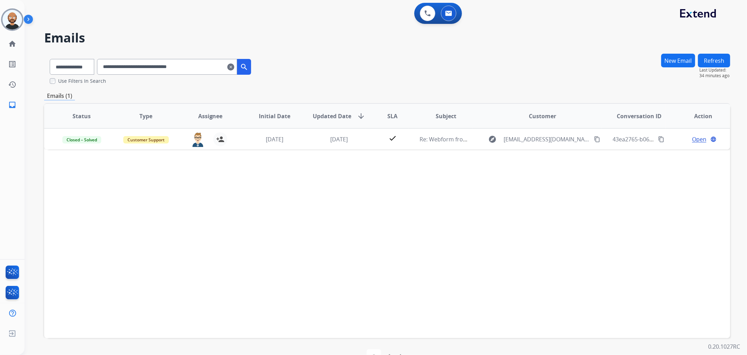
drag, startPoint x: 183, startPoint y: 74, endPoint x: 180, endPoint y: 67, distance: 7.4
click at [183, 74] on input "**********" at bounding box center [167, 67] width 140 height 16
click at [180, 67] on input "**********" at bounding box center [167, 67] width 140 height 16
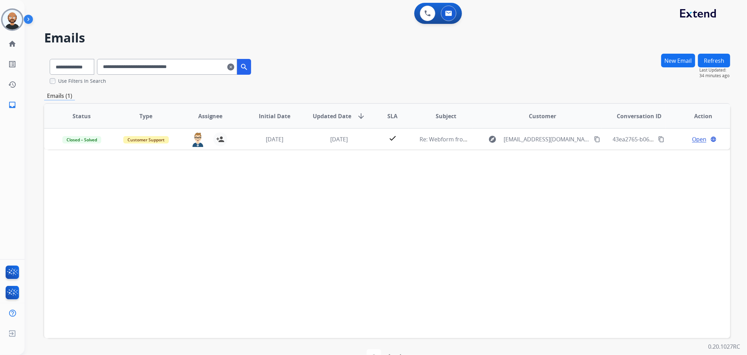
paste input "text"
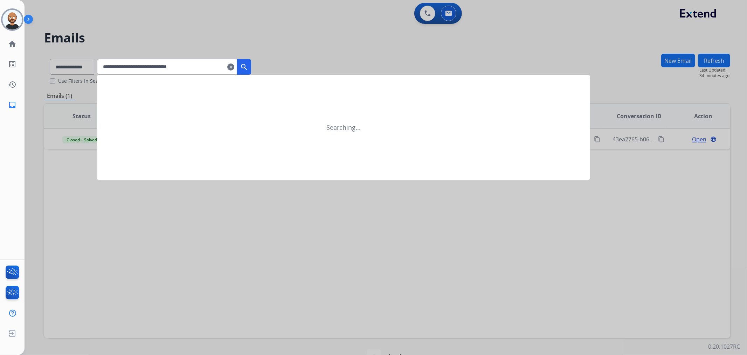
click at [248, 67] on mat-icon "search" at bounding box center [244, 67] width 8 height 8
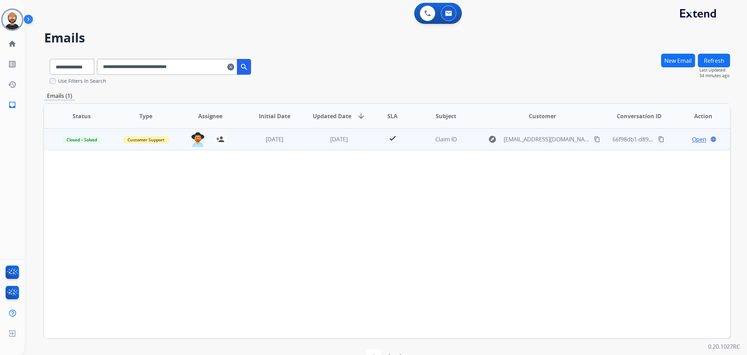
click at [692, 138] on span "Open" at bounding box center [699, 139] width 14 height 8
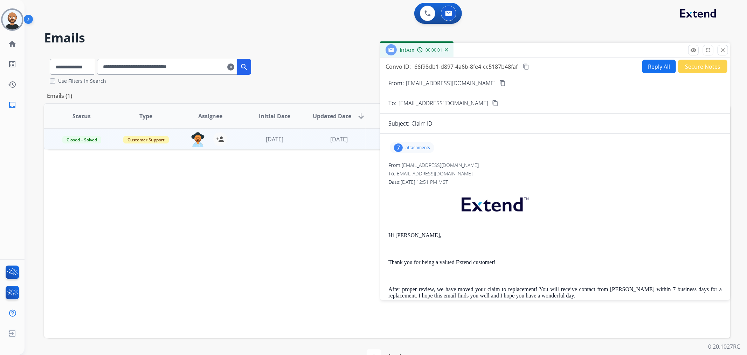
click at [695, 64] on button "Secure Notes" at bounding box center [702, 67] width 49 height 14
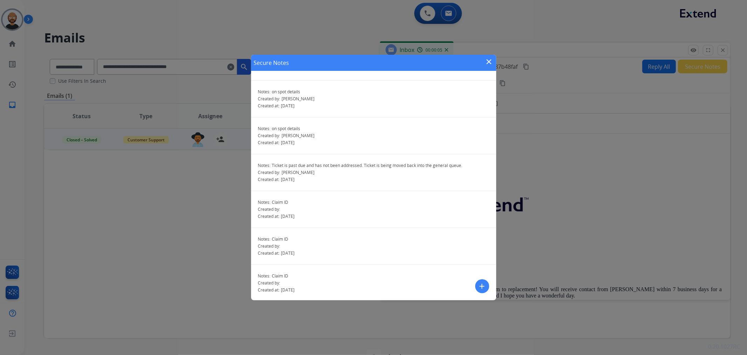
scroll to position [620, 0]
click at [487, 64] on mat-icon "close" at bounding box center [489, 61] width 8 height 8
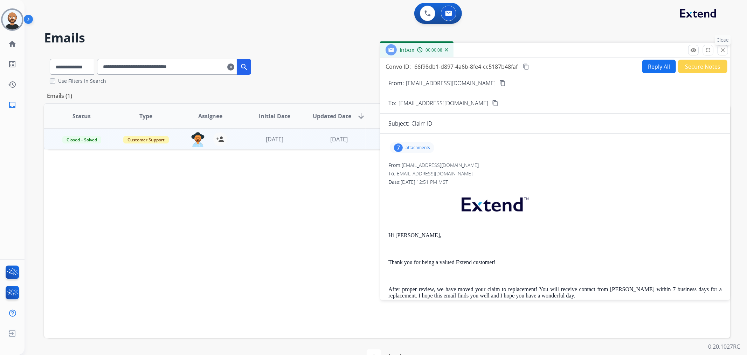
click at [727, 50] on button "close Close" at bounding box center [723, 50] width 11 height 11
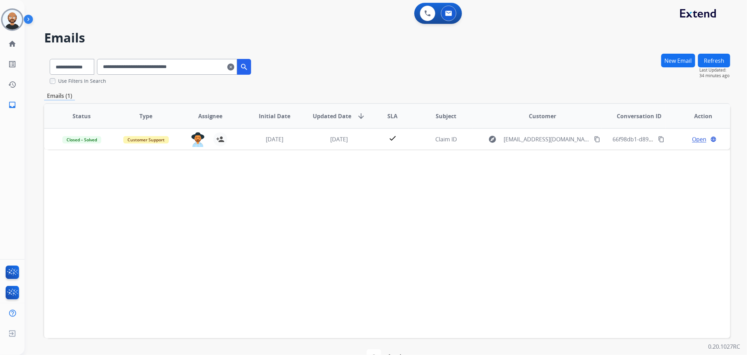
click at [157, 64] on input "**********" at bounding box center [167, 67] width 140 height 16
paste input "text"
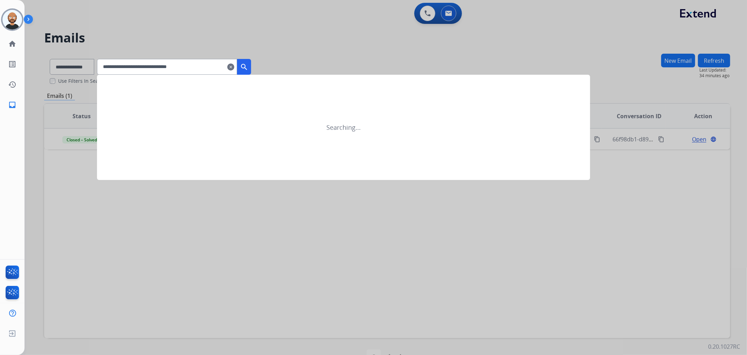
click at [248, 64] on button "search" at bounding box center [244, 67] width 14 height 16
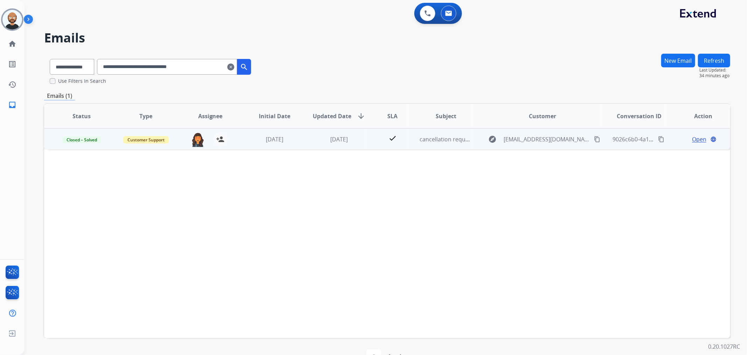
click at [692, 140] on span "Open" at bounding box center [699, 139] width 14 height 8
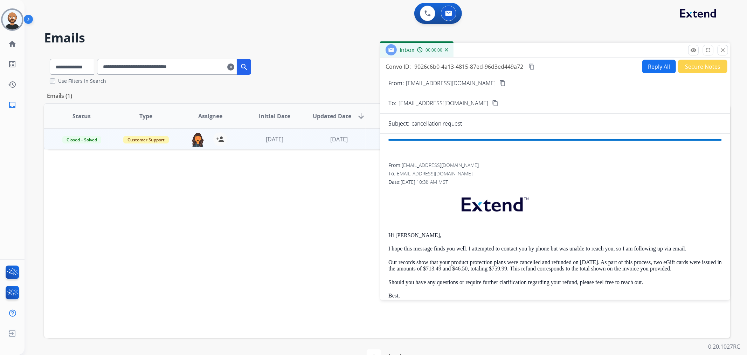
click at [698, 66] on button "Secure Notes" at bounding box center [702, 67] width 49 height 14
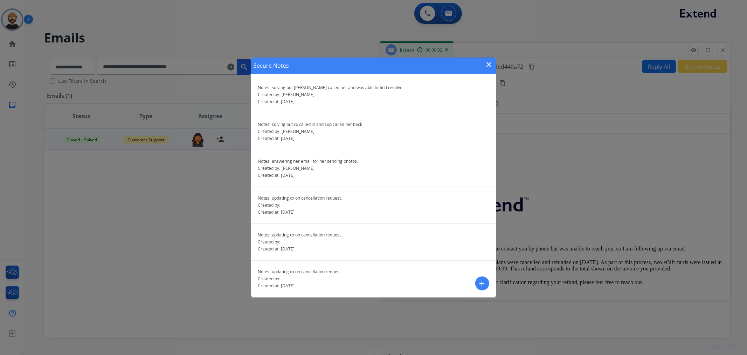
drag, startPoint x: 490, startPoint y: 64, endPoint x: 491, endPoint y: 68, distance: 3.9
click at [490, 64] on mat-icon "close" at bounding box center [489, 64] width 8 height 8
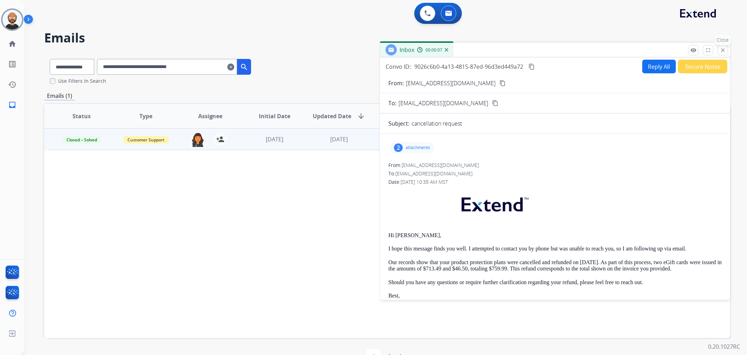
click at [721, 52] on mat-icon "close" at bounding box center [723, 50] width 6 height 6
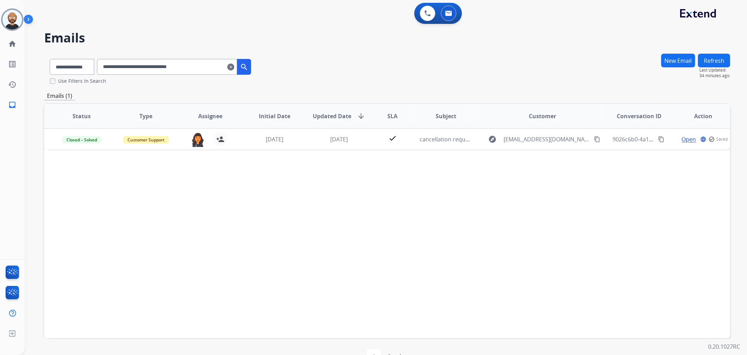
click at [214, 67] on input "**********" at bounding box center [167, 67] width 140 height 16
paste input "text"
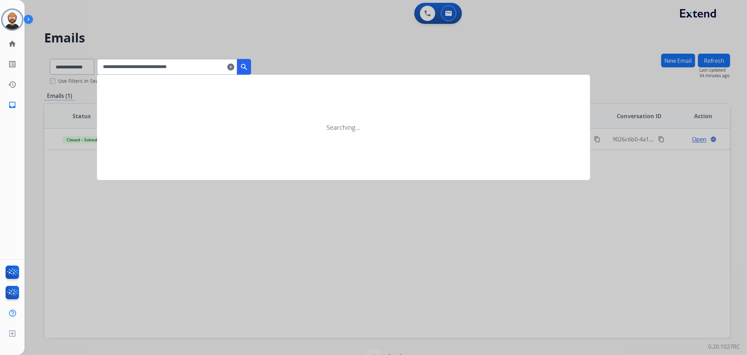
click at [248, 64] on mat-icon "search" at bounding box center [244, 67] width 8 height 8
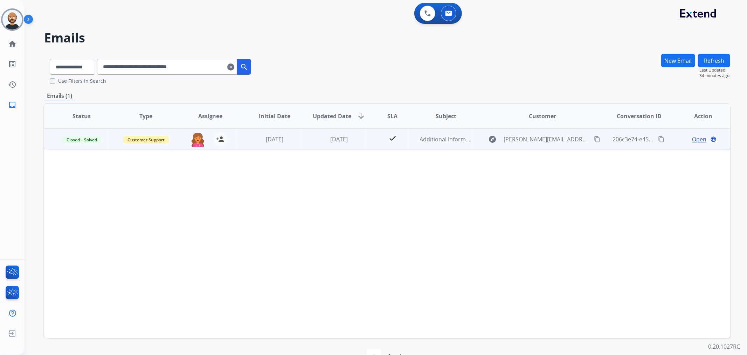
click at [692, 137] on span "Open" at bounding box center [699, 139] width 14 height 8
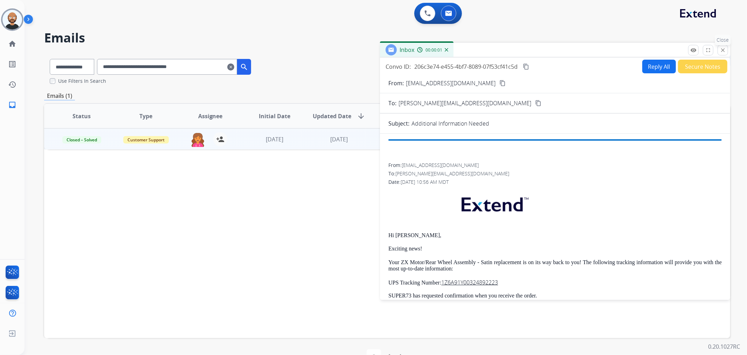
click at [723, 50] on mat-icon "close" at bounding box center [723, 50] width 6 height 6
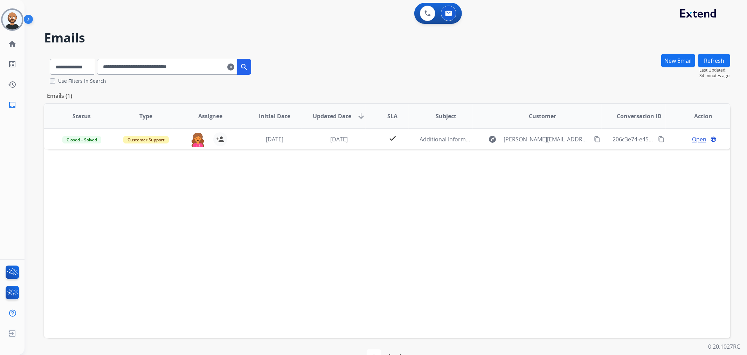
click at [201, 64] on input "**********" at bounding box center [167, 67] width 140 height 16
paste input "text"
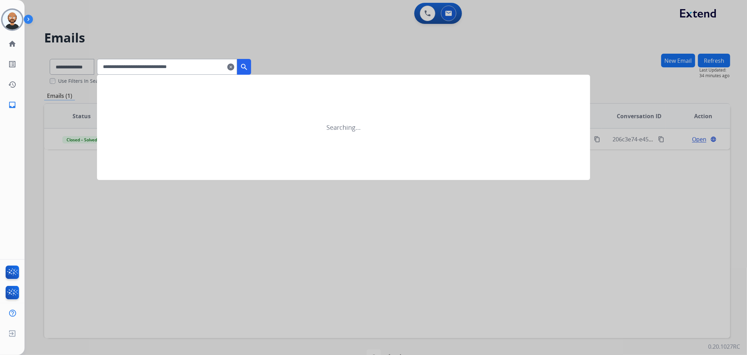
click at [248, 67] on mat-icon "search" at bounding box center [244, 67] width 8 height 8
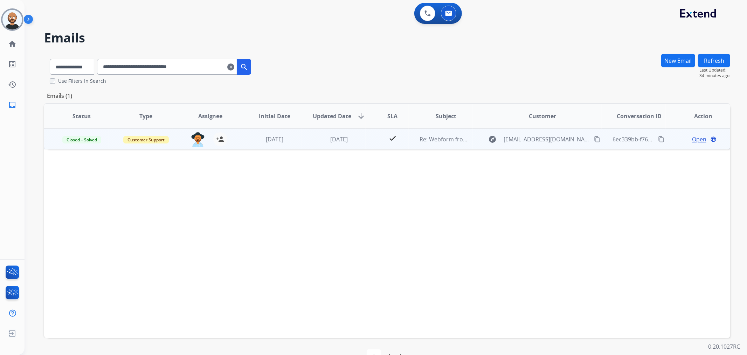
click at [698, 137] on span "Open" at bounding box center [699, 139] width 14 height 8
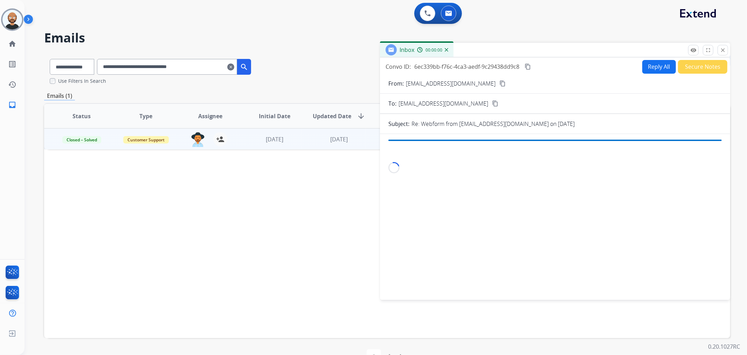
click at [703, 67] on button "Secure Notes" at bounding box center [702, 67] width 49 height 14
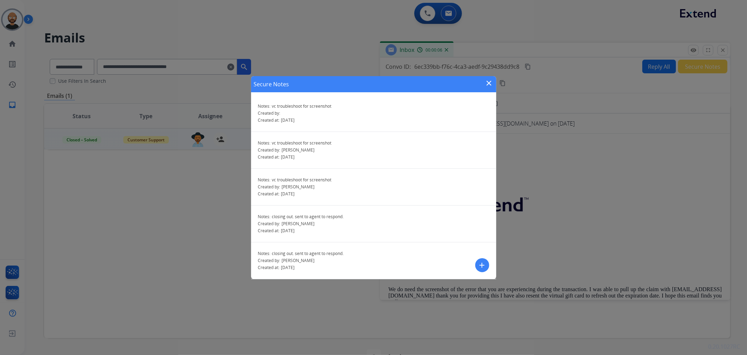
click at [491, 82] on mat-icon "close" at bounding box center [489, 83] width 8 height 8
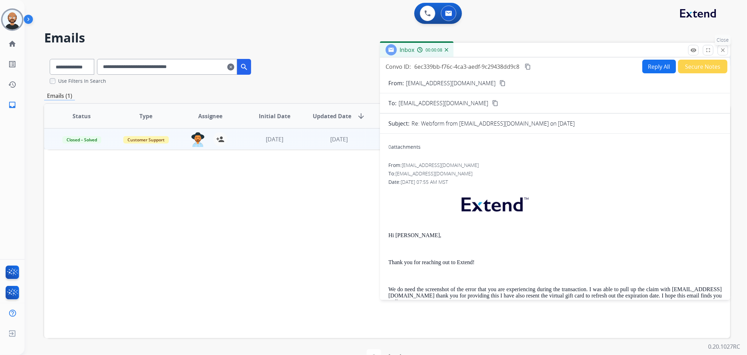
click at [720, 51] on button "close Close" at bounding box center [723, 50] width 11 height 11
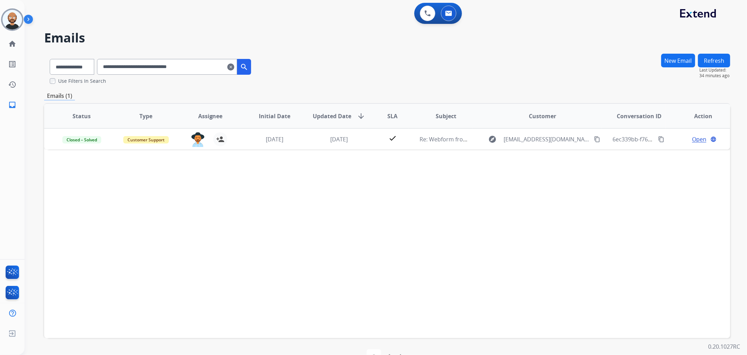
click at [201, 71] on input "**********" at bounding box center [167, 67] width 140 height 16
paste input "text"
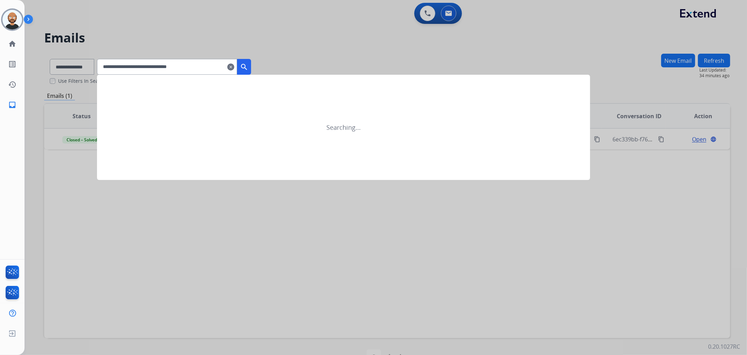
click at [248, 67] on mat-icon "search" at bounding box center [244, 67] width 8 height 8
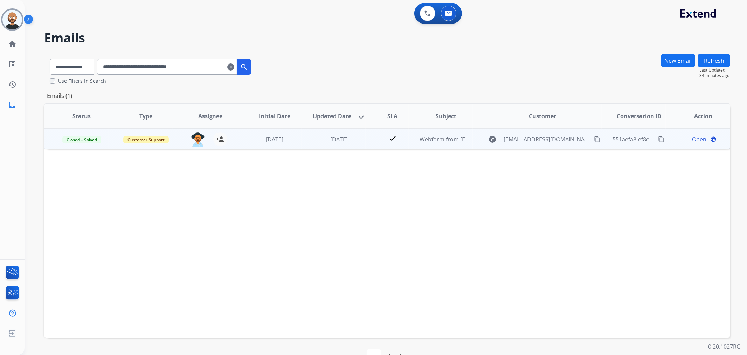
click at [692, 138] on span "Open" at bounding box center [699, 139] width 14 height 8
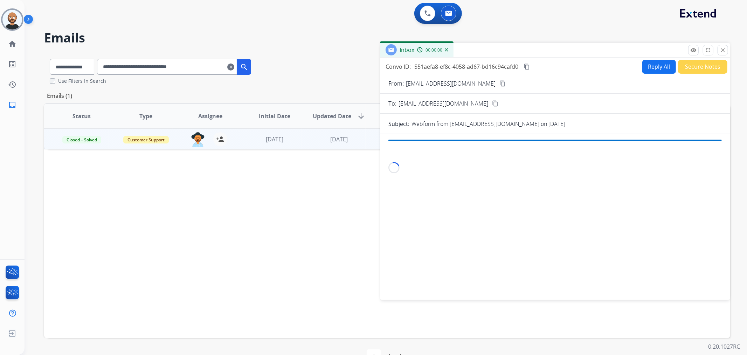
click at [694, 71] on button "Secure Notes" at bounding box center [702, 67] width 49 height 14
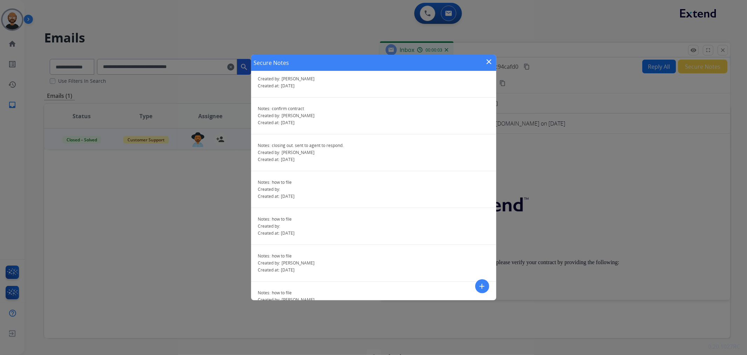
scroll to position [104, 0]
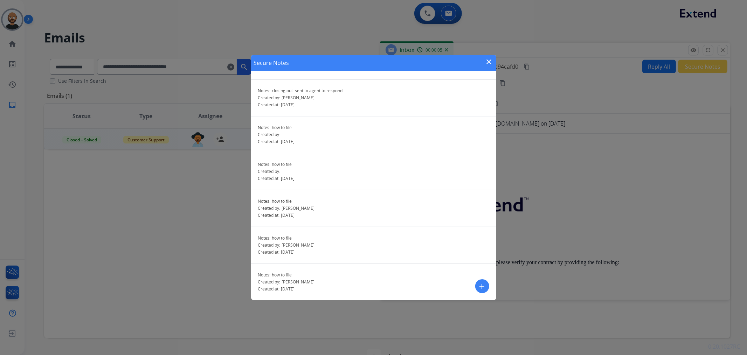
click at [486, 62] on mat-icon "close" at bounding box center [489, 61] width 8 height 8
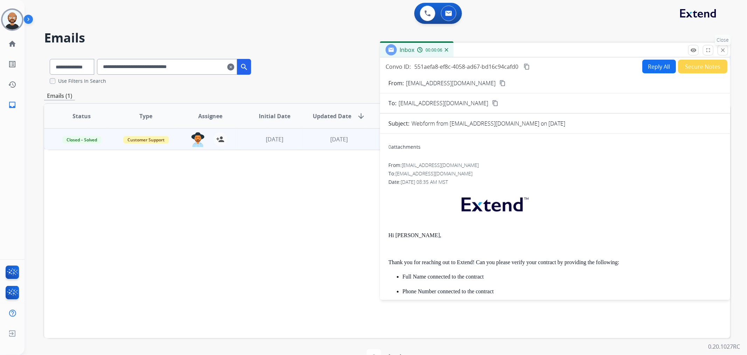
click at [721, 47] on mat-icon "close" at bounding box center [723, 50] width 6 height 6
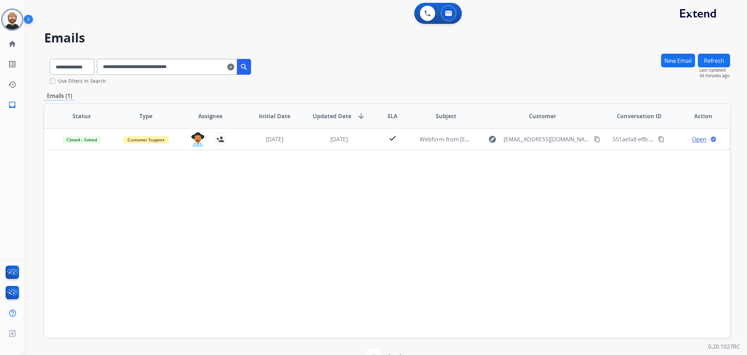
click at [197, 68] on input "**********" at bounding box center [167, 67] width 140 height 16
paste input "text"
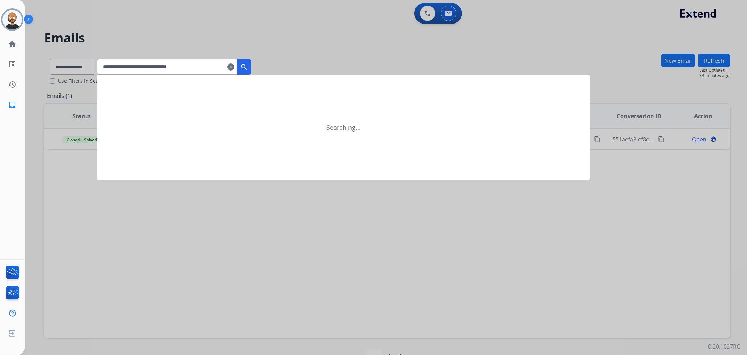
click at [248, 68] on mat-icon "search" at bounding box center [244, 67] width 8 height 8
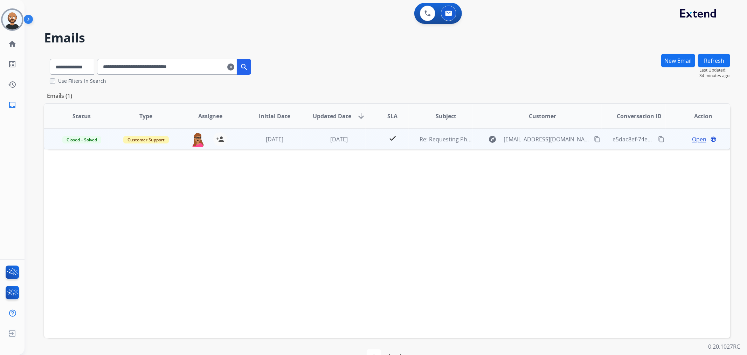
click at [700, 137] on span "Open" at bounding box center [699, 139] width 14 height 8
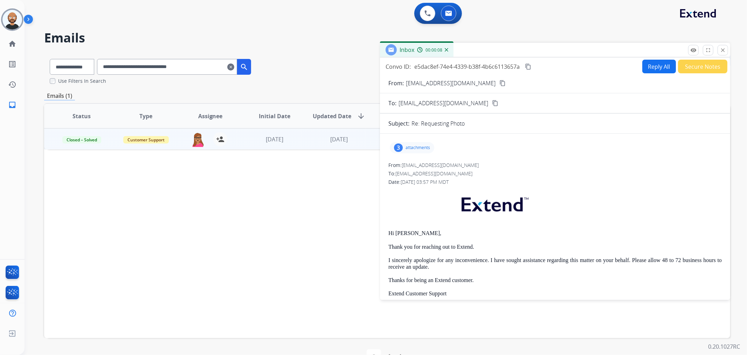
click at [679, 61] on button "Secure Notes" at bounding box center [702, 67] width 49 height 14
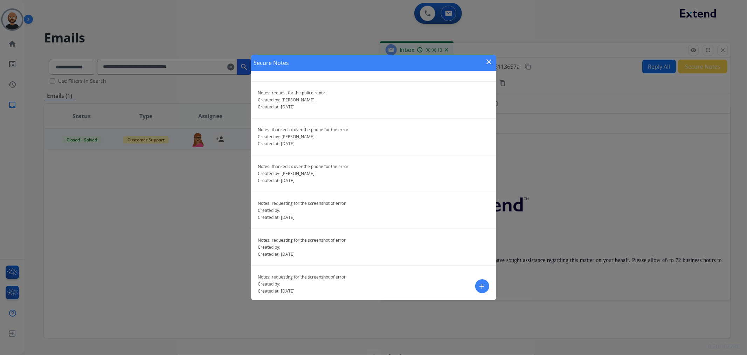
scroll to position [657, 0]
click at [489, 60] on mat-icon "close" at bounding box center [489, 61] width 8 height 8
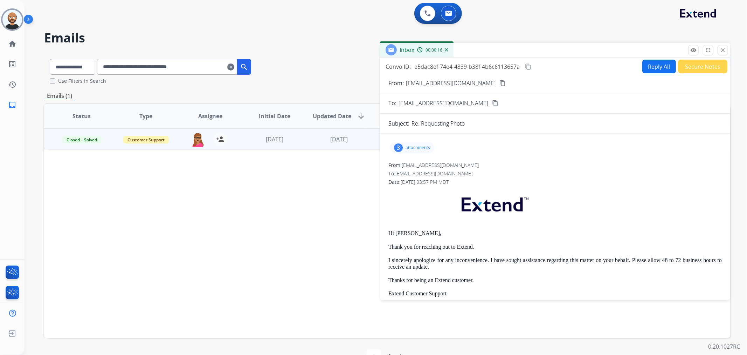
drag, startPoint x: 719, startPoint y: 49, endPoint x: 742, endPoint y: 80, distance: 37.8
click at [720, 49] on button "close Close" at bounding box center [723, 50] width 11 height 11
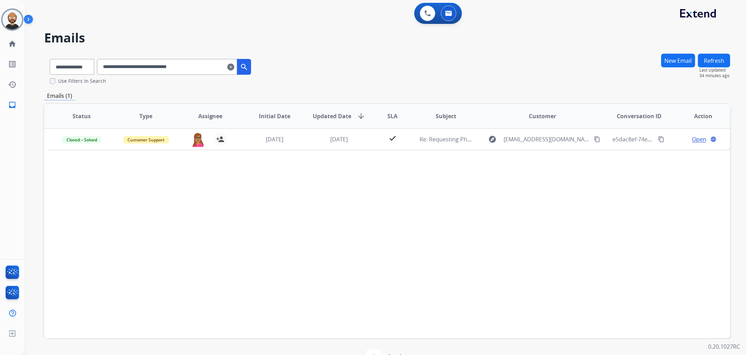
click at [205, 71] on input "**********" at bounding box center [167, 67] width 140 height 16
paste input "text"
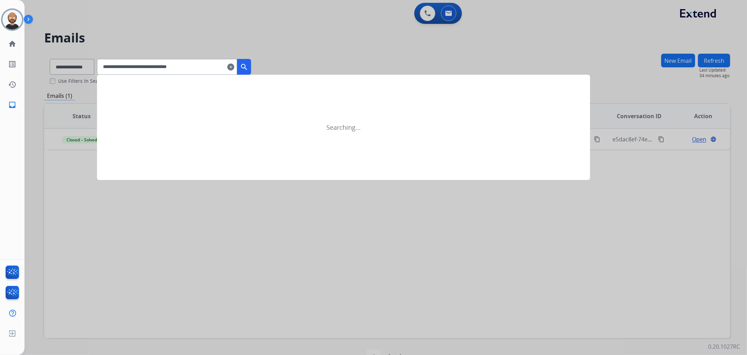
click at [248, 68] on mat-icon "search" at bounding box center [244, 67] width 8 height 8
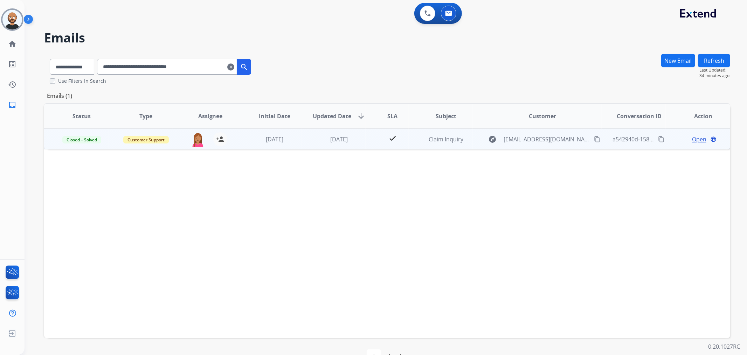
click at [692, 137] on span "Open" at bounding box center [699, 139] width 14 height 8
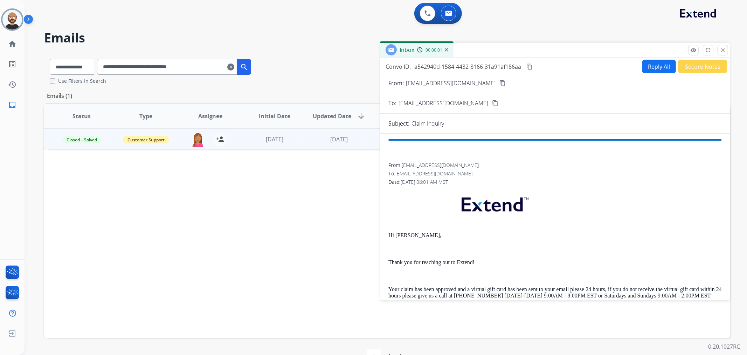
click at [703, 67] on button "Secure Notes" at bounding box center [702, 67] width 49 height 14
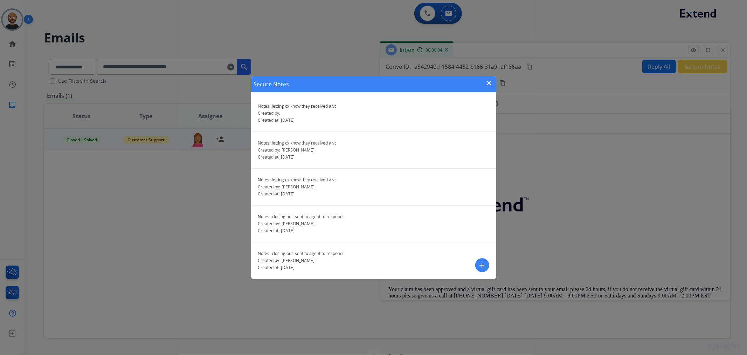
click at [488, 81] on mat-icon "close" at bounding box center [489, 83] width 8 height 8
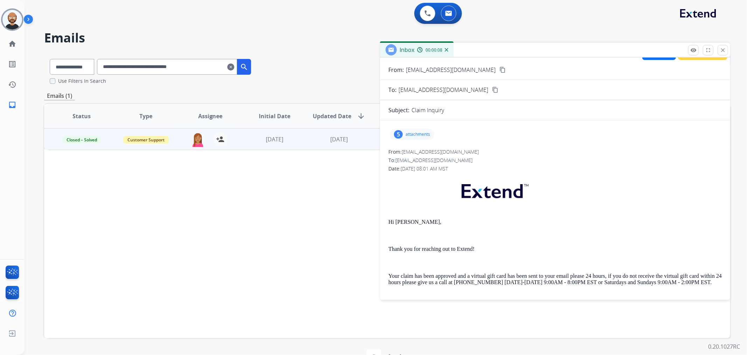
scroll to position [0, 0]
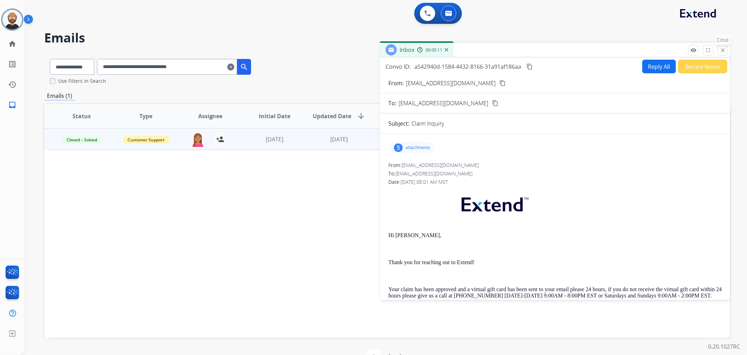
click at [724, 50] on mat-icon "close" at bounding box center [723, 50] width 6 height 6
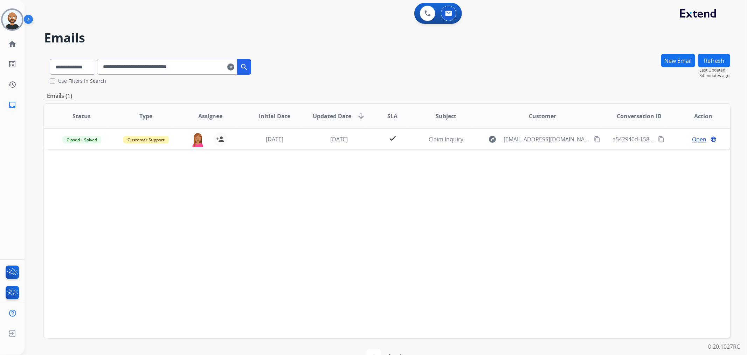
click at [210, 63] on input "**********" at bounding box center [167, 67] width 140 height 16
paste input "text"
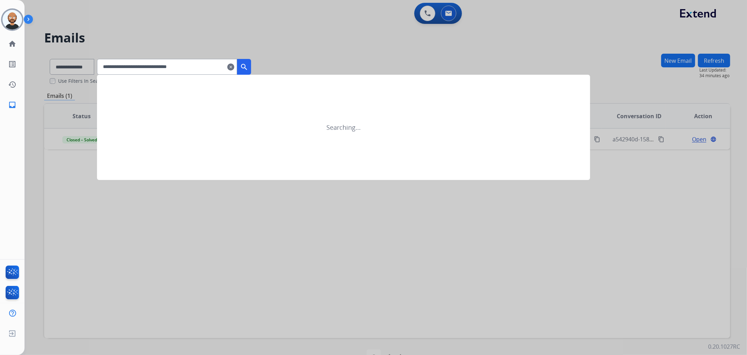
click at [248, 70] on mat-icon "search" at bounding box center [244, 67] width 8 height 8
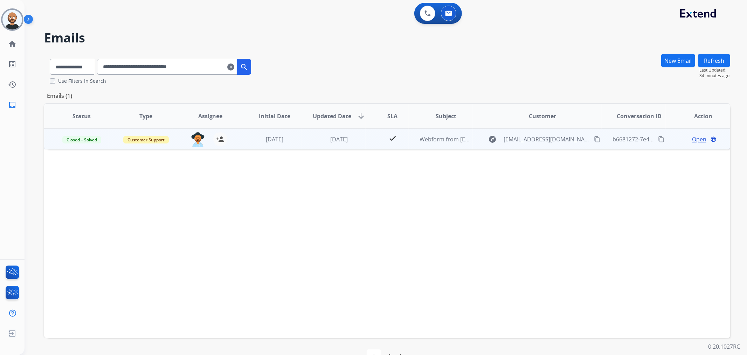
click at [692, 137] on span "Open" at bounding box center [699, 139] width 14 height 8
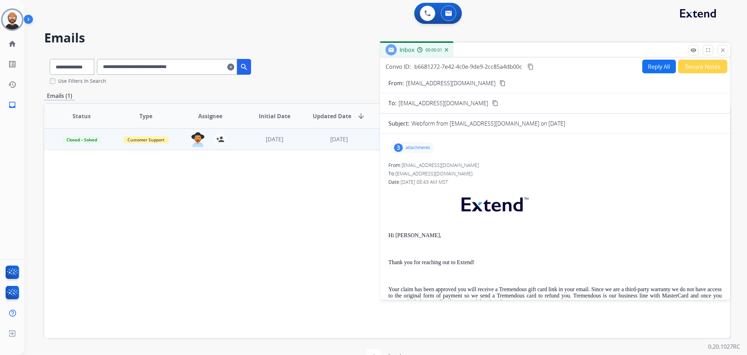
click at [703, 70] on button "Secure Notes" at bounding box center [702, 67] width 49 height 14
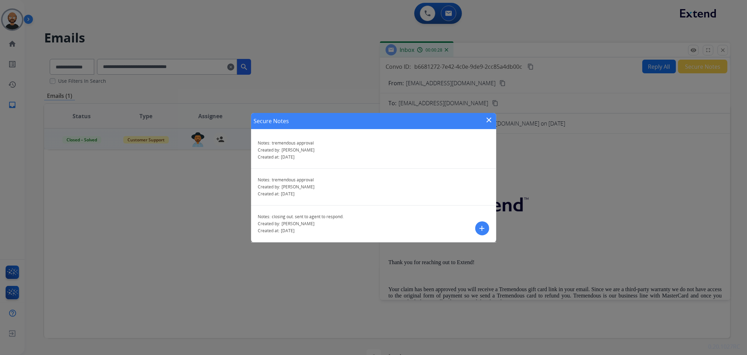
click at [490, 116] on mat-icon "close" at bounding box center [489, 120] width 8 height 8
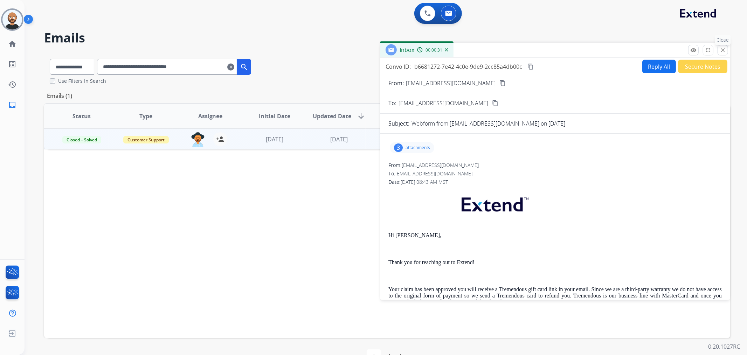
click at [723, 49] on mat-icon "close" at bounding box center [723, 50] width 6 height 6
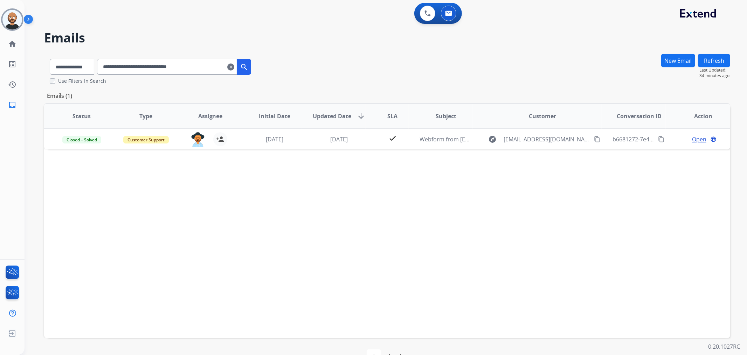
click at [174, 71] on input "**********" at bounding box center [167, 67] width 140 height 16
paste input "text"
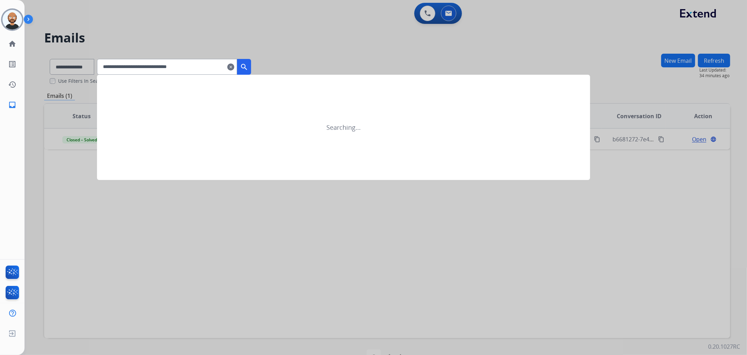
click at [251, 62] on button "search" at bounding box center [244, 67] width 14 height 16
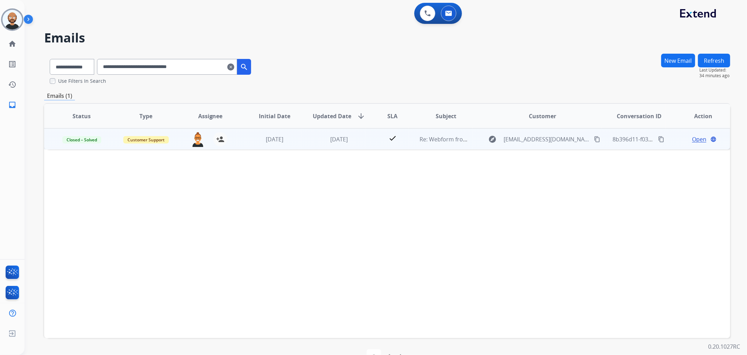
click at [692, 136] on span "Open" at bounding box center [699, 139] width 14 height 8
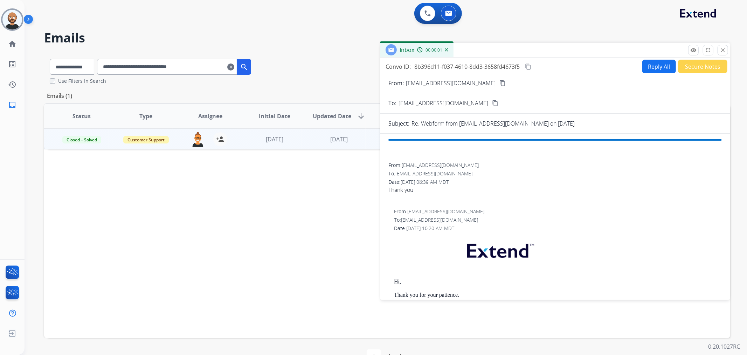
click at [692, 67] on button "Secure Notes" at bounding box center [702, 67] width 49 height 14
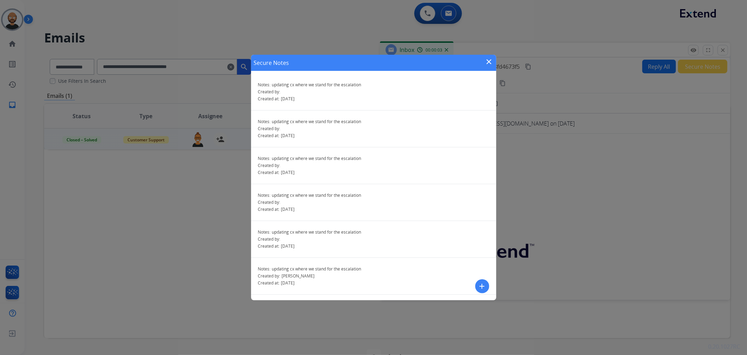
scroll to position [215, 0]
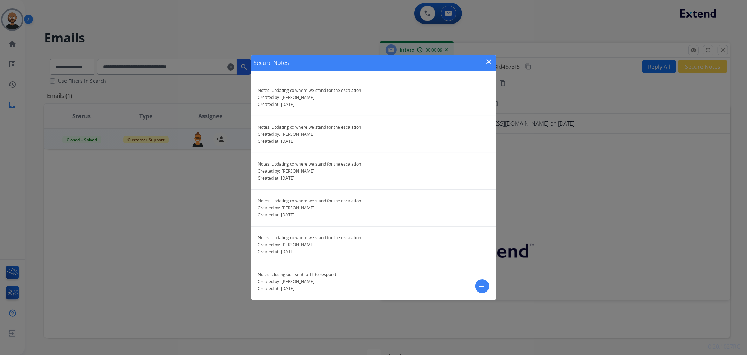
click at [491, 61] on mat-icon "close" at bounding box center [489, 61] width 8 height 8
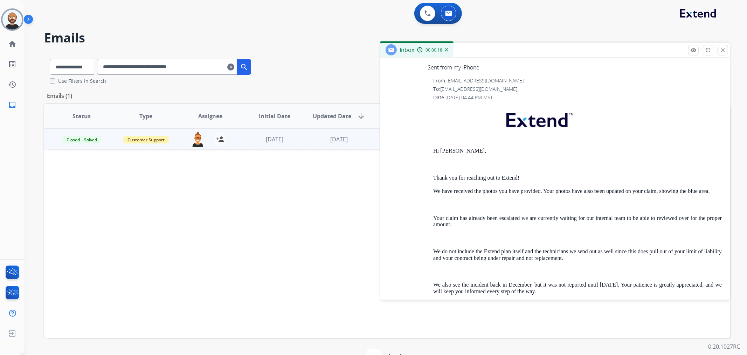
scroll to position [1440, 0]
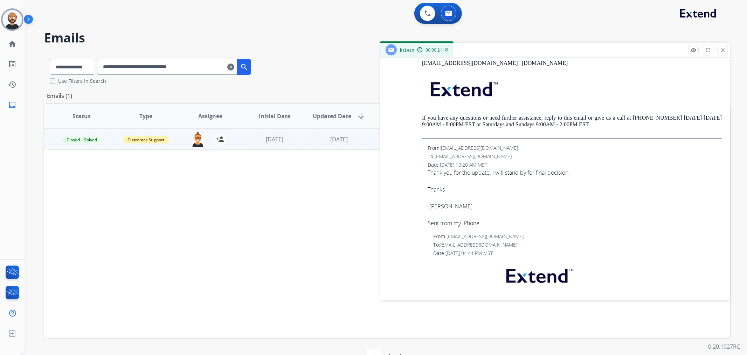
click at [724, 48] on mat-icon "close" at bounding box center [723, 50] width 6 height 6
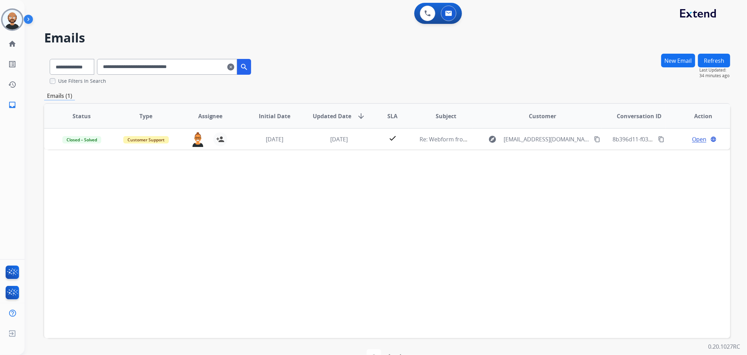
click at [204, 68] on input "**********" at bounding box center [167, 67] width 140 height 16
paste input "text"
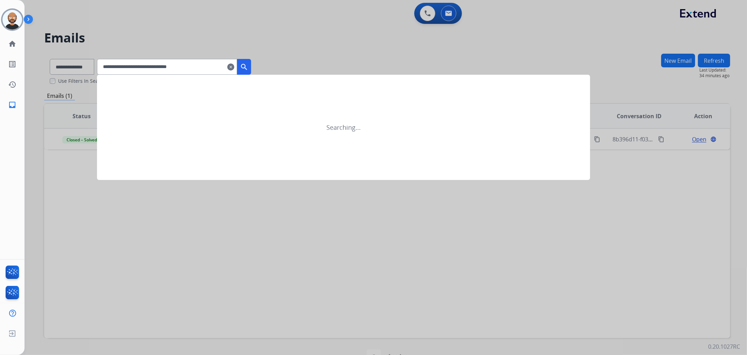
click at [248, 63] on mat-icon "search" at bounding box center [244, 67] width 8 height 8
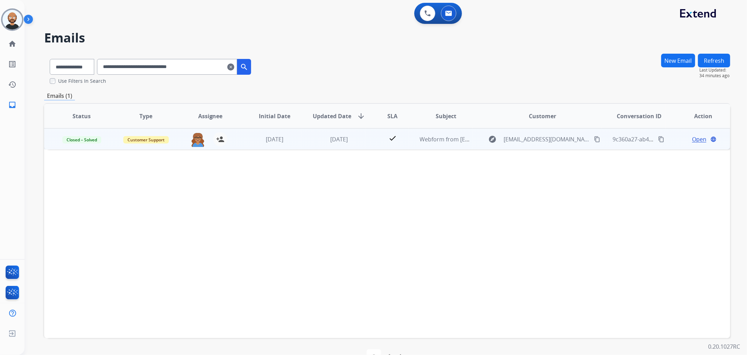
click at [694, 138] on span "Open" at bounding box center [699, 139] width 14 height 8
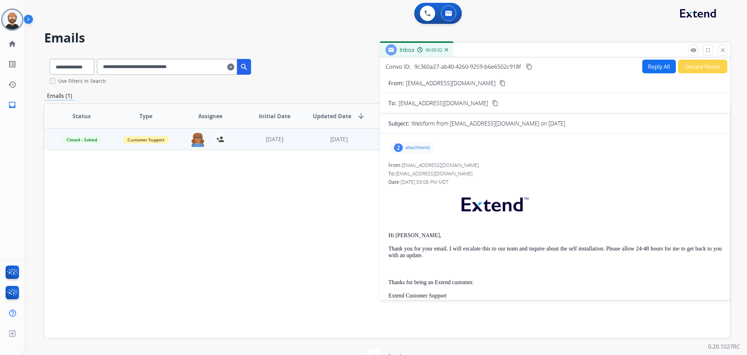
click at [682, 63] on button "Secure Notes" at bounding box center [702, 67] width 49 height 14
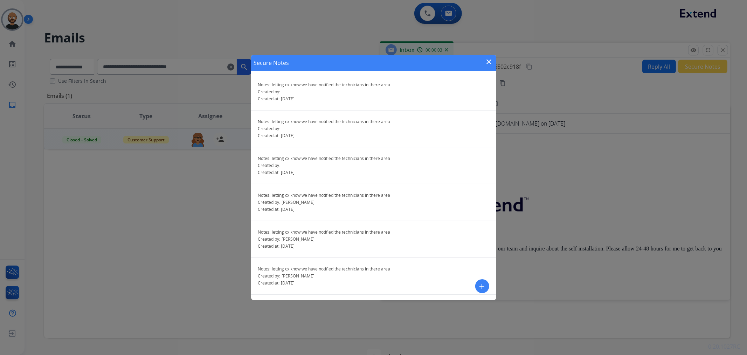
scroll to position [68, 0]
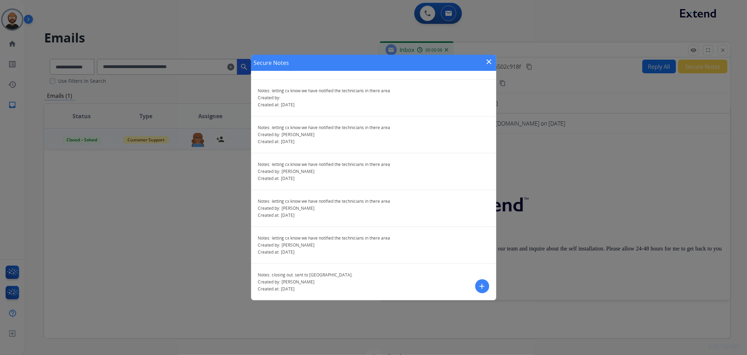
click at [489, 62] on mat-icon "close" at bounding box center [489, 61] width 8 height 8
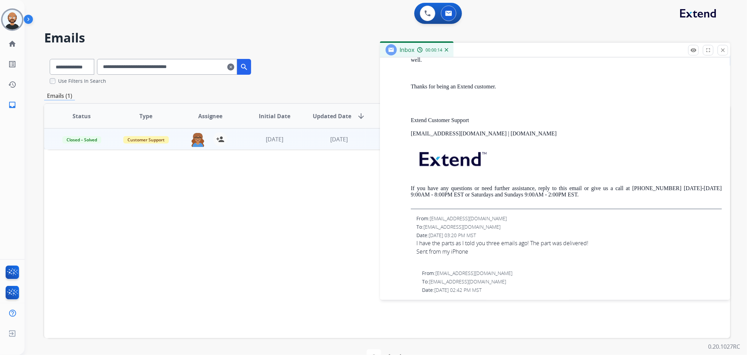
scroll to position [817, 0]
click at [722, 49] on mat-icon "close" at bounding box center [723, 50] width 6 height 6
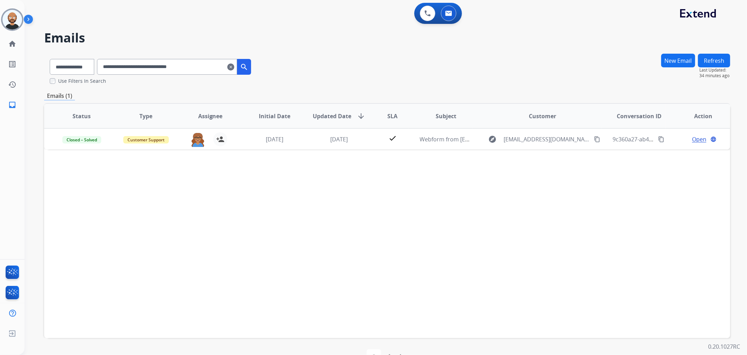
click at [188, 71] on input "**********" at bounding box center [167, 67] width 140 height 16
paste input "text"
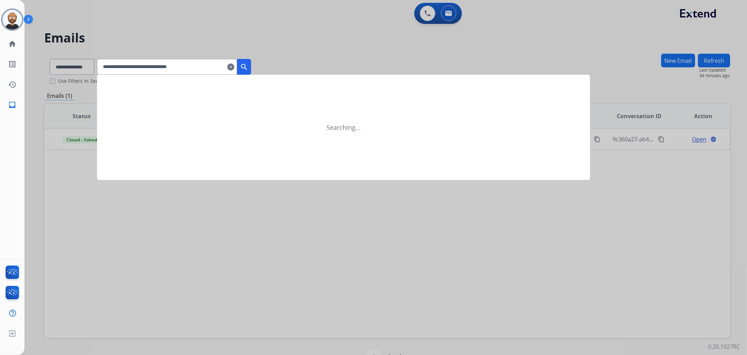
click at [248, 63] on mat-icon "search" at bounding box center [244, 67] width 8 height 8
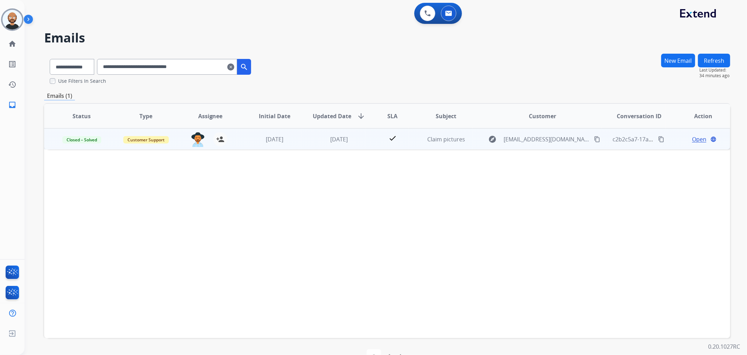
click at [692, 137] on span "Open" at bounding box center [699, 139] width 14 height 8
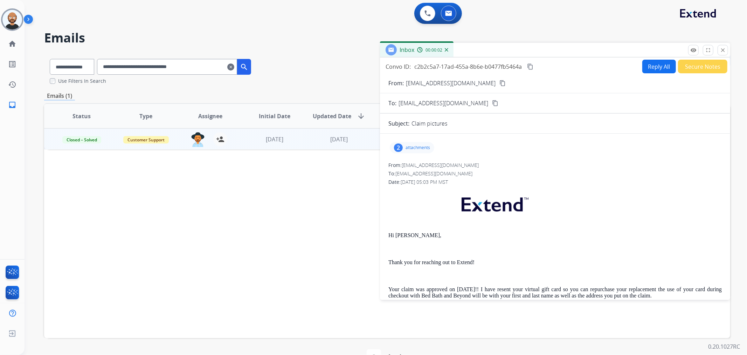
click at [694, 68] on button "Secure Notes" at bounding box center [702, 67] width 49 height 14
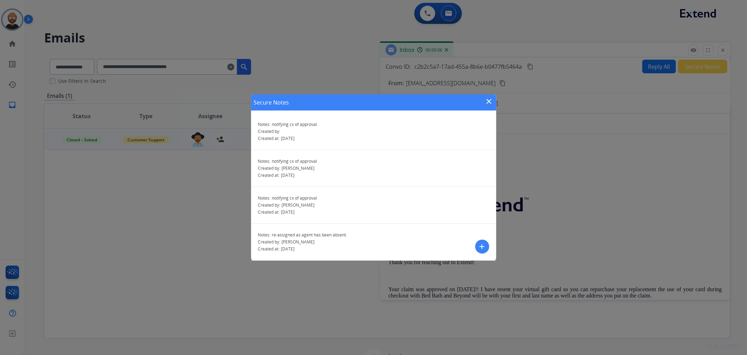
click at [490, 102] on mat-icon "close" at bounding box center [489, 101] width 8 height 8
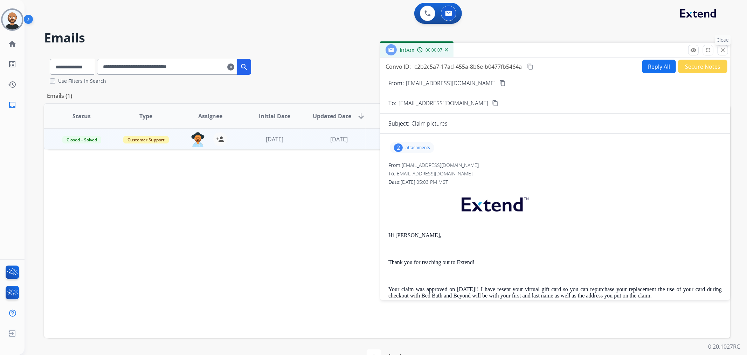
click at [727, 47] on button "close Close" at bounding box center [723, 50] width 11 height 11
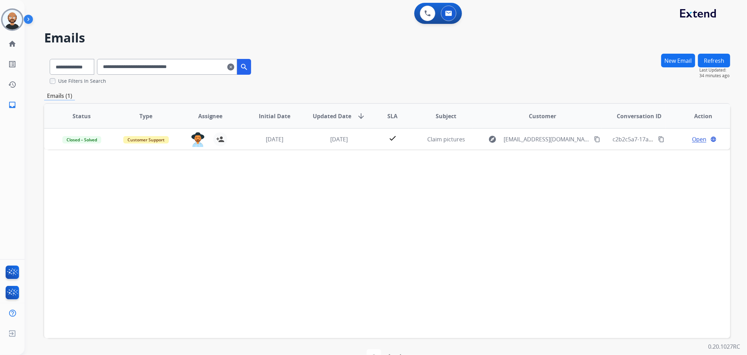
click at [199, 68] on input "**********" at bounding box center [167, 67] width 140 height 16
paste input "text"
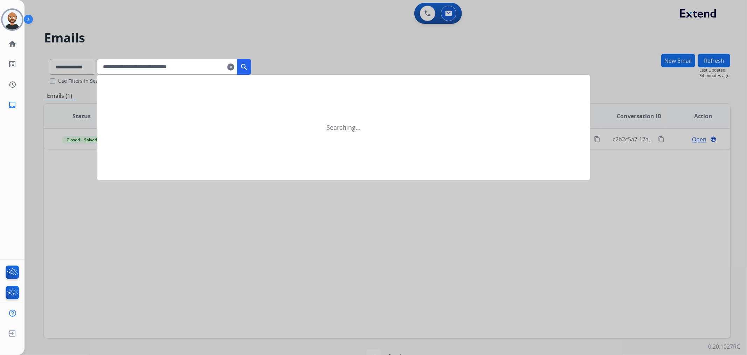
click at [248, 65] on mat-icon "search" at bounding box center [244, 67] width 8 height 8
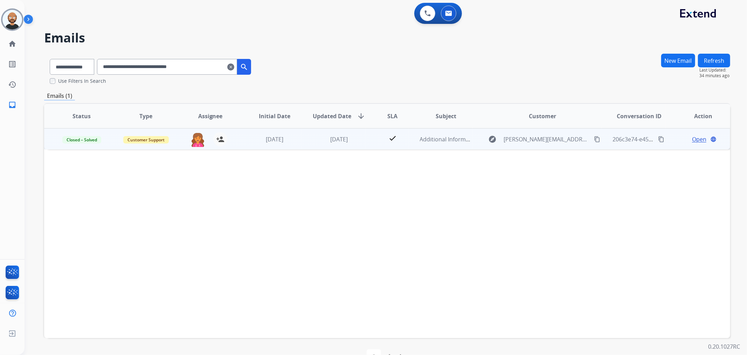
click at [695, 137] on span "Open" at bounding box center [699, 139] width 14 height 8
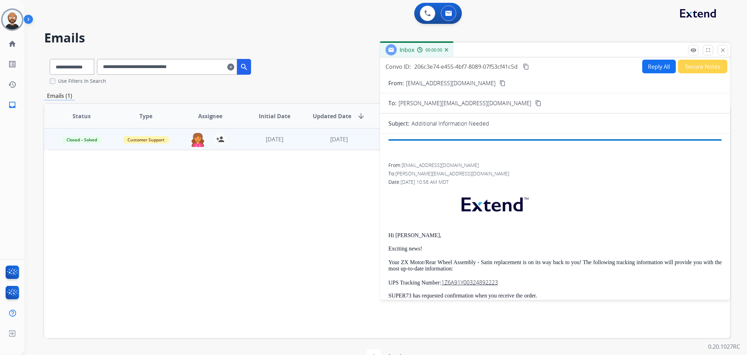
click at [698, 69] on button "Secure Notes" at bounding box center [702, 67] width 49 height 14
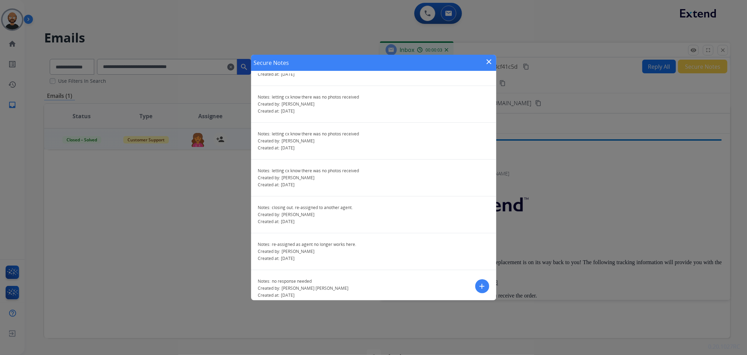
scroll to position [252, 0]
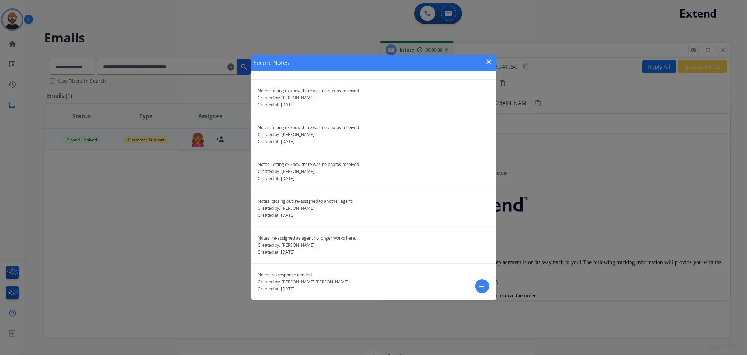
click at [487, 61] on mat-icon "close" at bounding box center [489, 61] width 8 height 8
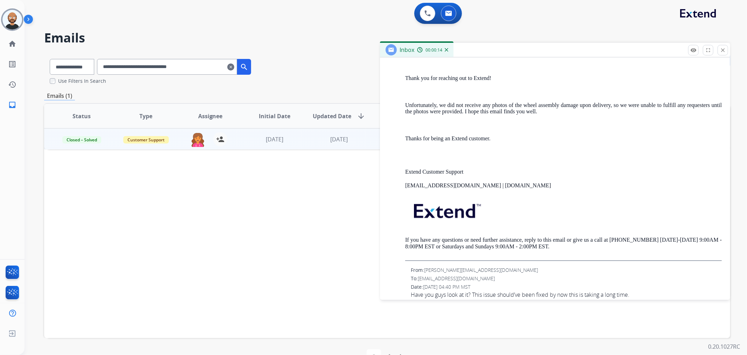
scroll to position [817, 0]
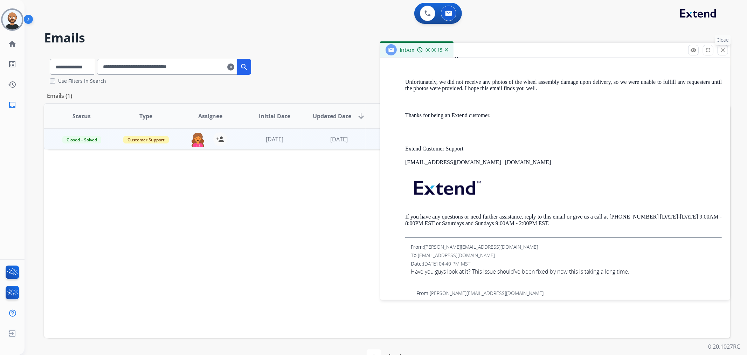
click at [718, 50] on button "close Close" at bounding box center [723, 50] width 11 height 11
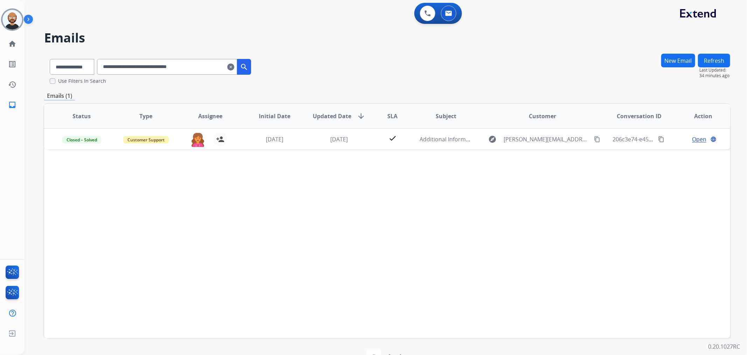
click at [177, 68] on input "**********" at bounding box center [167, 67] width 140 height 16
paste input "text"
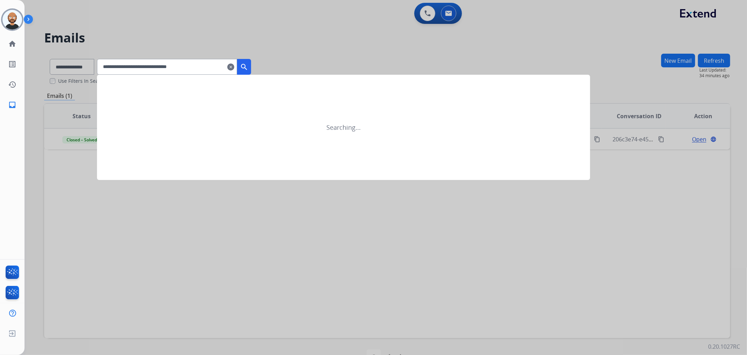
click at [248, 68] on mat-icon "search" at bounding box center [244, 67] width 8 height 8
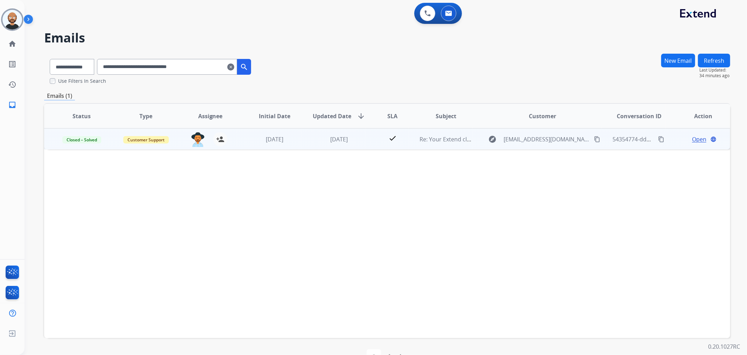
click at [694, 139] on span "Open" at bounding box center [699, 139] width 14 height 8
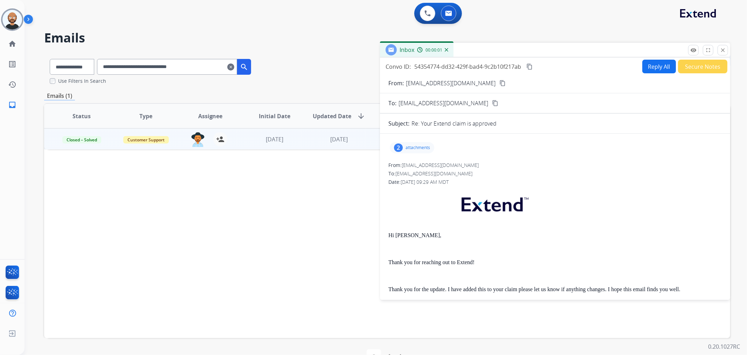
click at [687, 61] on button "Secure Notes" at bounding box center [702, 67] width 49 height 14
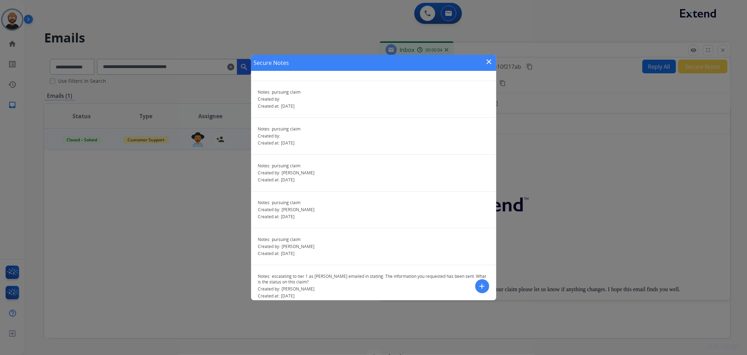
scroll to position [110, 0]
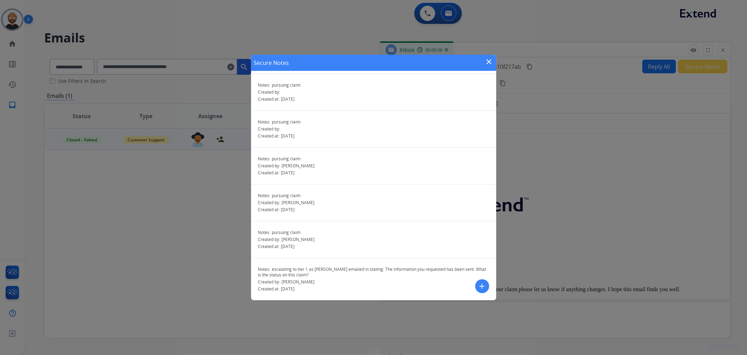
click at [486, 64] on mat-icon "close" at bounding box center [489, 61] width 8 height 8
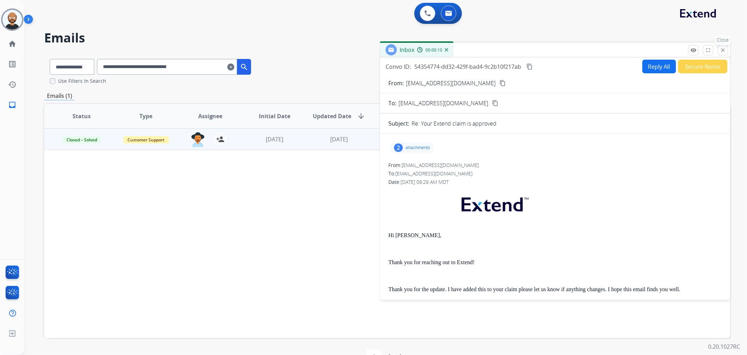
click at [723, 48] on mat-icon "close" at bounding box center [723, 50] width 6 height 6
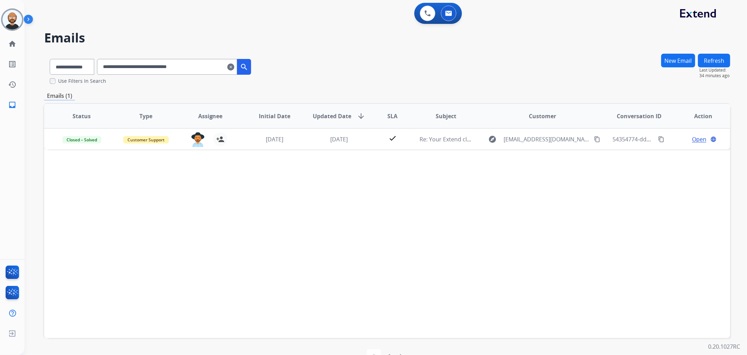
click at [164, 59] on input "**********" at bounding box center [167, 67] width 140 height 16
click at [164, 64] on input "**********" at bounding box center [167, 67] width 140 height 16
paste input "text"
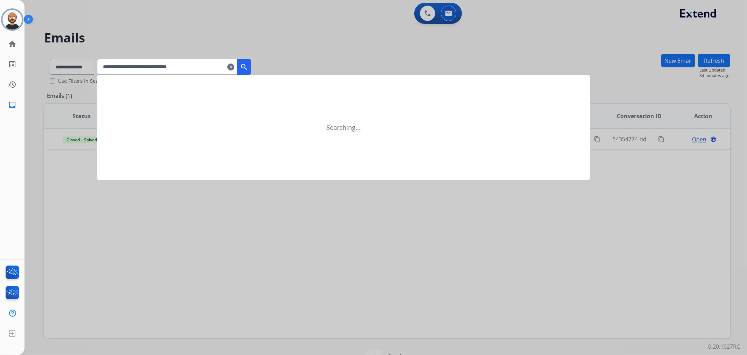
click at [248, 63] on mat-icon "search" at bounding box center [244, 67] width 8 height 8
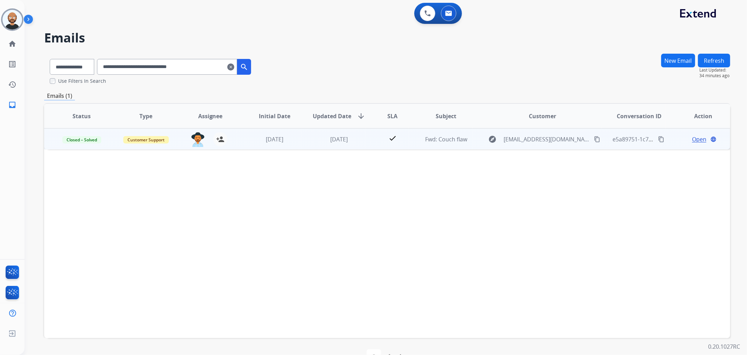
click at [696, 138] on span "Open" at bounding box center [699, 139] width 14 height 8
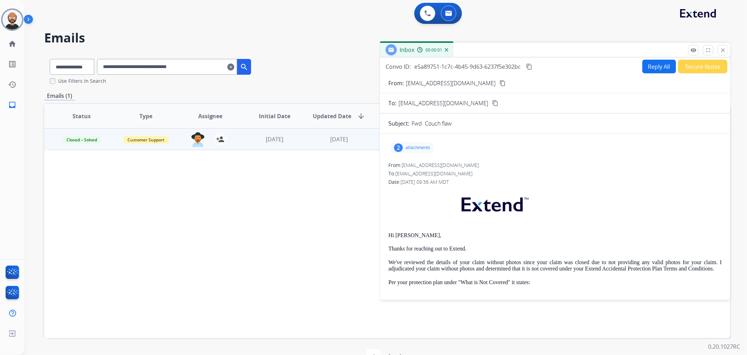
click at [702, 68] on button "Secure Notes" at bounding box center [702, 67] width 49 height 14
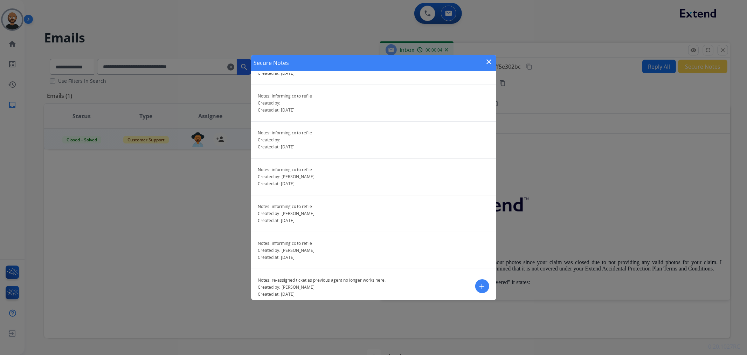
scroll to position [104, 0]
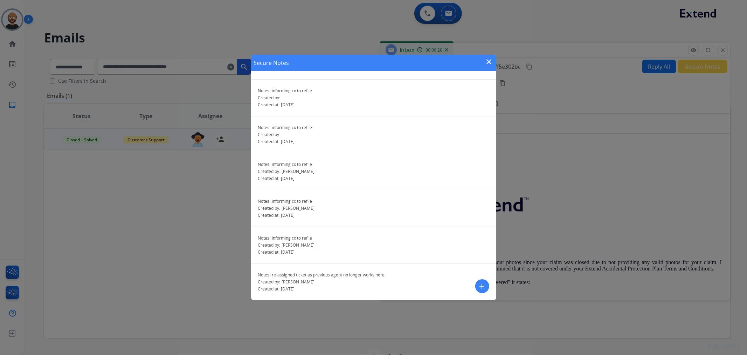
click at [490, 62] on mat-icon "close" at bounding box center [489, 61] width 8 height 8
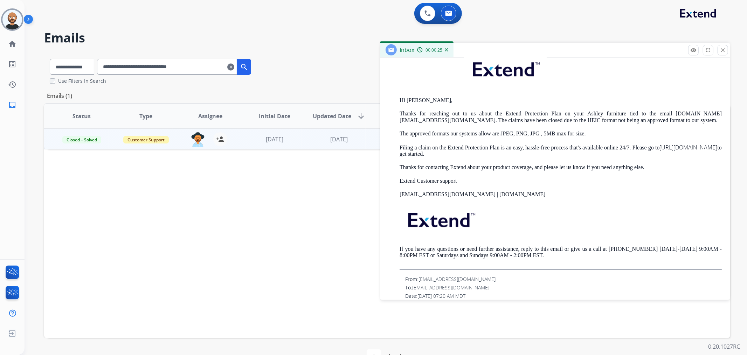
scroll to position [623, 0]
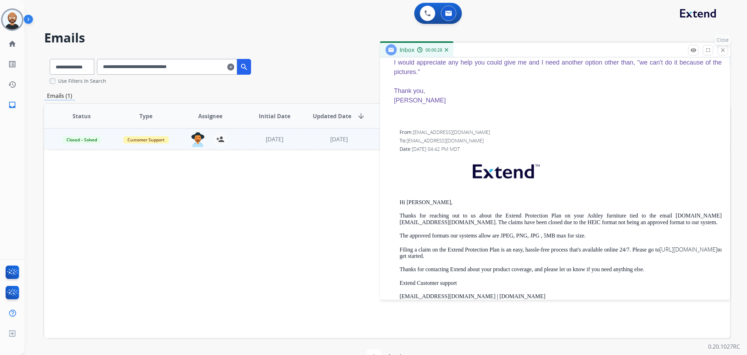
click at [721, 52] on mat-icon "close" at bounding box center [723, 50] width 6 height 6
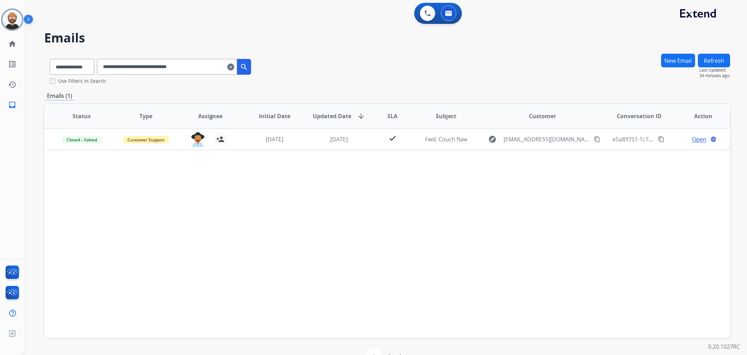
click at [181, 64] on input "**********" at bounding box center [167, 67] width 140 height 16
paste input "text"
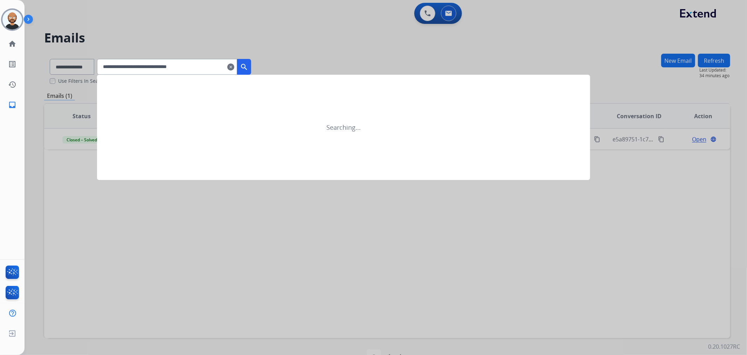
click at [248, 67] on mat-icon "search" at bounding box center [244, 67] width 8 height 8
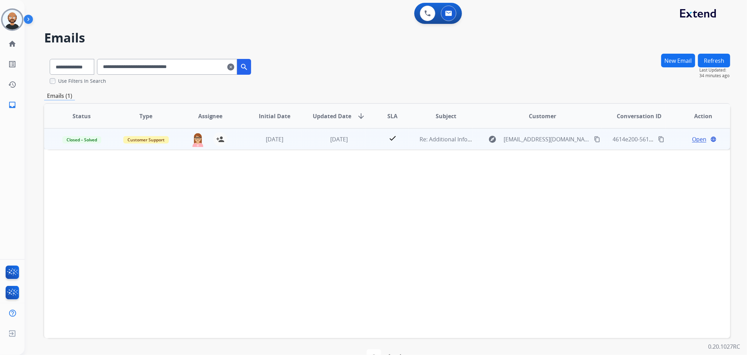
click at [694, 137] on span "Open" at bounding box center [699, 139] width 14 height 8
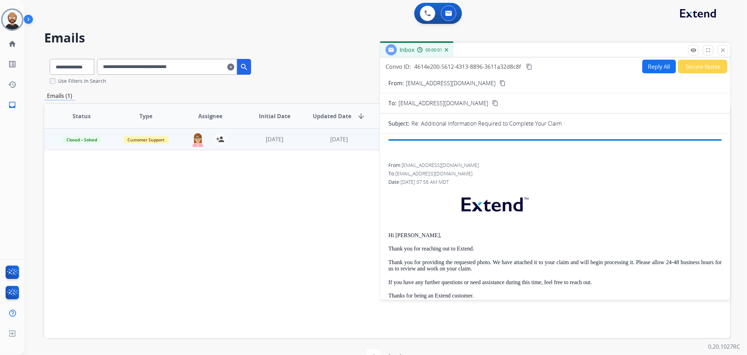
click at [696, 68] on button "Secure Notes" at bounding box center [702, 67] width 49 height 14
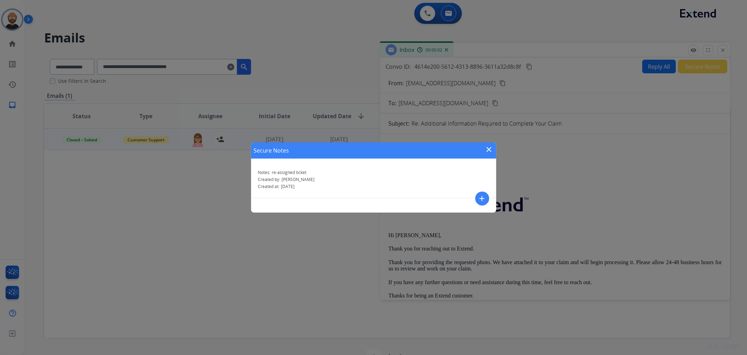
click at [487, 148] on mat-icon "close" at bounding box center [489, 149] width 8 height 8
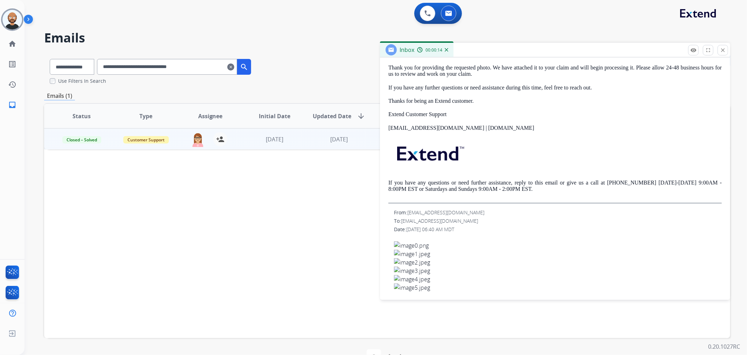
scroll to position [117, 0]
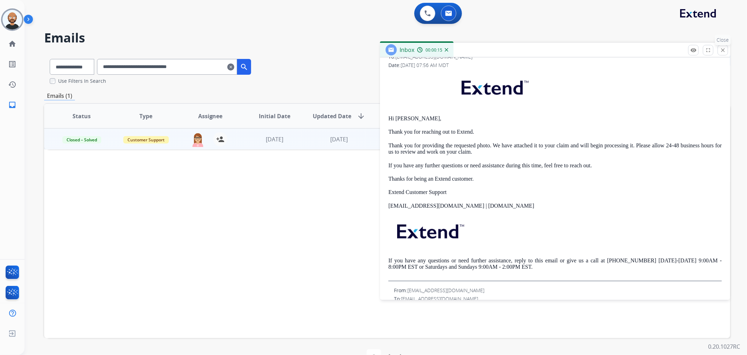
click at [727, 50] on button "close Close" at bounding box center [723, 50] width 11 height 11
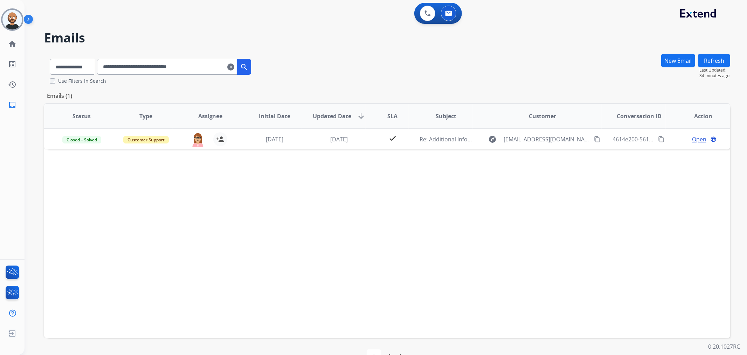
click at [161, 70] on input "**********" at bounding box center [167, 67] width 140 height 16
click at [161, 69] on input "**********" at bounding box center [167, 67] width 140 height 16
paste input "text"
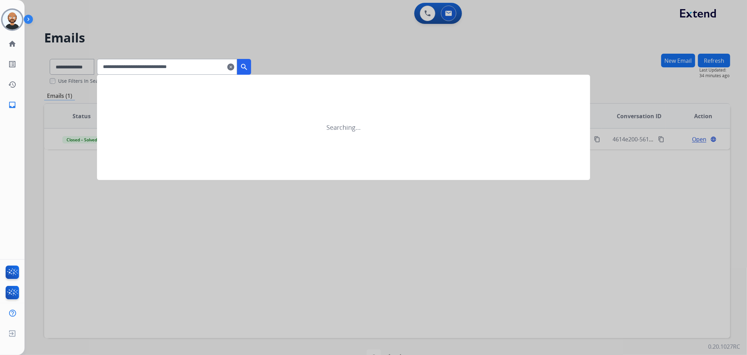
click at [248, 63] on mat-icon "search" at bounding box center [244, 67] width 8 height 8
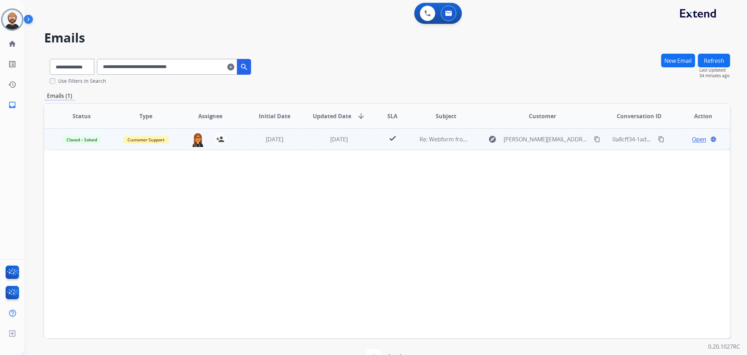
click at [696, 137] on span "Open" at bounding box center [699, 139] width 14 height 8
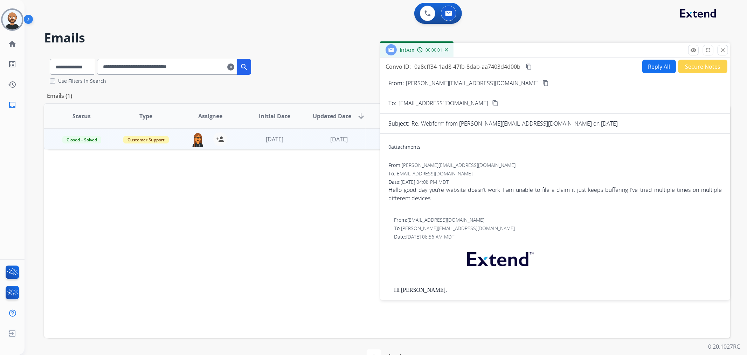
click at [697, 66] on button "Secure Notes" at bounding box center [702, 67] width 49 height 14
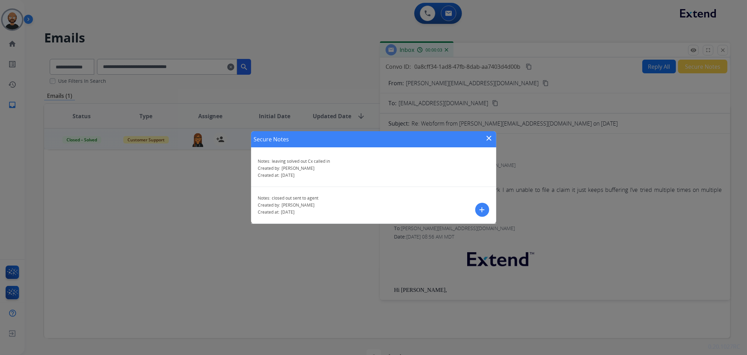
click at [489, 137] on mat-icon "close" at bounding box center [489, 138] width 8 height 8
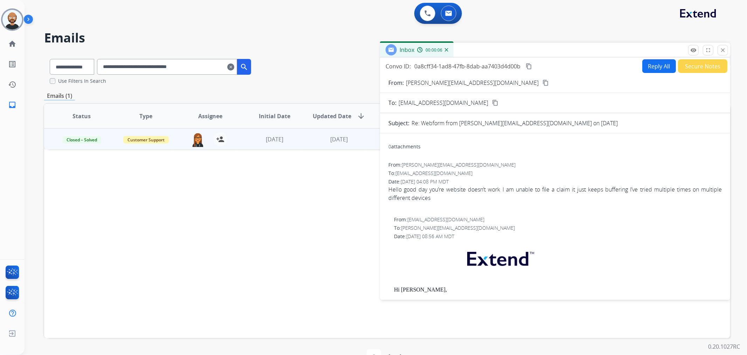
scroll to position [0, 0]
click at [685, 64] on button "Secure Notes" at bounding box center [702, 67] width 49 height 14
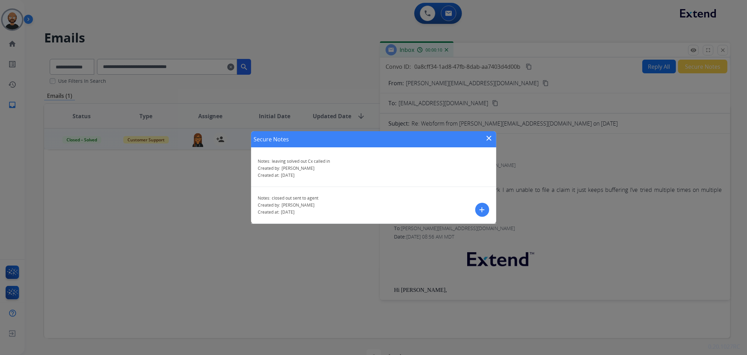
click at [489, 137] on mat-icon "close" at bounding box center [489, 138] width 8 height 8
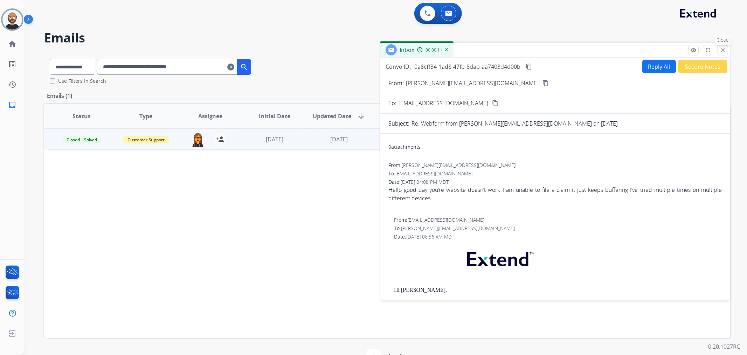
click at [720, 50] on mat-icon "close" at bounding box center [723, 50] width 6 height 6
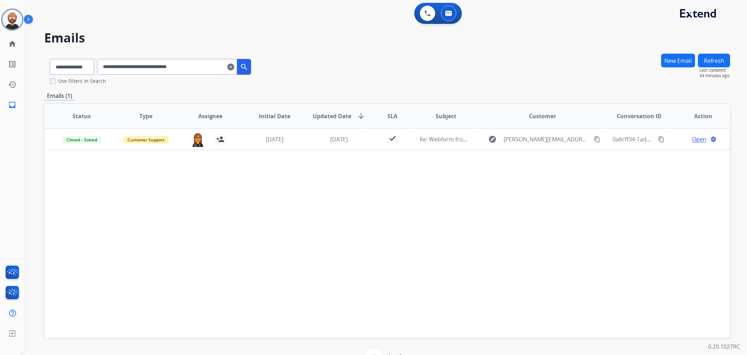
click at [171, 69] on input "**********" at bounding box center [167, 67] width 140 height 16
paste input "text"
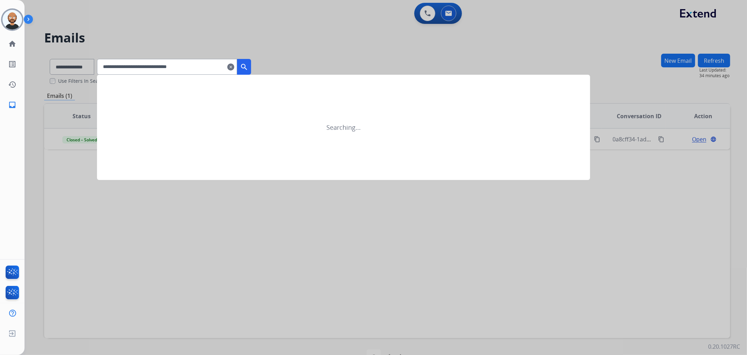
click at [248, 66] on mat-icon "search" at bounding box center [244, 67] width 8 height 8
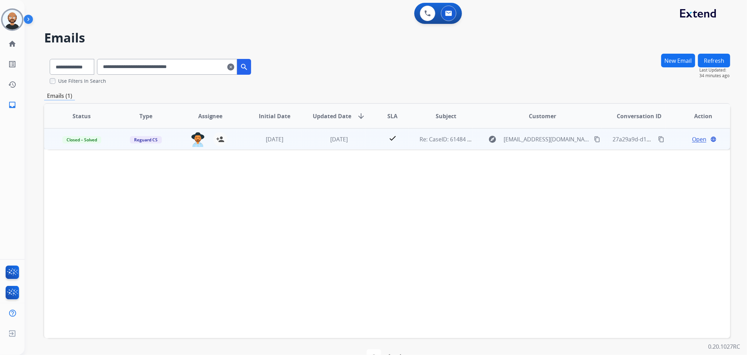
click at [692, 139] on span "Open" at bounding box center [699, 139] width 14 height 8
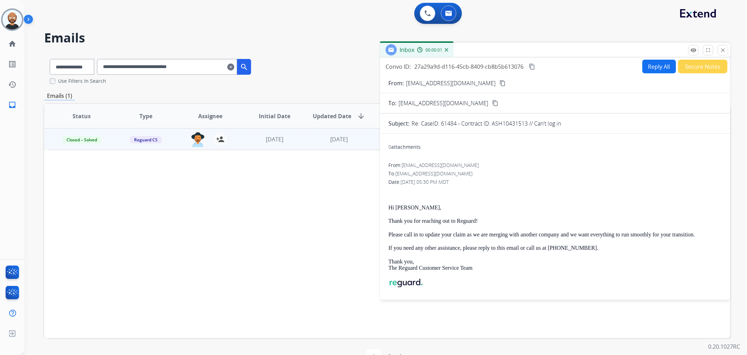
click at [694, 68] on button "Secure Notes" at bounding box center [702, 67] width 49 height 14
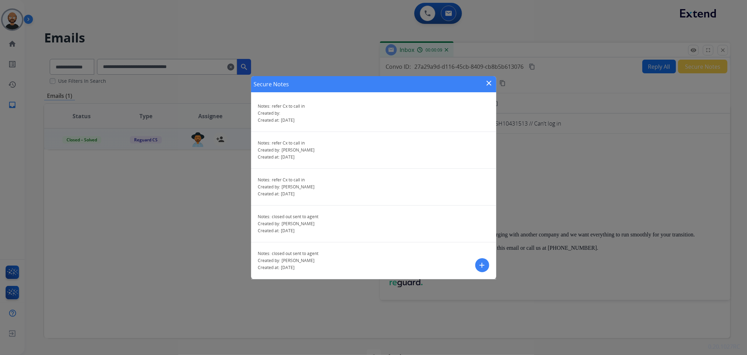
click at [489, 80] on mat-icon "close" at bounding box center [489, 83] width 8 height 8
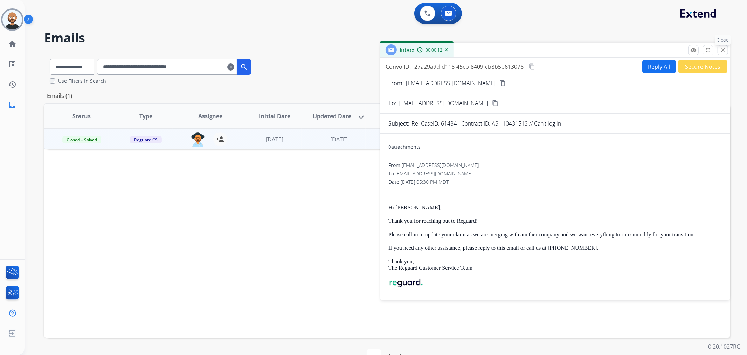
click at [728, 46] on div "remove_red_eye Logs fullscreen Expand close Close" at bounding box center [708, 50] width 40 height 11
drag, startPoint x: 723, startPoint y: 48, endPoint x: 498, endPoint y: 92, distance: 229.1
click at [723, 48] on mat-icon "close" at bounding box center [723, 50] width 6 height 6
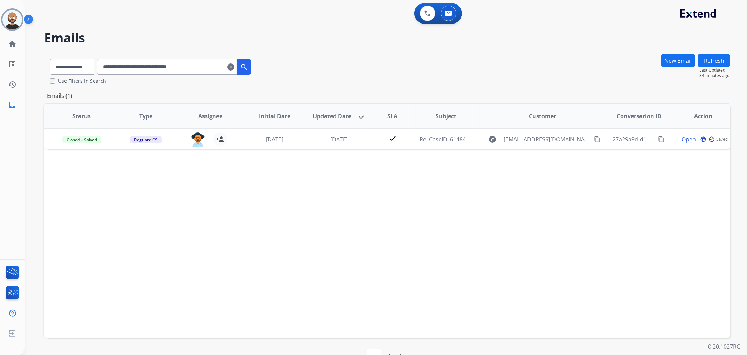
click at [198, 66] on input "**********" at bounding box center [167, 67] width 140 height 16
paste input "text"
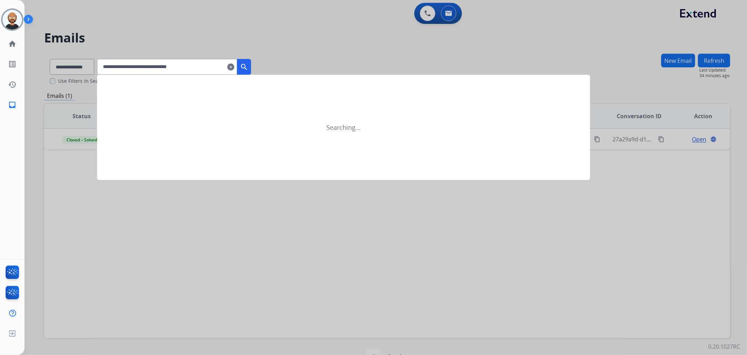
click at [249, 64] on button "search" at bounding box center [244, 67] width 14 height 16
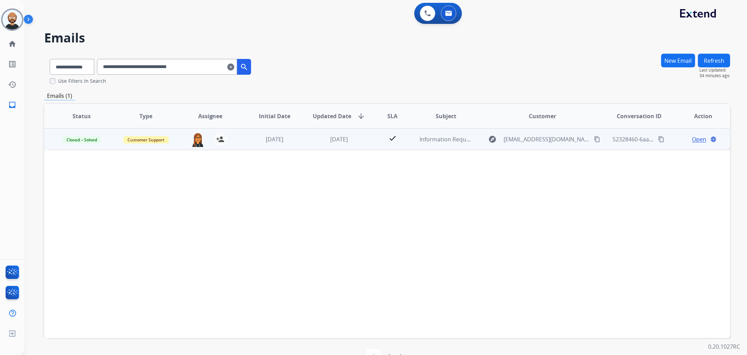
click at [697, 136] on span "Open" at bounding box center [699, 139] width 14 height 8
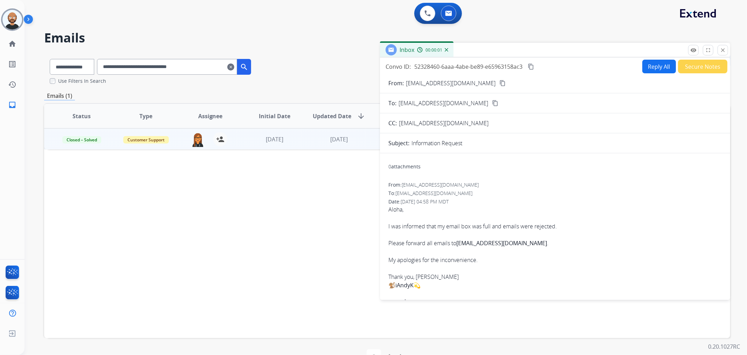
click at [693, 68] on button "Secure Notes" at bounding box center [702, 67] width 49 height 14
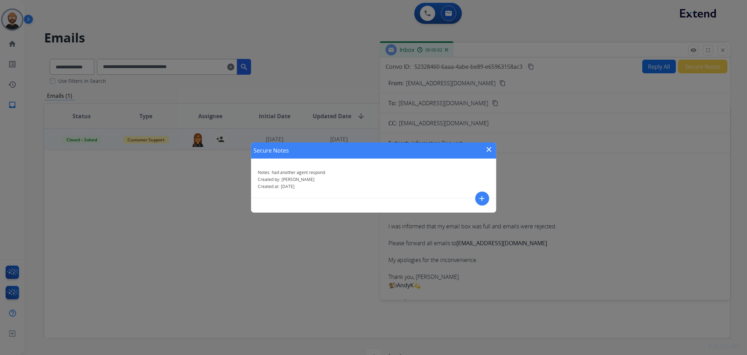
click at [486, 152] on mat-icon "close" at bounding box center [489, 149] width 8 height 8
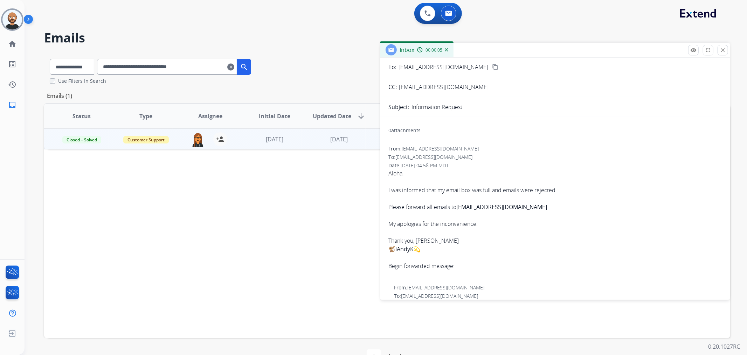
scroll to position [117, 0]
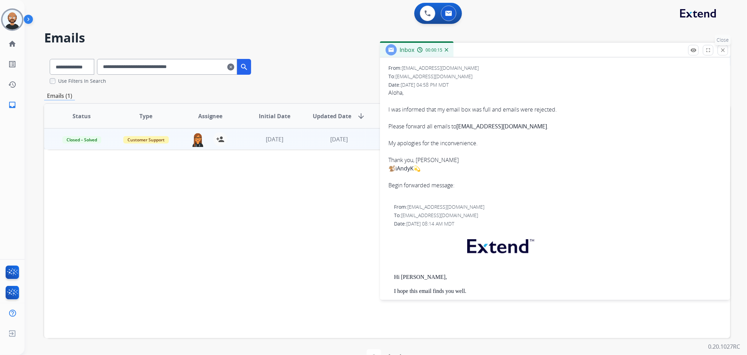
click at [720, 51] on mat-icon "close" at bounding box center [723, 50] width 6 height 6
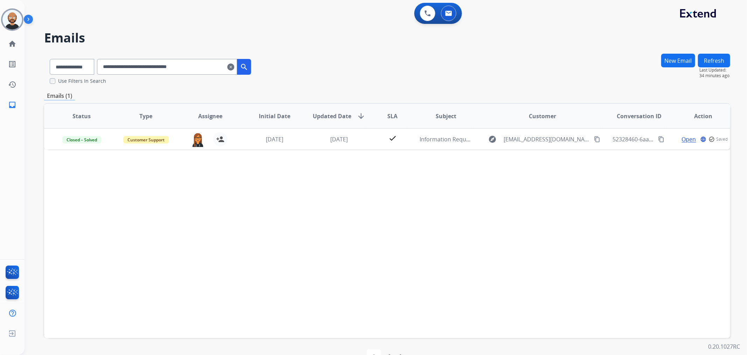
click at [192, 69] on input "**********" at bounding box center [167, 67] width 140 height 16
paste input "text"
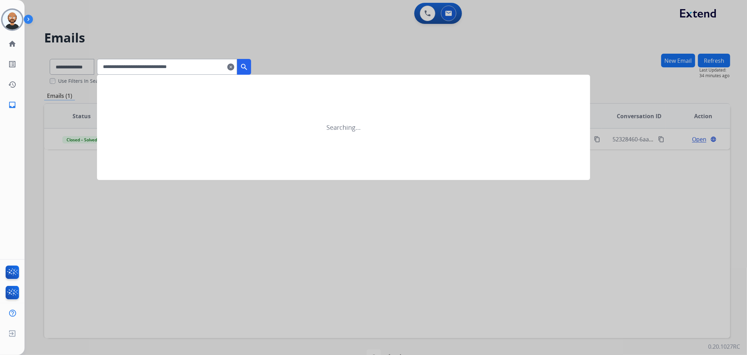
click at [248, 67] on mat-icon "search" at bounding box center [244, 67] width 8 height 8
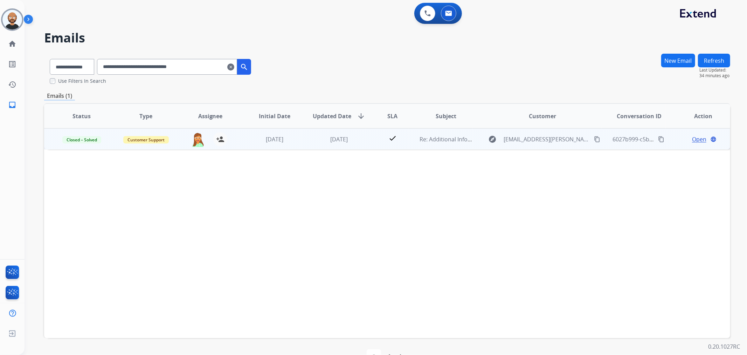
click at [695, 138] on span "Open" at bounding box center [699, 139] width 14 height 8
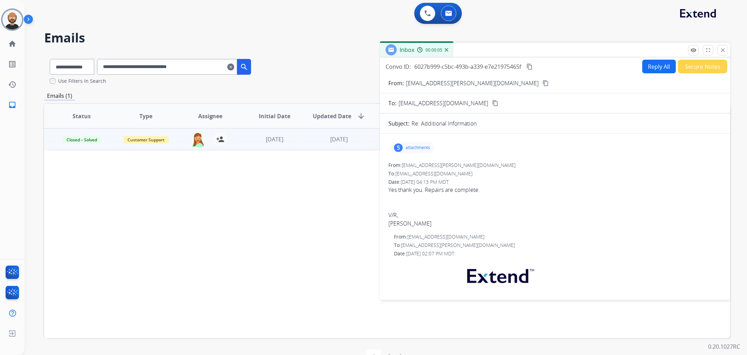
click at [694, 63] on button "Secure Notes" at bounding box center [702, 67] width 49 height 14
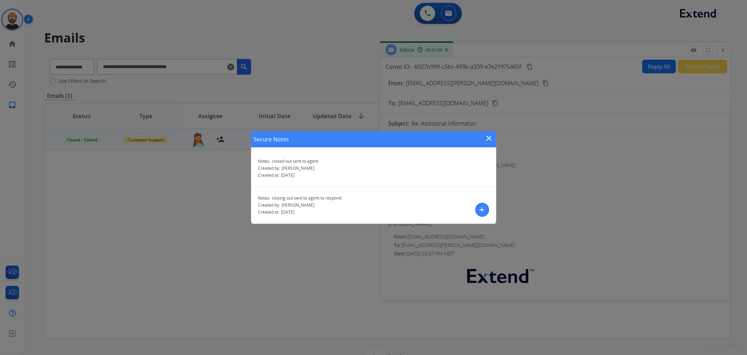
click at [487, 138] on mat-icon "close" at bounding box center [489, 138] width 8 height 8
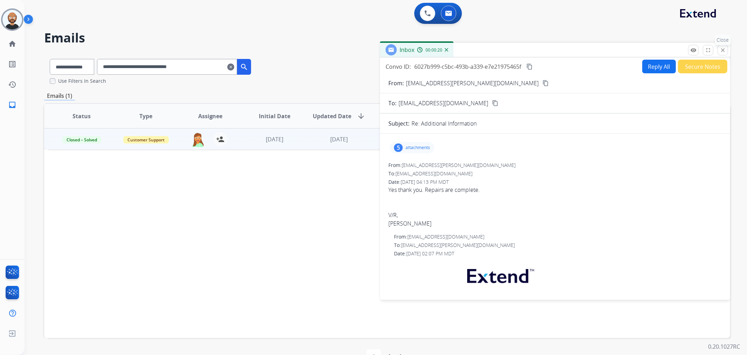
click at [725, 50] on mat-icon "close" at bounding box center [723, 50] width 6 height 6
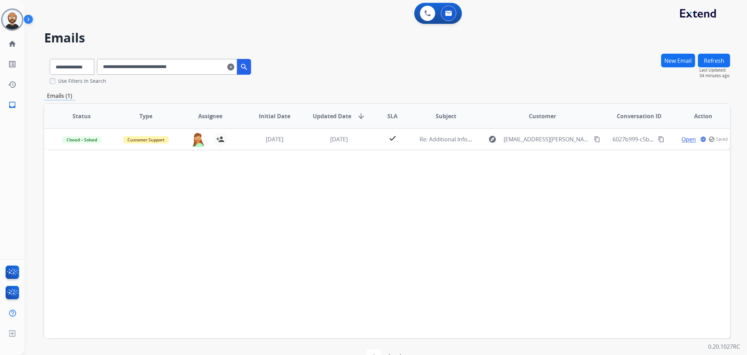
click at [176, 68] on input "**********" at bounding box center [167, 67] width 140 height 16
paste input "text"
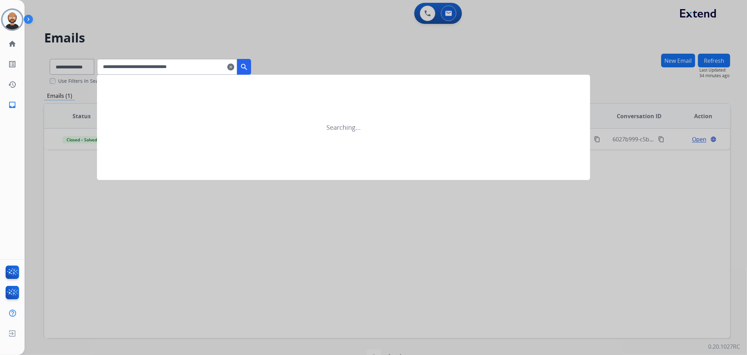
click at [248, 63] on mat-icon "search" at bounding box center [244, 67] width 8 height 8
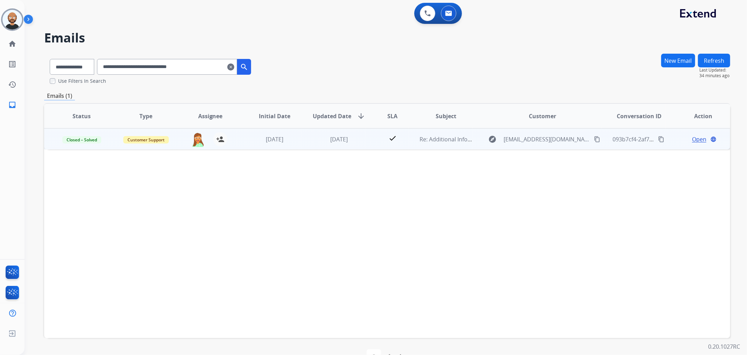
click at [694, 136] on span "Open" at bounding box center [699, 139] width 14 height 8
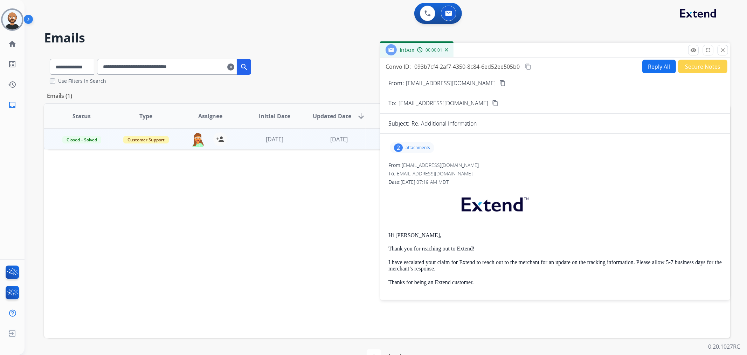
click at [693, 69] on button "Secure Notes" at bounding box center [702, 67] width 49 height 14
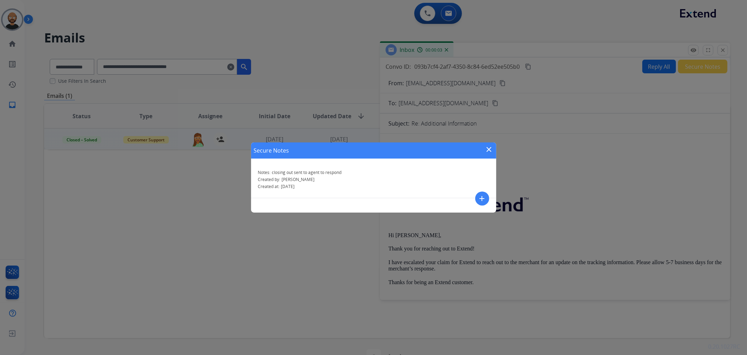
click at [487, 152] on mat-icon "close" at bounding box center [489, 149] width 8 height 8
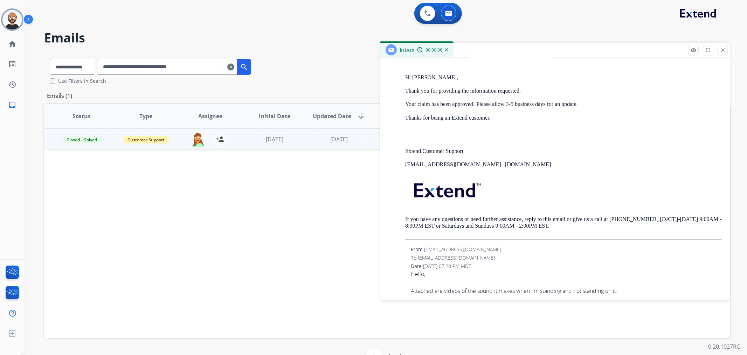
scroll to position [778, 0]
click at [721, 47] on mat-icon "close" at bounding box center [723, 50] width 6 height 6
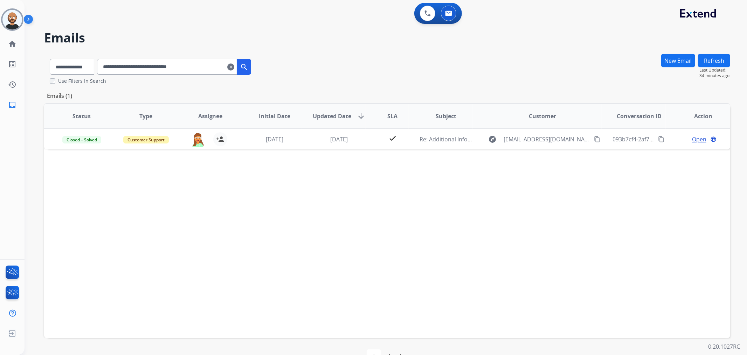
click at [200, 70] on input "**********" at bounding box center [167, 67] width 140 height 16
paste input "text"
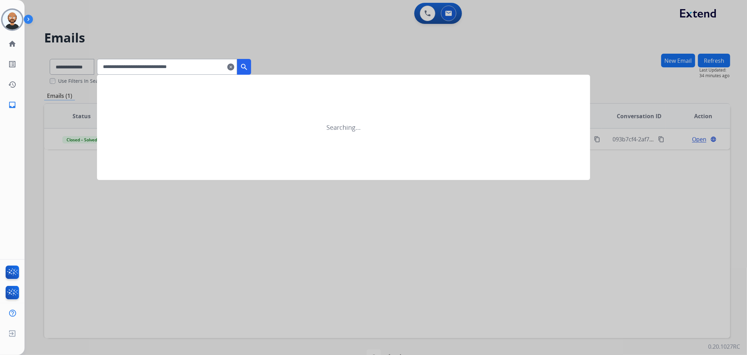
click at [248, 68] on mat-icon "search" at bounding box center [244, 67] width 8 height 8
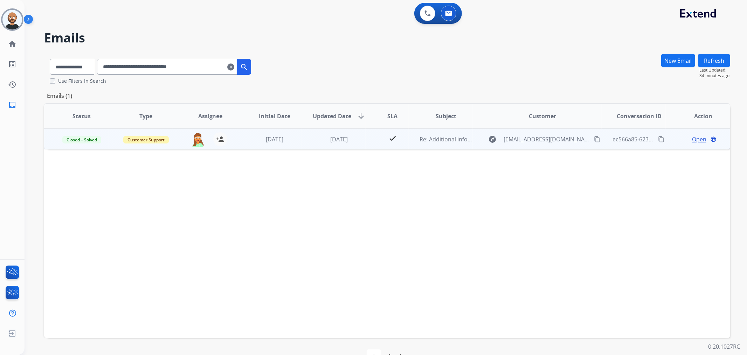
click at [692, 137] on span "Open" at bounding box center [699, 139] width 14 height 8
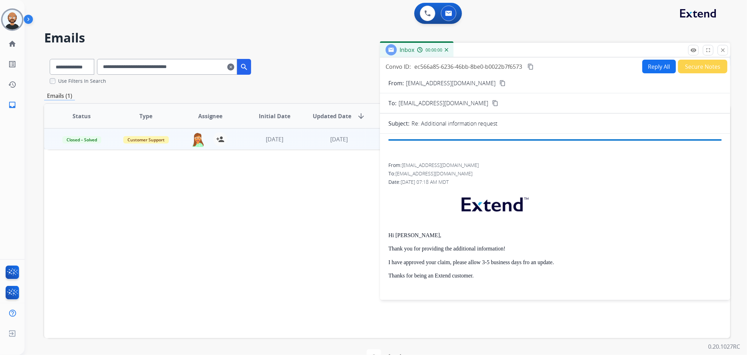
click at [697, 67] on button "Secure Notes" at bounding box center [702, 67] width 49 height 14
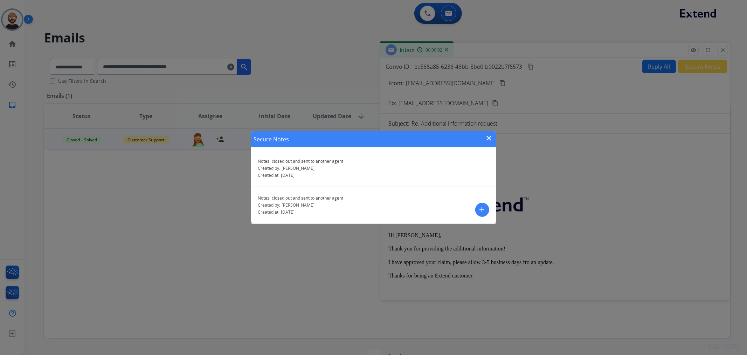
click at [487, 138] on mat-icon "close" at bounding box center [489, 138] width 8 height 8
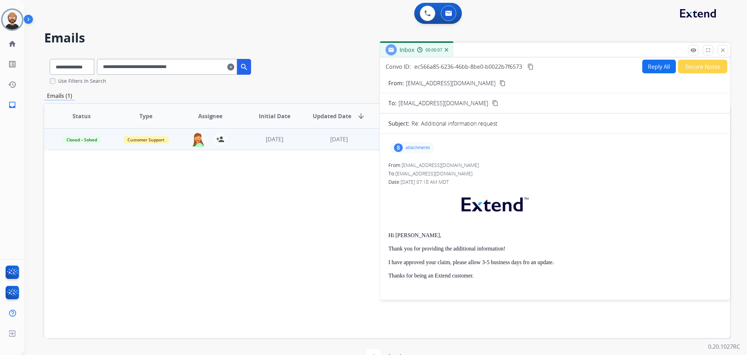
click at [723, 50] on mat-icon "close" at bounding box center [723, 50] width 6 height 6
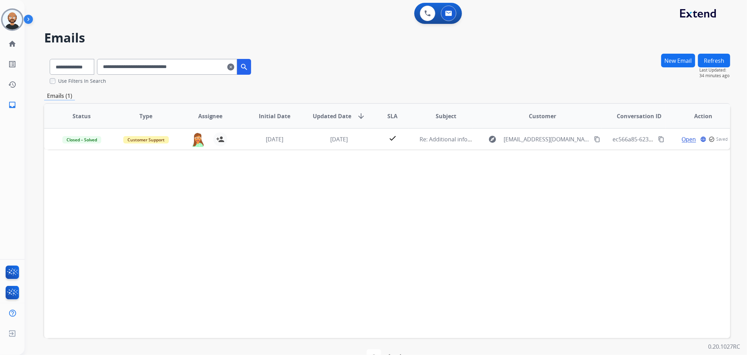
click at [173, 64] on input "**********" at bounding box center [167, 67] width 140 height 16
paste input "text"
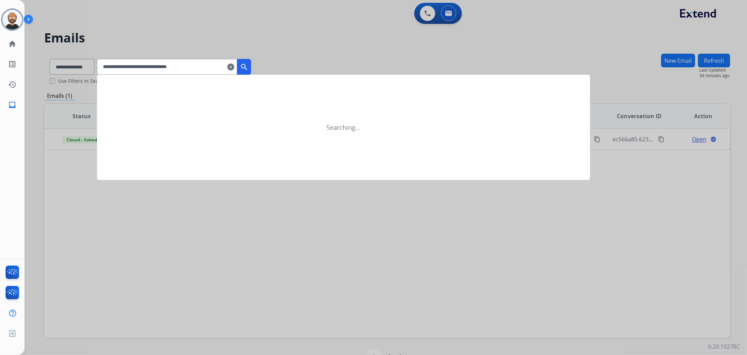
click at [248, 67] on mat-icon "search" at bounding box center [244, 67] width 8 height 8
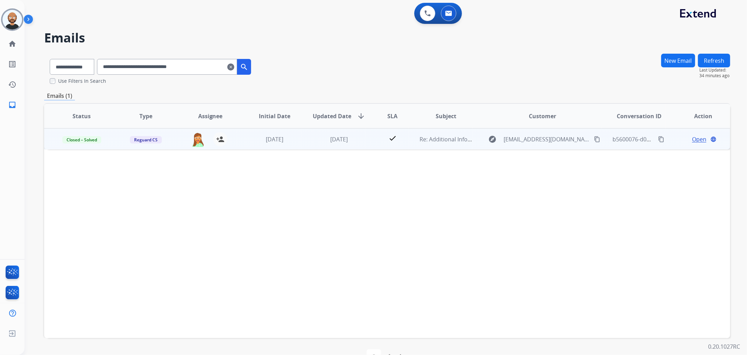
click at [696, 138] on span "Open" at bounding box center [699, 139] width 14 height 8
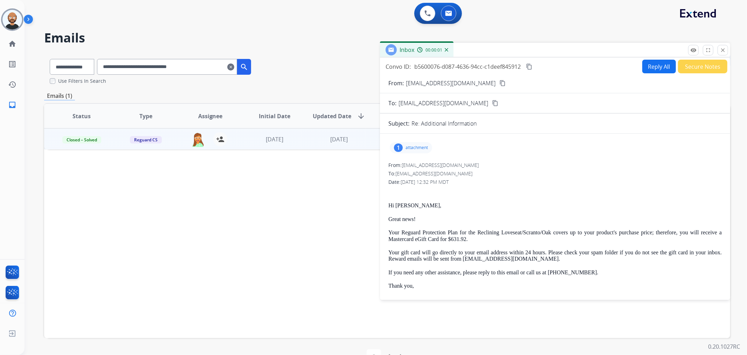
click at [694, 66] on button "Secure Notes" at bounding box center [702, 67] width 49 height 14
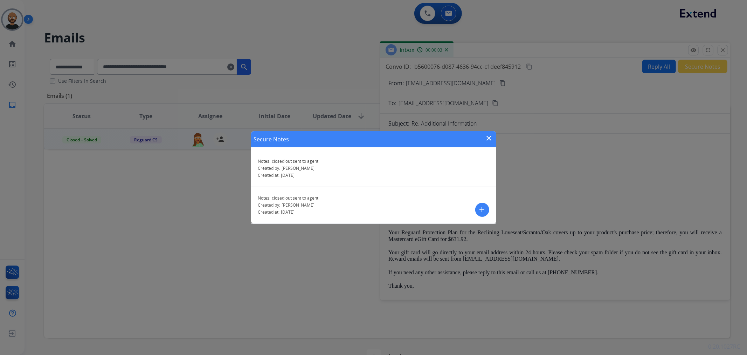
click at [488, 135] on mat-icon "close" at bounding box center [489, 138] width 8 height 8
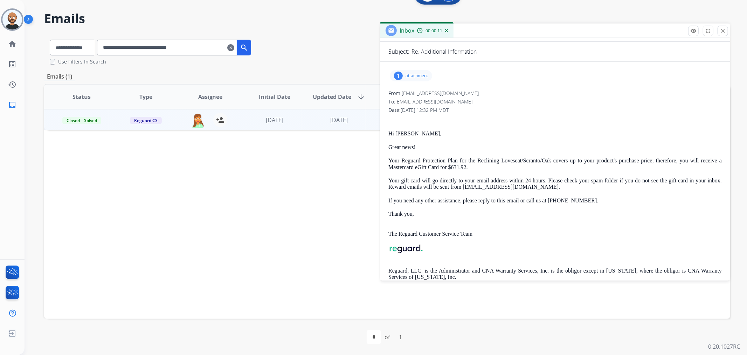
scroll to position [0, 0]
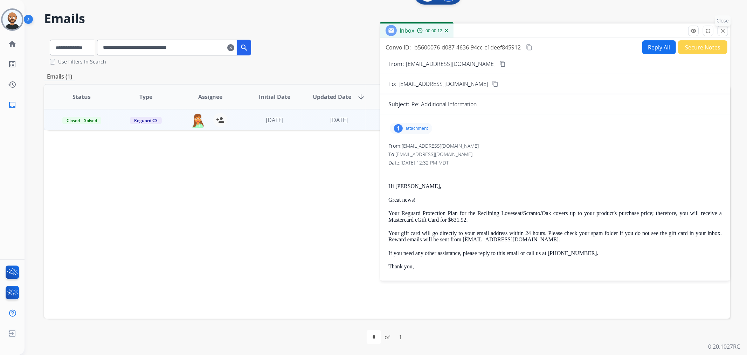
click at [723, 32] on mat-icon "close" at bounding box center [723, 31] width 6 height 6
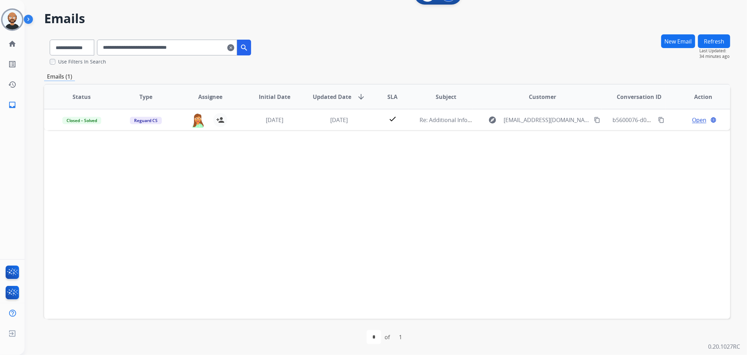
click at [180, 41] on input "**********" at bounding box center [167, 48] width 140 height 16
paste input "text"
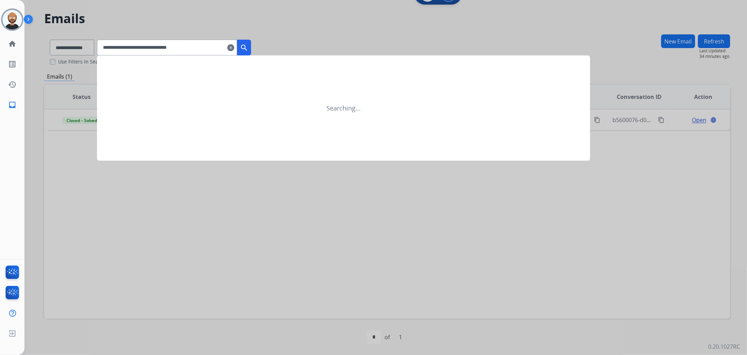
click at [248, 44] on mat-icon "search" at bounding box center [244, 47] width 8 height 8
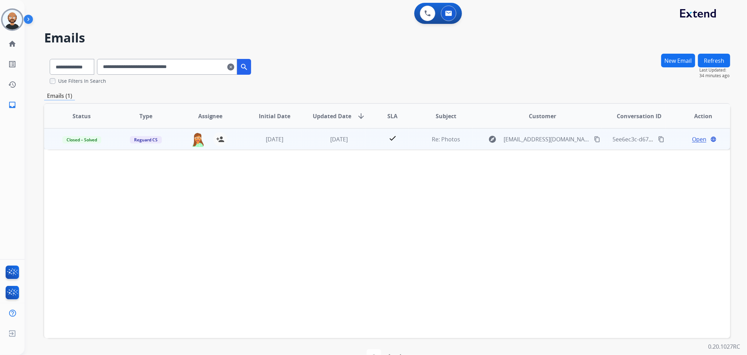
click at [696, 138] on span "Open" at bounding box center [699, 139] width 14 height 8
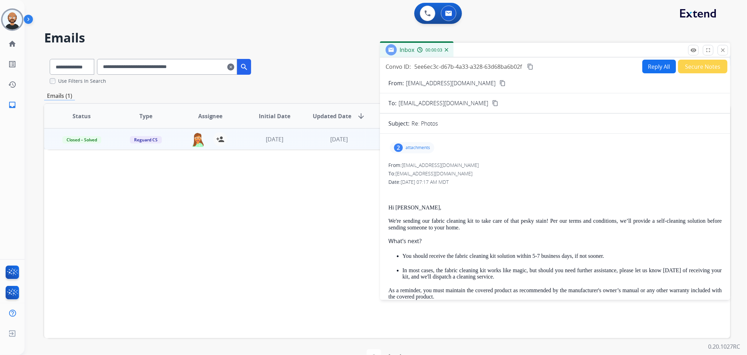
click at [705, 62] on button "Secure Notes" at bounding box center [702, 67] width 49 height 14
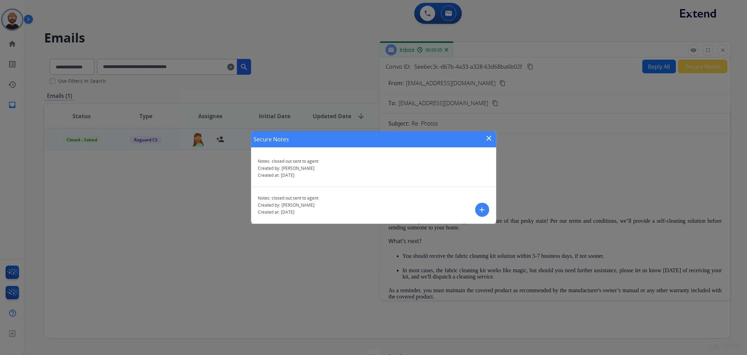
click at [493, 138] on div "Secure Notes close" at bounding box center [373, 139] width 245 height 16
click at [491, 137] on mat-icon "close" at bounding box center [489, 138] width 8 height 8
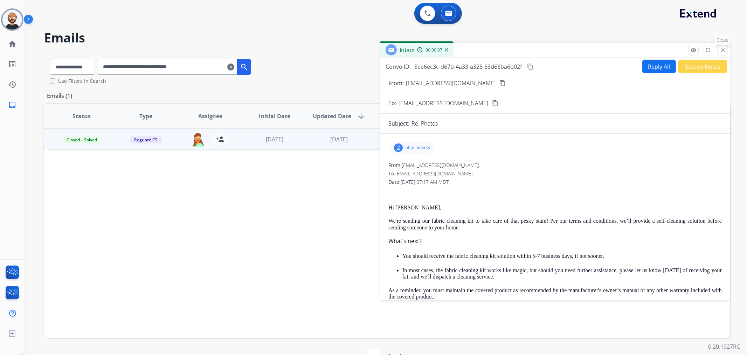
click at [722, 51] on mat-icon "close" at bounding box center [723, 50] width 6 height 6
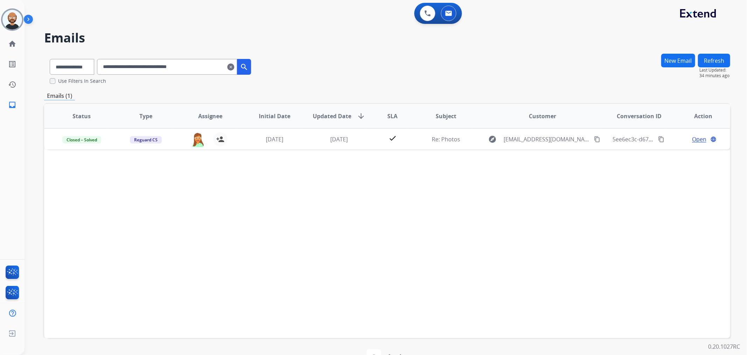
click at [178, 68] on input "**********" at bounding box center [167, 67] width 140 height 16
paste input "text"
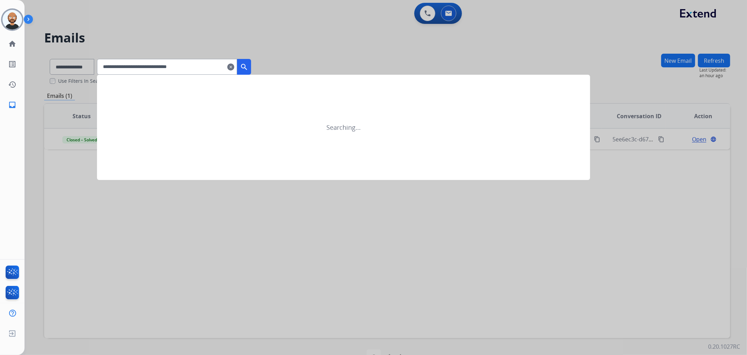
click at [248, 68] on mat-icon "search" at bounding box center [244, 67] width 8 height 8
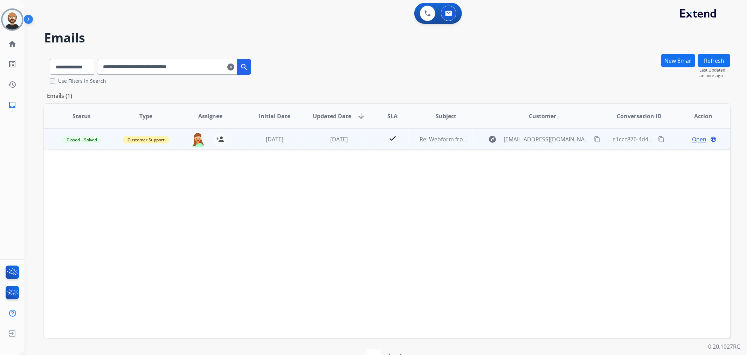
click at [694, 138] on span "Open" at bounding box center [699, 139] width 14 height 8
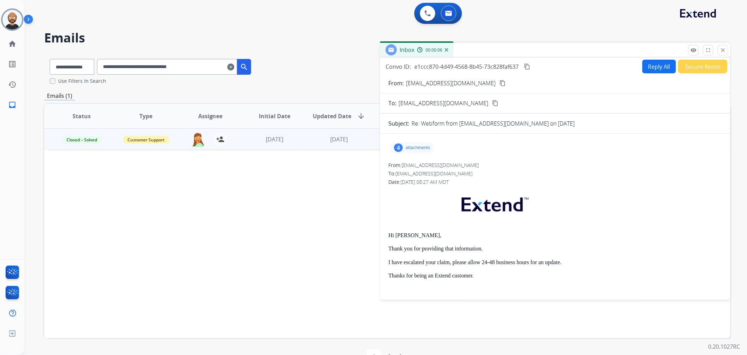
click at [699, 63] on button "Secure Notes" at bounding box center [702, 67] width 49 height 14
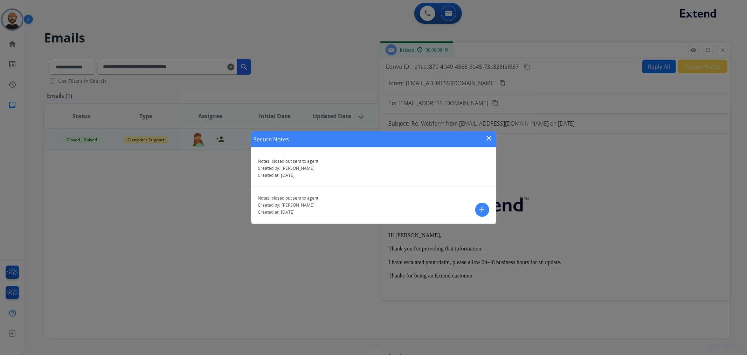
click at [490, 138] on mat-icon "close" at bounding box center [489, 138] width 8 height 8
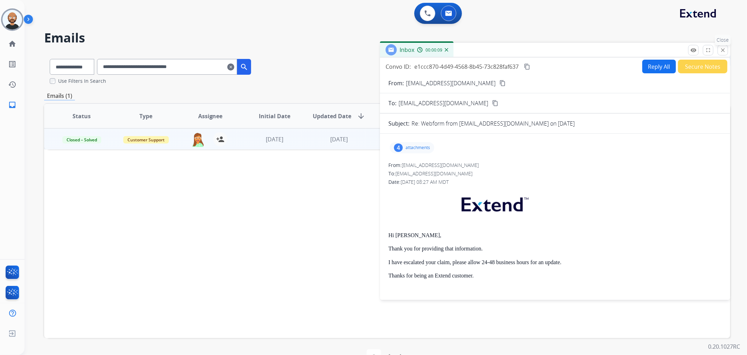
click at [720, 51] on mat-icon "close" at bounding box center [723, 50] width 6 height 6
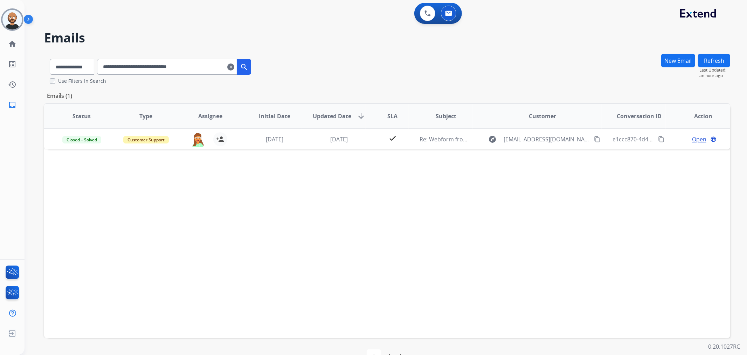
click at [208, 62] on input "**********" at bounding box center [167, 67] width 140 height 16
paste input "text"
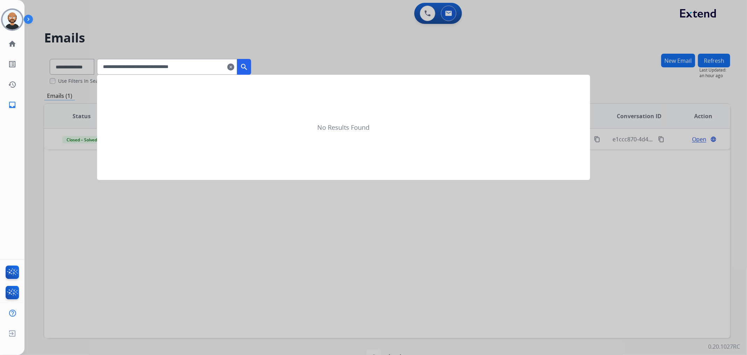
click at [248, 68] on mat-icon "search" at bounding box center [244, 67] width 8 height 8
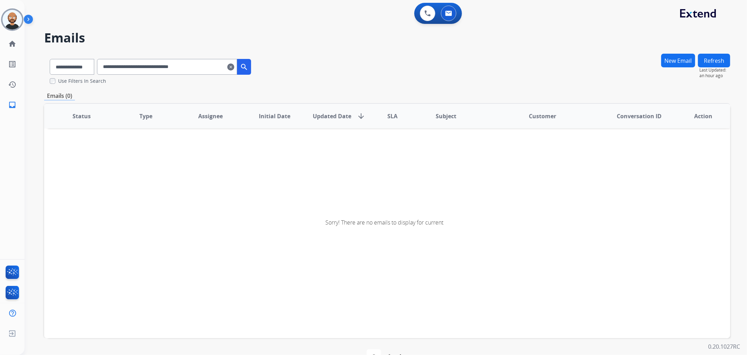
click at [208, 68] on input "**********" at bounding box center [167, 67] width 140 height 16
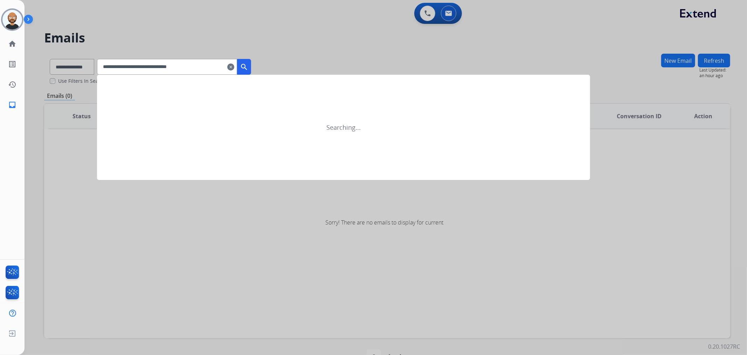
type input "**********"
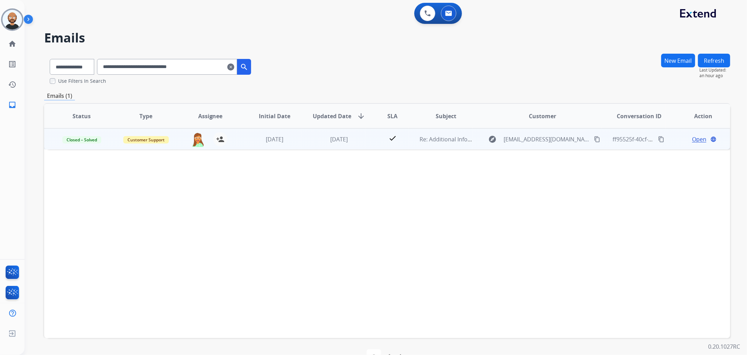
click at [695, 139] on span "Open" at bounding box center [699, 139] width 14 height 8
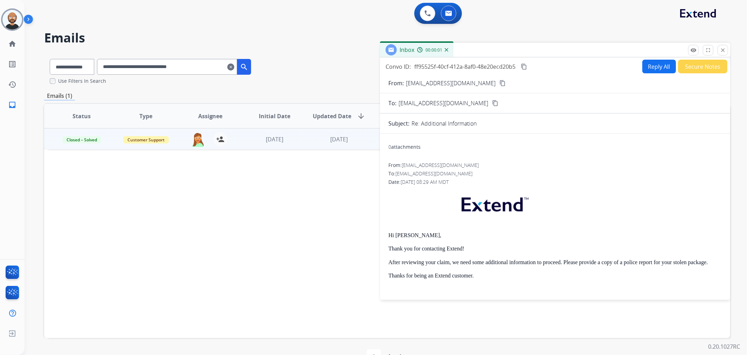
click at [700, 61] on button "Secure Notes" at bounding box center [702, 67] width 49 height 14
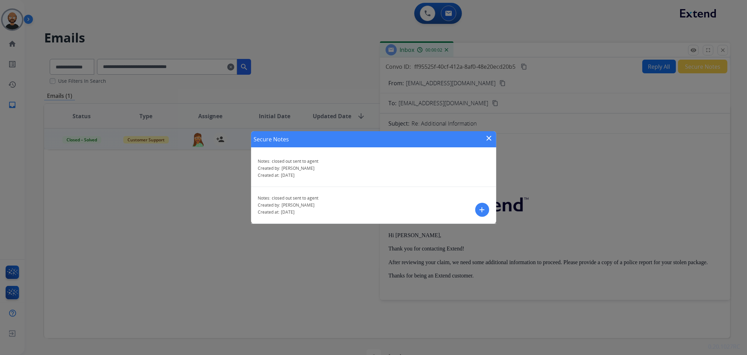
click at [487, 135] on mat-icon "close" at bounding box center [489, 138] width 8 height 8
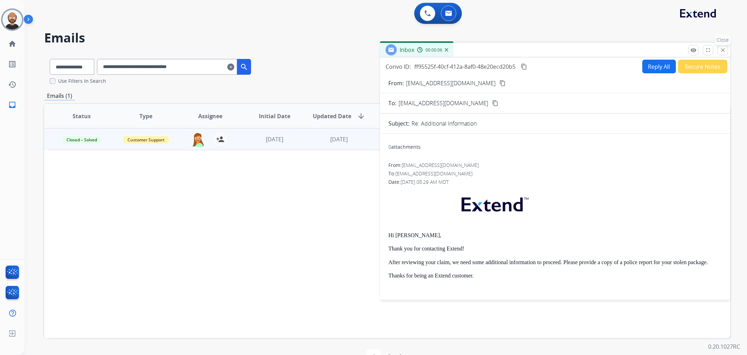
click at [721, 48] on mat-icon "close" at bounding box center [723, 50] width 6 height 6
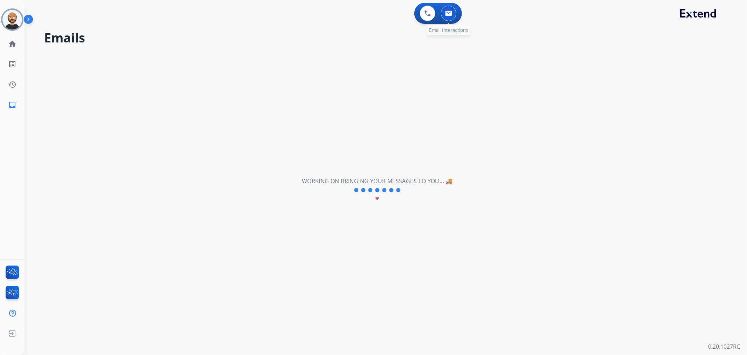
click at [447, 15] on img at bounding box center [448, 14] width 7 height 6
click at [427, 14] on img at bounding box center [428, 13] width 6 height 6
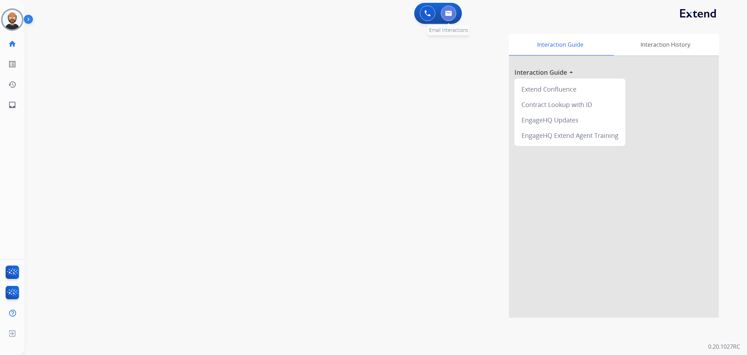
click at [444, 13] on button at bounding box center [448, 13] width 15 height 15
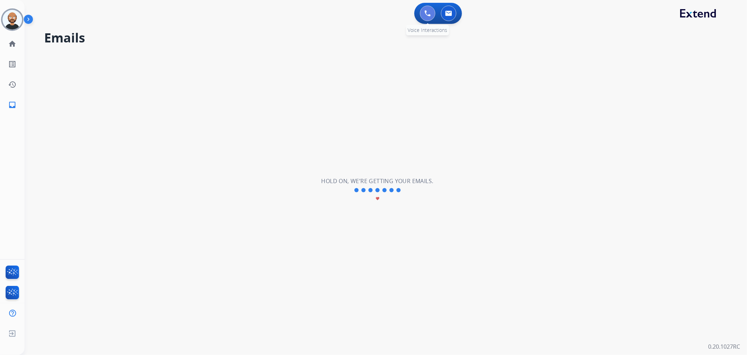
click at [425, 13] on img at bounding box center [428, 13] width 6 height 6
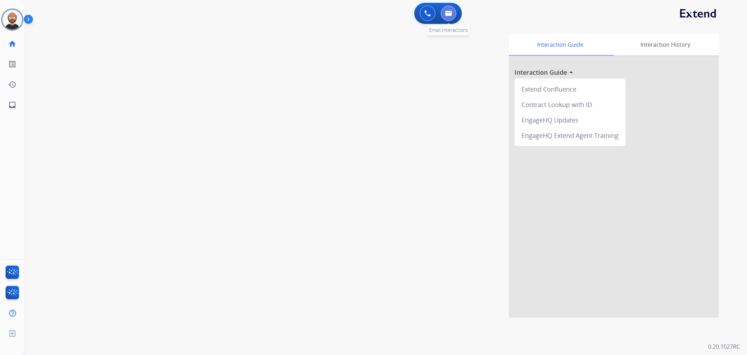
click at [447, 14] on img at bounding box center [448, 14] width 7 height 6
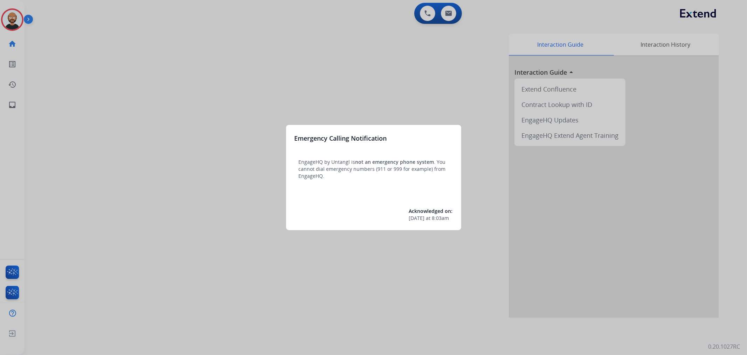
click at [349, 74] on div at bounding box center [373, 177] width 747 height 355
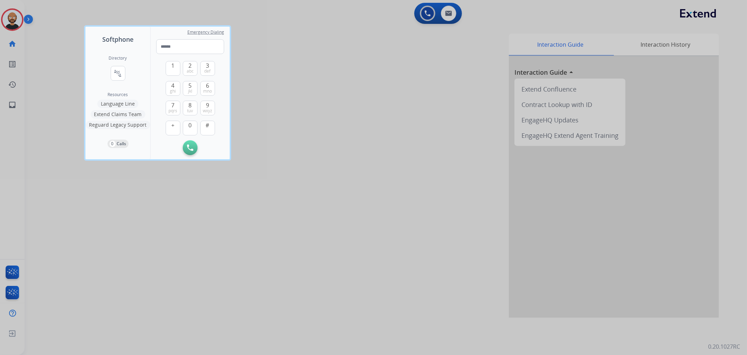
drag, startPoint x: 70, startPoint y: 62, endPoint x: 18, endPoint y: 33, distance: 60.2
click at [69, 62] on div at bounding box center [373, 177] width 747 height 355
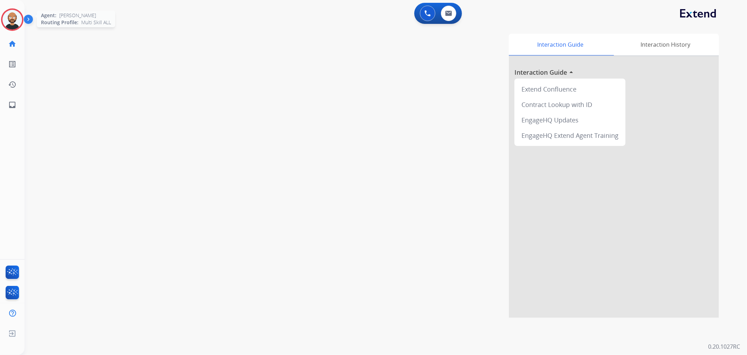
click at [2, 19] on div at bounding box center [12, 19] width 22 height 22
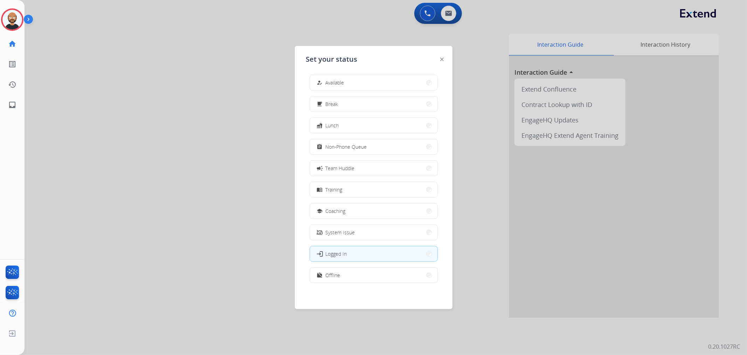
scroll to position [2, 0]
drag, startPoint x: 352, startPoint y: 277, endPoint x: 433, endPoint y: 74, distance: 219.2
click at [352, 277] on button "work_off Offline" at bounding box center [374, 274] width 128 height 15
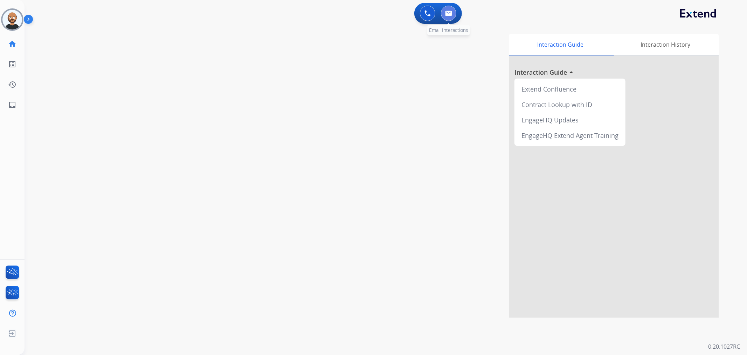
click at [451, 16] on button at bounding box center [448, 13] width 15 height 15
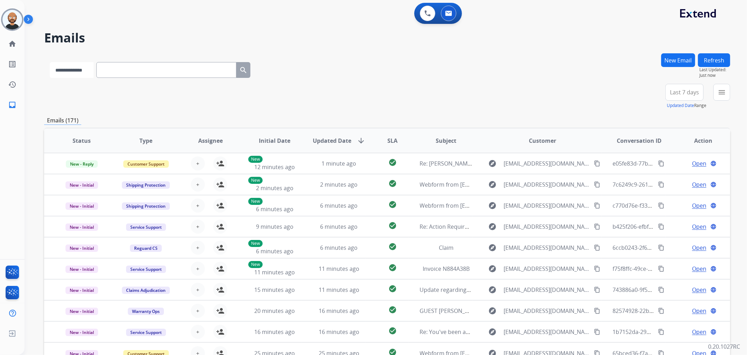
drag, startPoint x: 73, startPoint y: 66, endPoint x: 78, endPoint y: 65, distance: 5.3
click at [74, 66] on select "**********" at bounding box center [72, 70] width 44 height 16
click at [200, 63] on input "text" at bounding box center [167, 70] width 140 height 16
paste input "**********"
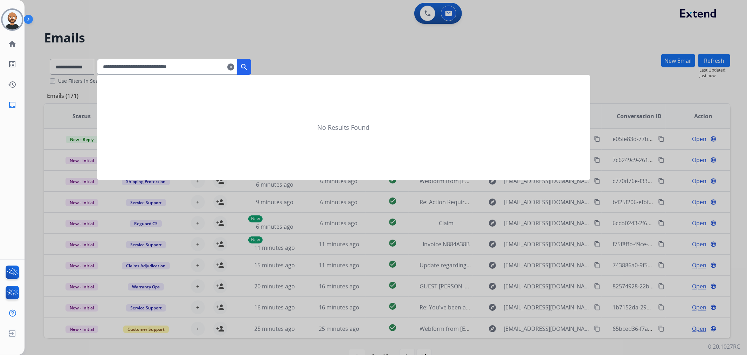
click at [248, 64] on mat-icon "search" at bounding box center [244, 67] width 8 height 8
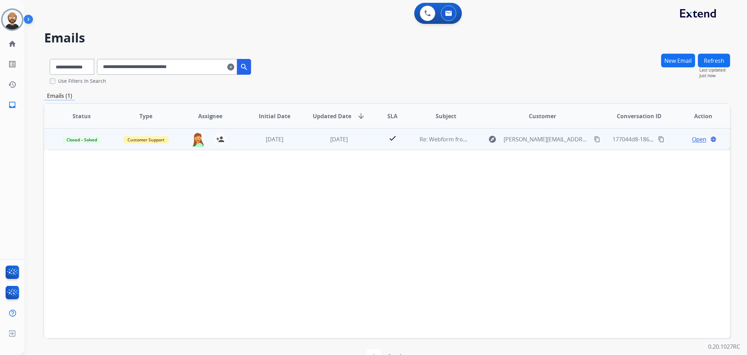
click at [695, 140] on span "Open" at bounding box center [699, 139] width 14 height 8
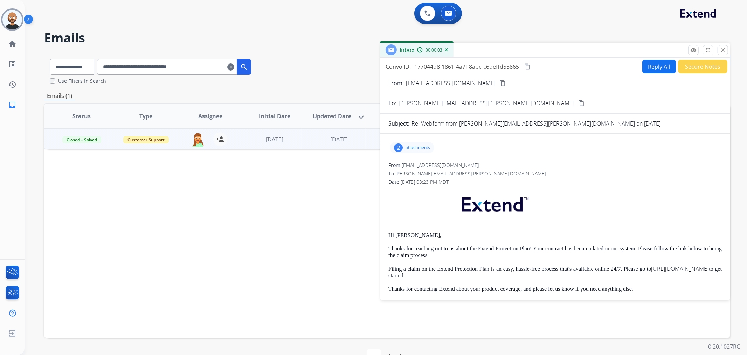
click at [699, 70] on button "Secure Notes" at bounding box center [702, 67] width 49 height 14
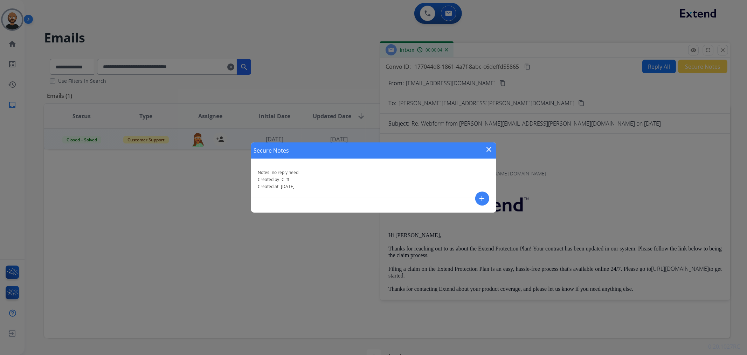
click at [489, 148] on mat-icon "close" at bounding box center [489, 149] width 8 height 8
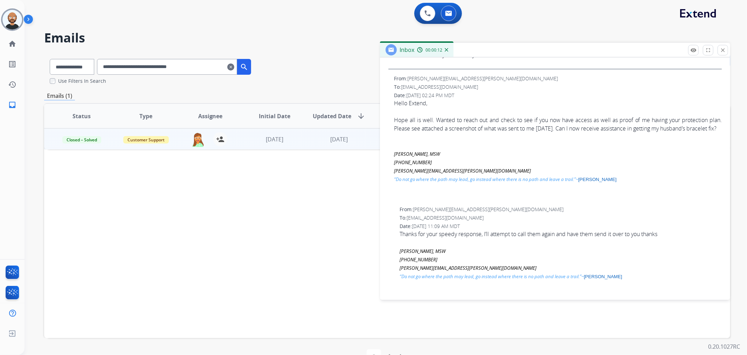
scroll to position [272, 0]
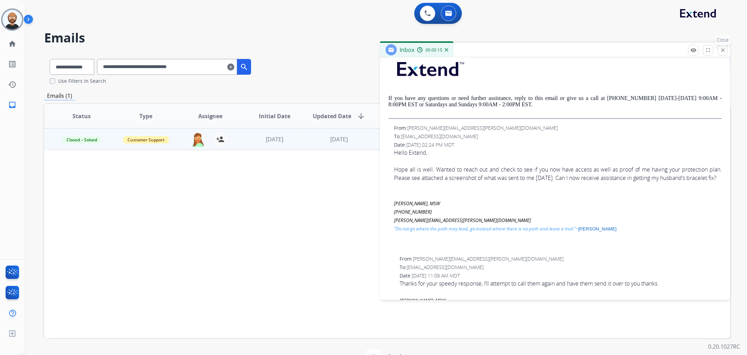
click at [725, 51] on mat-icon "close" at bounding box center [723, 50] width 6 height 6
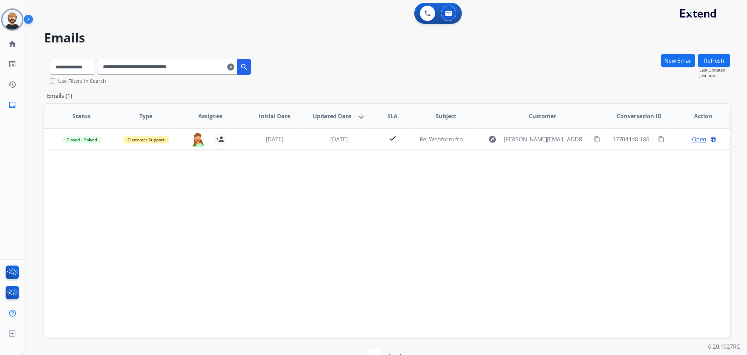
click at [183, 68] on input "**********" at bounding box center [167, 67] width 140 height 16
paste input "text"
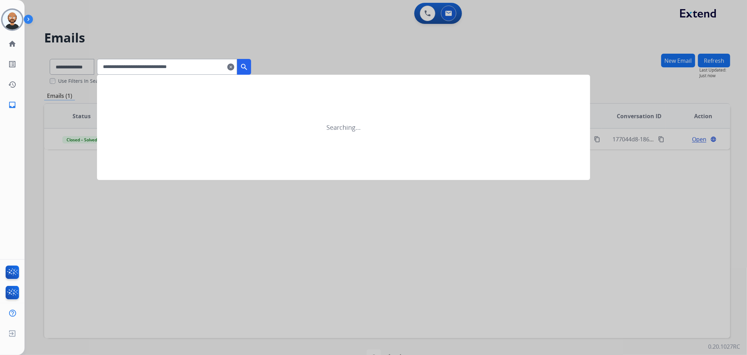
click at [251, 61] on button "search" at bounding box center [244, 67] width 14 height 16
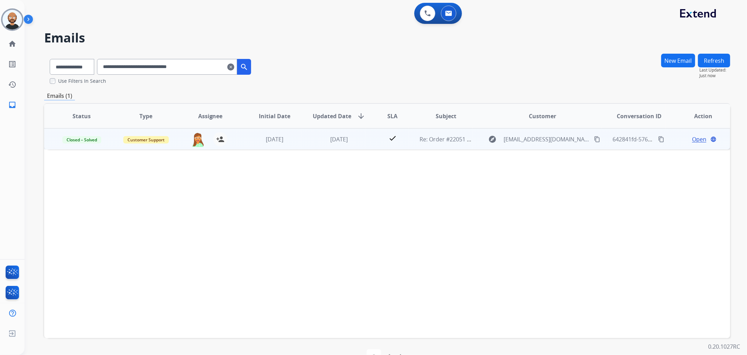
click at [693, 137] on span "Open" at bounding box center [699, 139] width 14 height 8
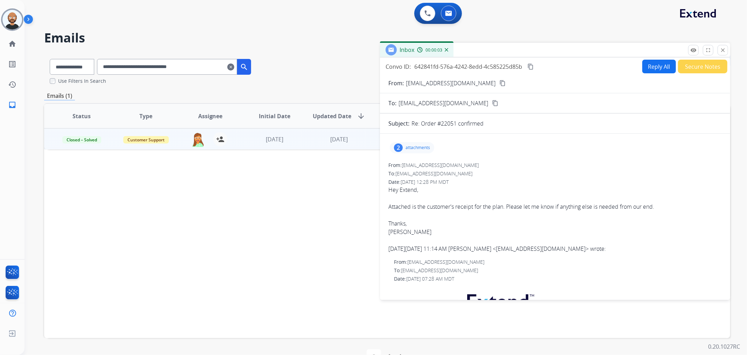
click at [687, 68] on button "Secure Notes" at bounding box center [702, 67] width 49 height 14
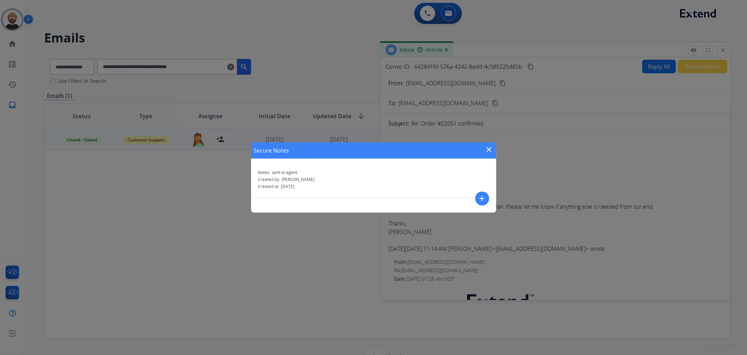
click at [492, 149] on mat-icon "close" at bounding box center [489, 149] width 8 height 8
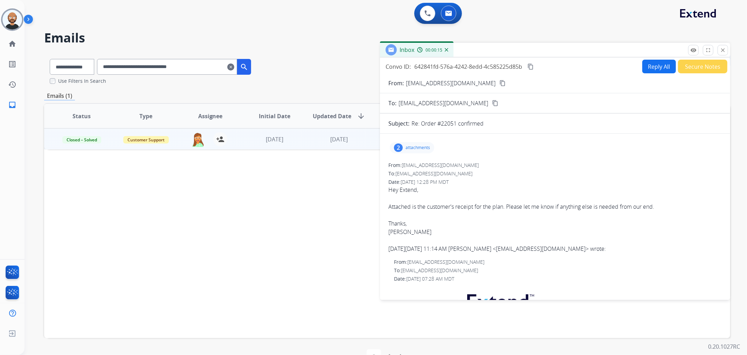
drag, startPoint x: 720, startPoint y: 50, endPoint x: 668, endPoint y: 60, distance: 52.8
click at [720, 50] on mat-icon "close" at bounding box center [723, 50] width 6 height 6
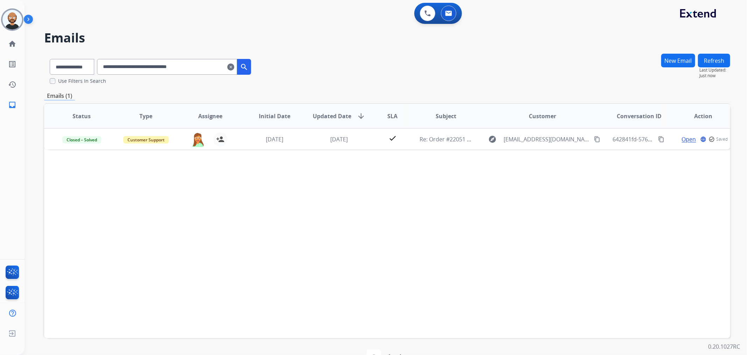
click at [198, 74] on input "**********" at bounding box center [167, 67] width 140 height 16
paste input "text"
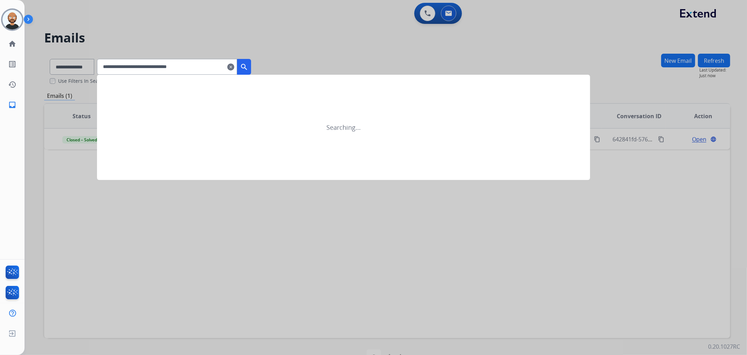
type input "**********"
click at [248, 68] on mat-icon "search" at bounding box center [244, 67] width 8 height 8
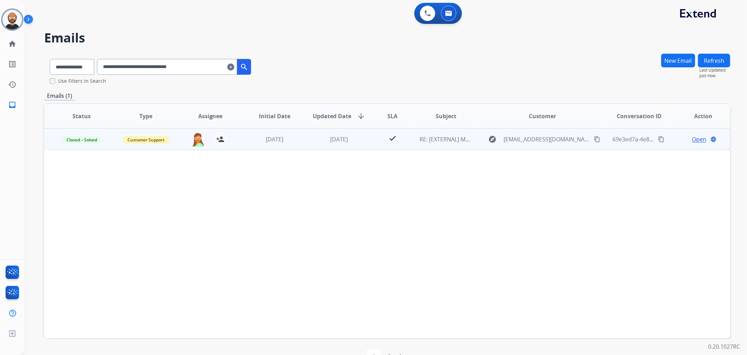
click at [693, 137] on span "Open" at bounding box center [699, 139] width 14 height 8
